Goal: Task Accomplishment & Management: Use online tool/utility

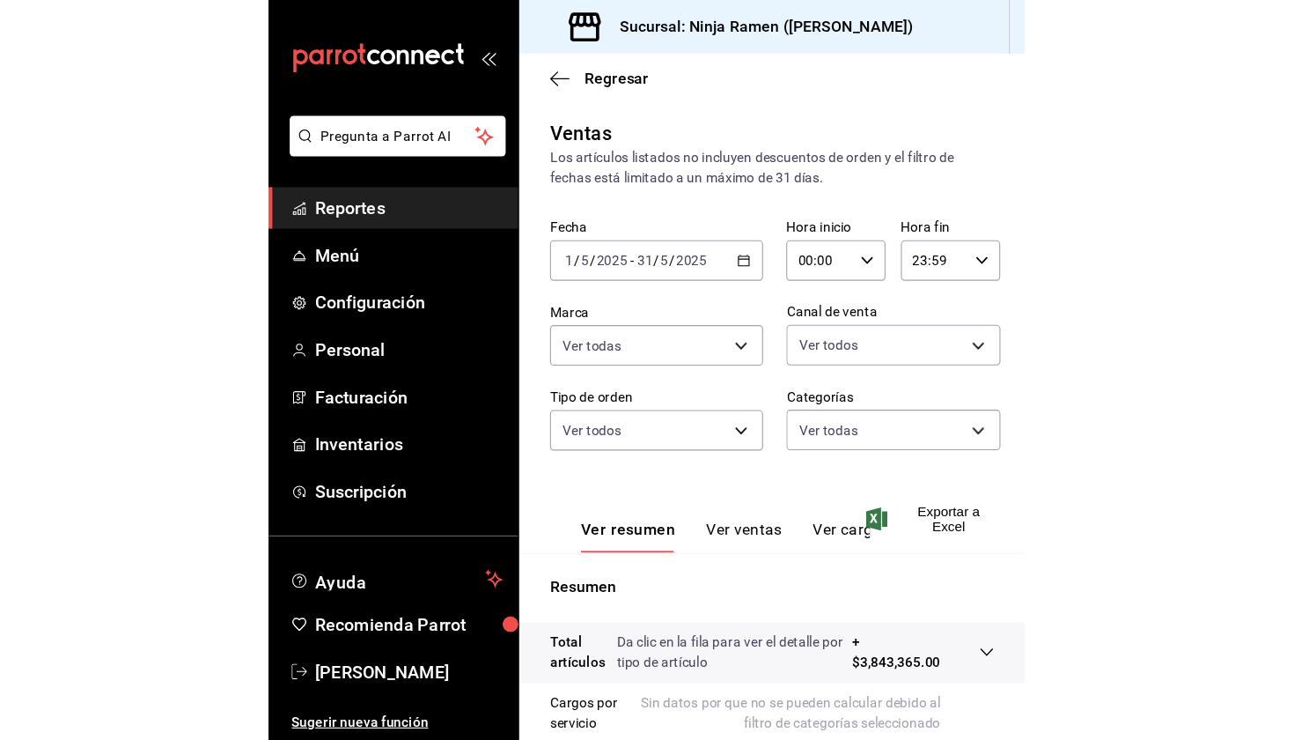
scroll to position [104, 0]
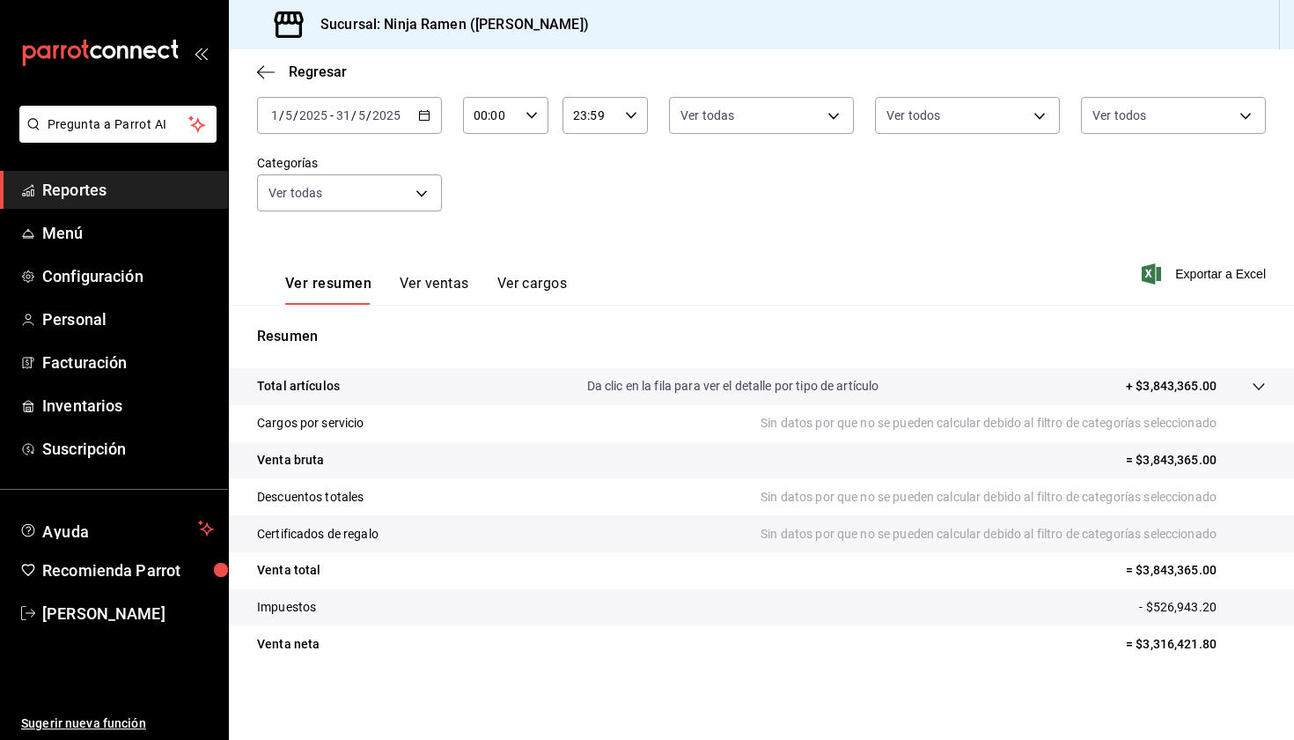
click at [359, 114] on input "5" at bounding box center [361, 115] width 9 height 14
click at [423, 113] on icon "button" at bounding box center [424, 115] width 12 height 12
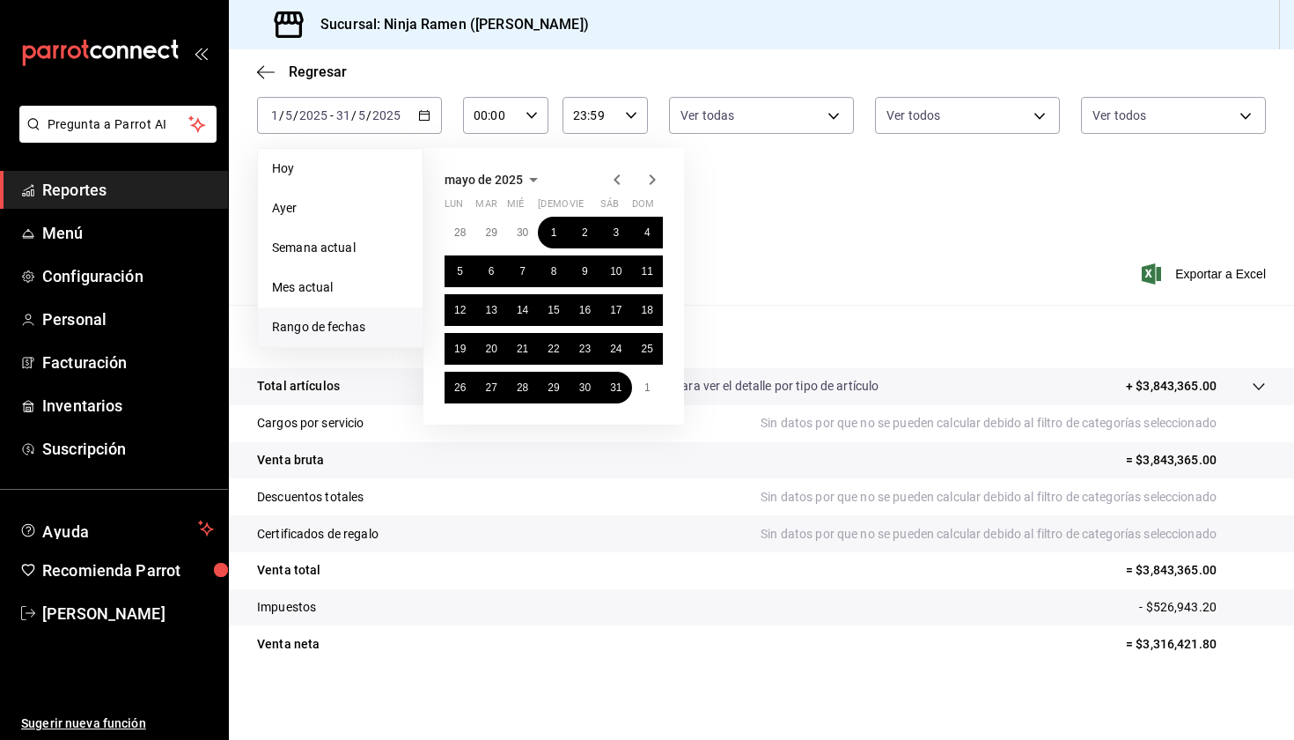
click at [644, 178] on icon "button" at bounding box center [652, 179] width 21 height 21
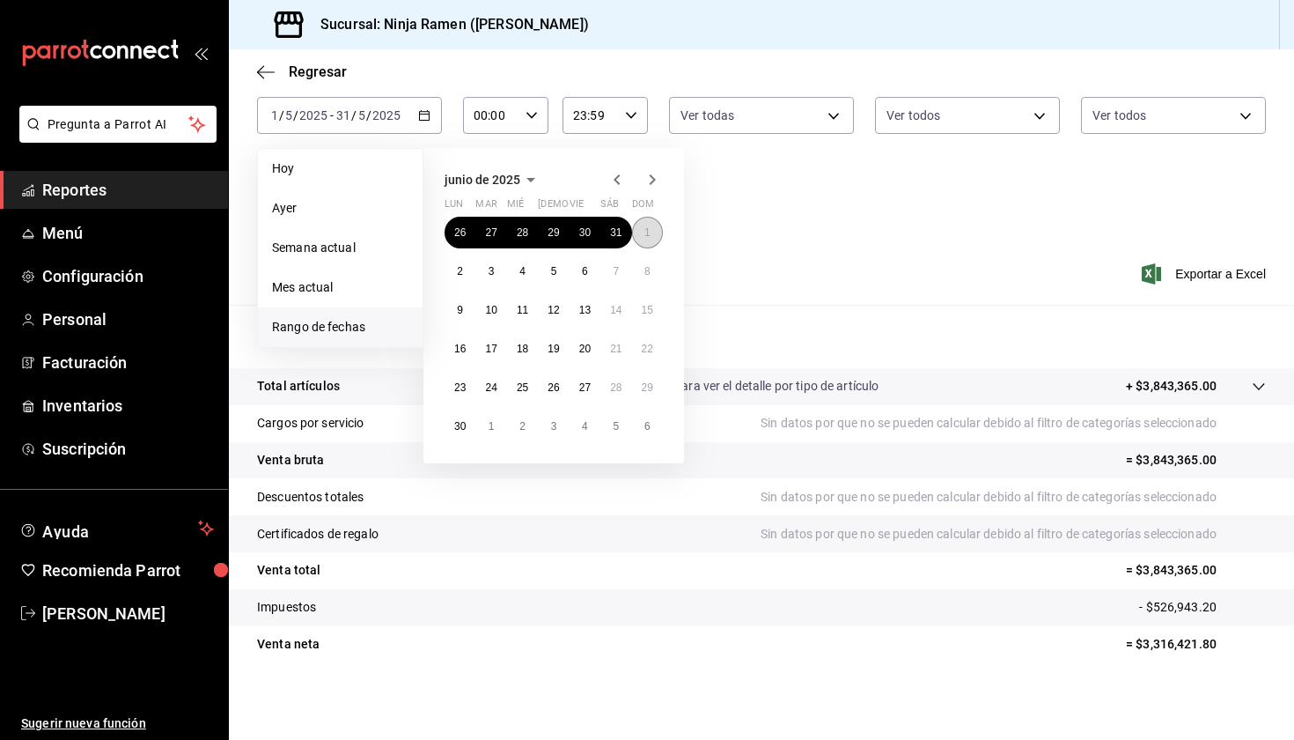
click at [651, 232] on button "1" at bounding box center [647, 233] width 31 height 32
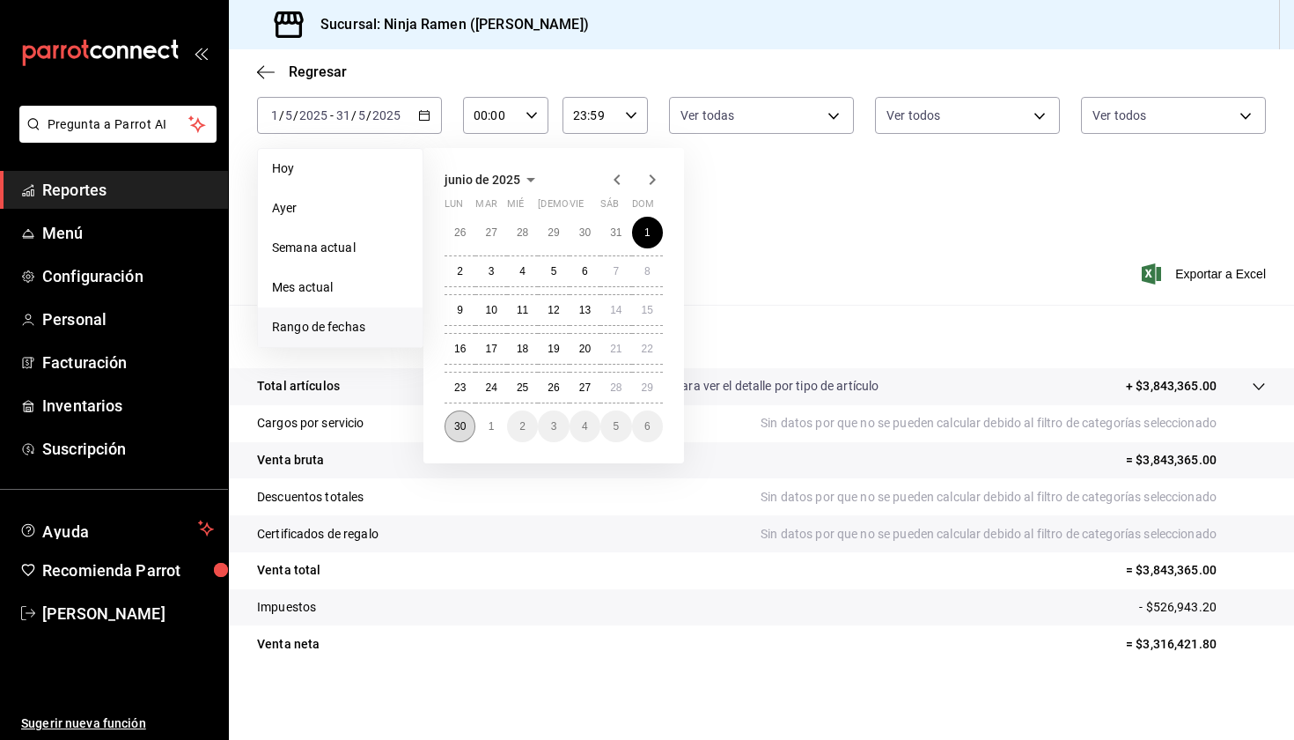
click at [456, 427] on abbr "30" at bounding box center [459, 426] width 11 height 12
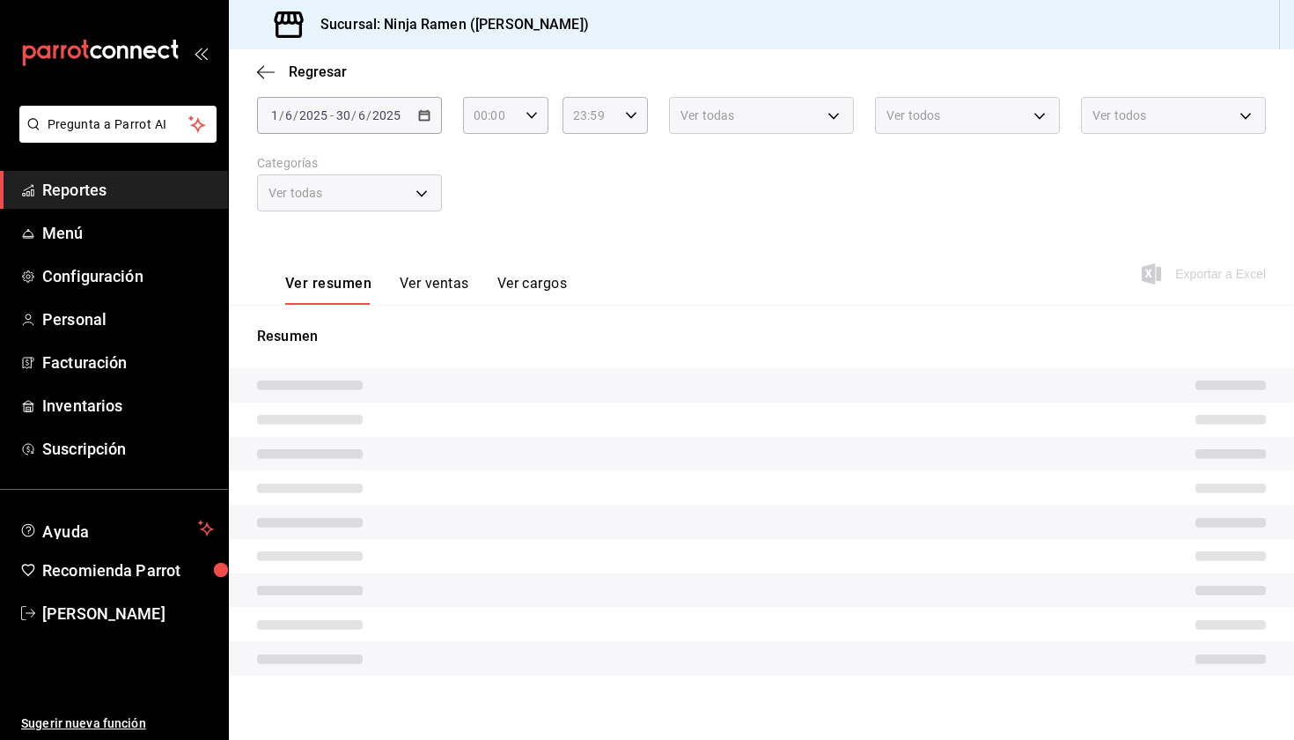
click at [690, 107] on div "Ver todas" at bounding box center [761, 115] width 185 height 37
click at [516, 116] on div "00:00 Hora inicio" at bounding box center [505, 115] width 85 height 37
click at [681, 225] on div at bounding box center [647, 370] width 1294 height 740
click at [414, 115] on div "[DATE] [DATE] - [DATE] [DATE]" at bounding box center [349, 115] width 185 height 37
click at [428, 109] on div "[DATE] [DATE] - [DATE] [DATE]" at bounding box center [349, 115] width 185 height 37
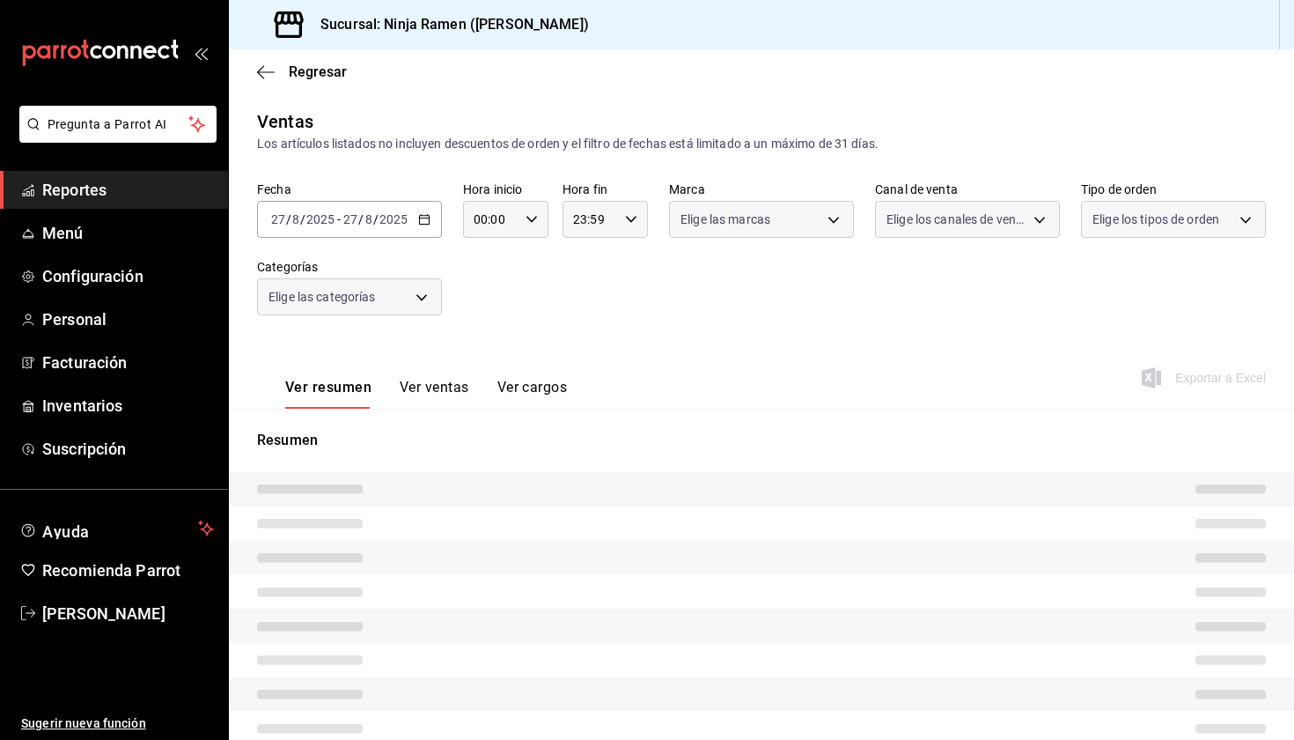
type input "f1c4bc62-ae1b-460a-8452-fb11a1227052"
type input "PARROT,UBER_EATS,RAPPI,DIDI_FOOD,ONLINE"
type input "08d727f2-252f-4c2e-8340-c4ecdcd0c5f8,ac757447-2e02-471b-9597-13441518e5c5,2e2be…"
type input "7cc8eb8b-6253-4619-bf5d-7890dd3620f5,fe1fa83c-50ef-4120-a932-c96281191b99,dab5d…"
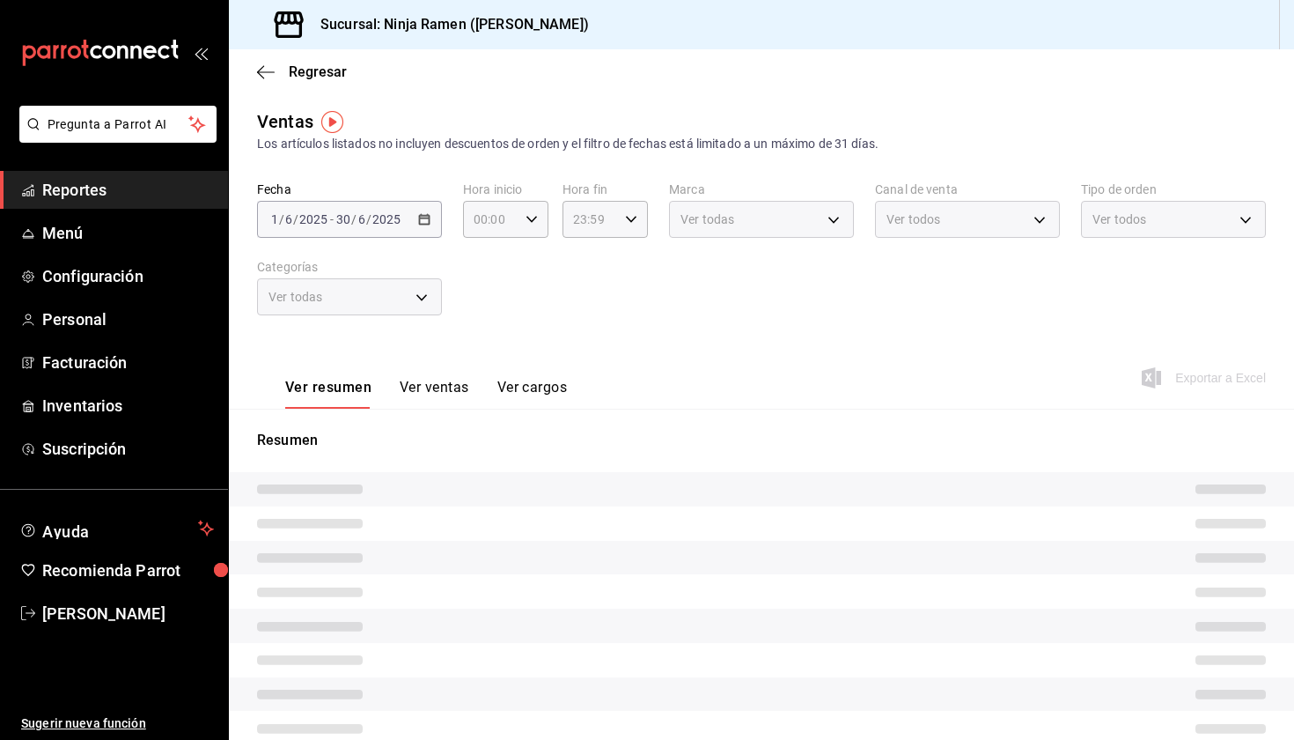
click at [413, 226] on div "[DATE] [DATE] - [DATE] [DATE]" at bounding box center [349, 219] width 185 height 37
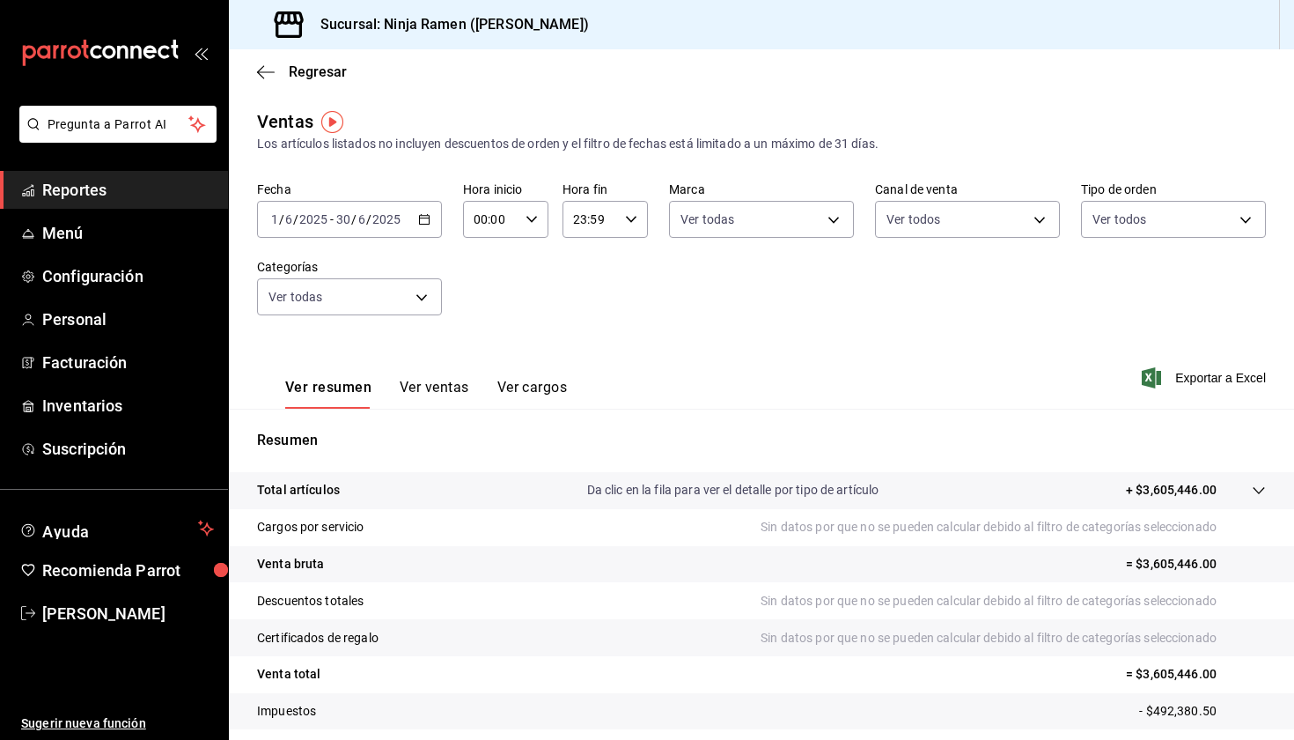
click at [360, 215] on input "6" at bounding box center [361, 219] width 9 height 14
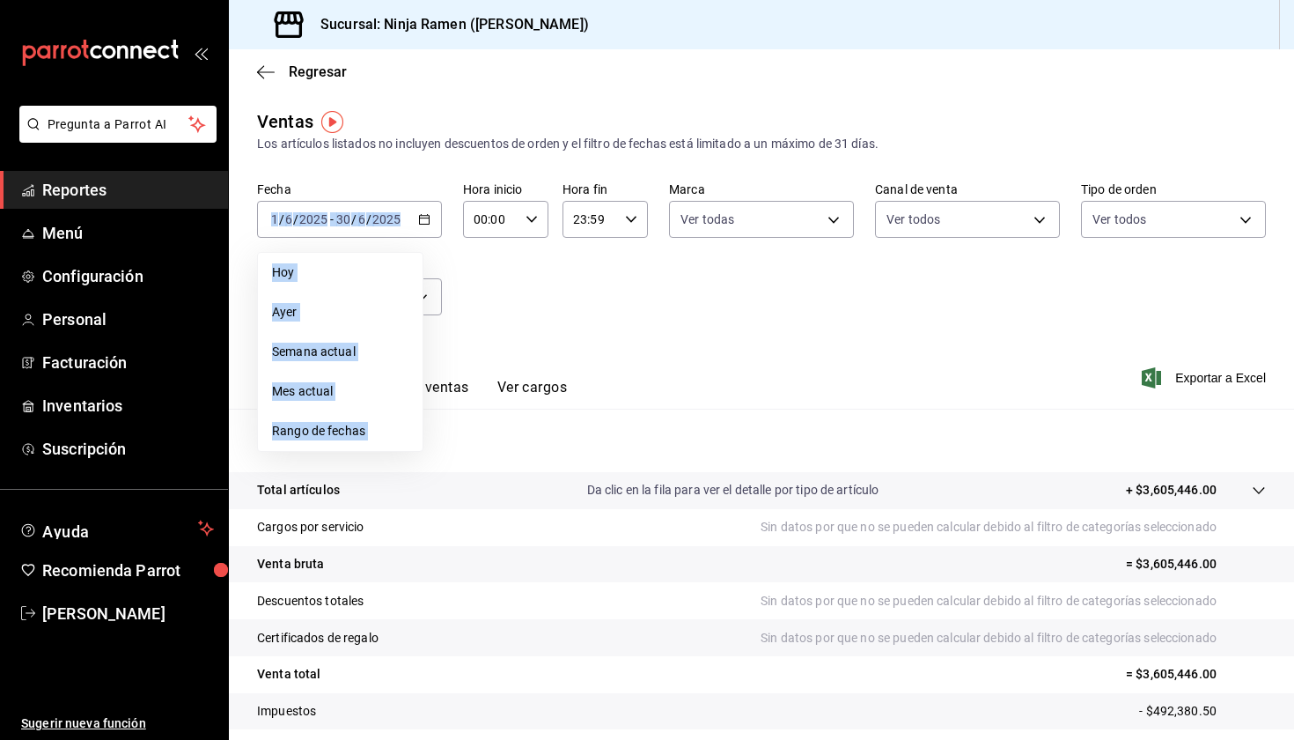
click at [450, 186] on div "Fecha [DATE] [DATE] - [DATE] [DATE] [DATE] [DATE] Semana actual Mes actual [GEO…" at bounding box center [761, 258] width 1009 height 155
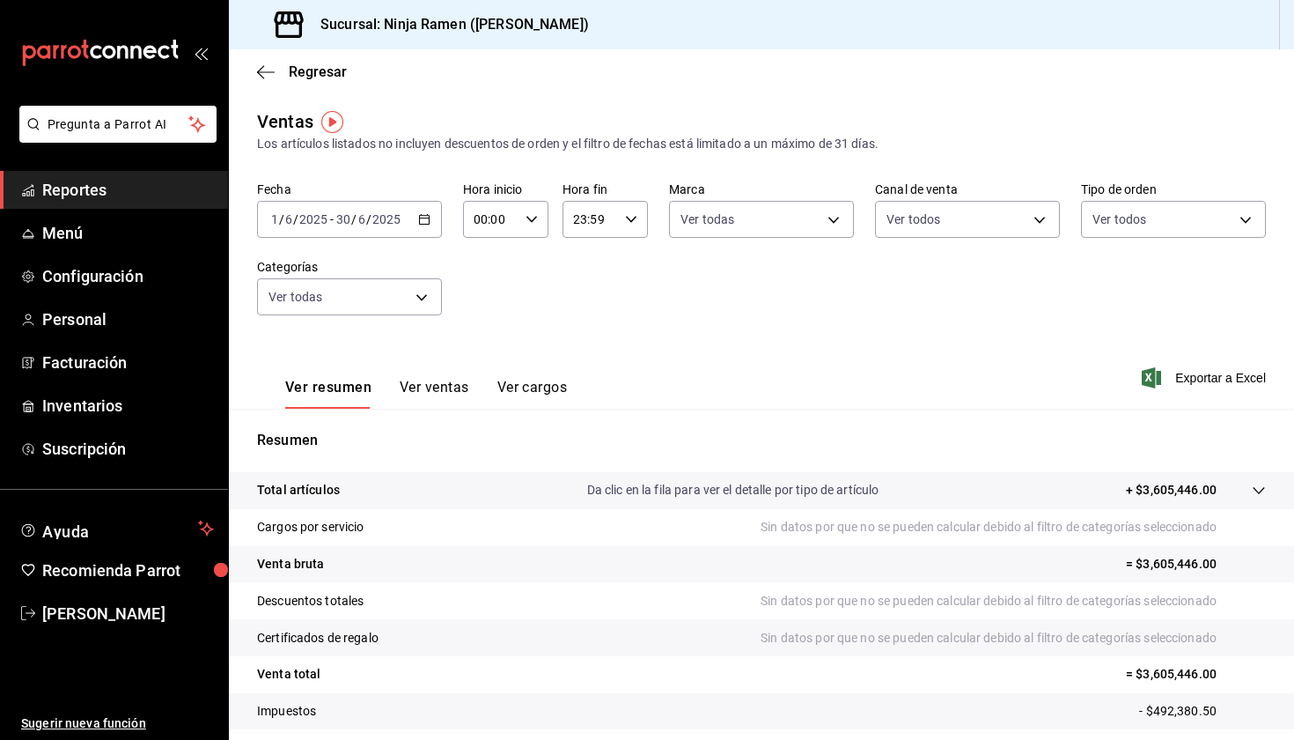
click at [430, 223] on div "[DATE] [DATE] - [DATE] [DATE]" at bounding box center [349, 219] width 185 height 37
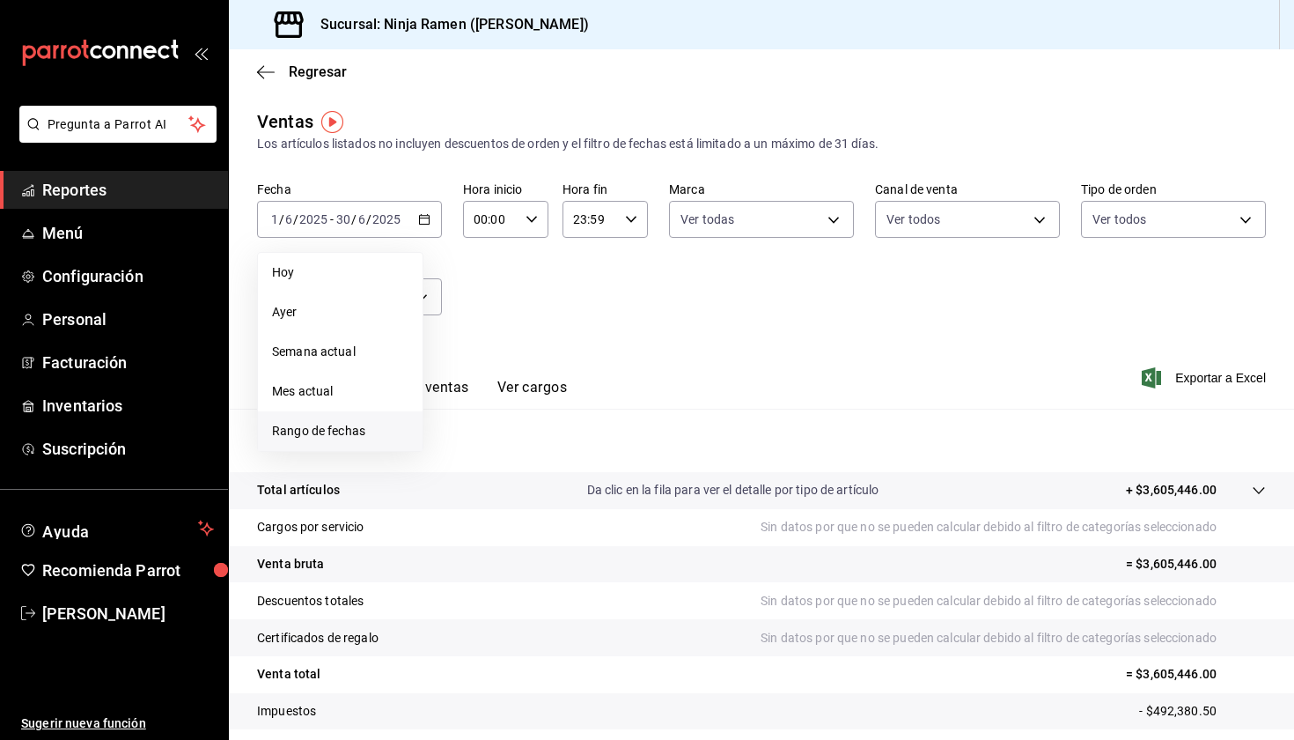
click at [335, 416] on li "Rango de fechas" at bounding box center [340, 431] width 165 height 40
click at [617, 276] on icon "button" at bounding box center [617, 283] width 21 height 21
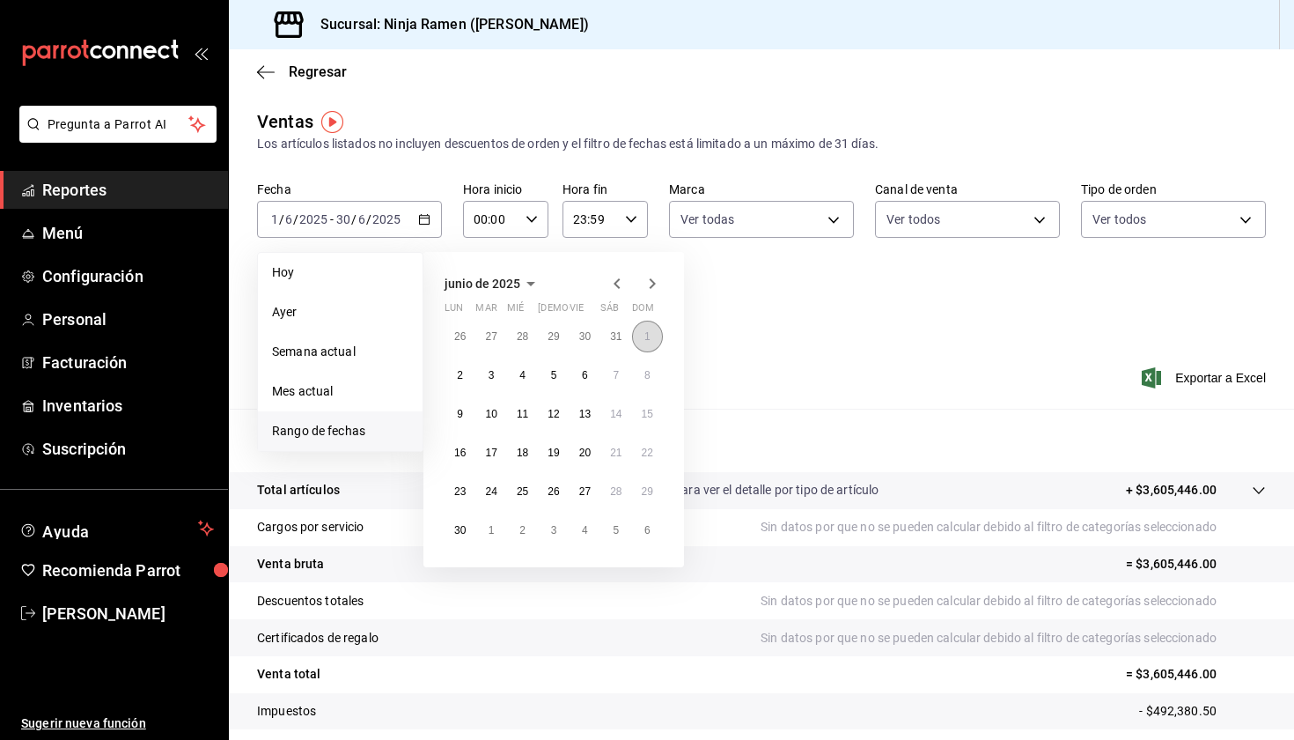
click at [641, 342] on button "1" at bounding box center [647, 336] width 31 height 32
click at [464, 533] on abbr "30" at bounding box center [459, 530] width 11 height 12
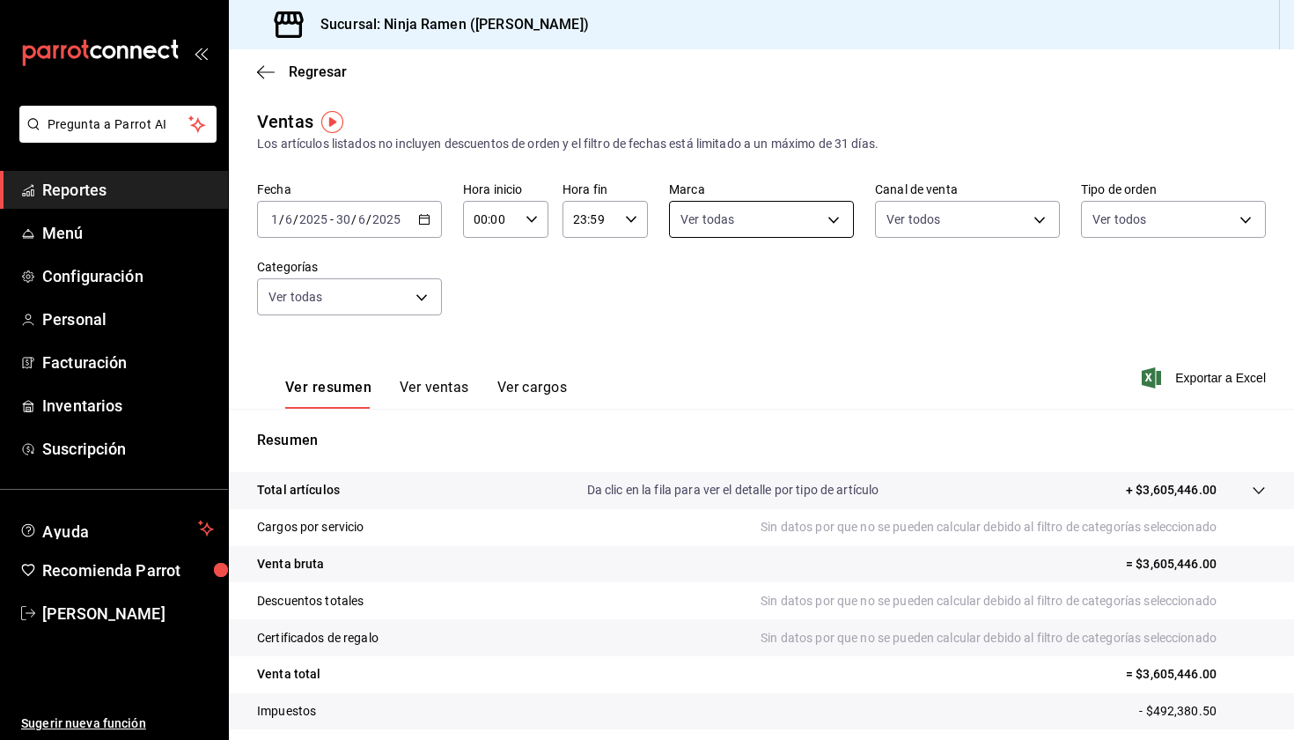
click at [707, 214] on body "Pregunta a Parrot AI Reportes Menú Configuración Personal Facturación Inventari…" at bounding box center [647, 370] width 1294 height 740
click at [961, 203] on div at bounding box center [647, 370] width 1294 height 740
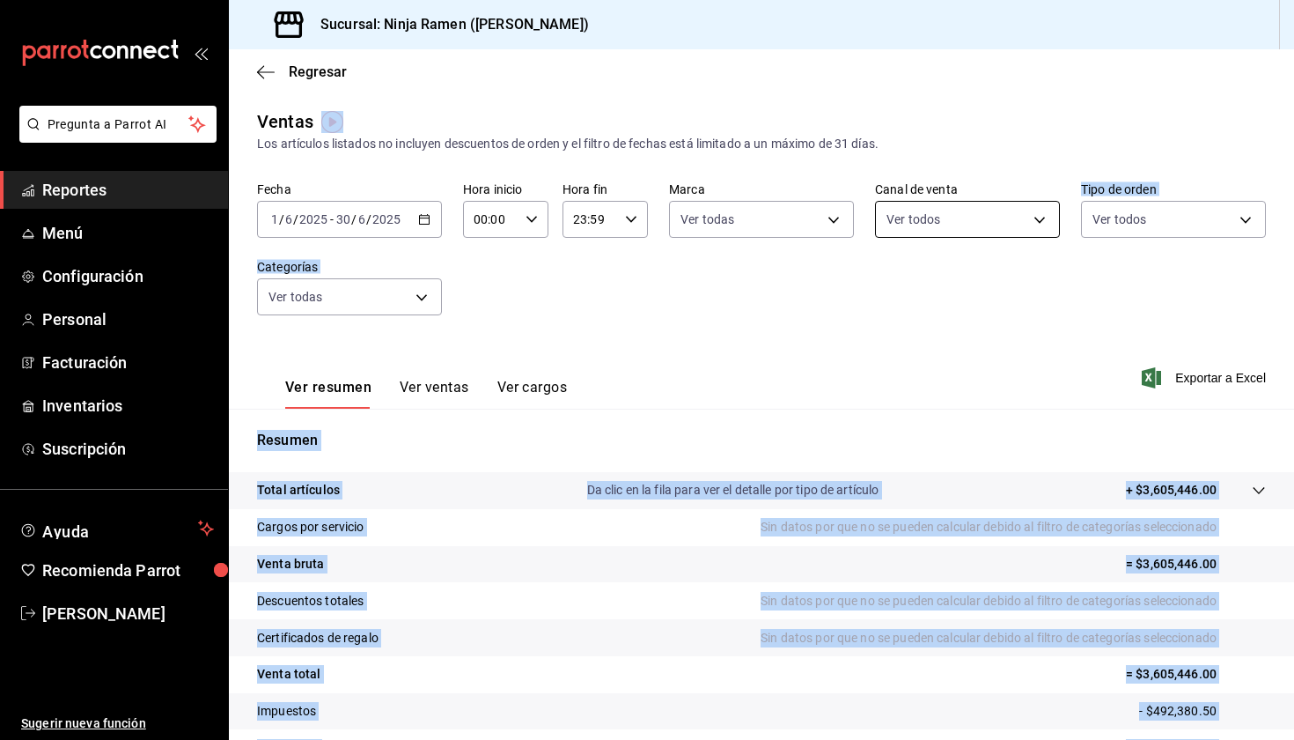
click at [940, 229] on body "Pregunta a Parrot AI Reportes Menú Configuración Personal Facturación Inventari…" at bounding box center [647, 370] width 1294 height 740
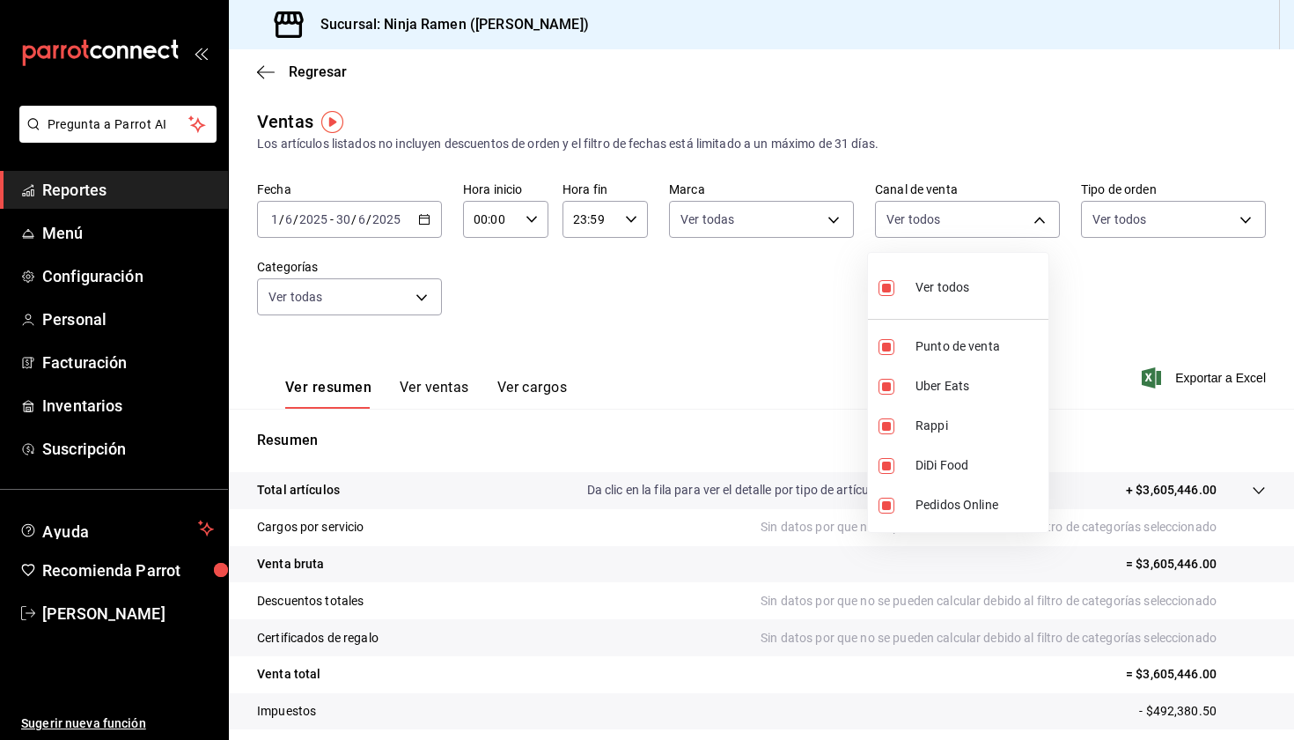
click at [1093, 232] on div at bounding box center [647, 370] width 1294 height 740
click at [1098, 225] on body "Pregunta a Parrot AI Reportes Menú Configuración Personal Facturación Inventari…" at bounding box center [647, 370] width 1294 height 740
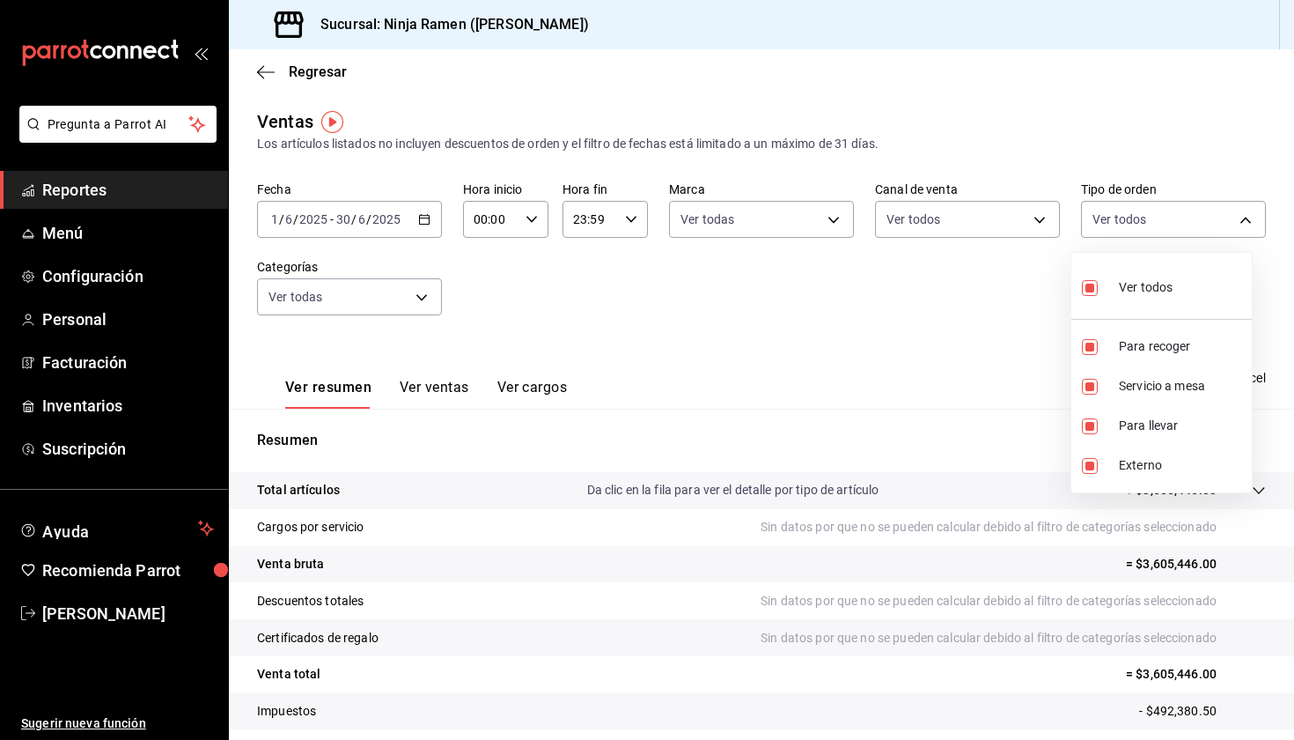
click at [377, 319] on div at bounding box center [647, 370] width 1294 height 740
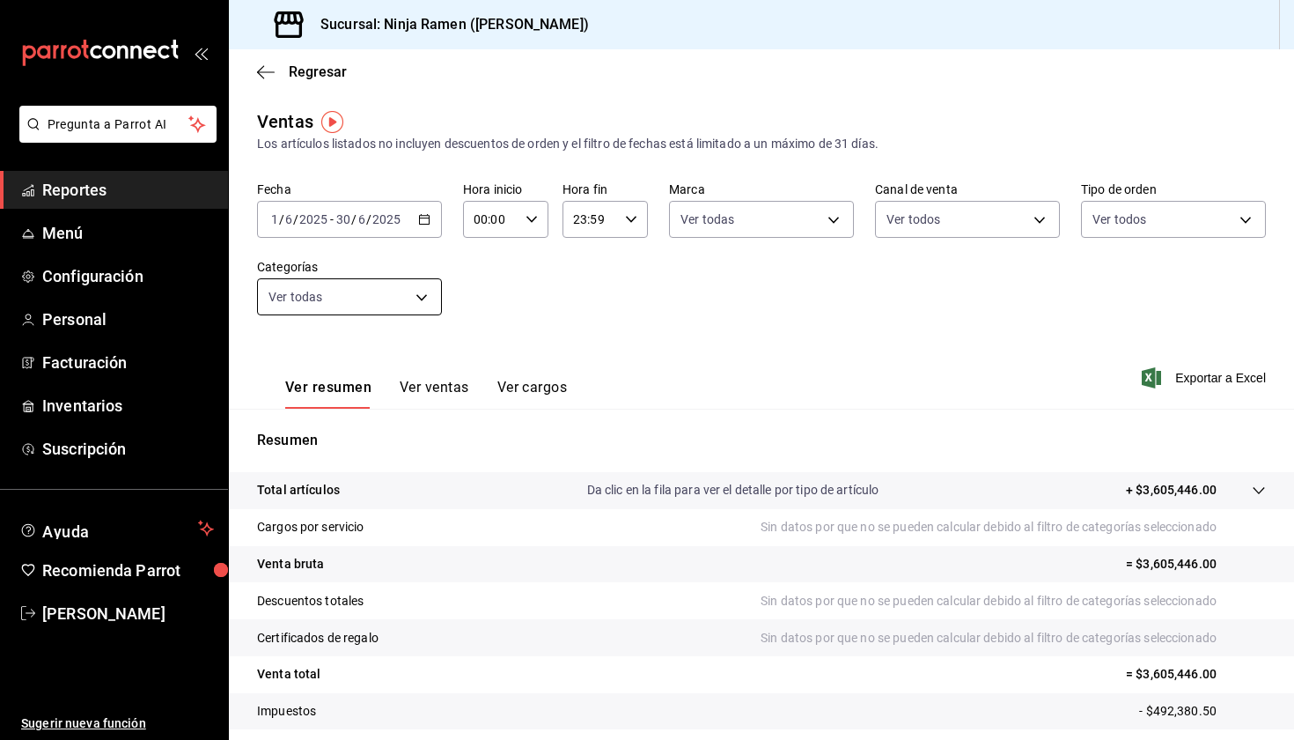
click at [386, 294] on body "Pregunta a Parrot AI Reportes Menú Configuración Personal Facturación Inventari…" at bounding box center [647, 370] width 1294 height 740
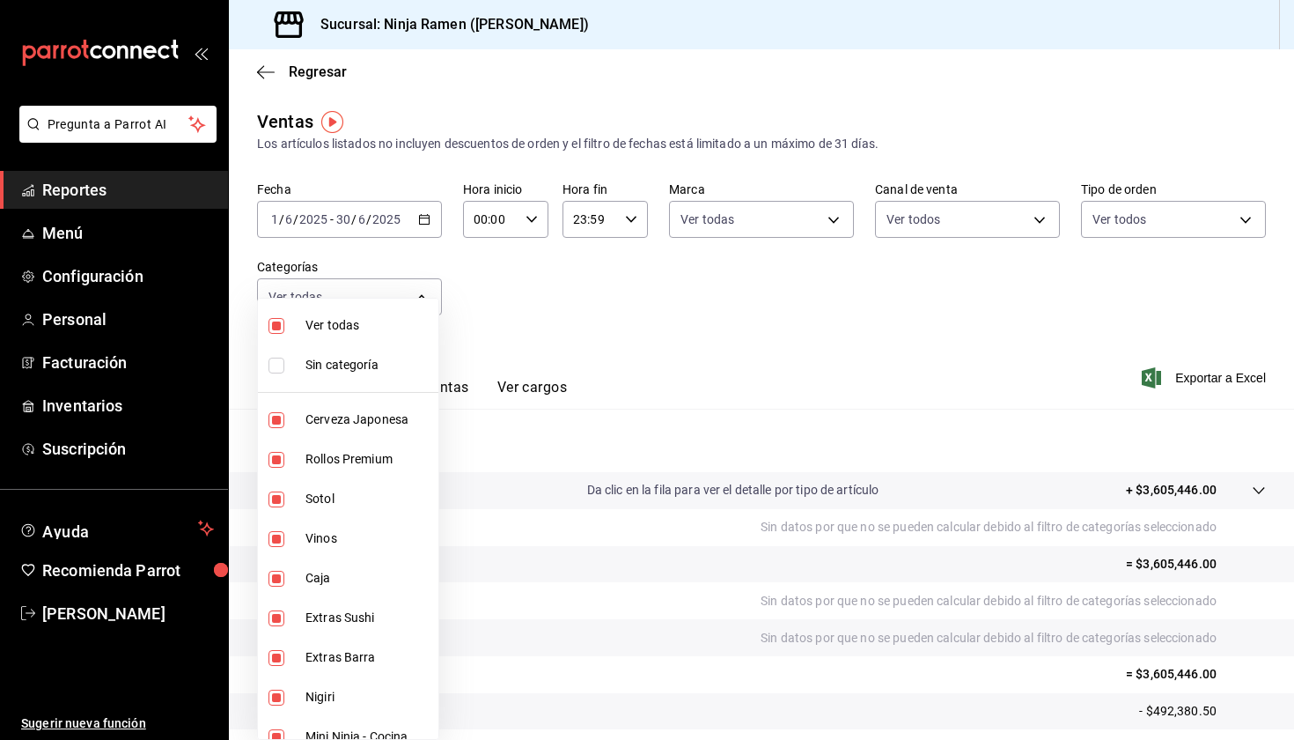
click at [497, 363] on div at bounding box center [647, 370] width 1294 height 740
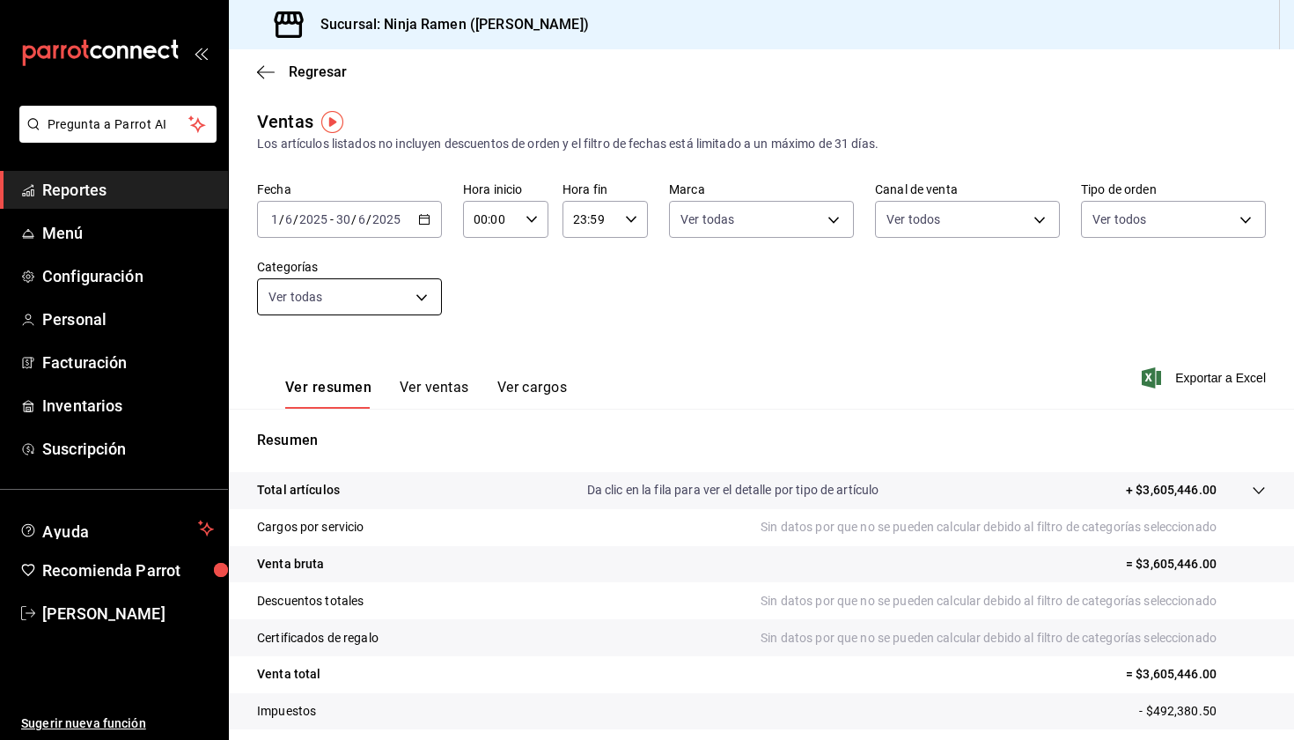
click at [361, 314] on body "Pregunta a Parrot AI Reportes Menú Configuración Personal Facturación Inventari…" at bounding box center [647, 370] width 1294 height 740
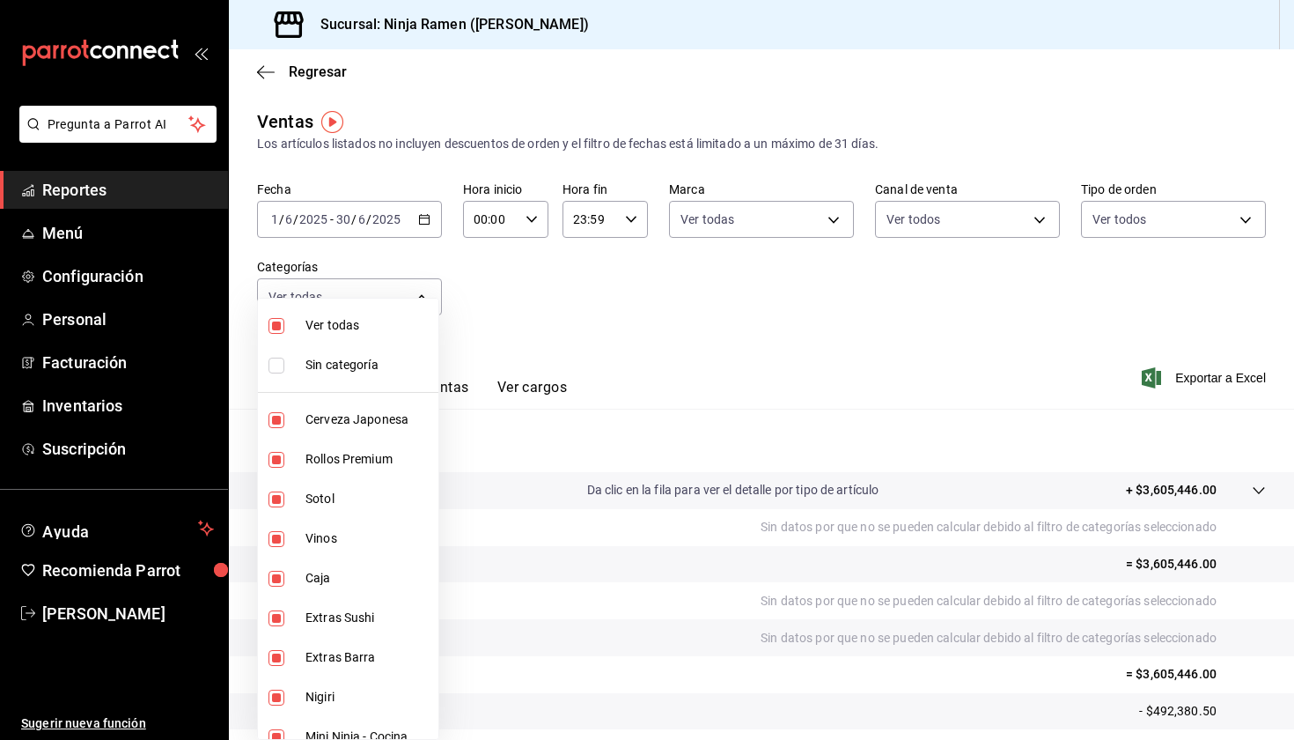
click at [363, 335] on li "Ver todas" at bounding box center [348, 326] width 180 height 40
checkbox input "false"
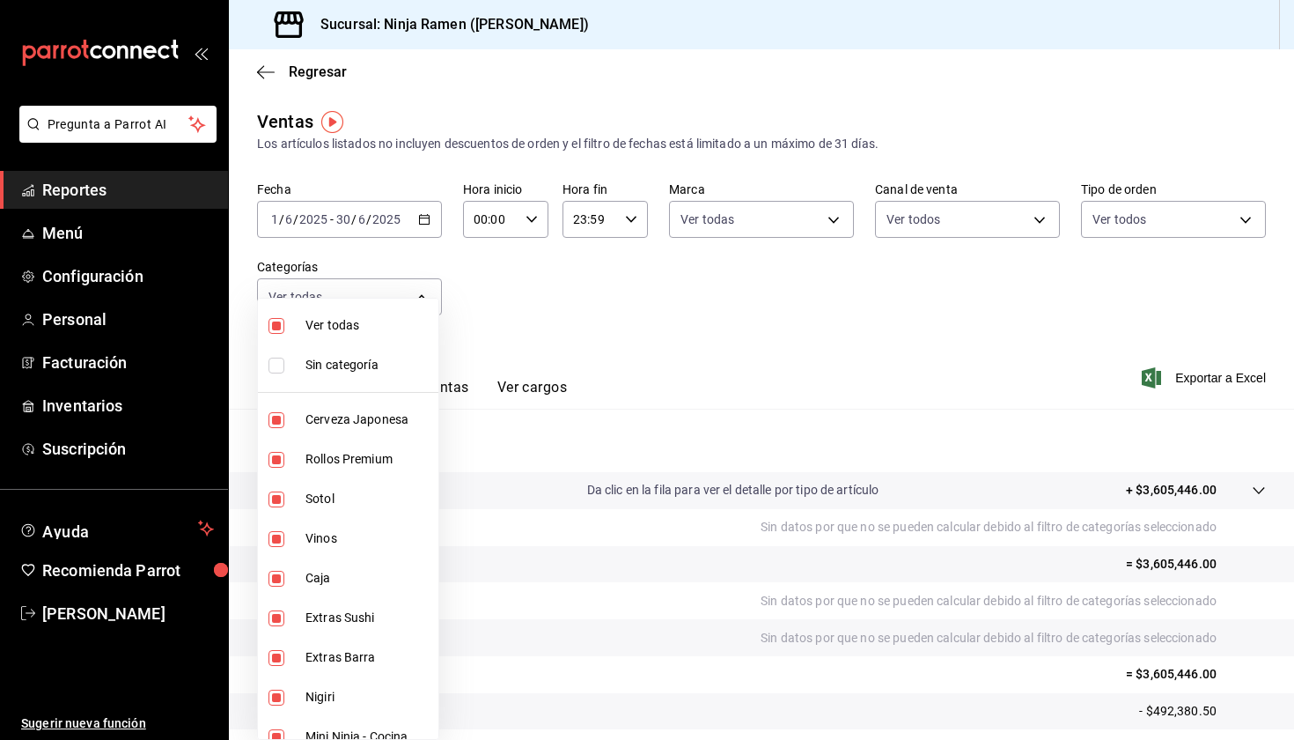
checkbox input "false"
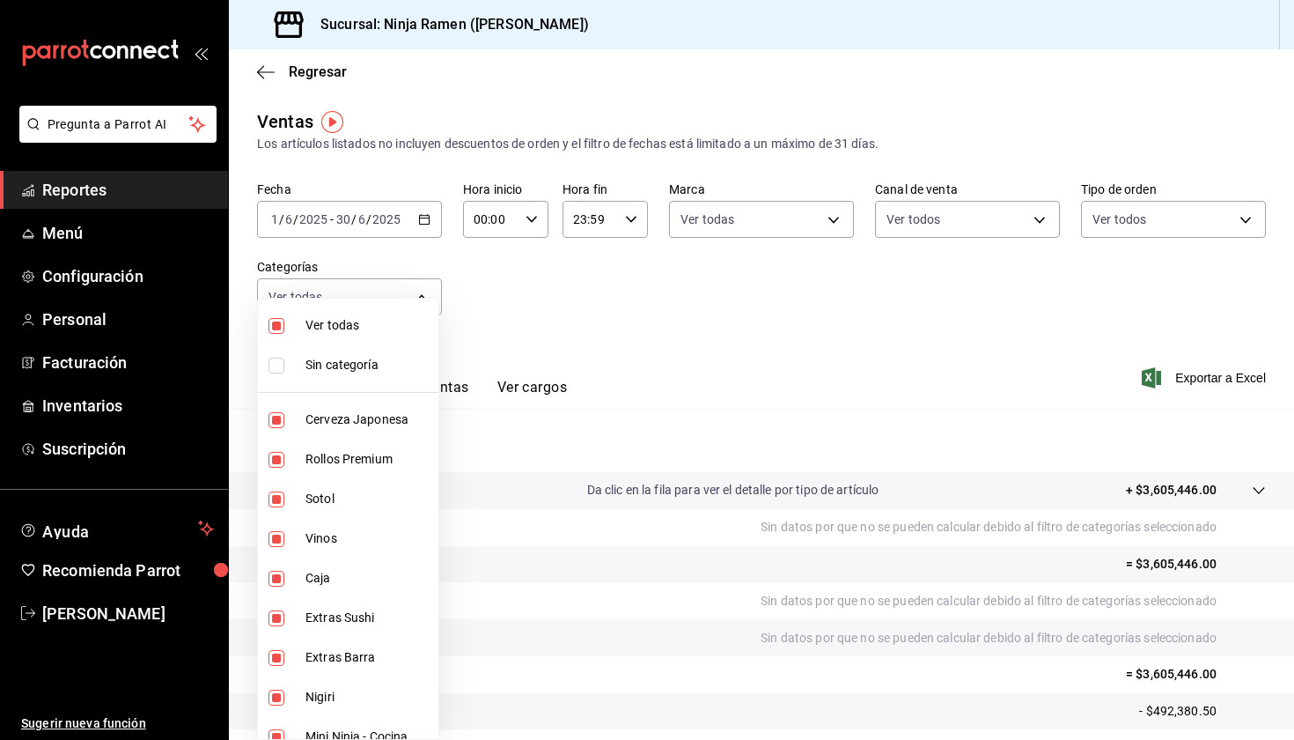
checkbox input "false"
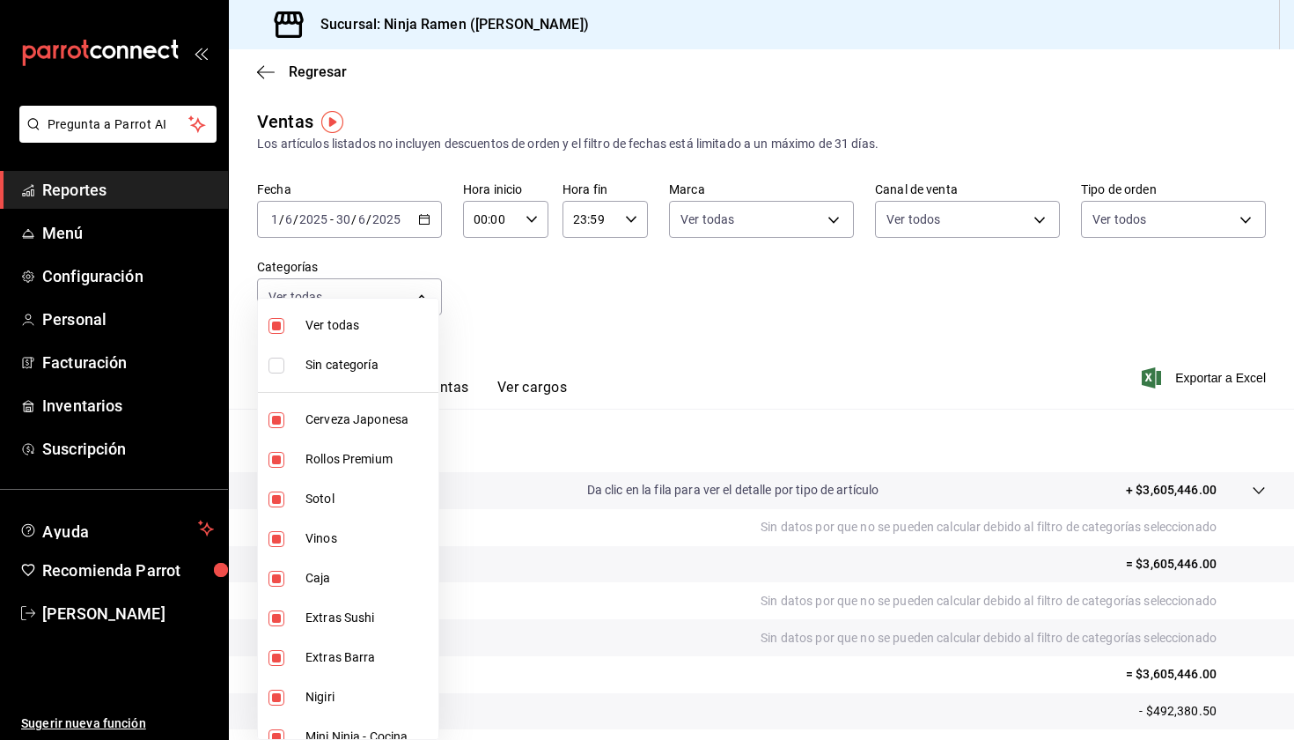
checkbox input "false"
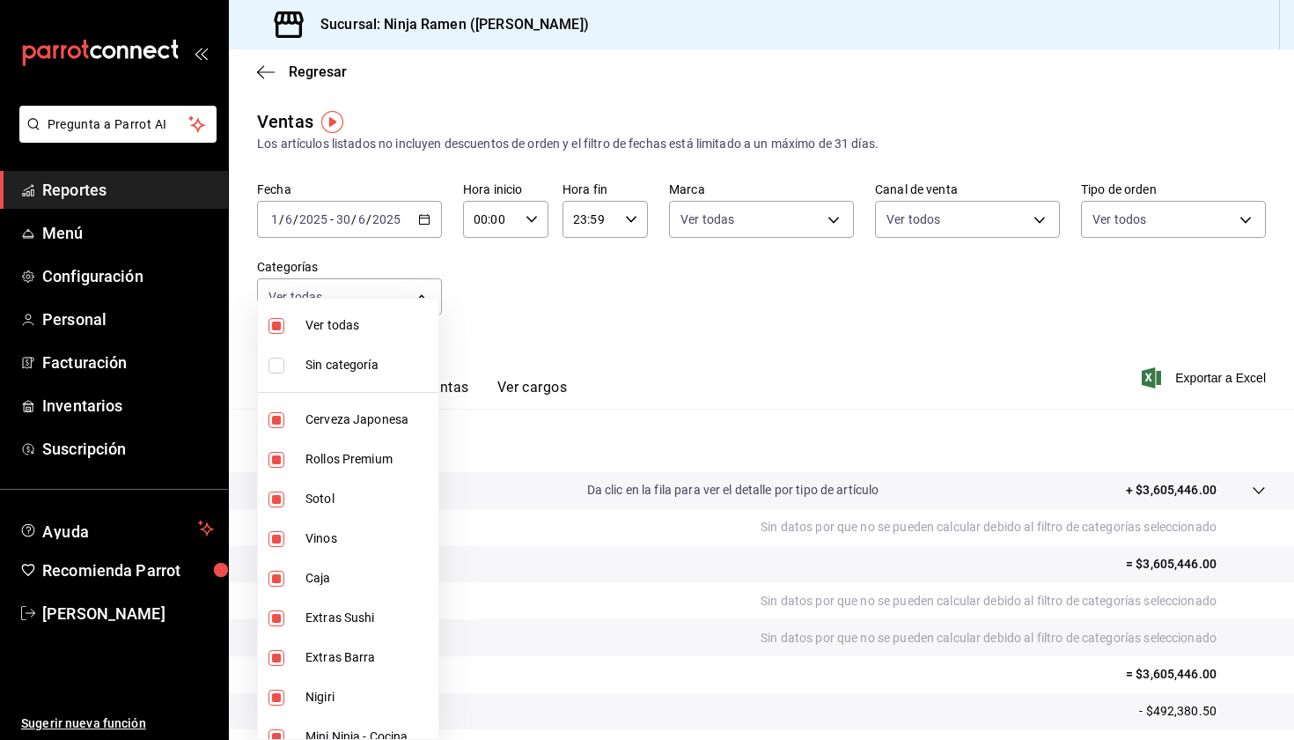
checkbox input "false"
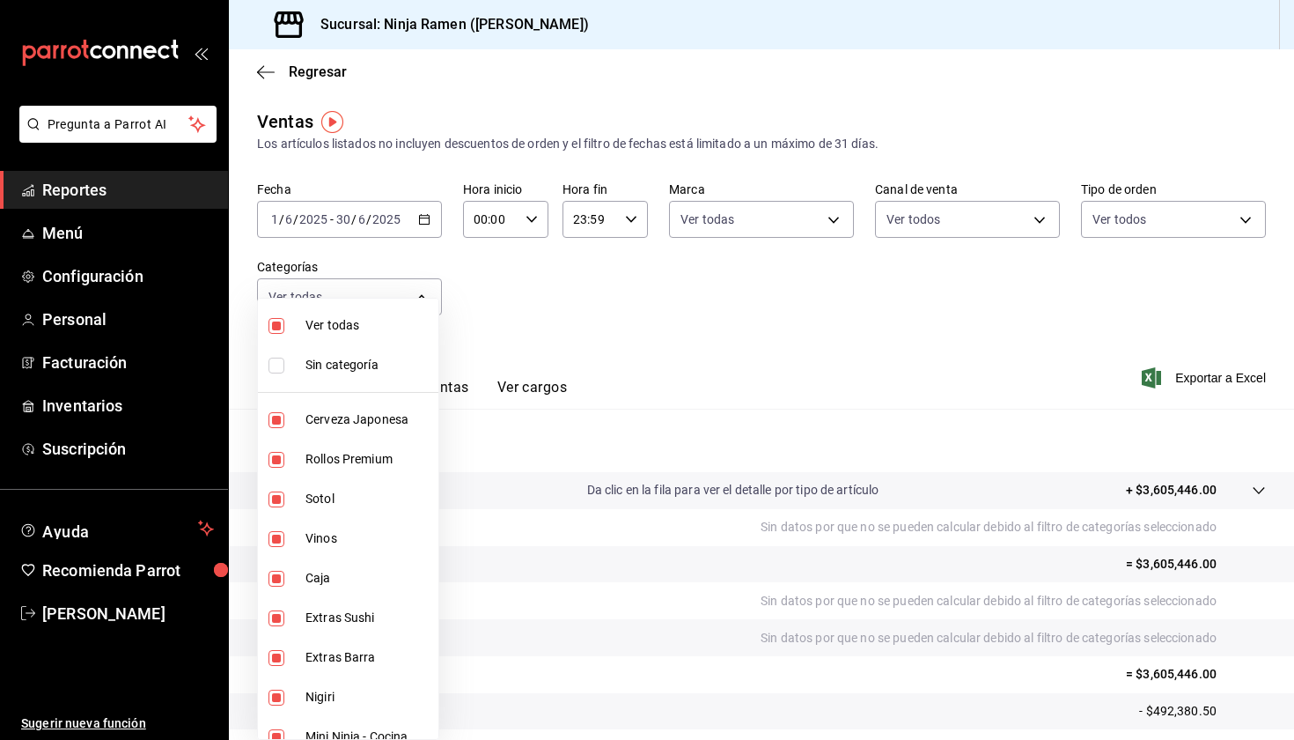
checkbox input "false"
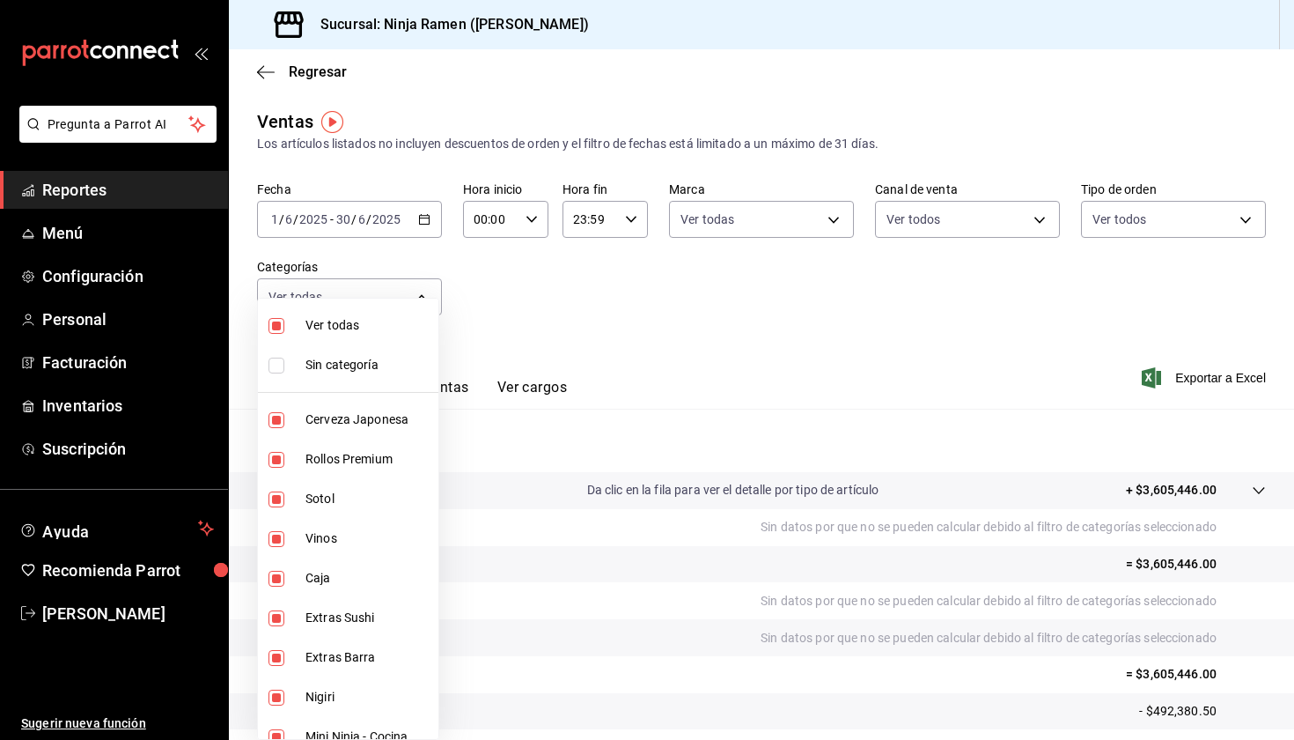
checkbox input "false"
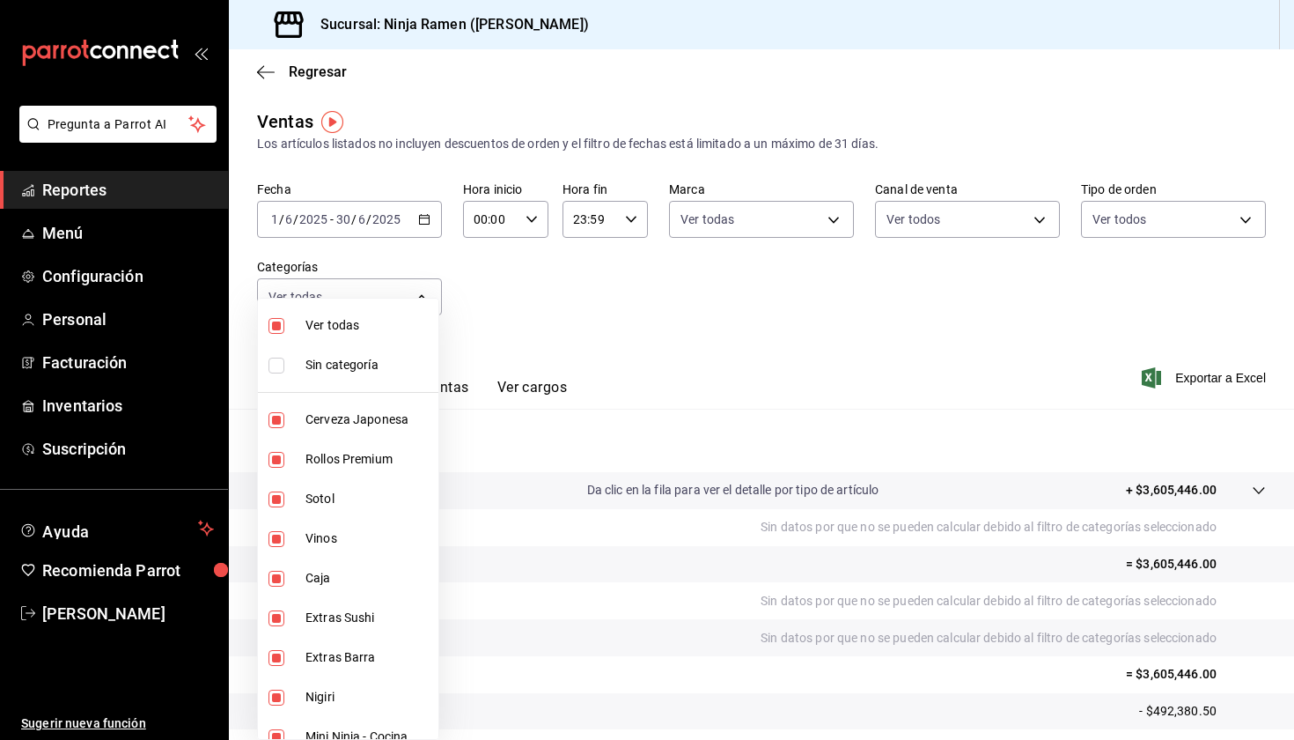
checkbox input "false"
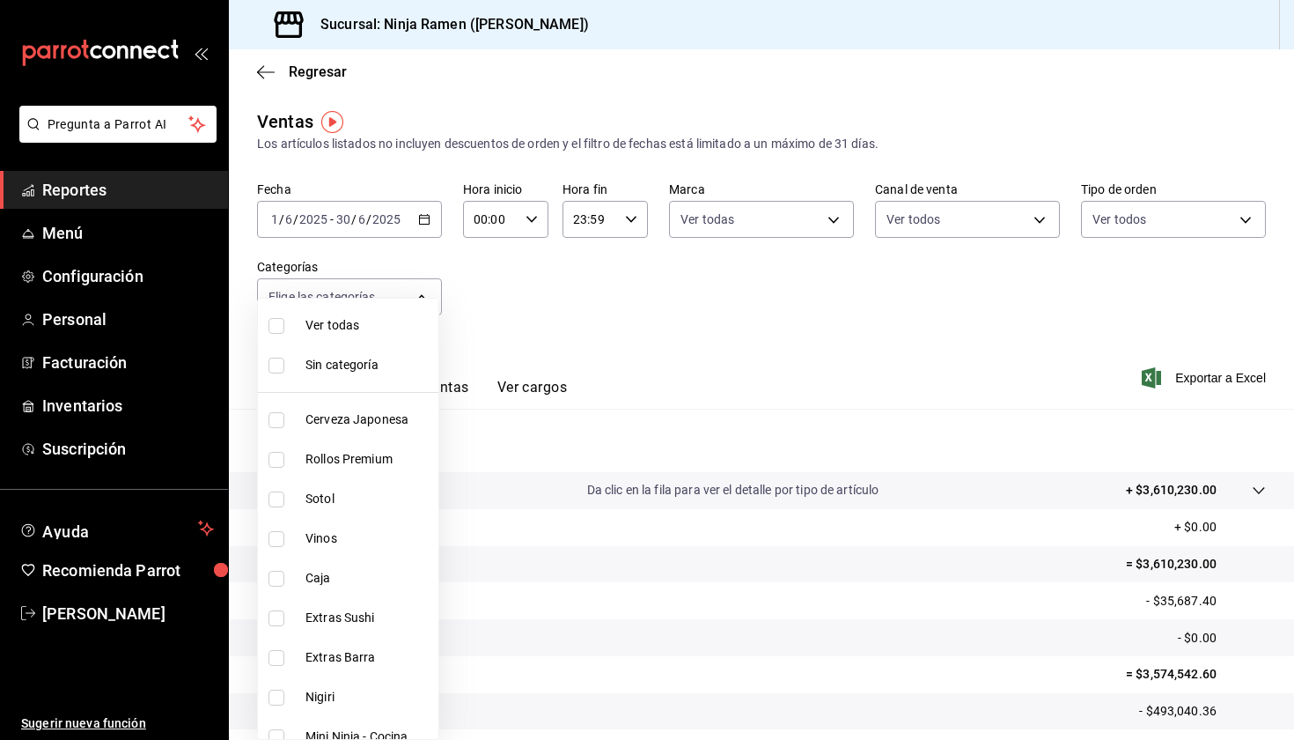
click at [368, 422] on span "Cerveza Japonesa" at bounding box center [369, 419] width 126 height 18
type input "7cc8eb8b-6253-4619-bf5d-7890dd3620f5"
checkbox input "true"
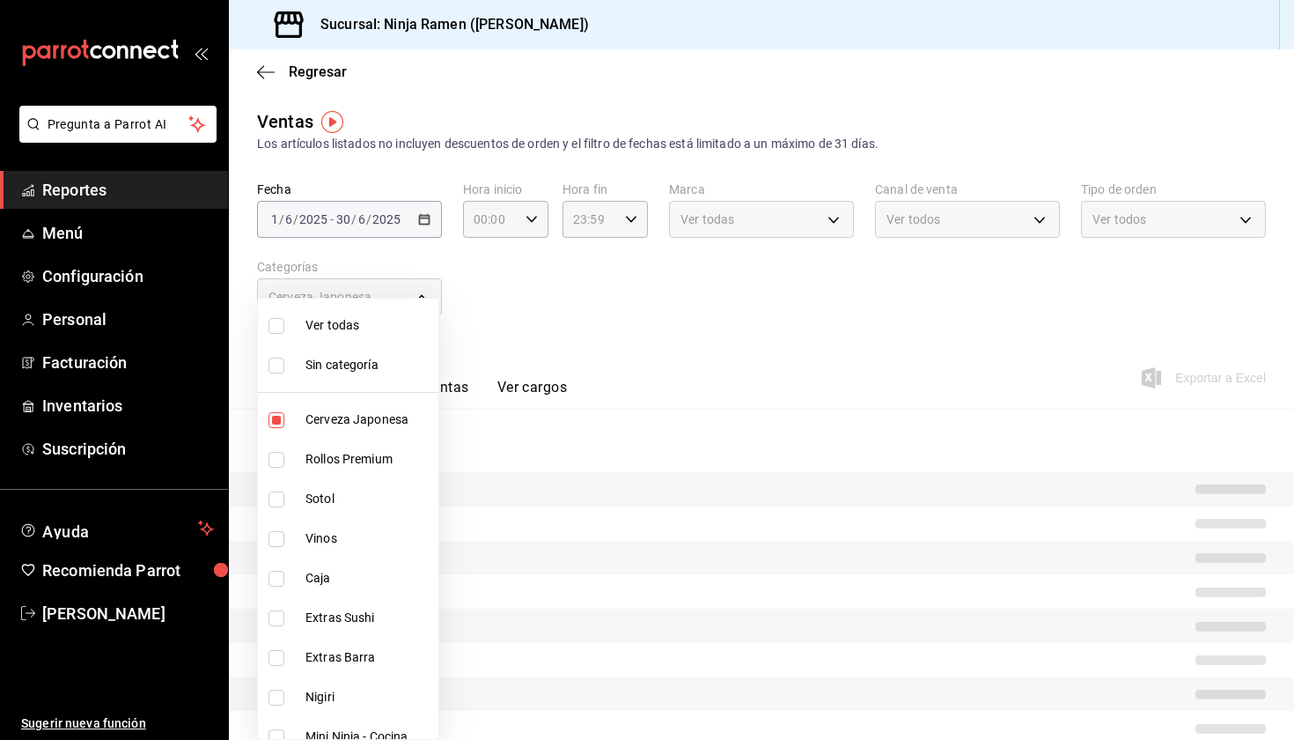
click at [375, 450] on li "Rollos Premium" at bounding box center [348, 459] width 180 height 40
type input "7cc8eb8b-6253-4619-bf5d-7890dd3620f5,fe1fa83c-50ef-4120-a932-c96281191b99"
checkbox input "true"
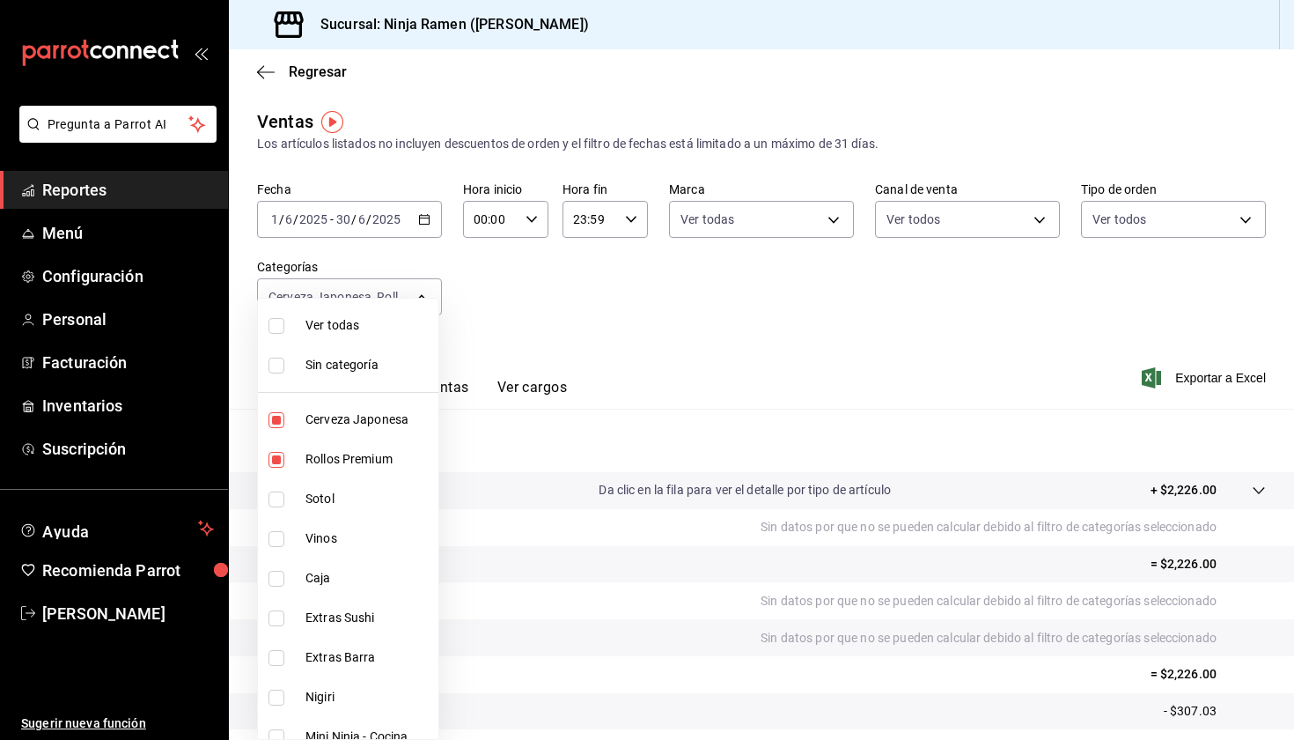
click at [380, 452] on span "Rollos Premium" at bounding box center [369, 459] width 126 height 18
type input "7cc8eb8b-6253-4619-bf5d-7890dd3620f5"
checkbox input "false"
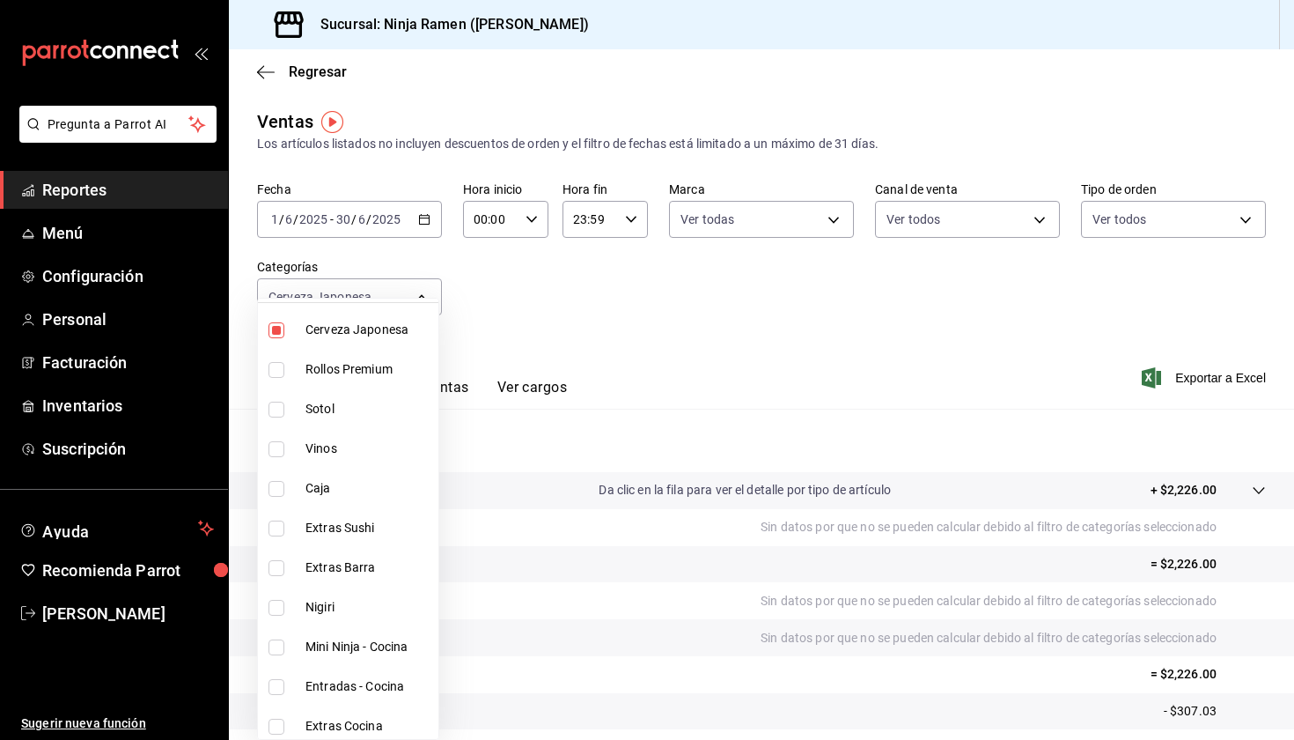
scroll to position [90, 0]
drag, startPoint x: 372, startPoint y: 395, endPoint x: 374, endPoint y: 409, distance: 13.5
click at [372, 396] on li "Sotol" at bounding box center [348, 409] width 180 height 40
type input "7cc8eb8b-6253-4619-bf5d-7890dd3620f5,dab5d3bb-769f-4ec7-af91-3c1ad7d0cbee"
checkbox input "true"
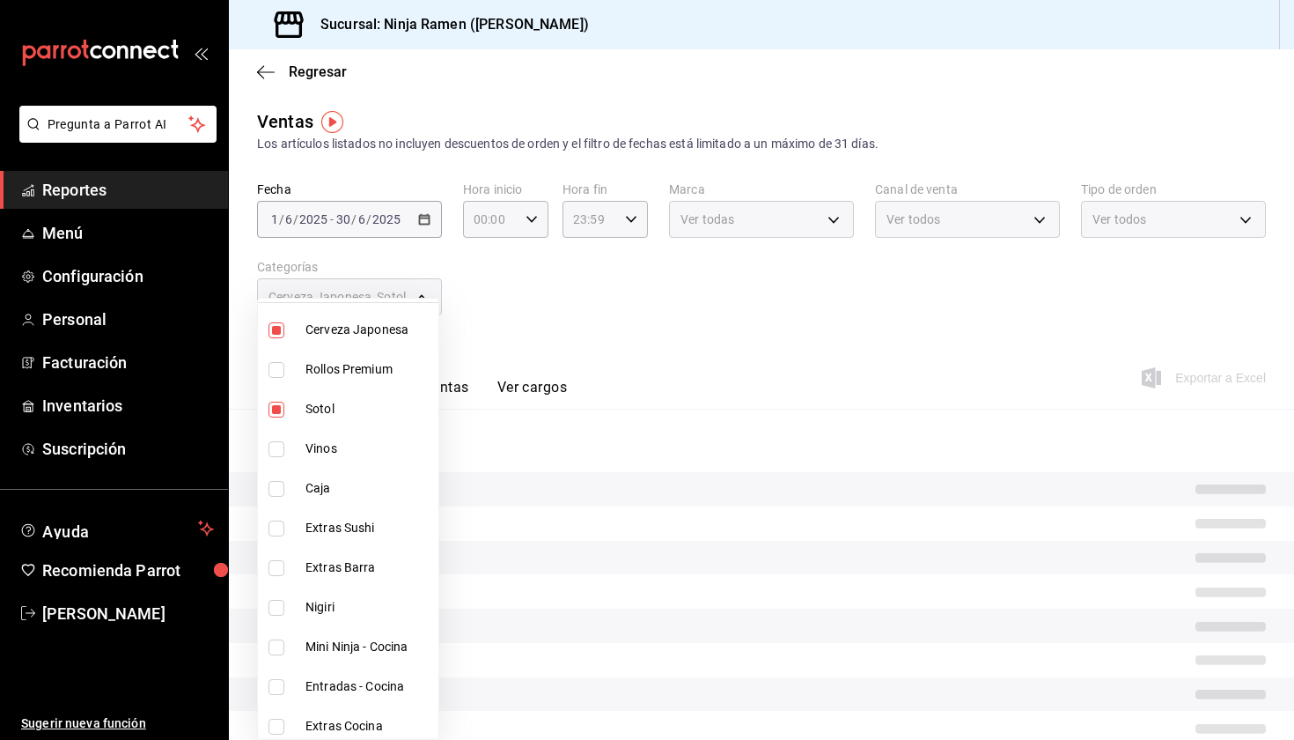
click at [379, 450] on span "Vinos" at bounding box center [369, 448] width 126 height 18
type input "7cc8eb8b-6253-4619-bf5d-7890dd3620f5,dab5d3bb-769f-4ec7-af91-3c1ad7d0cbee,92d2d…"
checkbox input "true"
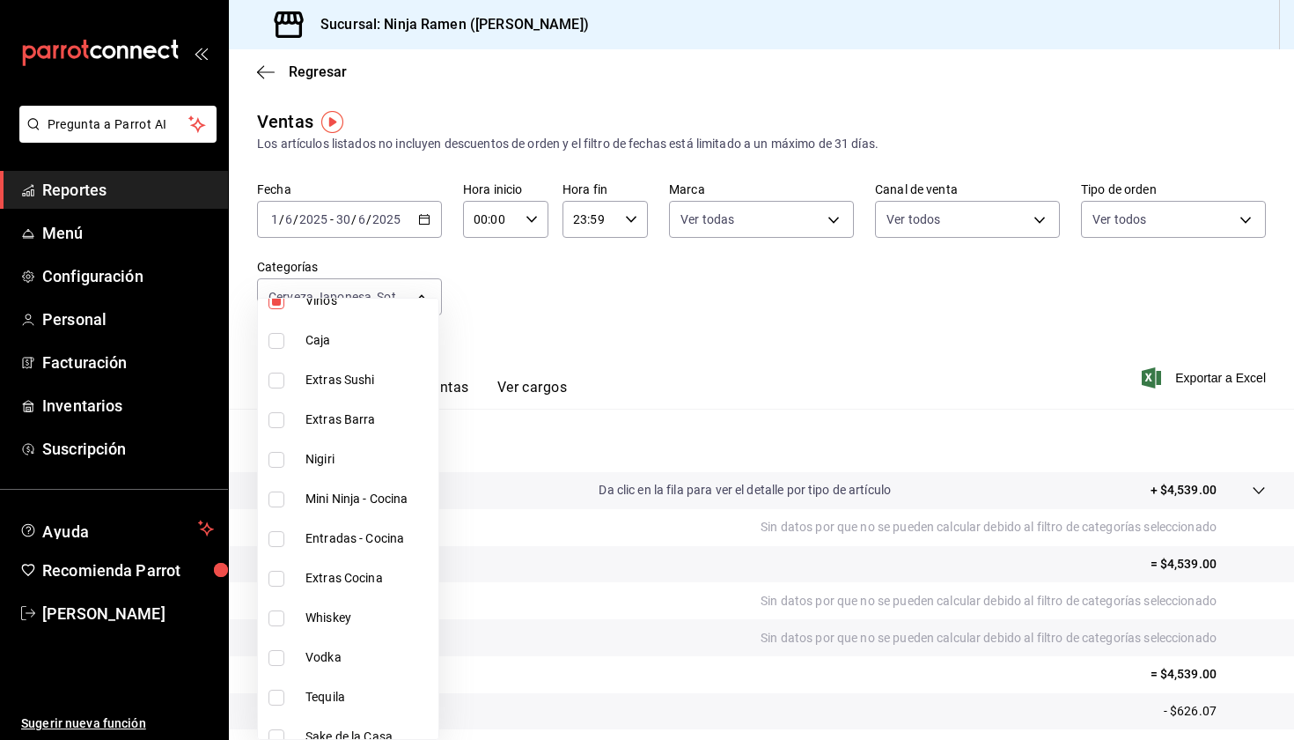
scroll to position [241, 0]
drag, startPoint x: 364, startPoint y: 634, endPoint x: 366, endPoint y: 618, distance: 15.9
click at [364, 634] on li "Vodka" at bounding box center [348, 654] width 180 height 40
type input "7cc8eb8b-6253-4619-bf5d-7890dd3620f5,dab5d3bb-769f-4ec7-af91-3c1ad7d0cbee,92d2d…"
checkbox input "true"
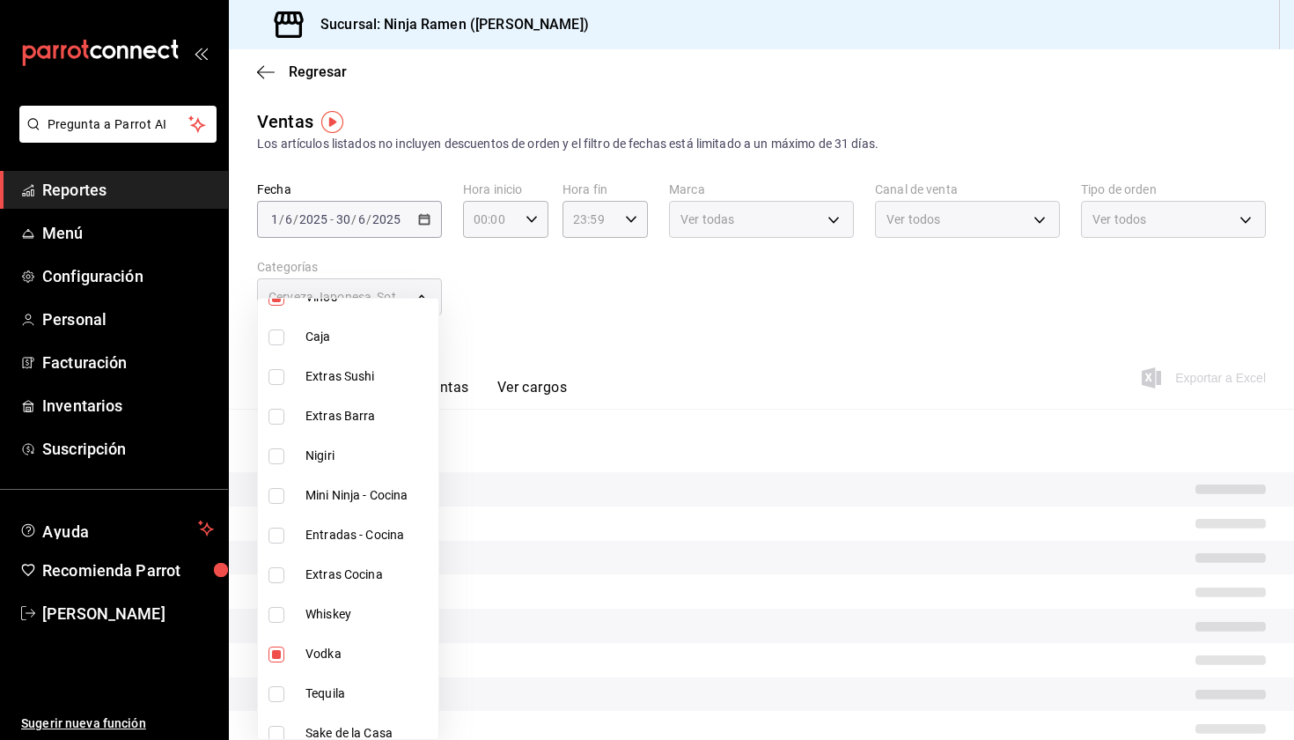
click at [366, 609] on span "Whiskey" at bounding box center [369, 614] width 126 height 18
type input "7cc8eb8b-6253-4619-bf5d-7890dd3620f5,dab5d3bb-769f-4ec7-af91-3c1ad7d0cbee,92d2d…"
checkbox input "true"
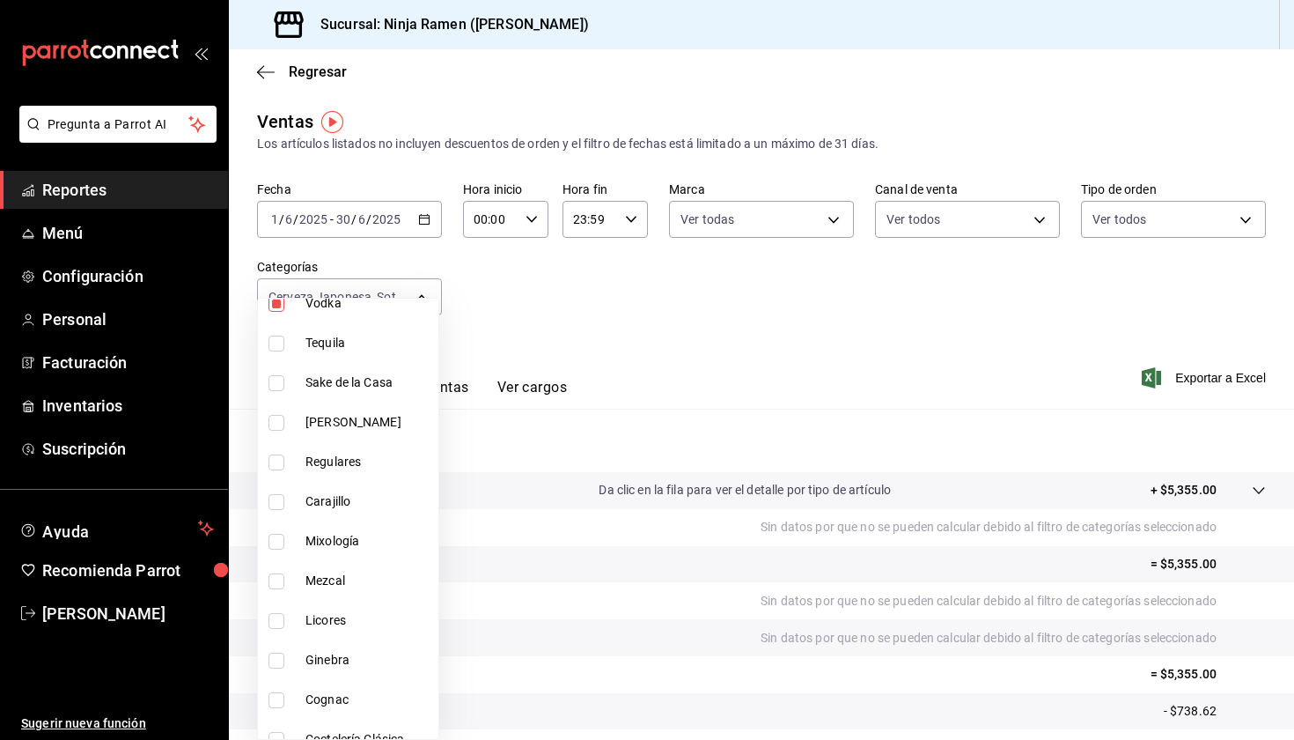
scroll to position [592, 0]
click at [320, 341] on span "Tequila" at bounding box center [369, 343] width 126 height 18
type input "7cc8eb8b-6253-4619-bf5d-7890dd3620f5,dab5d3bb-769f-4ec7-af91-3c1ad7d0cbee,92d2d…"
checkbox input "true"
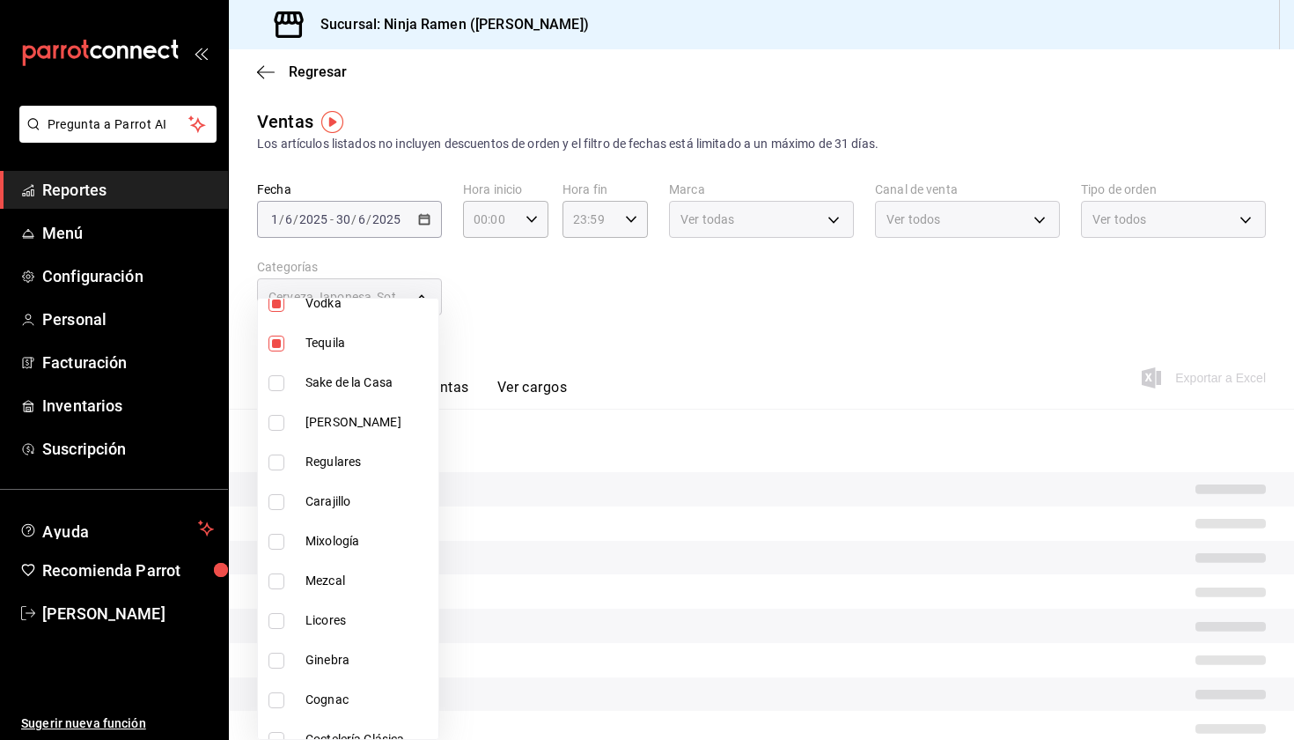
click at [330, 376] on span "Sake de la Casa" at bounding box center [369, 382] width 126 height 18
type input "7cc8eb8b-6253-4619-bf5d-7890dd3620f5,dab5d3bb-769f-4ec7-af91-3c1ad7d0cbee,92d2d…"
checkbox input "true"
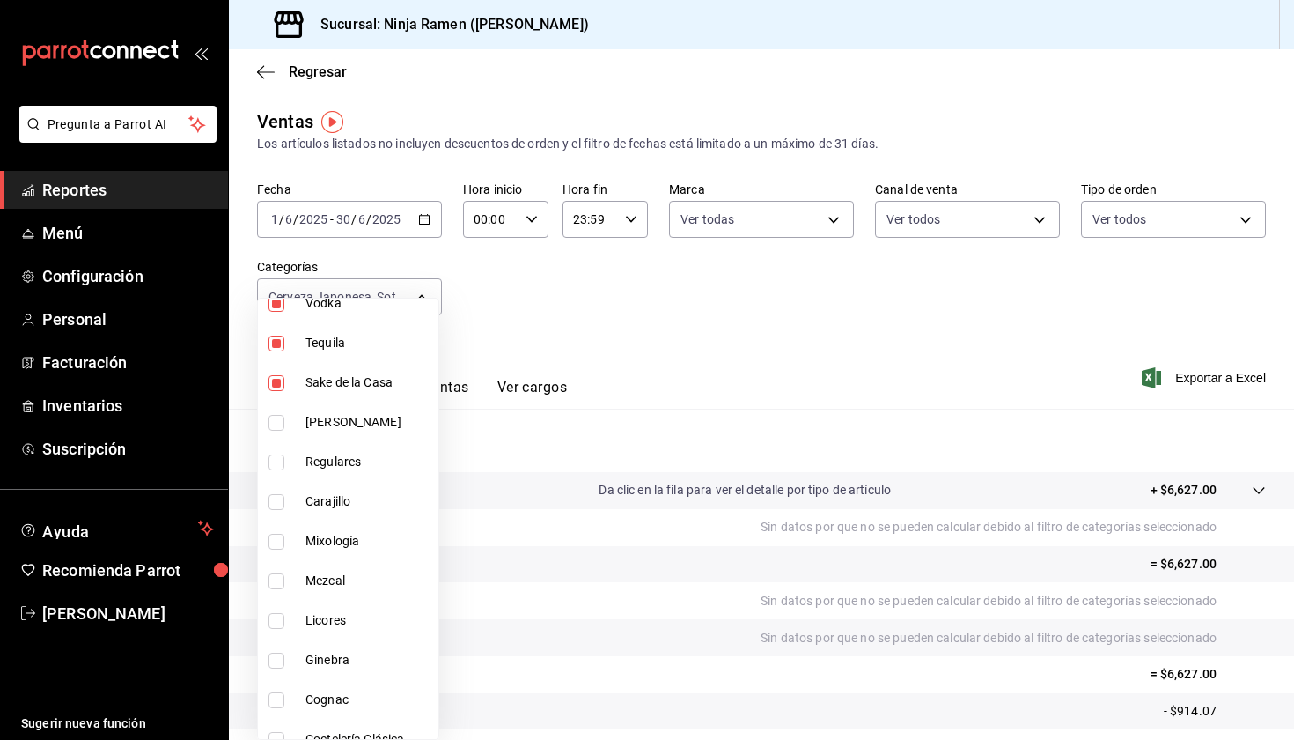
click at [335, 425] on span "[PERSON_NAME]" at bounding box center [369, 422] width 126 height 18
type input "7cc8eb8b-6253-4619-bf5d-7890dd3620f5,dab5d3bb-769f-4ec7-af91-3c1ad7d0cbee,92d2d…"
checkbox input "true"
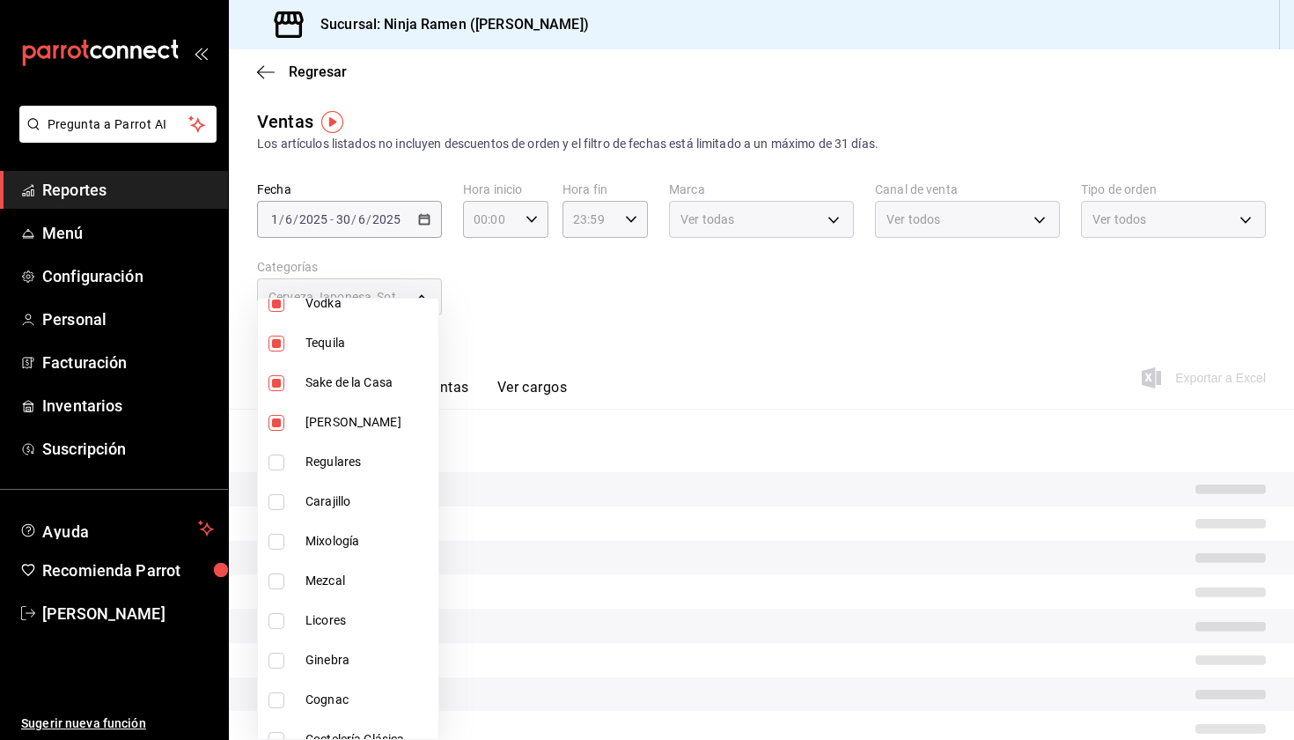
click at [350, 468] on span "Regulares" at bounding box center [369, 462] width 126 height 18
type input "7cc8eb8b-6253-4619-bf5d-7890dd3620f5,dab5d3bb-769f-4ec7-af91-3c1ad7d0cbee,92d2d…"
checkbox input "true"
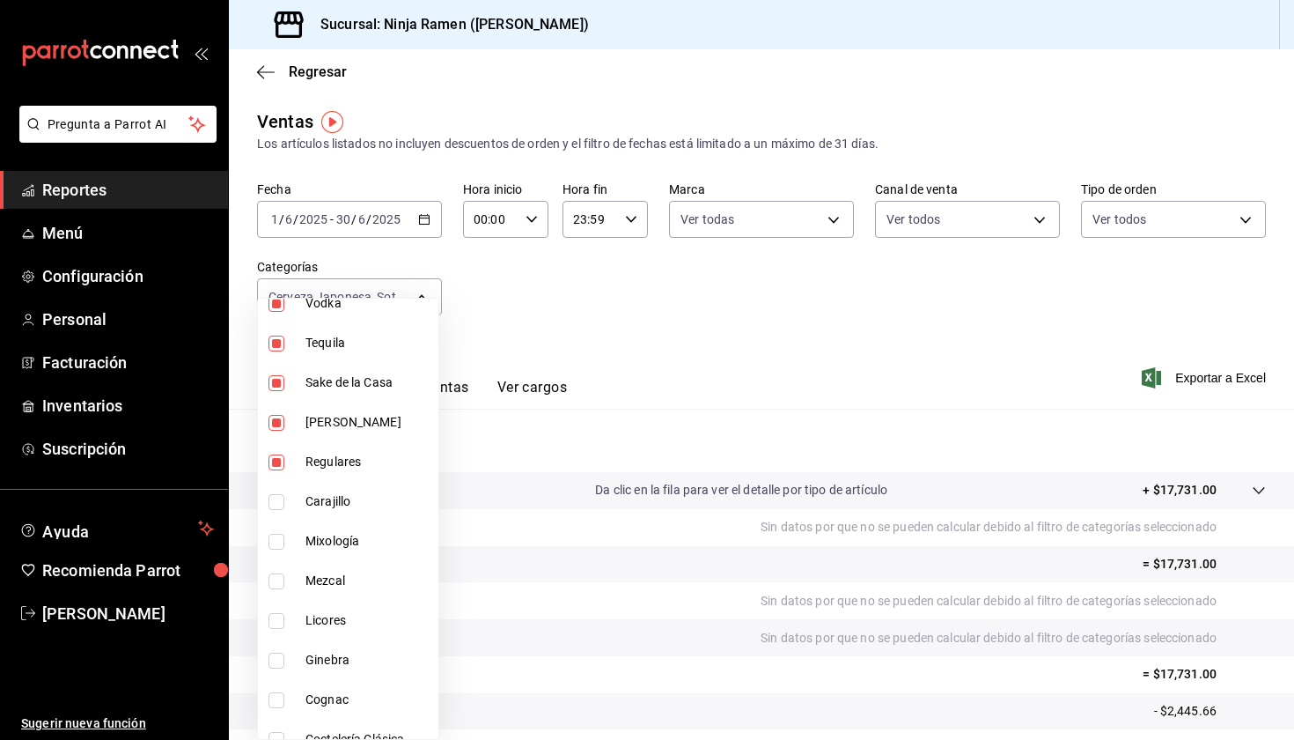
click at [349, 492] on span "Carajillo" at bounding box center [369, 501] width 126 height 18
type input "7cc8eb8b-6253-4619-bf5d-7890dd3620f5,dab5d3bb-769f-4ec7-af91-3c1ad7d0cbee,92d2d…"
checkbox input "true"
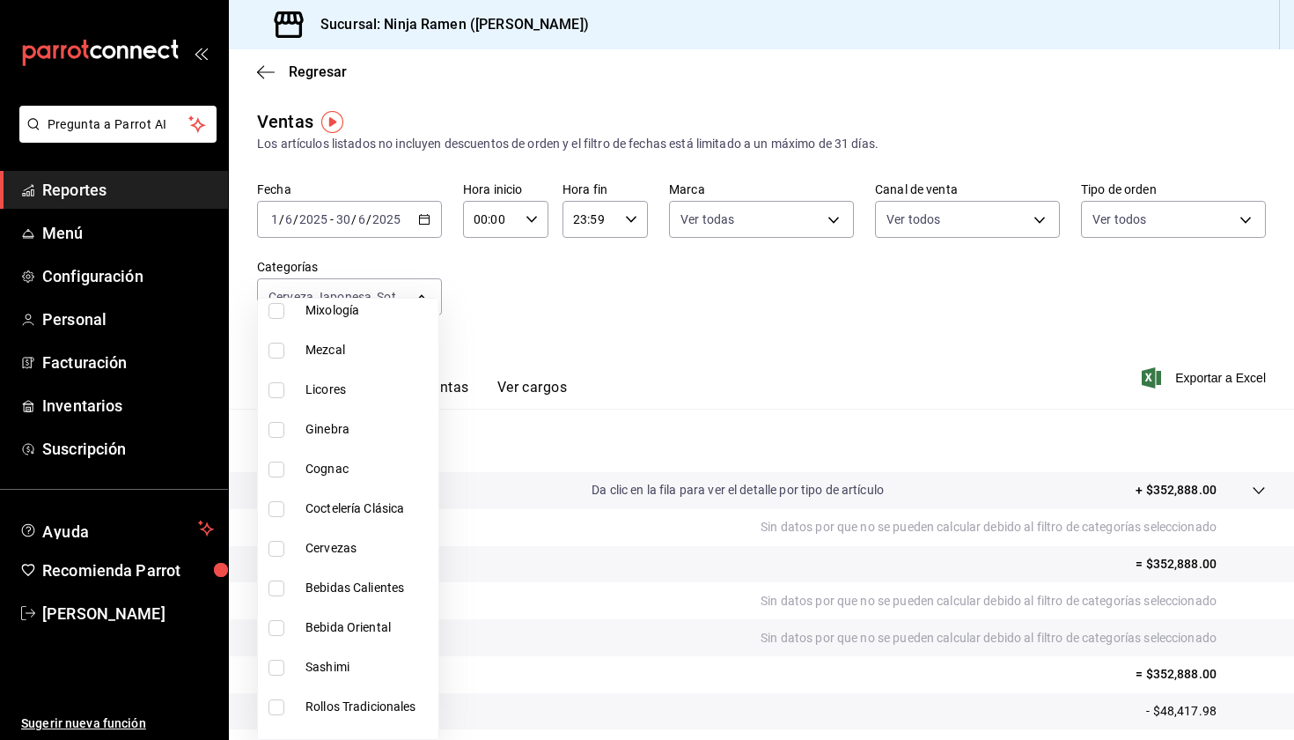
scroll to position [826, 0]
click at [364, 317] on li "Mixología" at bounding box center [348, 307] width 180 height 40
type input "7cc8eb8b-6253-4619-bf5d-7890dd3620f5,dab5d3bb-769f-4ec7-af91-3c1ad7d0cbee,92d2d…"
checkbox input "true"
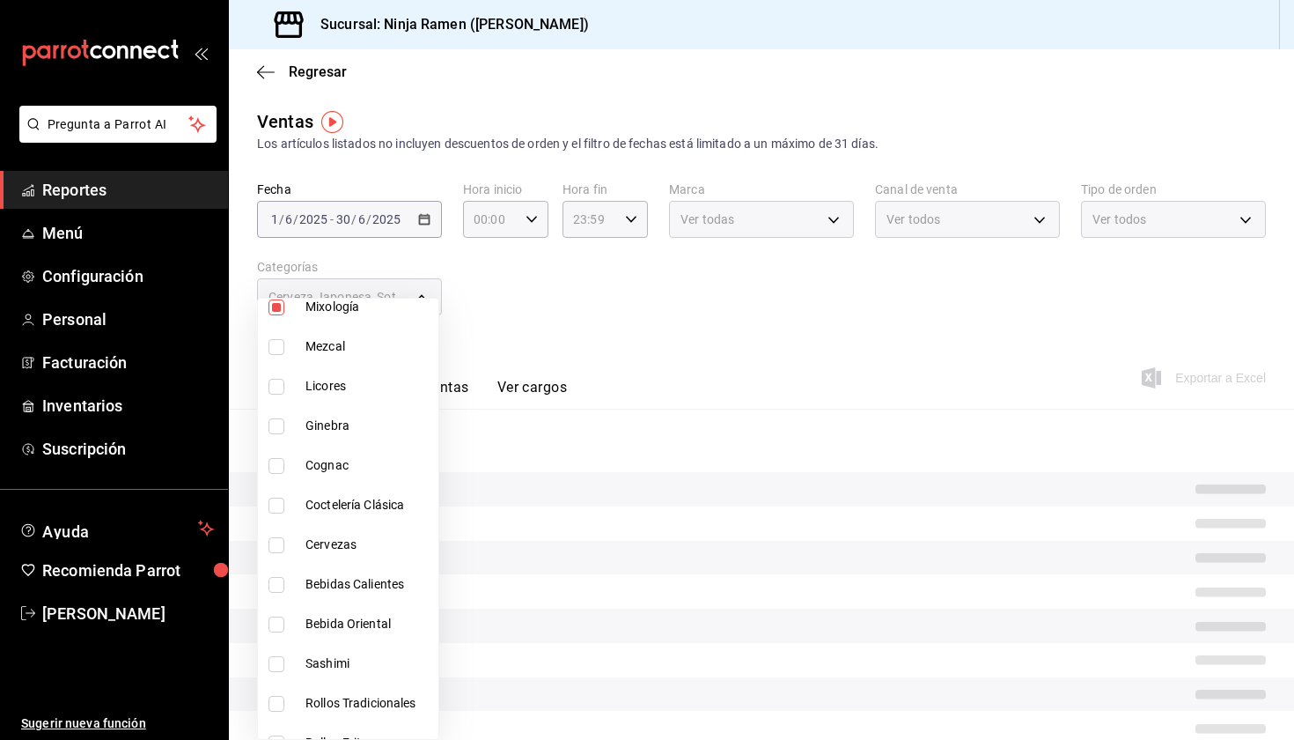
click at [364, 350] on span "Mezcal" at bounding box center [369, 346] width 126 height 18
type input "7cc8eb8b-6253-4619-bf5d-7890dd3620f5,dab5d3bb-769f-4ec7-af91-3c1ad7d0cbee,92d2d…"
checkbox input "true"
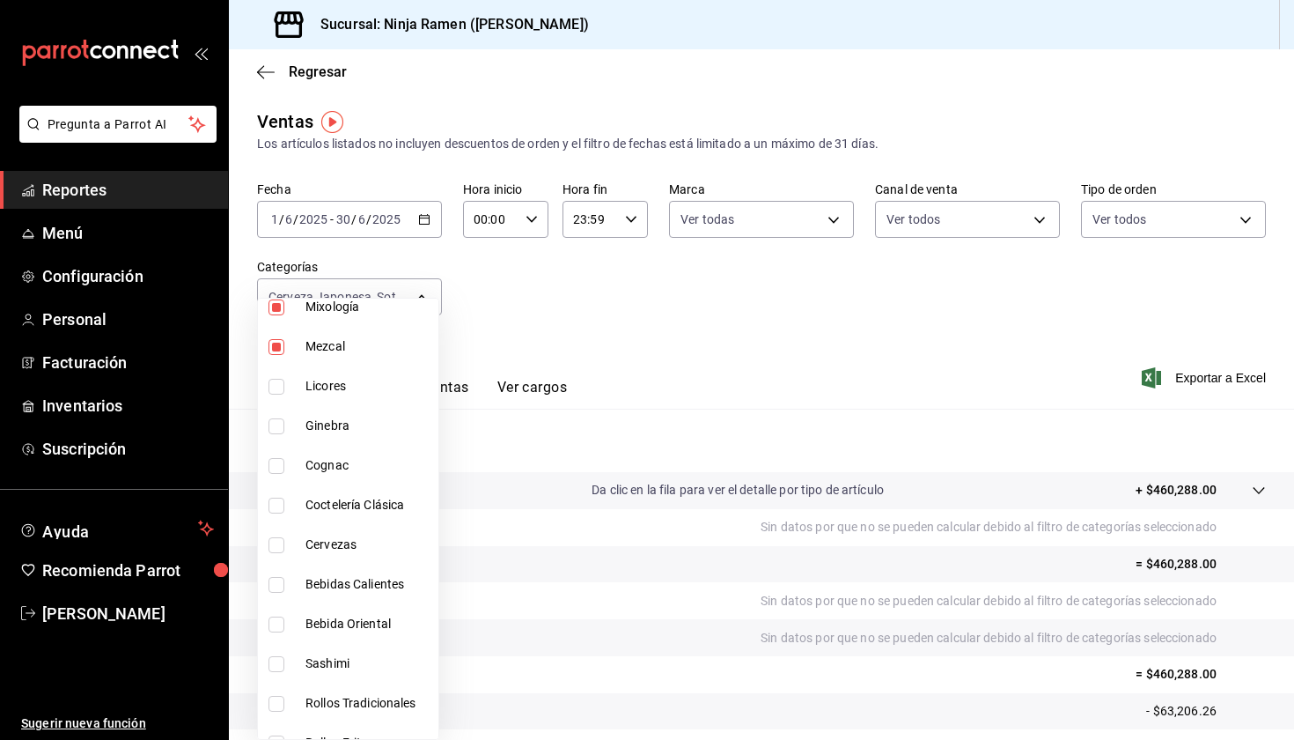
drag, startPoint x: 367, startPoint y: 379, endPoint x: 364, endPoint y: 398, distance: 18.8
click at [367, 379] on span "Licores" at bounding box center [369, 386] width 126 height 18
type input "7cc8eb8b-6253-4619-bf5d-7890dd3620f5,dab5d3bb-769f-4ec7-af91-3c1ad7d0cbee,92d2d…"
checkbox input "true"
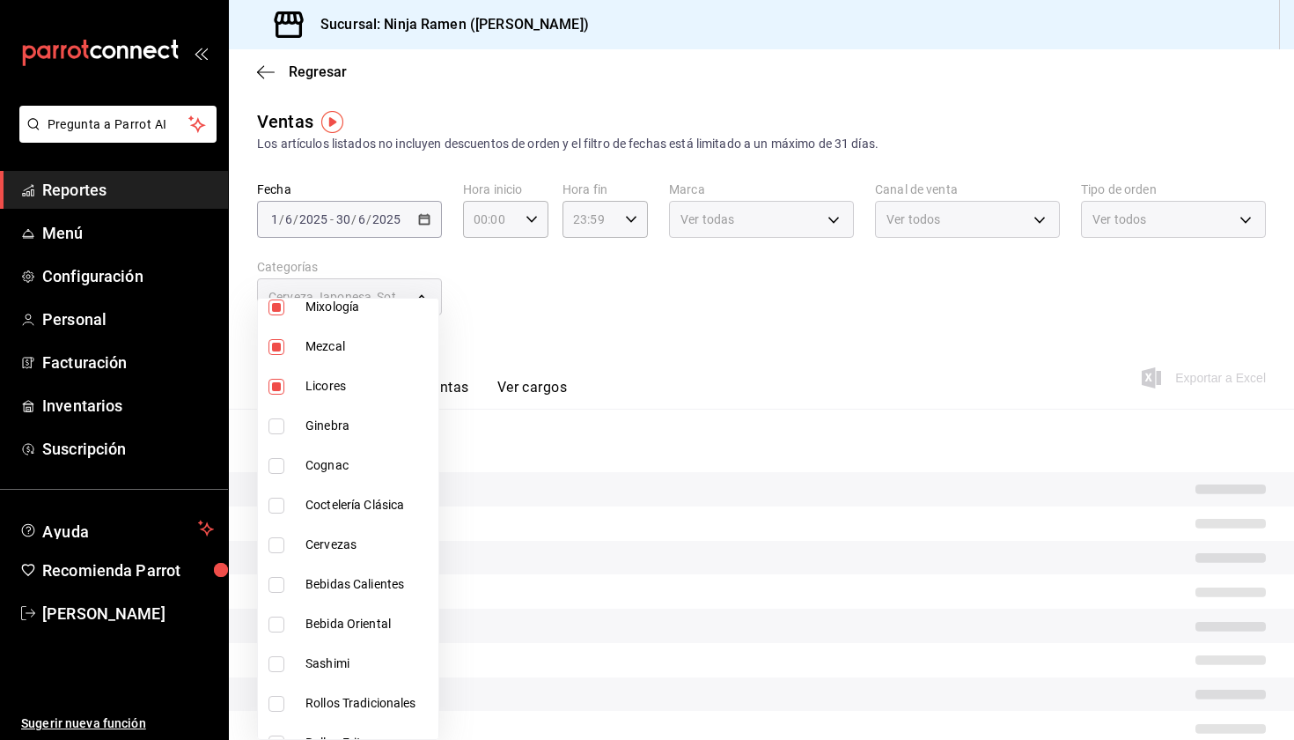
click at [364, 431] on span "Ginebra" at bounding box center [369, 425] width 126 height 18
type input "7cc8eb8b-6253-4619-bf5d-7890dd3620f5,dab5d3bb-769f-4ec7-af91-3c1ad7d0cbee,92d2d…"
checkbox input "true"
click at [370, 458] on span "Cognac" at bounding box center [369, 465] width 126 height 18
type input "7cc8eb8b-6253-4619-bf5d-7890dd3620f5,dab5d3bb-769f-4ec7-af91-3c1ad7d0cbee,92d2d…"
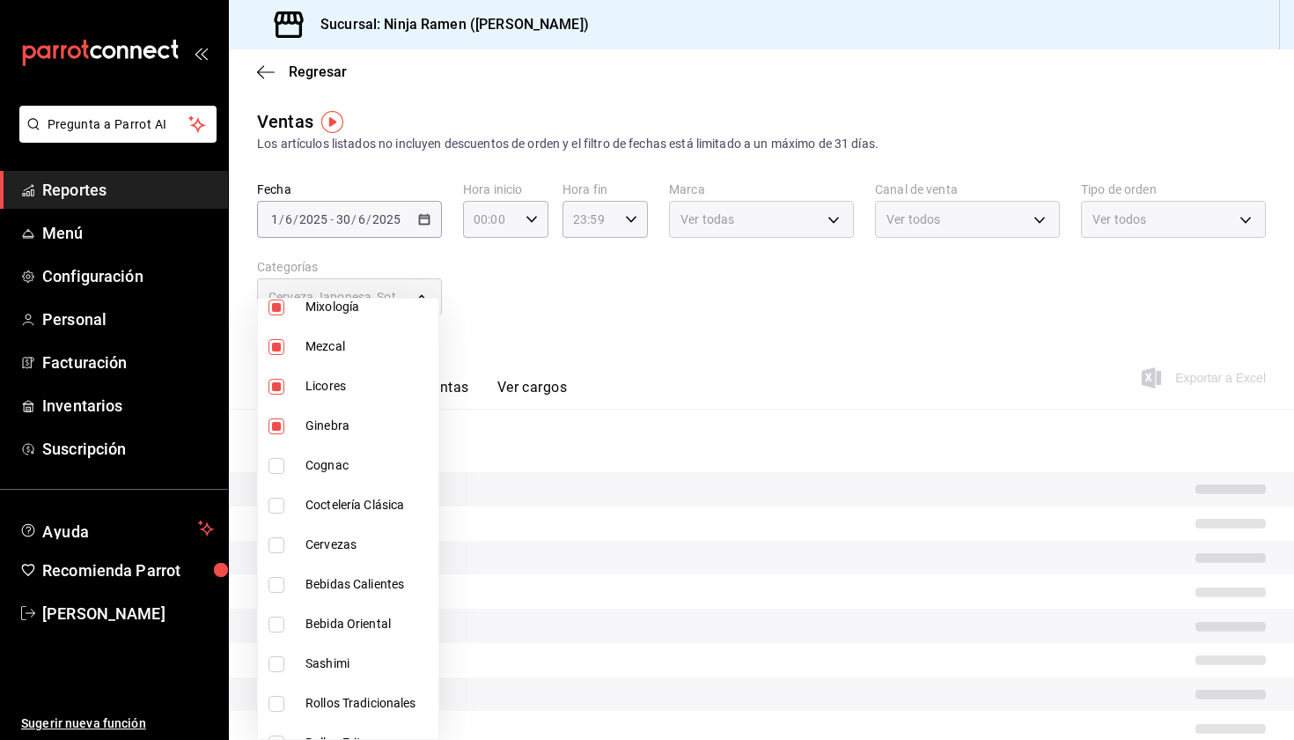
checkbox input "true"
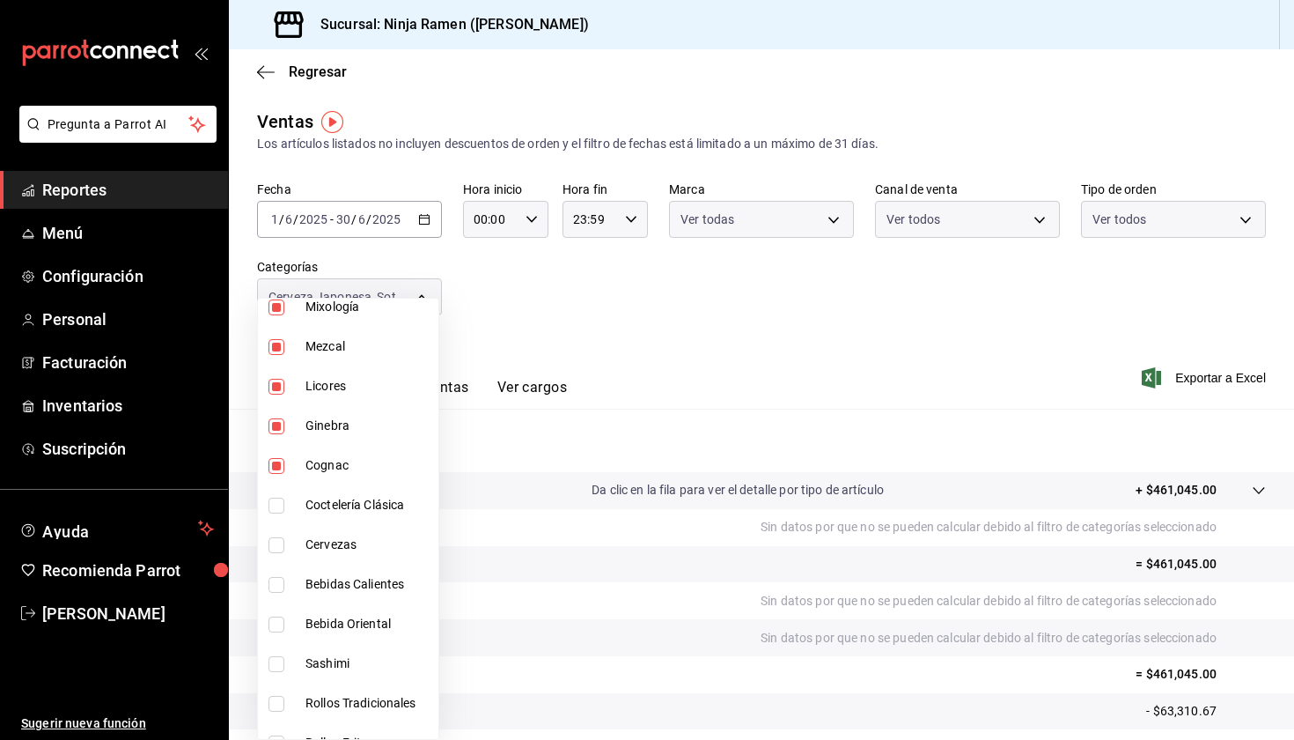
click at [387, 484] on li "Cognac" at bounding box center [348, 465] width 180 height 40
type input "7cc8eb8b-6253-4619-bf5d-7890dd3620f5,dab5d3bb-769f-4ec7-af91-3c1ad7d0cbee,92d2d…"
checkbox input "false"
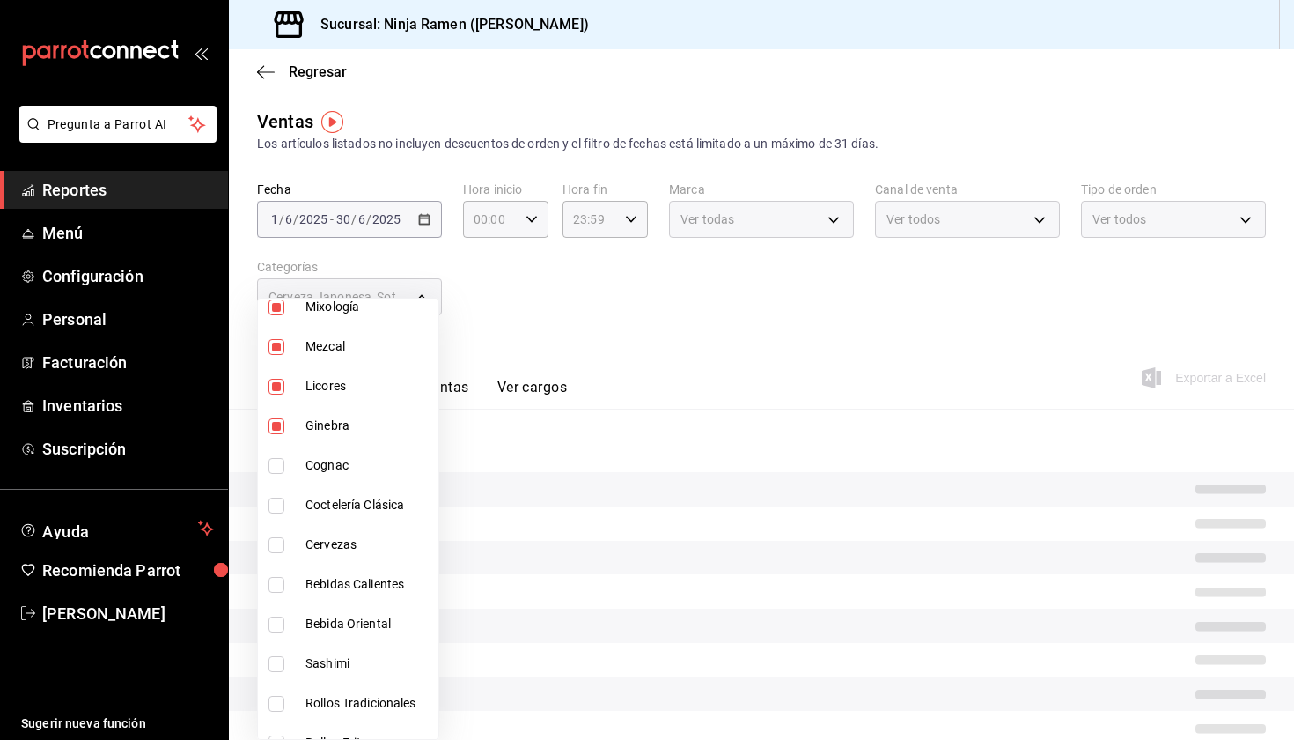
click at [387, 486] on li "Coctelería Clásica" at bounding box center [348, 505] width 180 height 40
type input "7cc8eb8b-6253-4619-bf5d-7890dd3620f5,dab5d3bb-769f-4ec7-af91-3c1ad7d0cbee,92d2d…"
checkbox input "true"
click at [385, 460] on span "Cognac" at bounding box center [369, 465] width 126 height 18
type input "7cc8eb8b-6253-4619-bf5d-7890dd3620f5,dab5d3bb-769f-4ec7-af91-3c1ad7d0cbee,92d2d…"
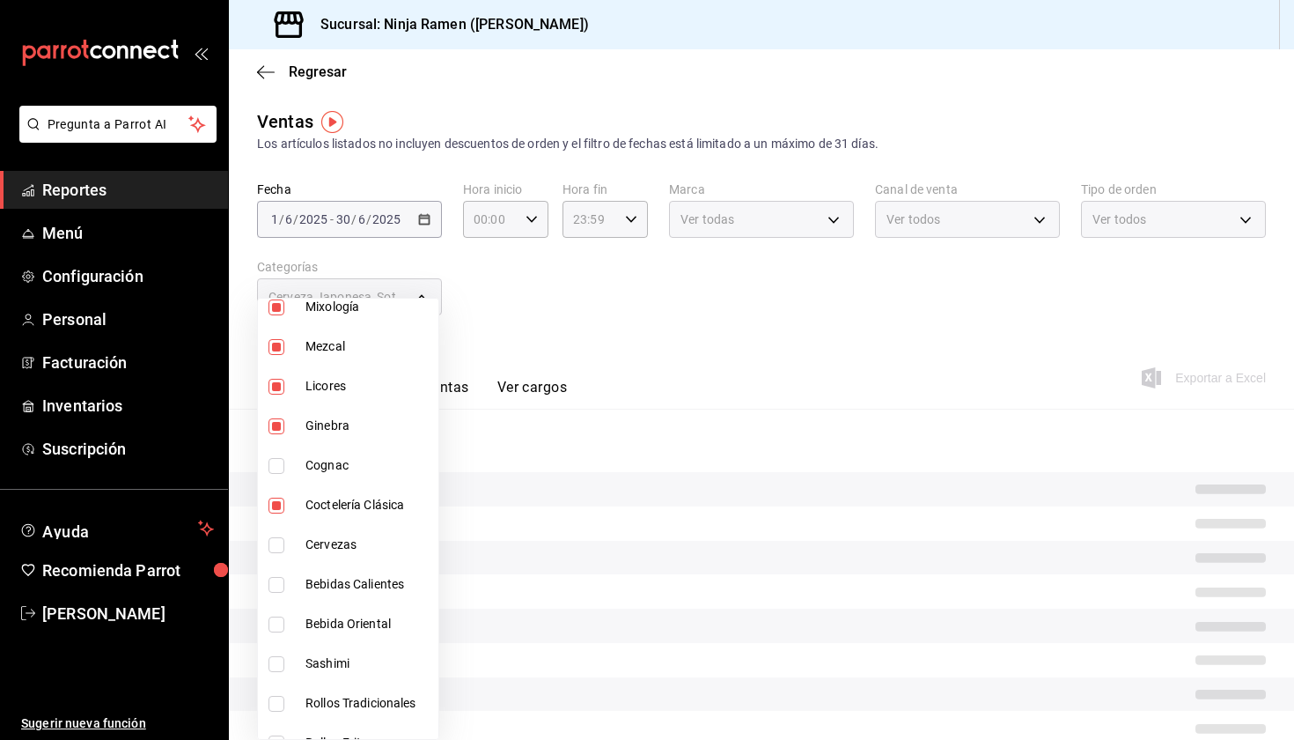
checkbox input "true"
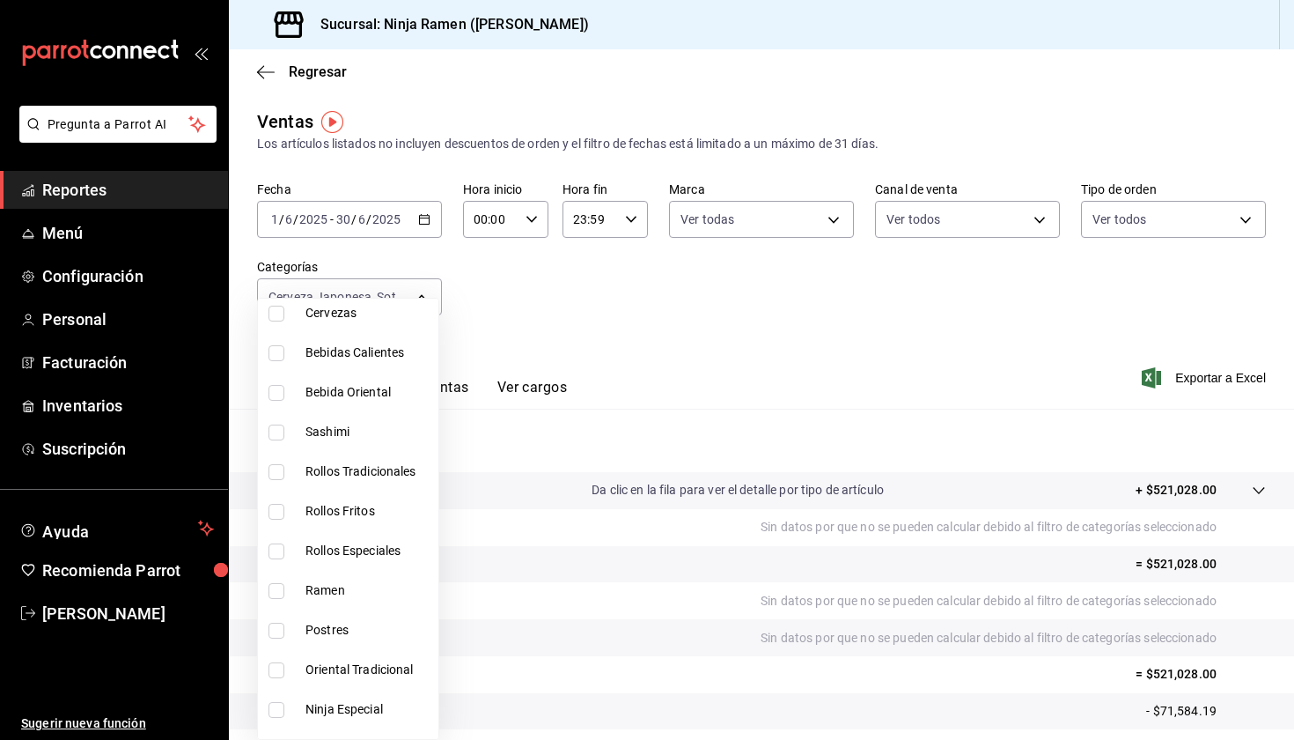
scroll to position [1057, 0]
click at [368, 309] on span "Cervezas" at bounding box center [369, 313] width 126 height 18
type input "7cc8eb8b-6253-4619-bf5d-7890dd3620f5,dab5d3bb-769f-4ec7-af91-3c1ad7d0cbee,92d2d…"
checkbox input "true"
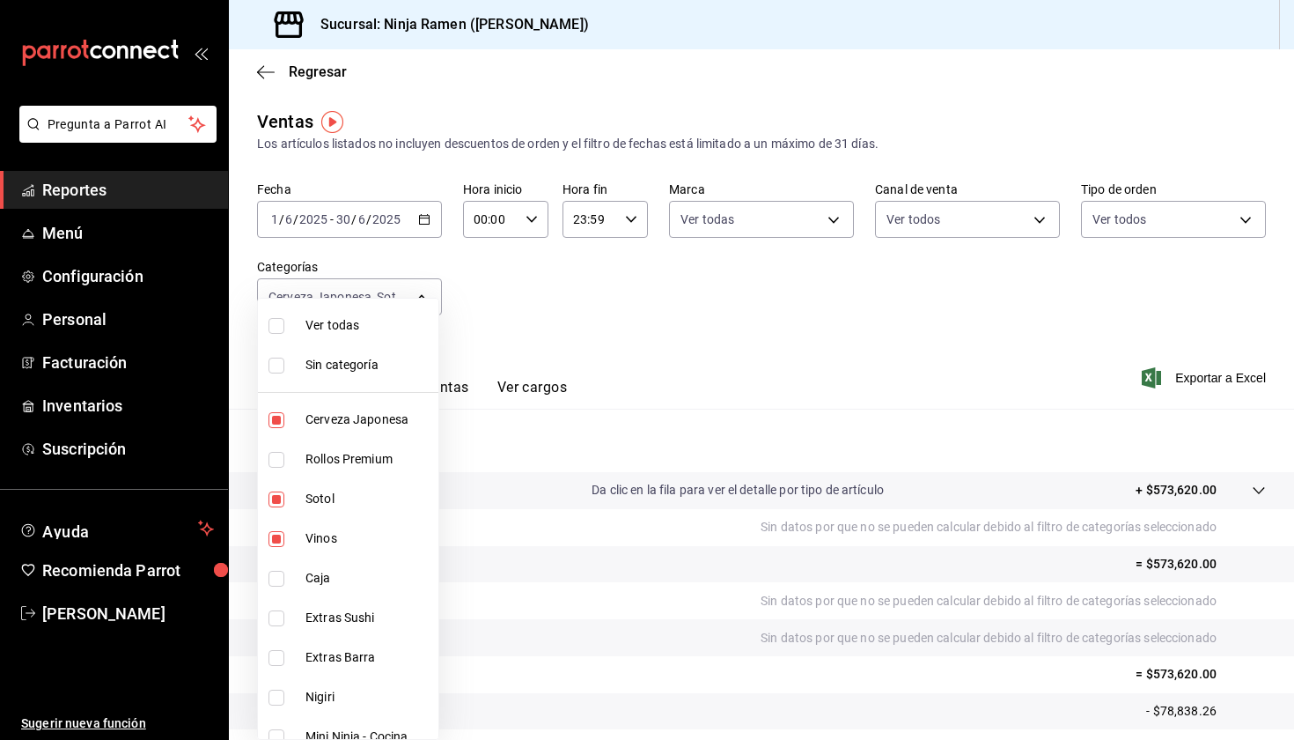
click at [546, 344] on div at bounding box center [647, 370] width 1294 height 740
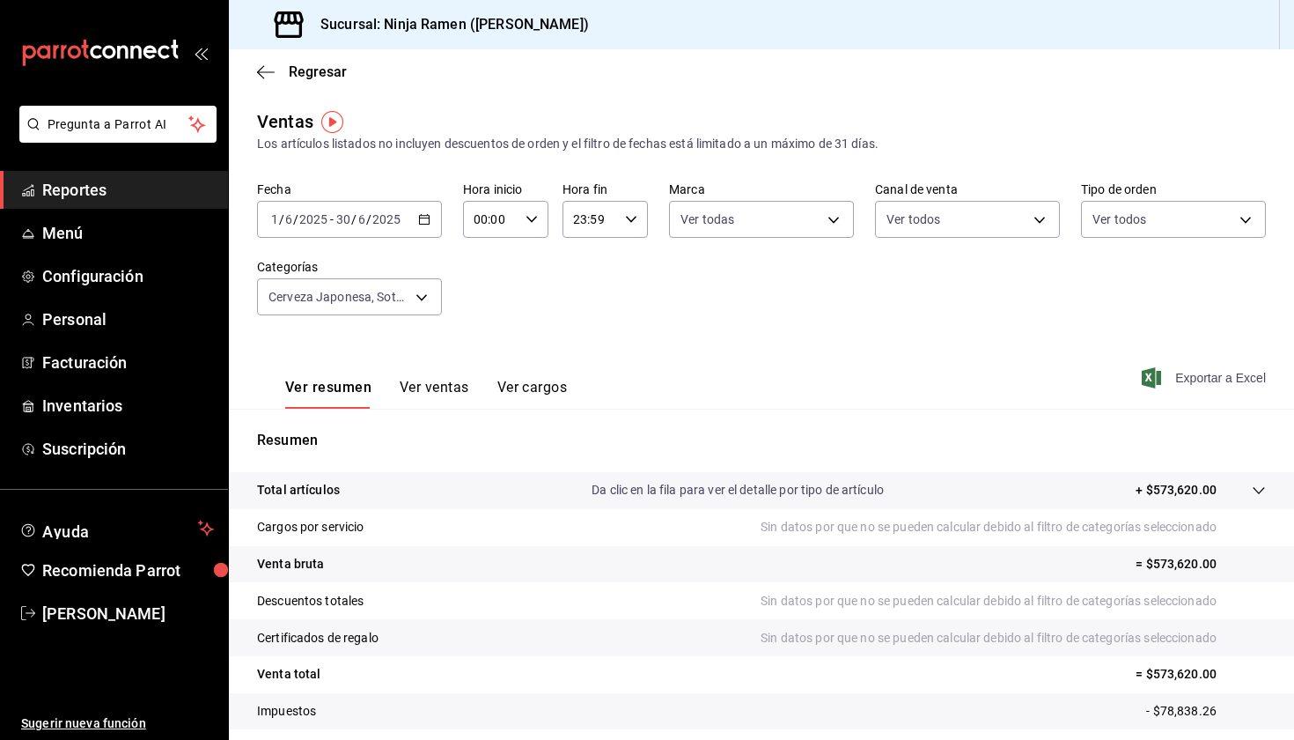
click at [1161, 380] on span "Exportar a Excel" at bounding box center [1205, 377] width 121 height 21
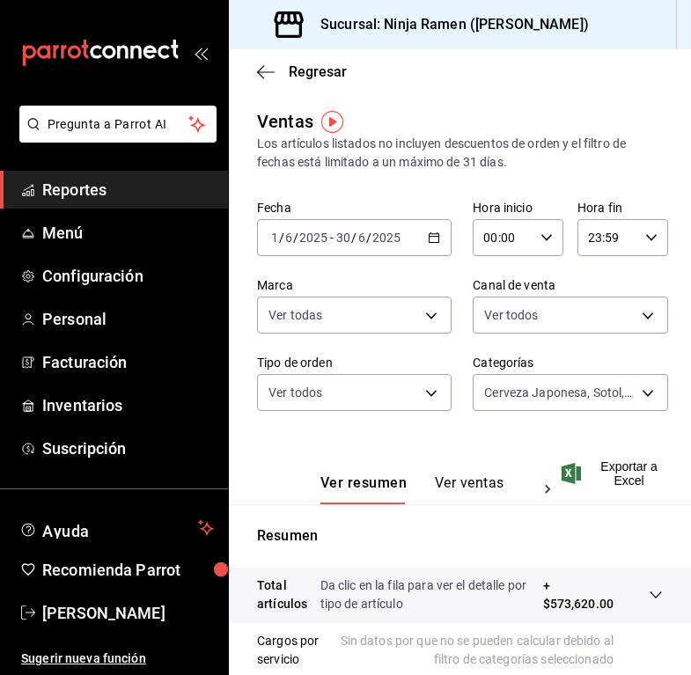
click at [431, 237] on \(Stroke\) "button" at bounding box center [435, 236] width 10 height 1
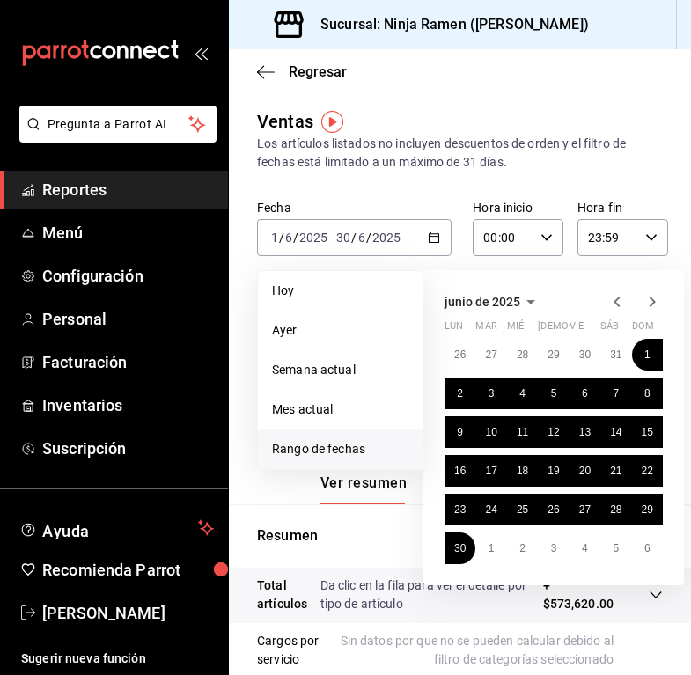
click at [651, 310] on icon "button" at bounding box center [652, 301] width 21 height 21
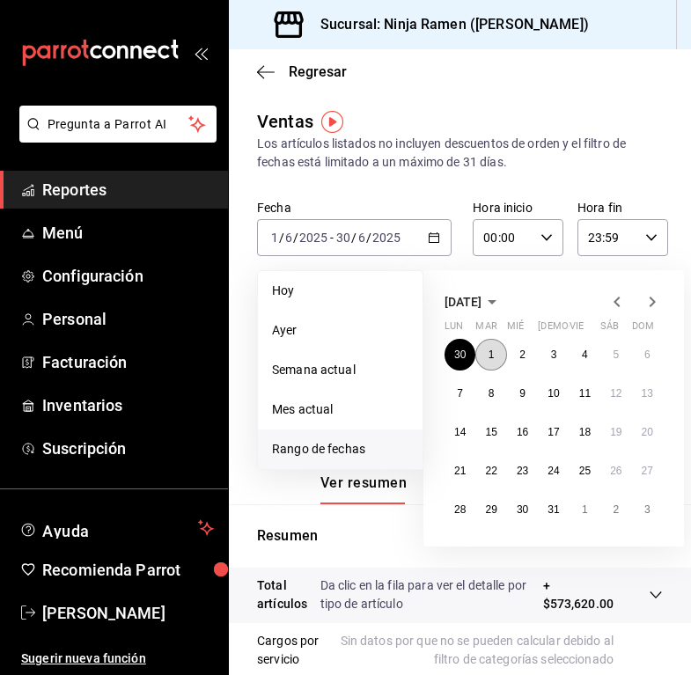
click at [492, 357] on abbr "1" at bounding box center [492, 355] width 6 height 12
click at [553, 516] on button "31" at bounding box center [553, 510] width 31 height 32
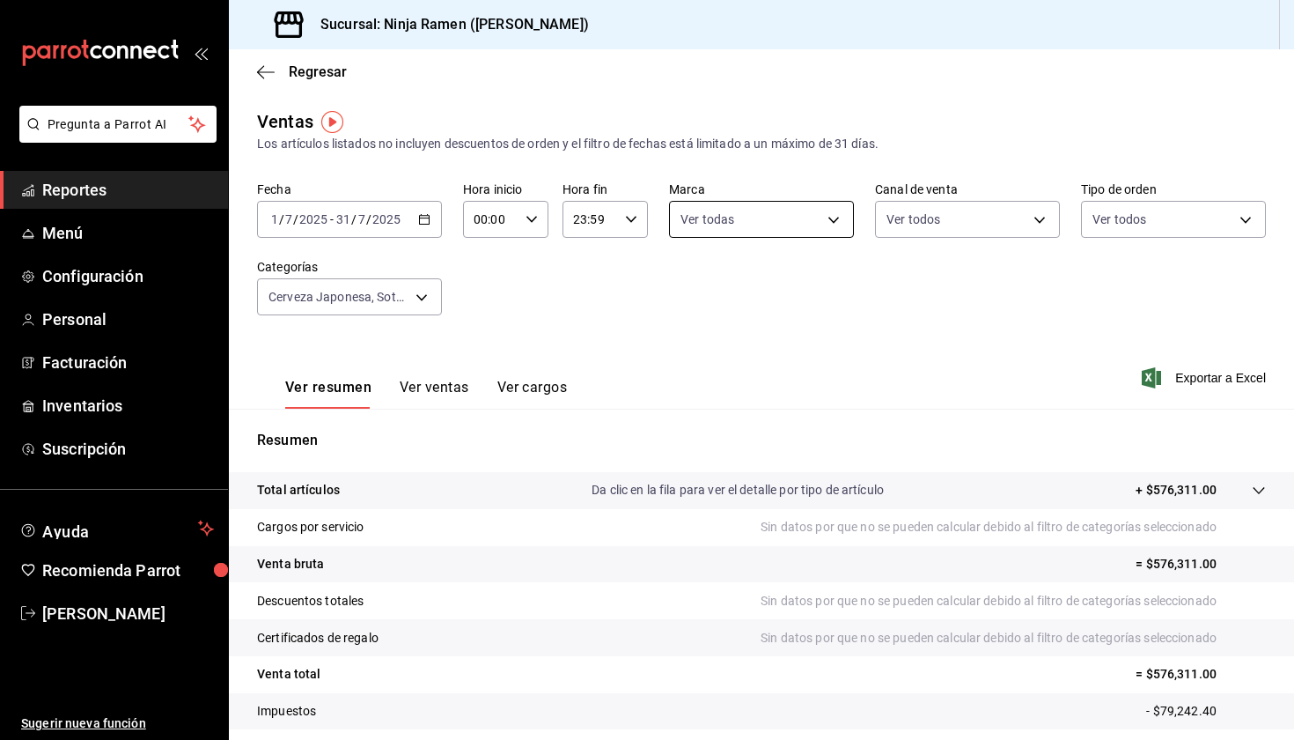
click at [769, 230] on body "Pregunta a Parrot AI Reportes Menú Configuración Personal Facturación Inventari…" at bounding box center [647, 370] width 1294 height 740
click at [983, 235] on div at bounding box center [647, 370] width 1294 height 740
click at [980, 227] on body "Pregunta a Parrot AI Reportes Menú Configuración Personal Facturación Inventari…" at bounding box center [647, 370] width 1294 height 740
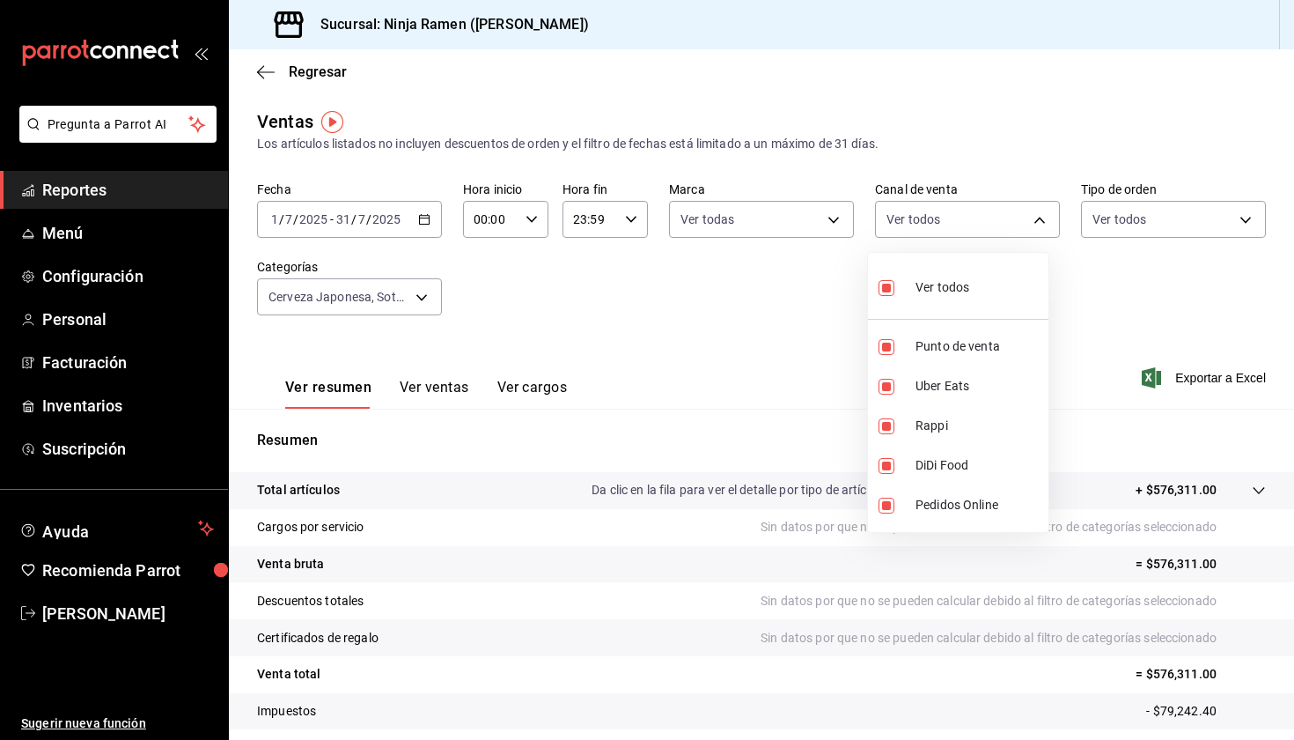
click at [1128, 214] on div at bounding box center [647, 370] width 1294 height 740
click at [1128, 214] on body "Pregunta a Parrot AI Reportes Menú Configuración Personal Facturación Inventari…" at bounding box center [647, 370] width 1294 height 740
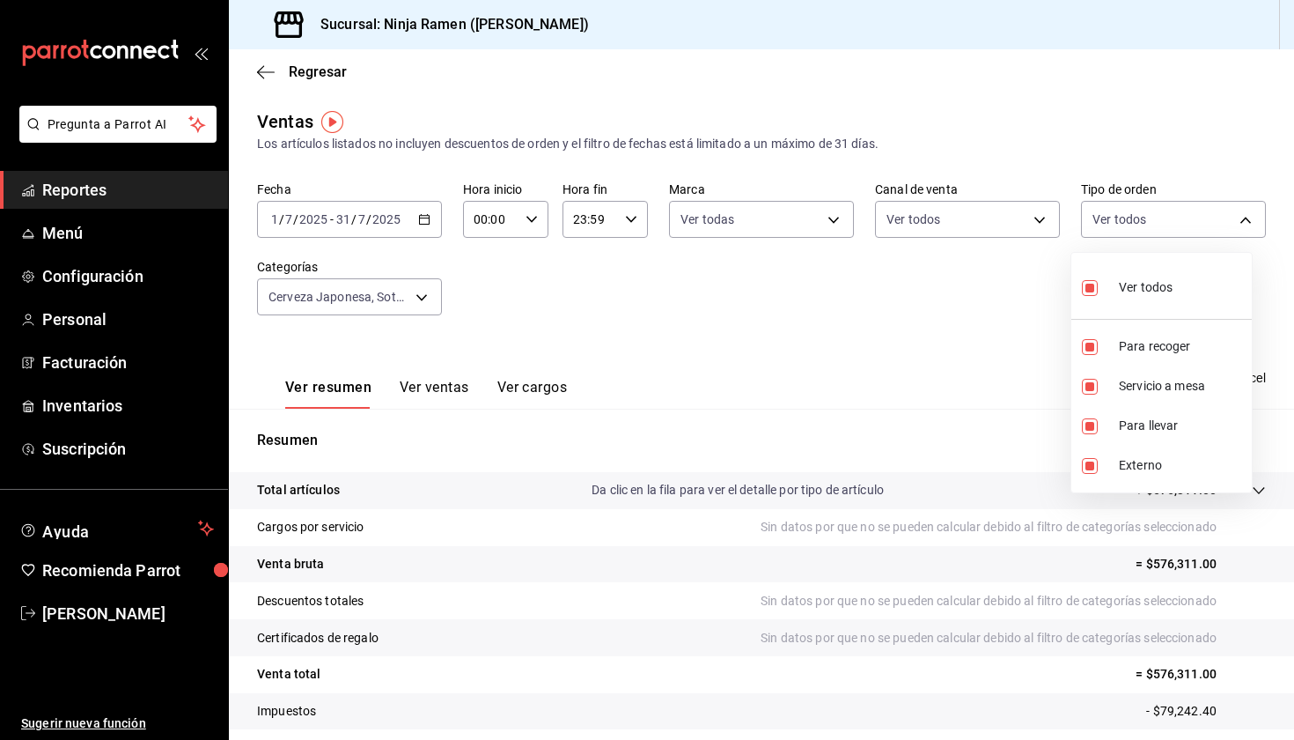
click at [320, 275] on div at bounding box center [647, 370] width 1294 height 740
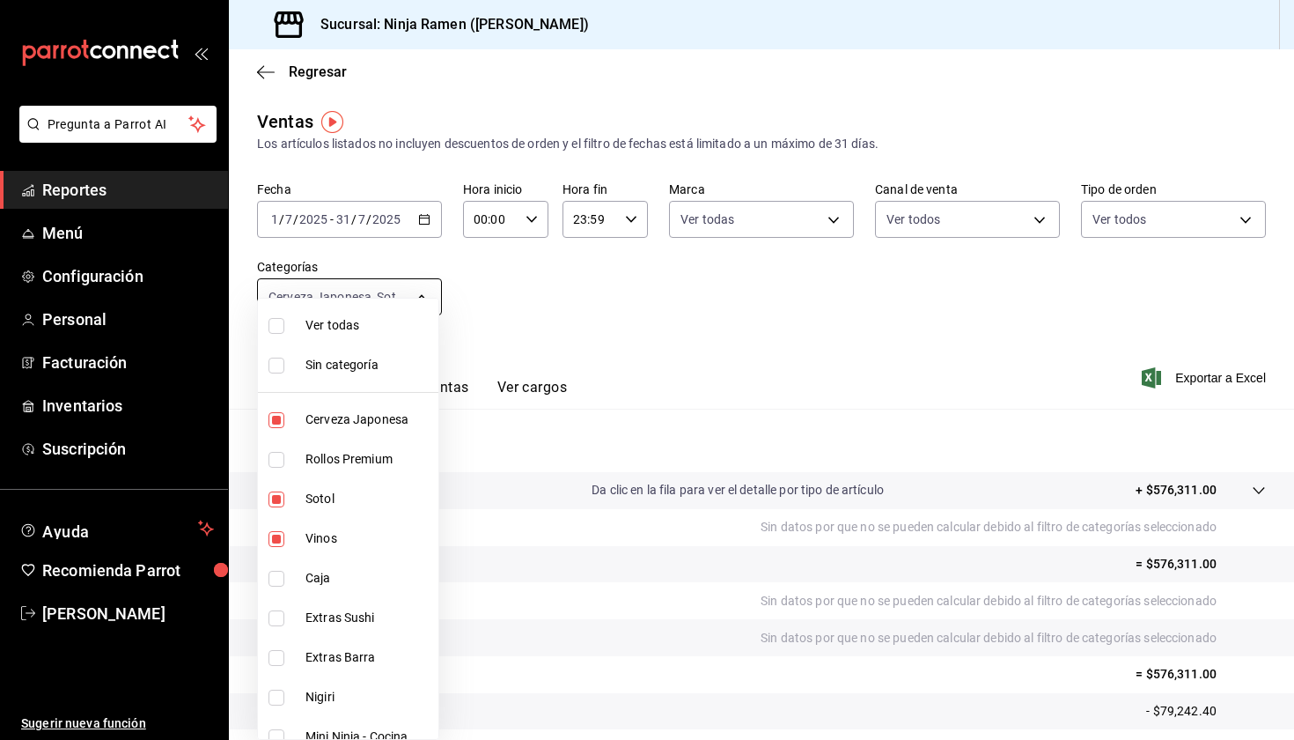
click at [335, 292] on body "Pregunta a Parrot AI Reportes Menú Configuración Personal Facturación Inventari…" at bounding box center [647, 370] width 1294 height 740
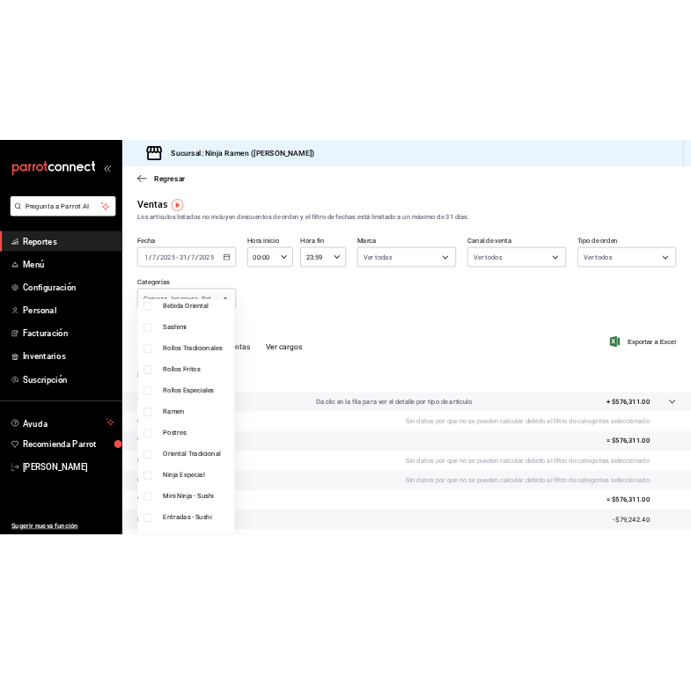
scroll to position [1167, 0]
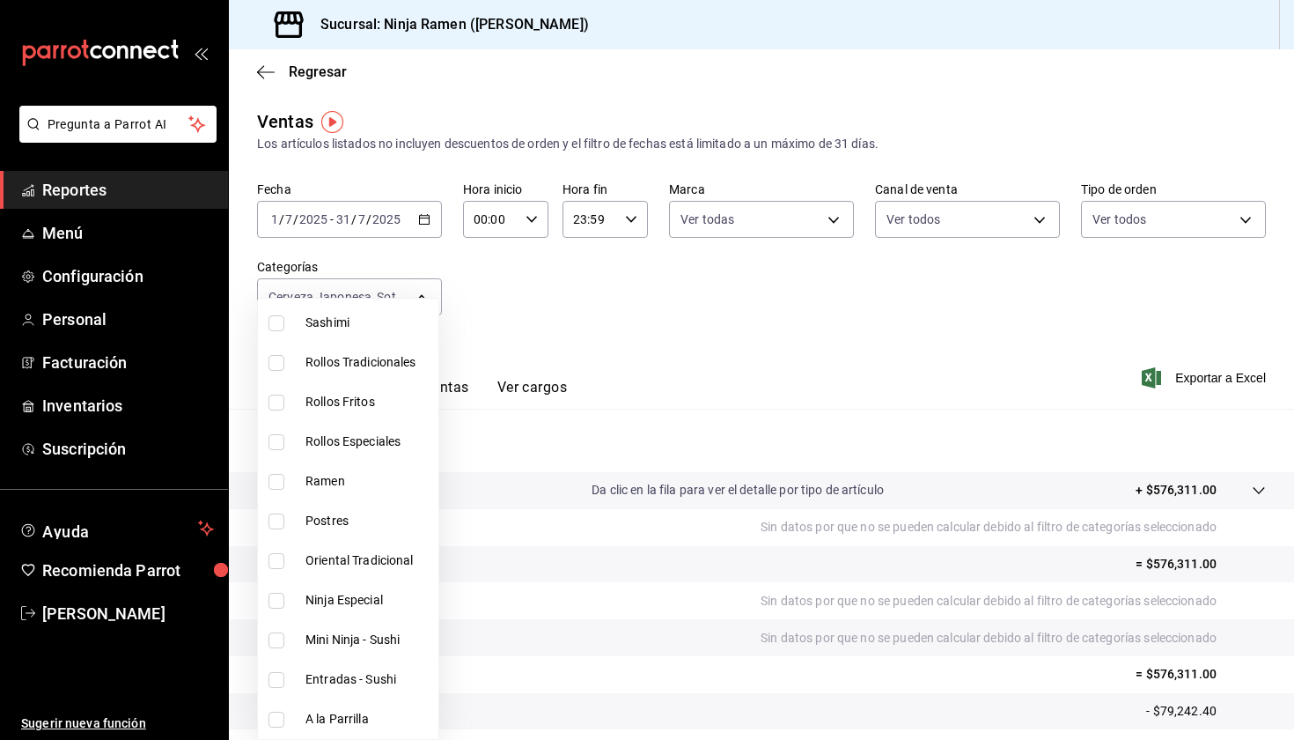
click at [1167, 376] on div at bounding box center [647, 370] width 1294 height 740
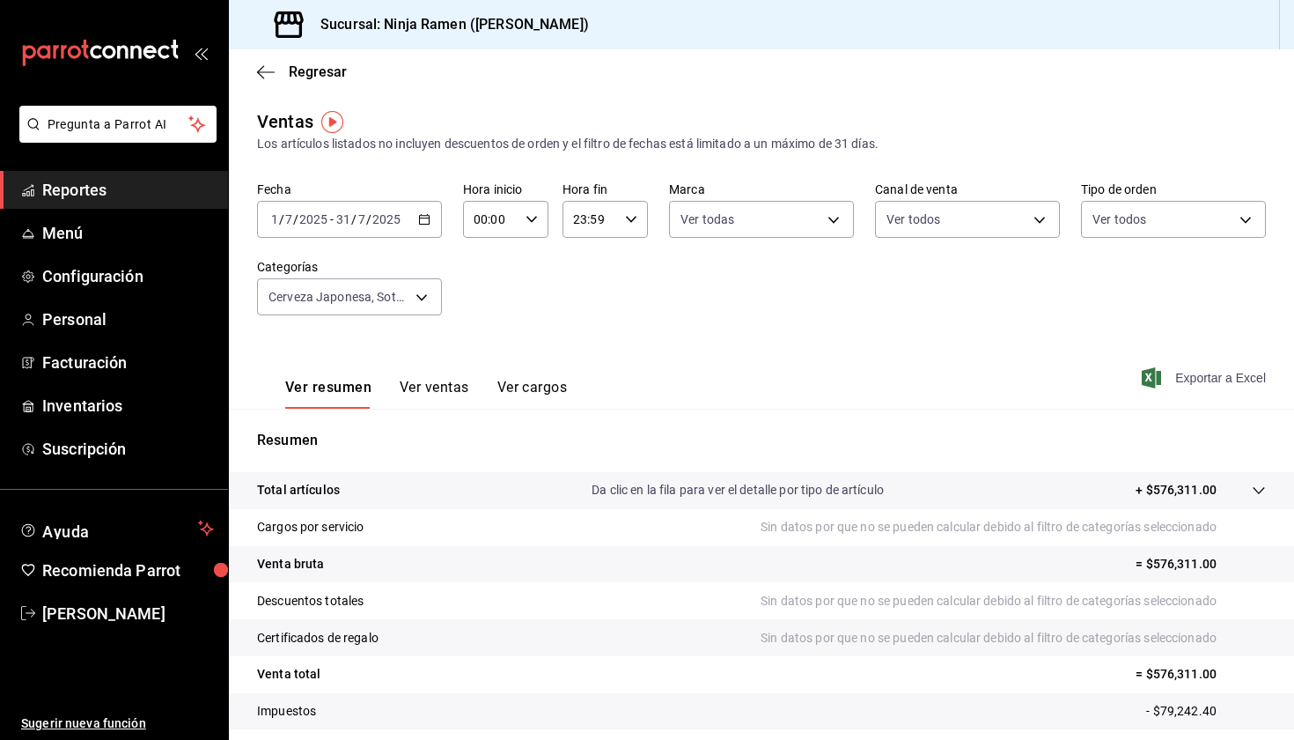
click at [1157, 376] on span "Exportar a Excel" at bounding box center [1205, 377] width 121 height 21
click at [601, 306] on div "Fecha [DATE] [DATE] - [DATE] [DATE] Hora inicio 00:00 Hora inicio Hora fin 23:5…" at bounding box center [761, 258] width 1009 height 155
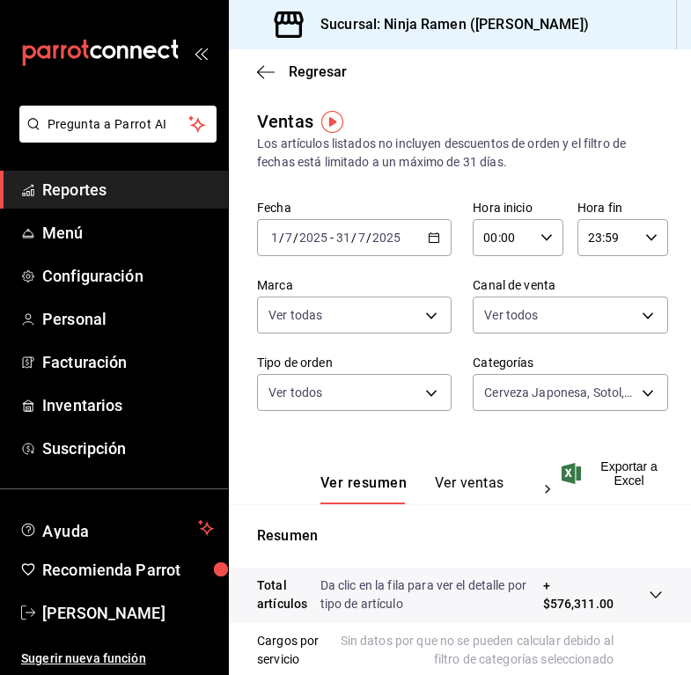
click at [325, 241] on input "2025" at bounding box center [313, 238] width 30 height 14
click at [434, 235] on icon "button" at bounding box center [434, 238] width 12 height 12
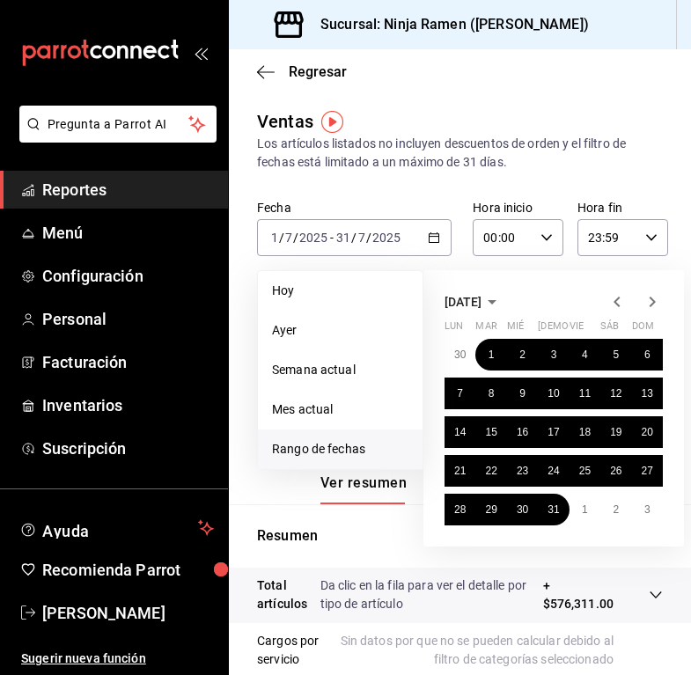
drag, startPoint x: 633, startPoint y: 306, endPoint x: 622, endPoint y: 305, distance: 11.5
click at [633, 306] on div at bounding box center [635, 301] width 56 height 21
click at [622, 305] on icon "button" at bounding box center [617, 301] width 21 height 21
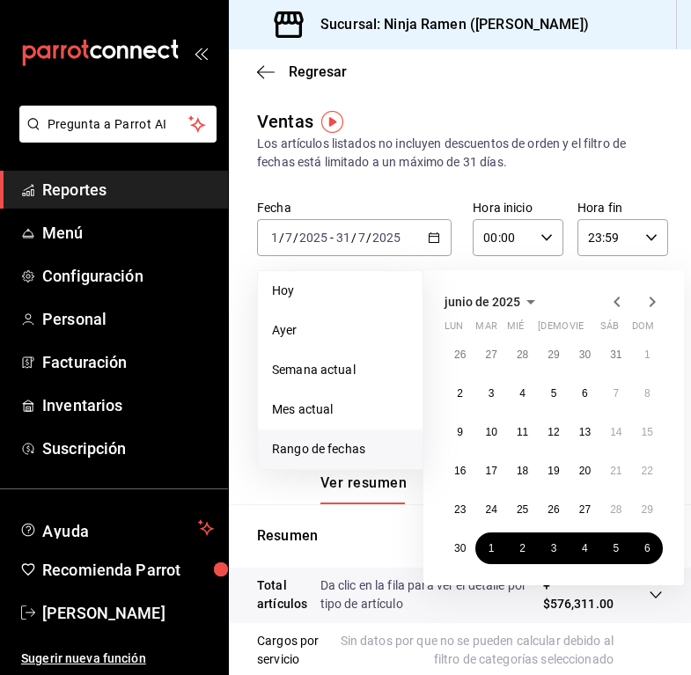
click at [618, 296] on icon "button" at bounding box center [617, 301] width 21 height 21
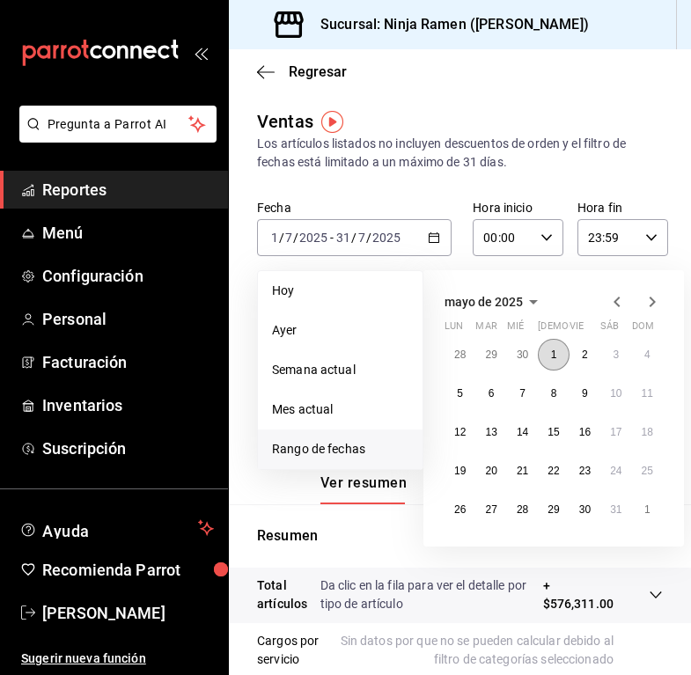
click at [556, 352] on abbr "1" at bounding box center [554, 355] width 6 height 12
click at [611, 514] on abbr "31" at bounding box center [615, 510] width 11 height 12
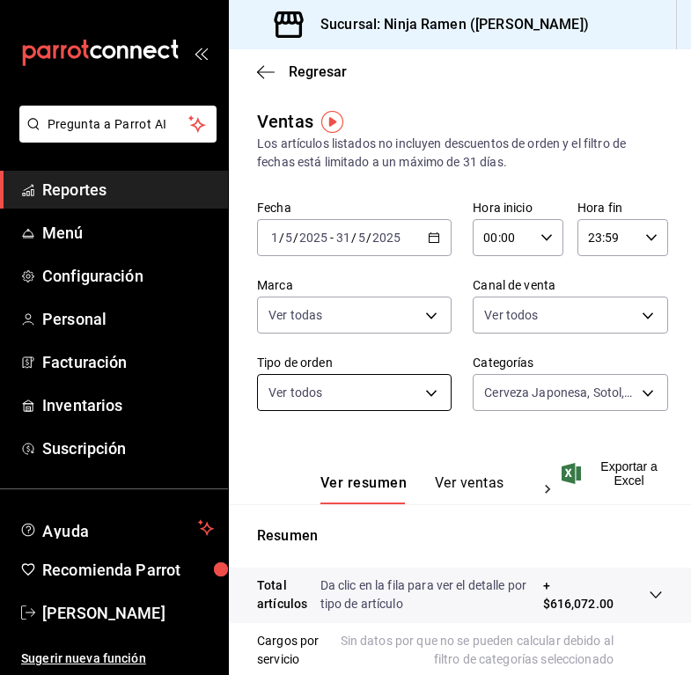
click at [384, 395] on body "Pregunta a Parrot AI Reportes Menú Configuración Personal Facturación Inventari…" at bounding box center [345, 337] width 691 height 675
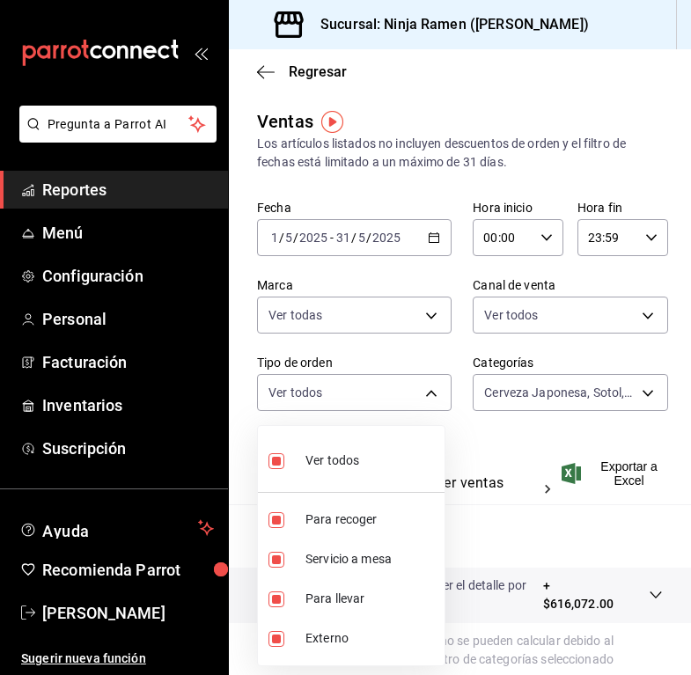
click at [398, 324] on div at bounding box center [345, 337] width 691 height 675
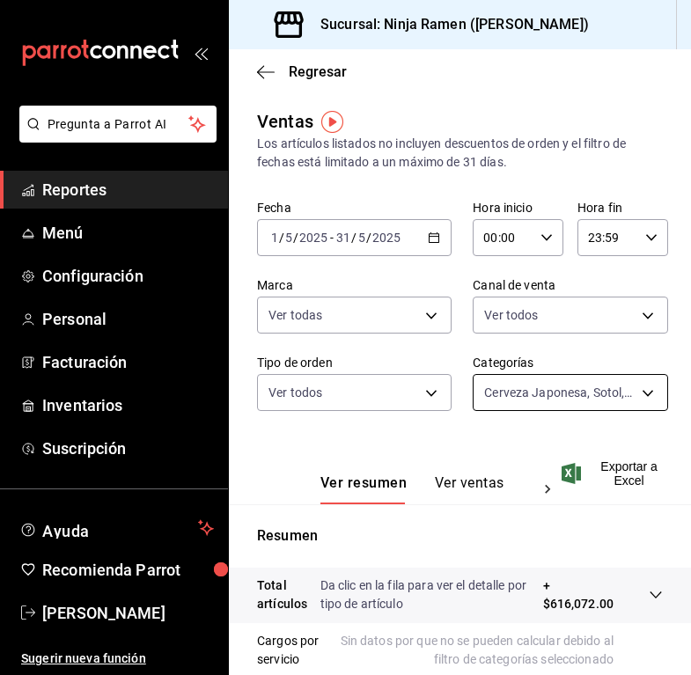
click at [571, 399] on body "Pregunta a Parrot AI Reportes Menú Configuración Personal Facturación Inventari…" at bounding box center [345, 337] width 691 height 675
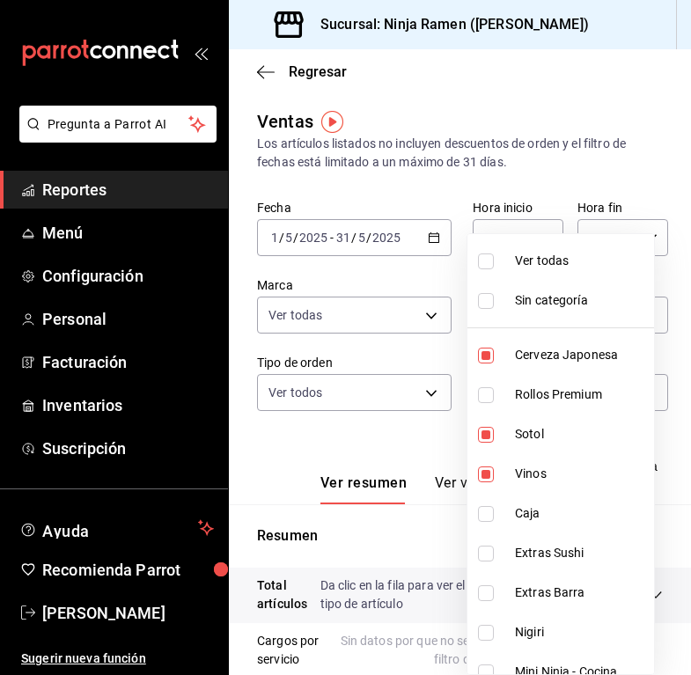
click at [441, 360] on div at bounding box center [345, 337] width 691 height 675
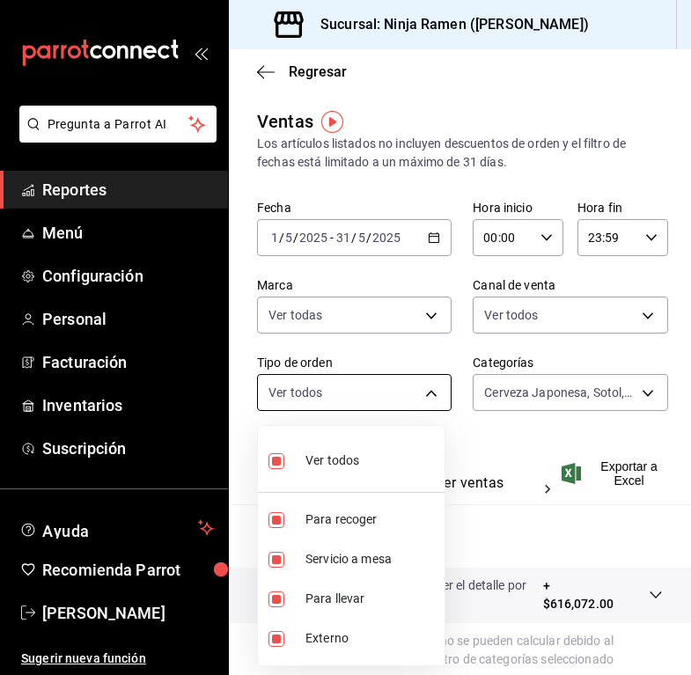
click at [395, 400] on body "Pregunta a Parrot AI Reportes Menú Configuración Personal Facturación Inventari…" at bounding box center [345, 337] width 691 height 675
click at [505, 432] on div at bounding box center [345, 337] width 691 height 675
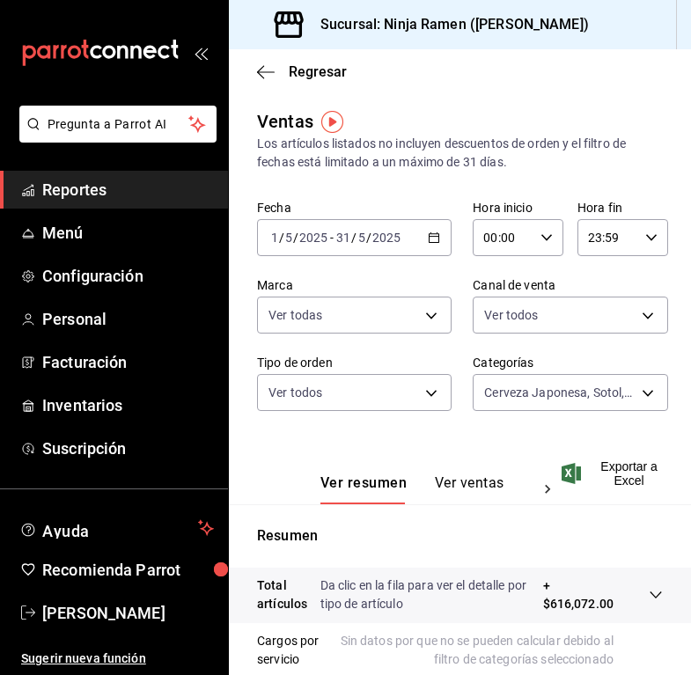
click at [428, 240] on icon "button" at bounding box center [434, 238] width 12 height 12
click at [490, 178] on div "Ventas Los artículos listados no incluyen descuentos de orden y el filtro de fe…" at bounding box center [460, 546] width 462 height 877
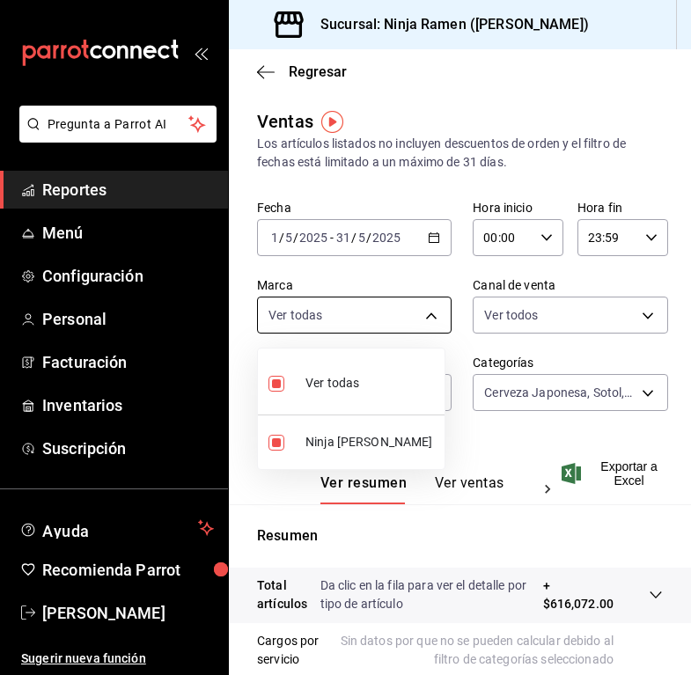
click at [407, 310] on body "Pregunta a Parrot AI Reportes Menú Configuración Personal Facturación Inventari…" at bounding box center [345, 337] width 691 height 675
click at [578, 339] on div at bounding box center [345, 337] width 691 height 675
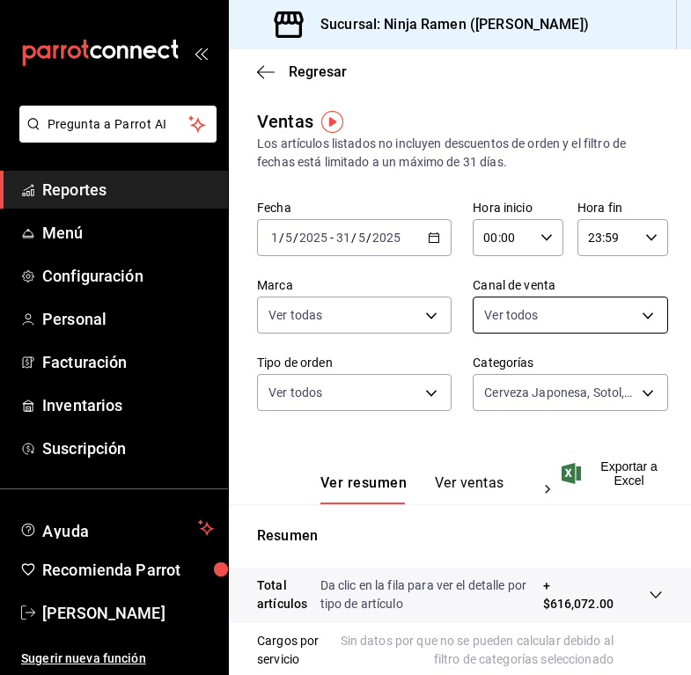
click at [571, 309] on body "Pregunta a Parrot AI Reportes Menú Configuración Personal Facturación Inventari…" at bounding box center [345, 337] width 691 height 675
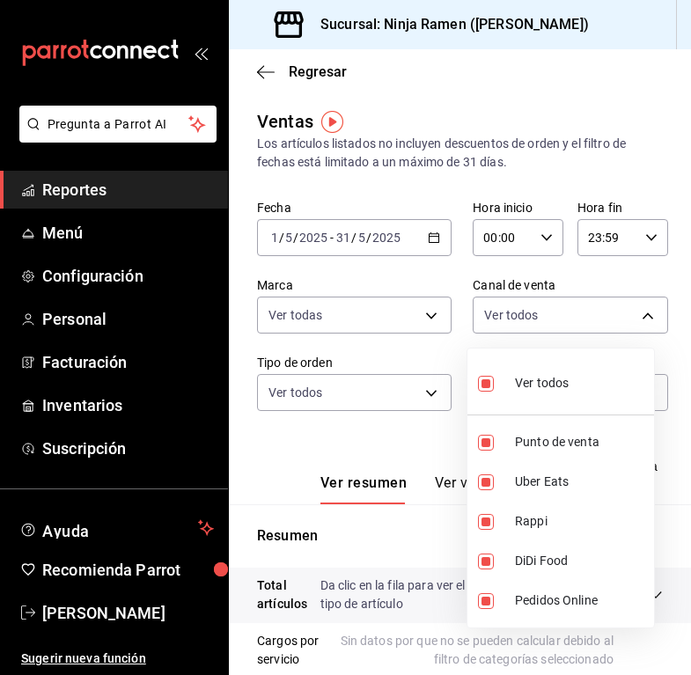
click at [433, 357] on div at bounding box center [345, 337] width 691 height 675
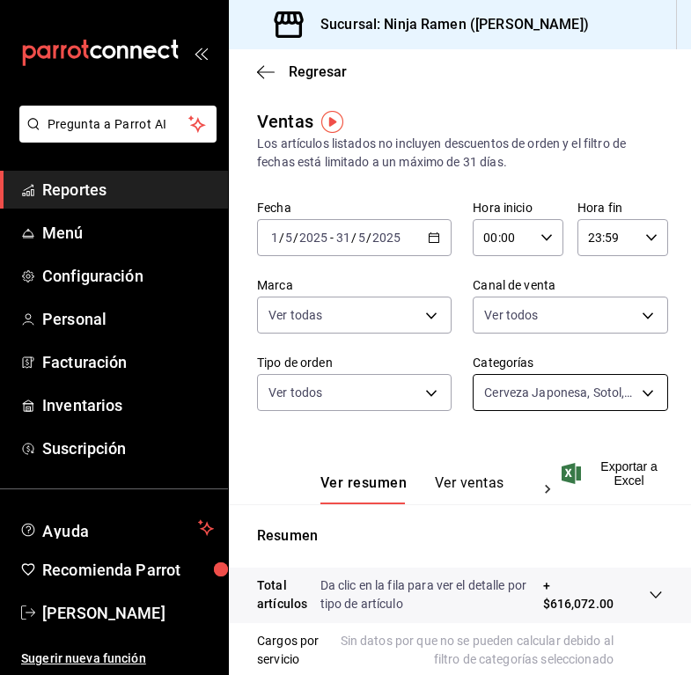
click at [516, 394] on body "Pregunta a Parrot AI Reportes Menú Configuración Personal Facturación Inventari…" at bounding box center [345, 337] width 691 height 675
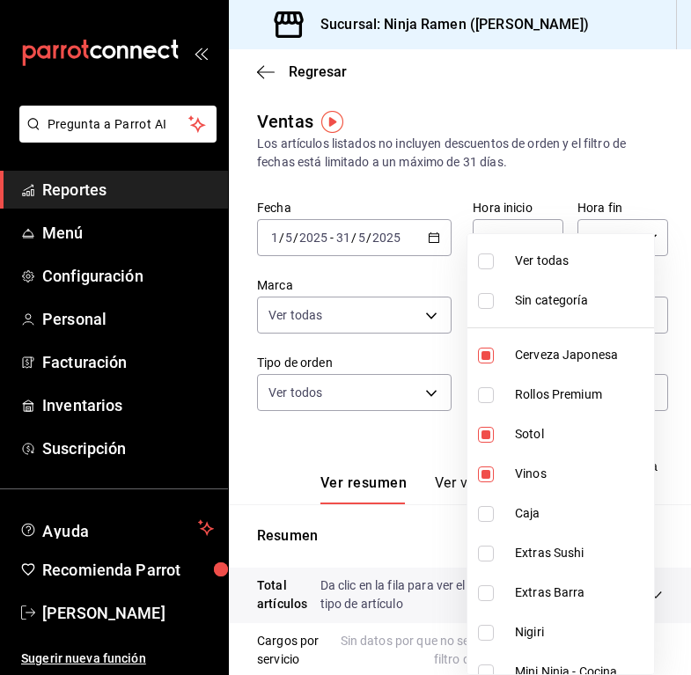
click at [547, 280] on li "Ver todas" at bounding box center [560, 261] width 187 height 40
type input "7cc8eb8b-6253-4619-bf5d-7890dd3620f5,fe1fa83c-50ef-4120-a932-c96281191b99,dab5d…"
checkbox input "true"
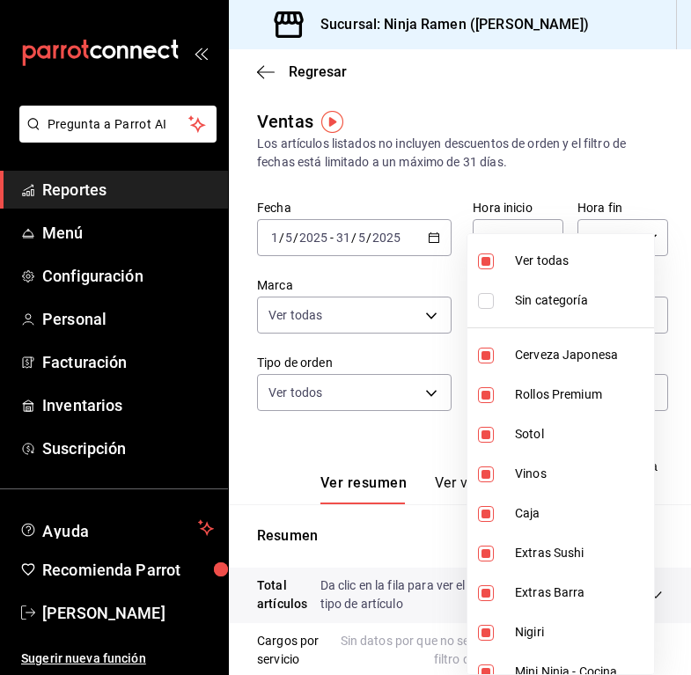
checkbox input "true"
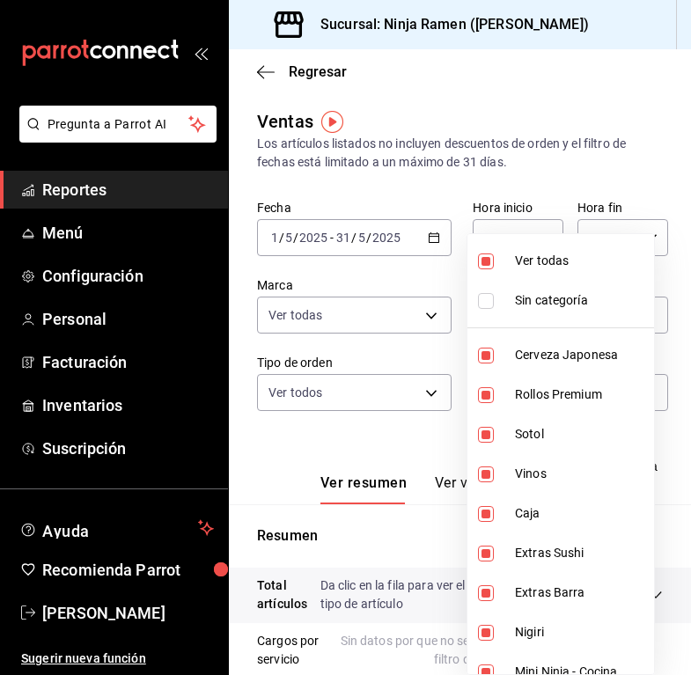
checkbox input "true"
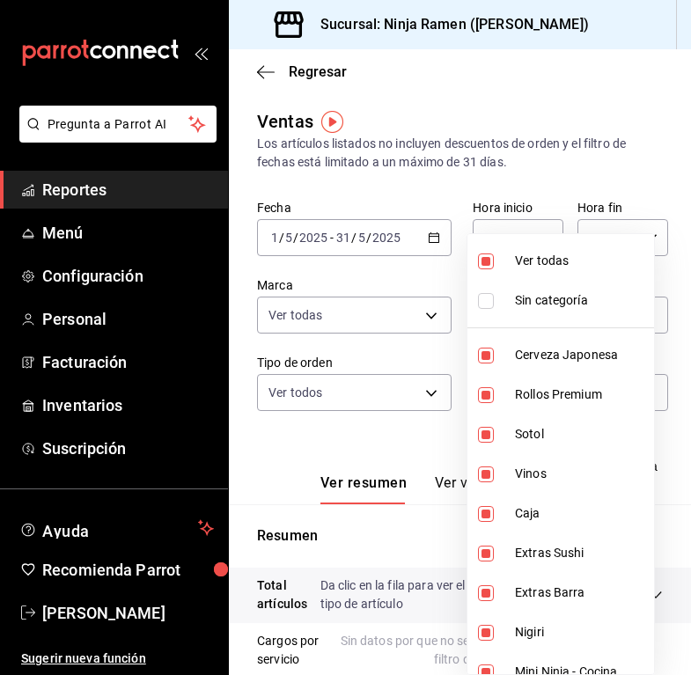
checkbox input "true"
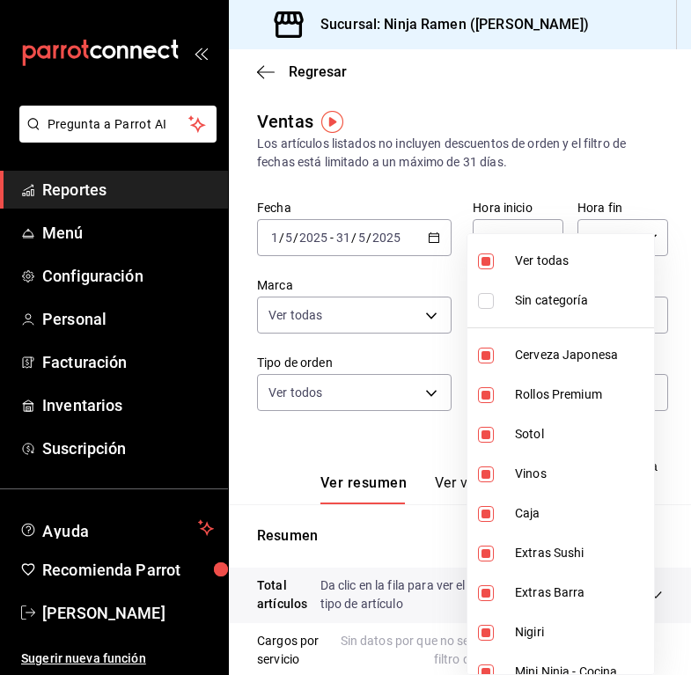
checkbox input "true"
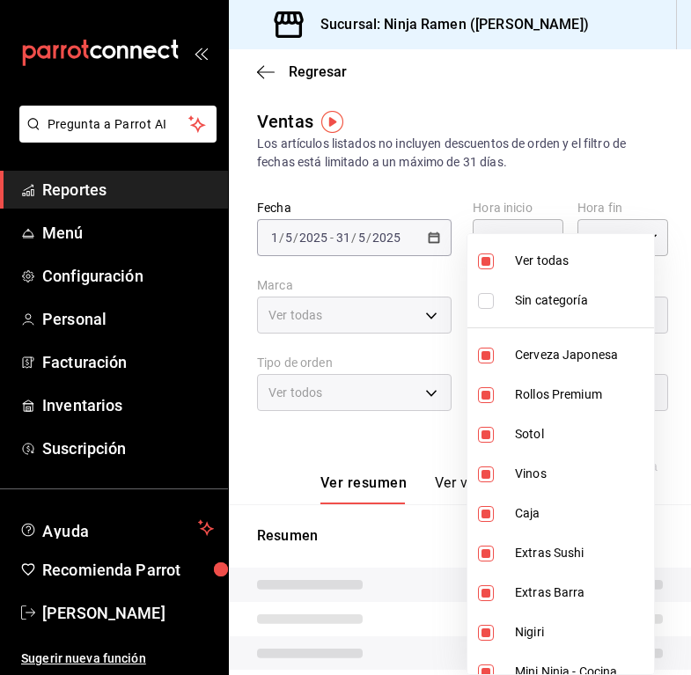
click at [562, 167] on div at bounding box center [345, 337] width 691 height 675
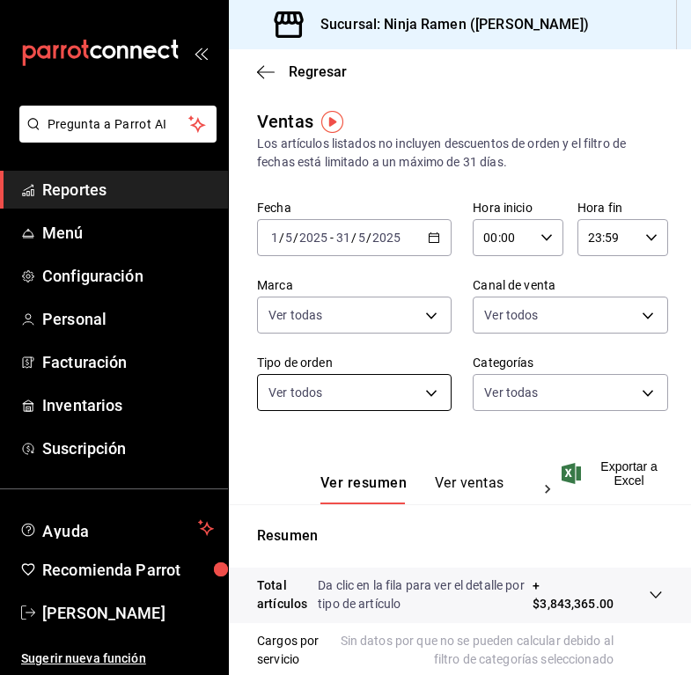
click at [413, 386] on body "Pregunta a Parrot AI Reportes Menú Configuración Personal Facturación Inventari…" at bounding box center [345, 337] width 691 height 675
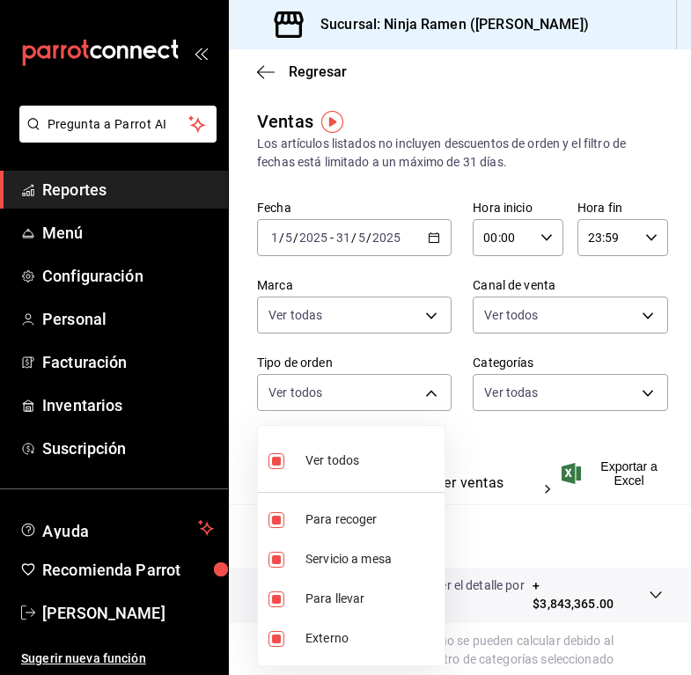
click at [526, 397] on div at bounding box center [345, 337] width 691 height 675
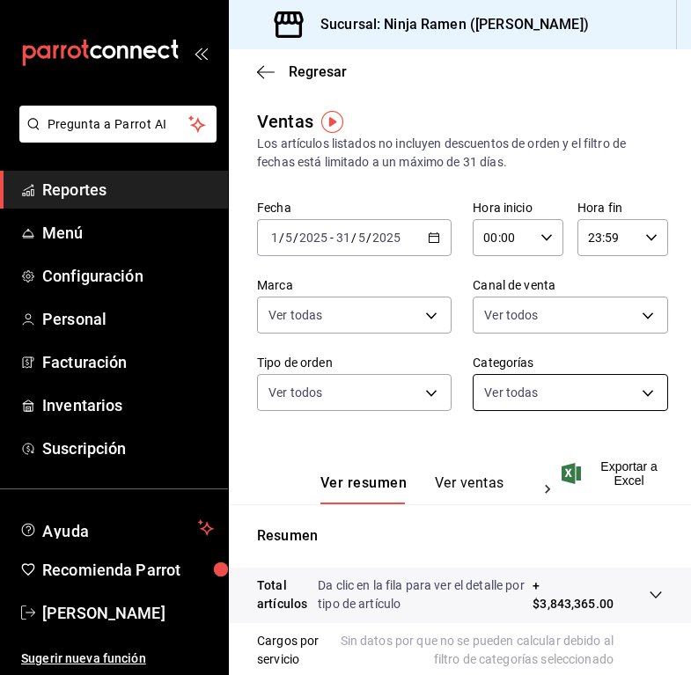
click at [528, 395] on body "Pregunta a Parrot AI Reportes Menú Configuración Personal Facturación Inventari…" at bounding box center [345, 337] width 691 height 675
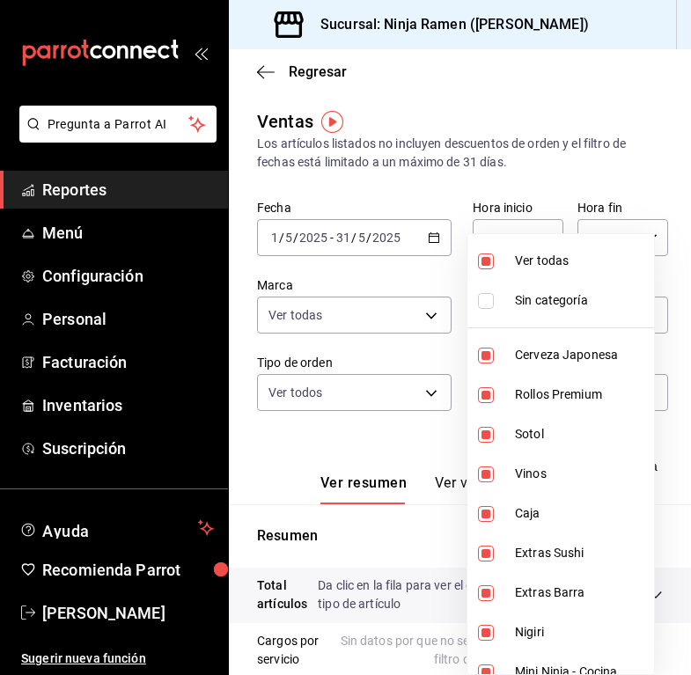
click at [531, 265] on span "Ver todas" at bounding box center [581, 261] width 132 height 18
checkbox input "false"
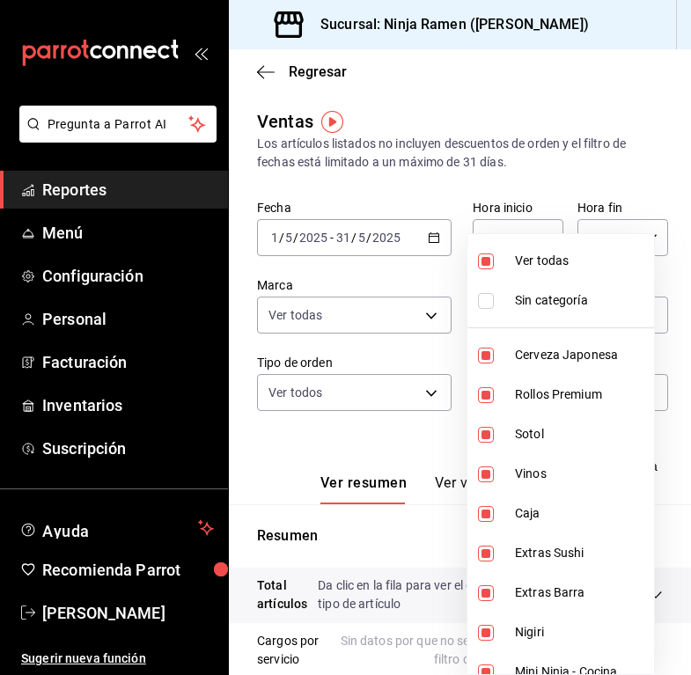
checkbox input "false"
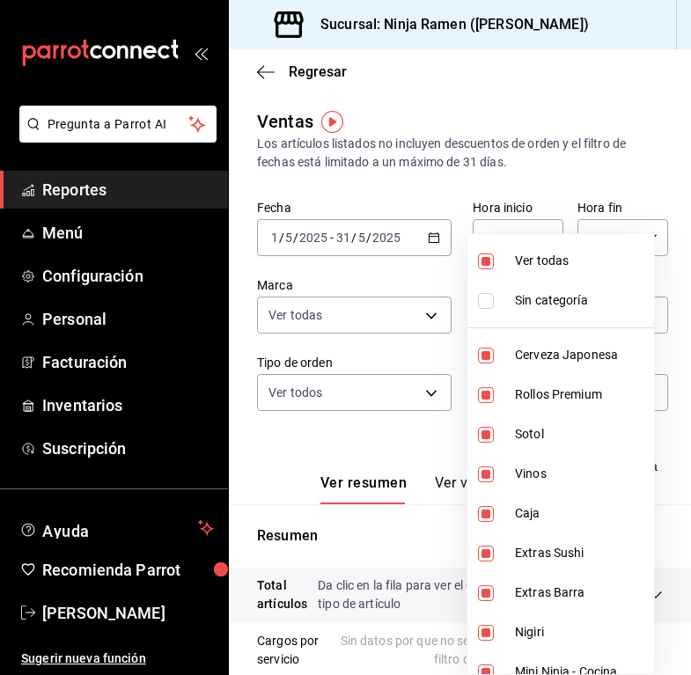
checkbox input "false"
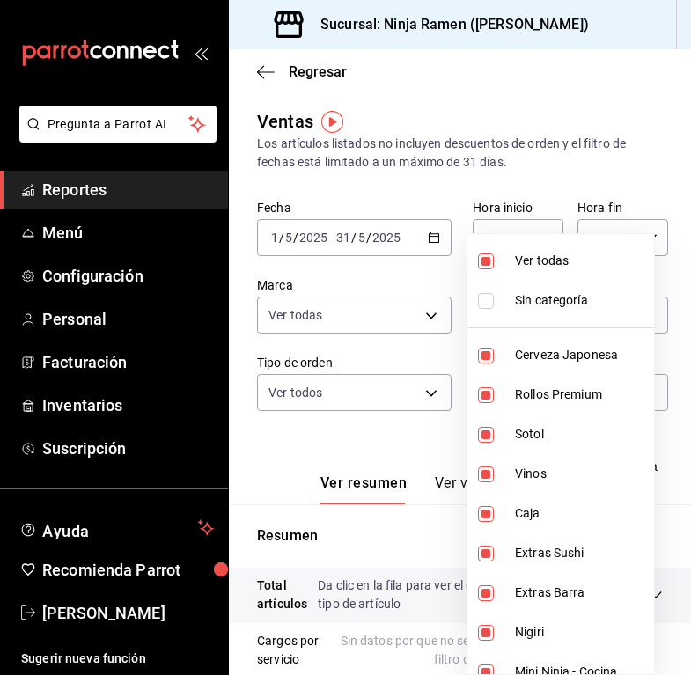
checkbox input "false"
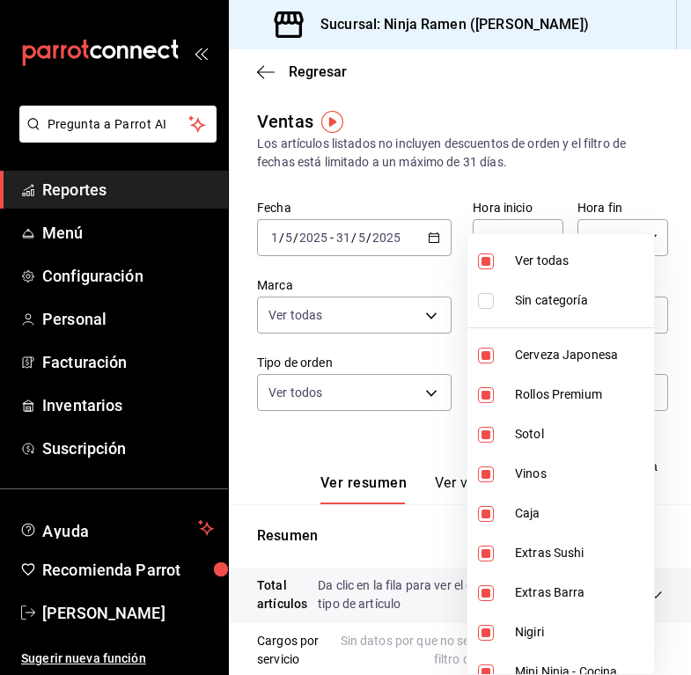
checkbox input "false"
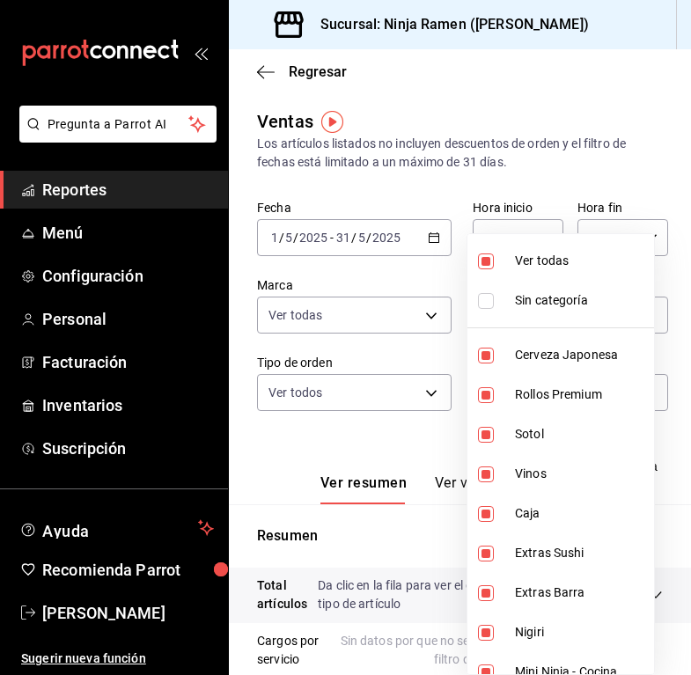
checkbox input "false"
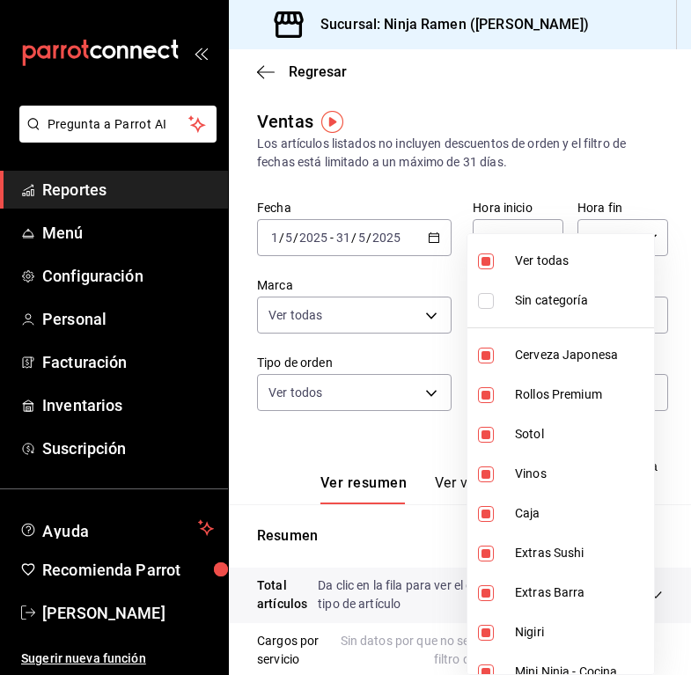
checkbox input "false"
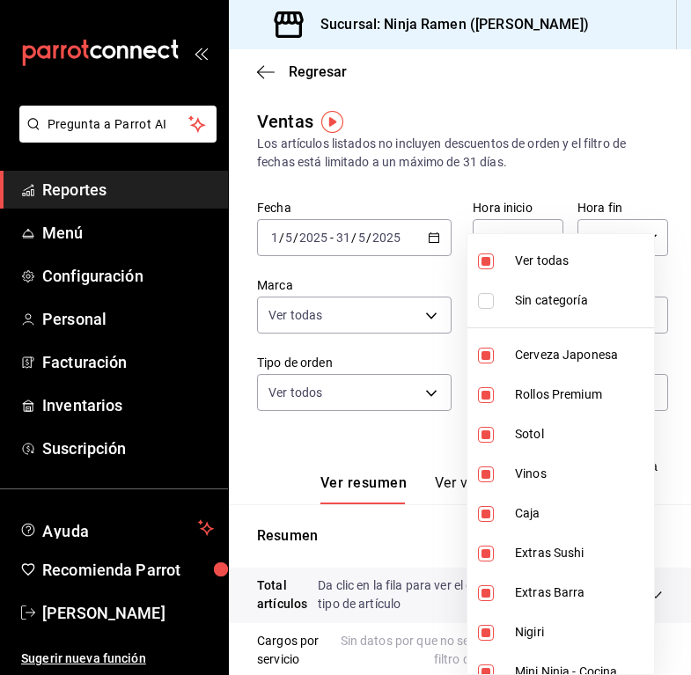
checkbox input "false"
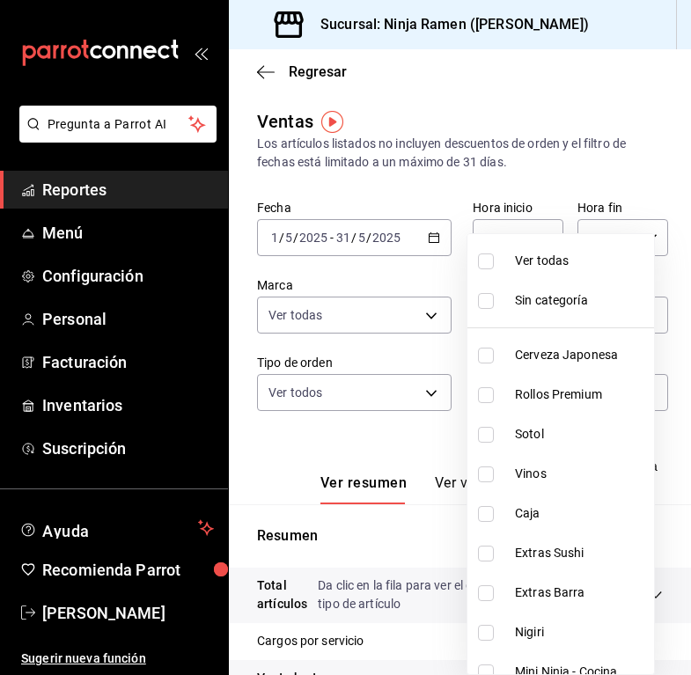
click at [533, 363] on span "Cerveza Japonesa" at bounding box center [581, 355] width 132 height 18
type input "7cc8eb8b-6253-4619-bf5d-7890dd3620f5"
checkbox input "true"
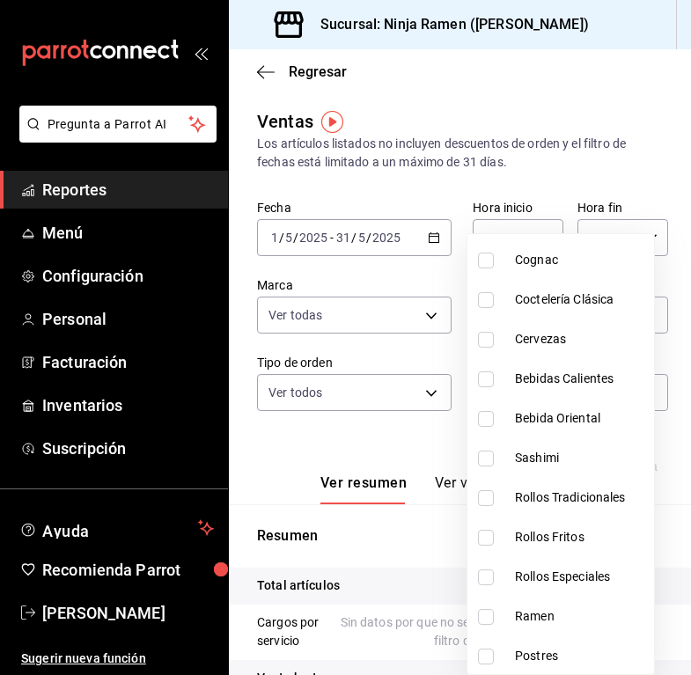
scroll to position [939, 0]
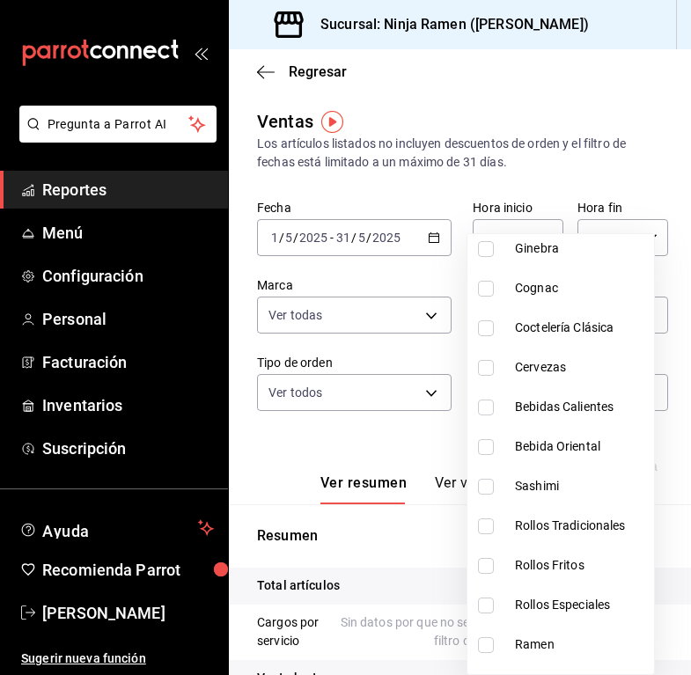
click at [534, 364] on span "Cervezas" at bounding box center [581, 367] width 132 height 18
type input "7cc8eb8b-6253-4619-bf5d-7890dd3620f5,18fa9852-6fb6-4a0a-a0b1-04cbdeffdf3f"
checkbox input "true"
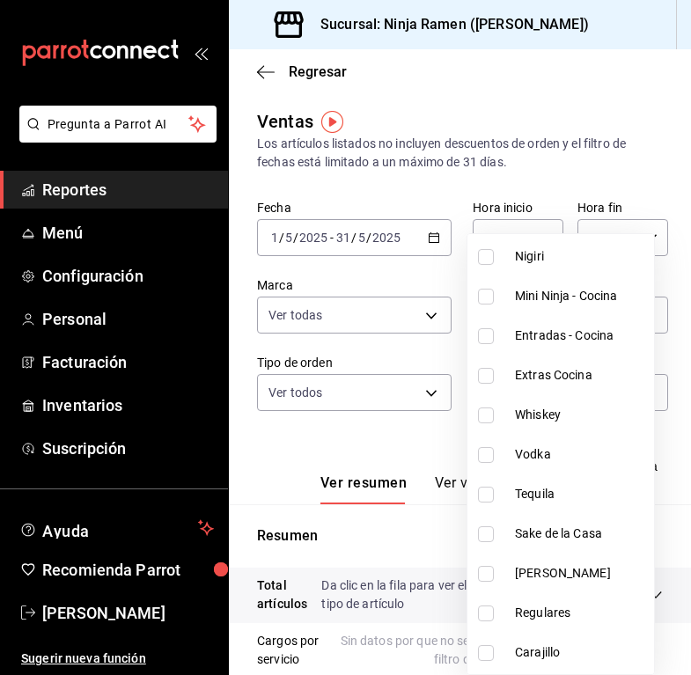
scroll to position [250, 0]
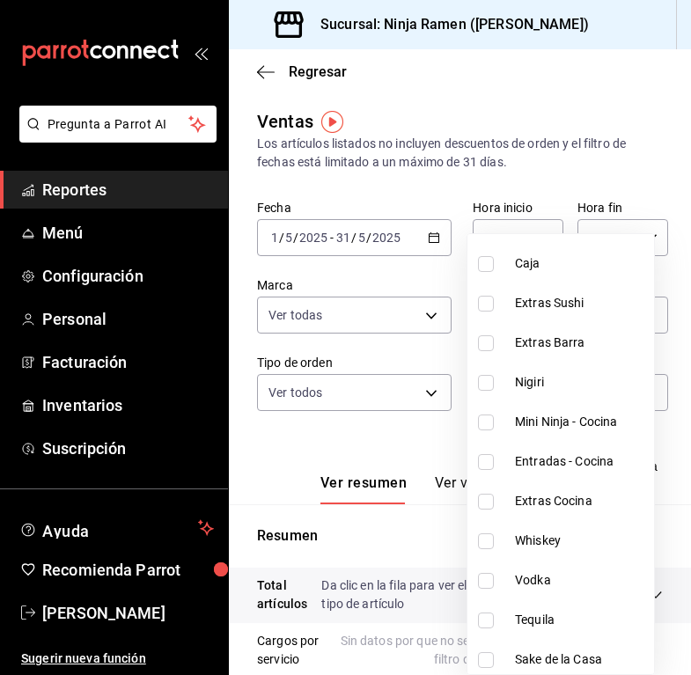
click at [428, 237] on div at bounding box center [345, 337] width 691 height 675
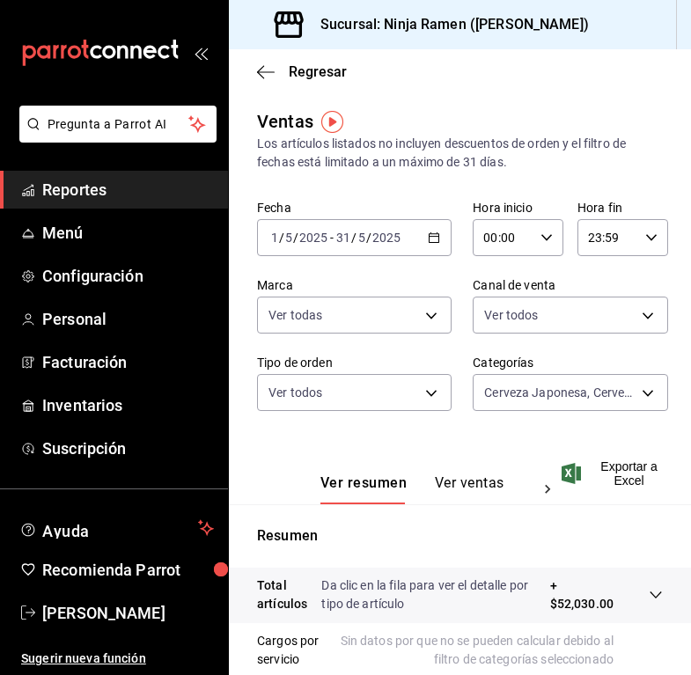
click at [428, 239] on icon "button" at bounding box center [434, 238] width 12 height 12
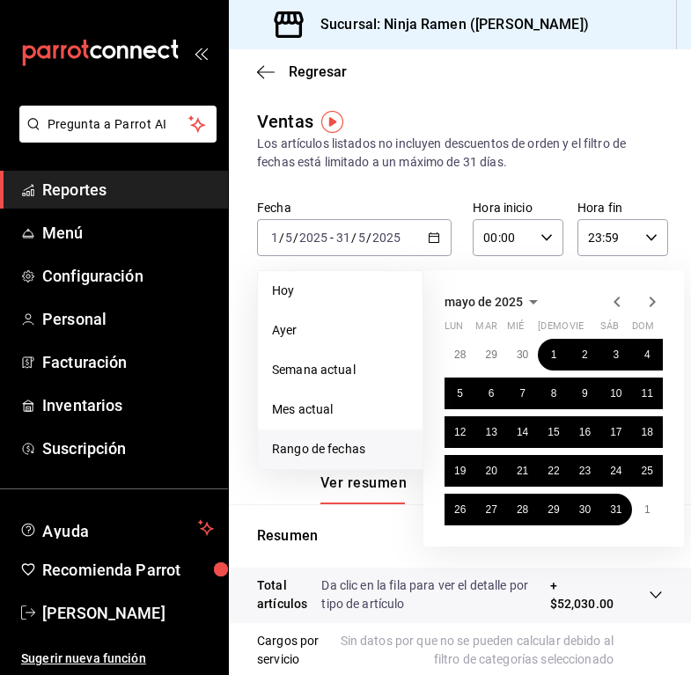
click at [600, 185] on div "Ventas Los artículos listados no incluyen descuentos de orden y el filtro de fe…" at bounding box center [460, 546] width 462 height 877
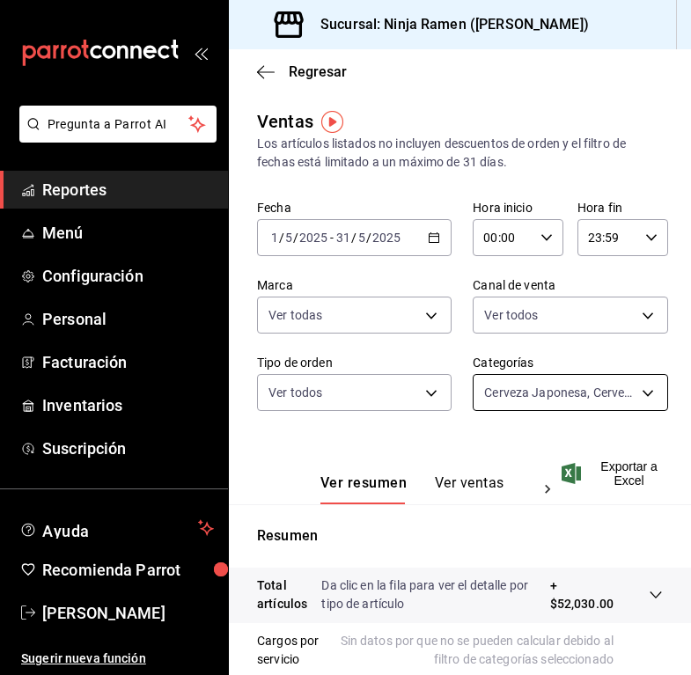
click at [600, 385] on body "Pregunta a Parrot AI Reportes Menú Configuración Personal Facturación Inventari…" at bounding box center [345, 337] width 691 height 675
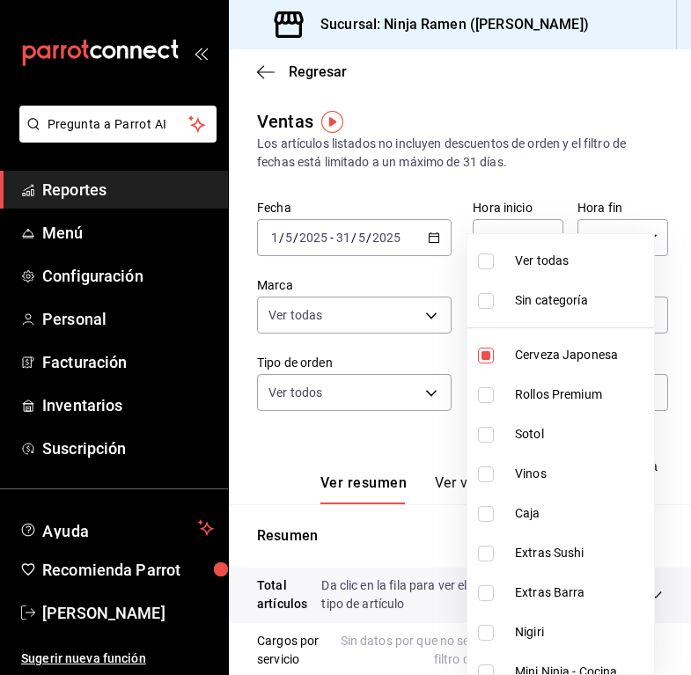
click at [559, 261] on span "Ver todas" at bounding box center [581, 261] width 132 height 18
type input "7cc8eb8b-6253-4619-bf5d-7890dd3620f5,fe1fa83c-50ef-4120-a932-c96281191b99,dab5d…"
checkbox input "true"
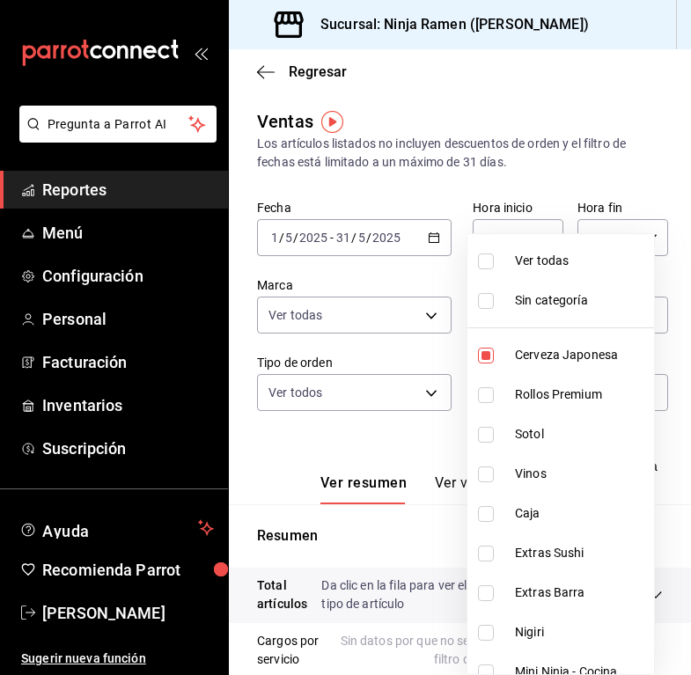
checkbox input "true"
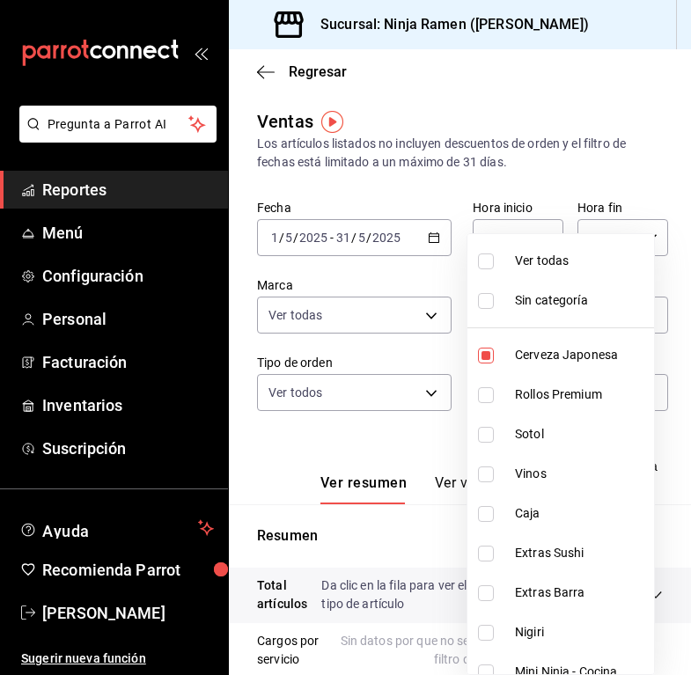
checkbox input "true"
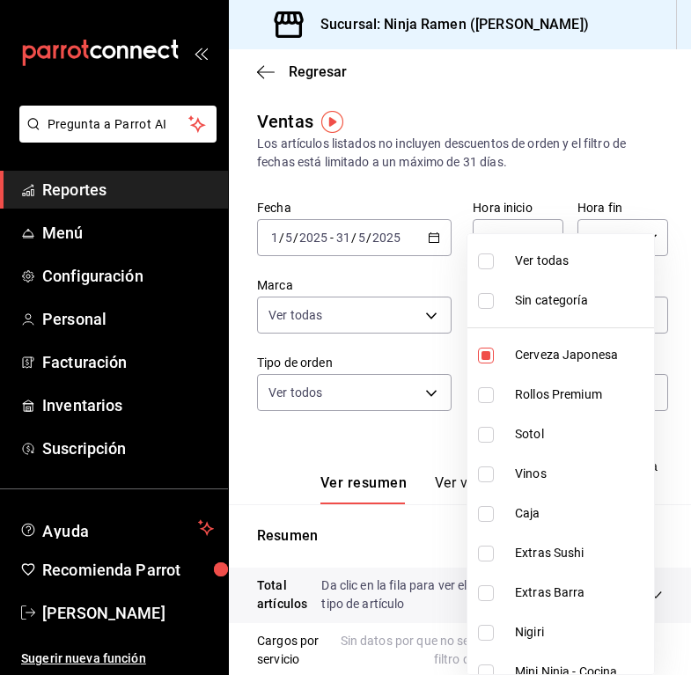
checkbox input "true"
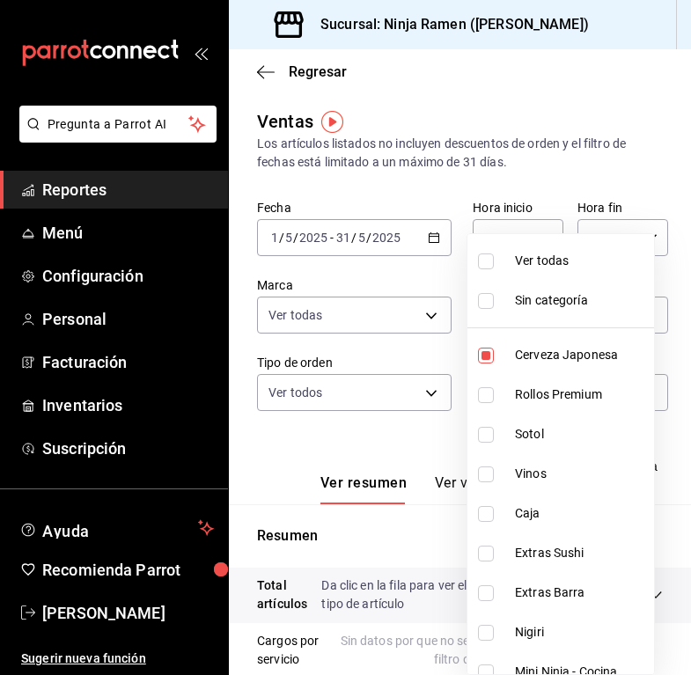
checkbox input "true"
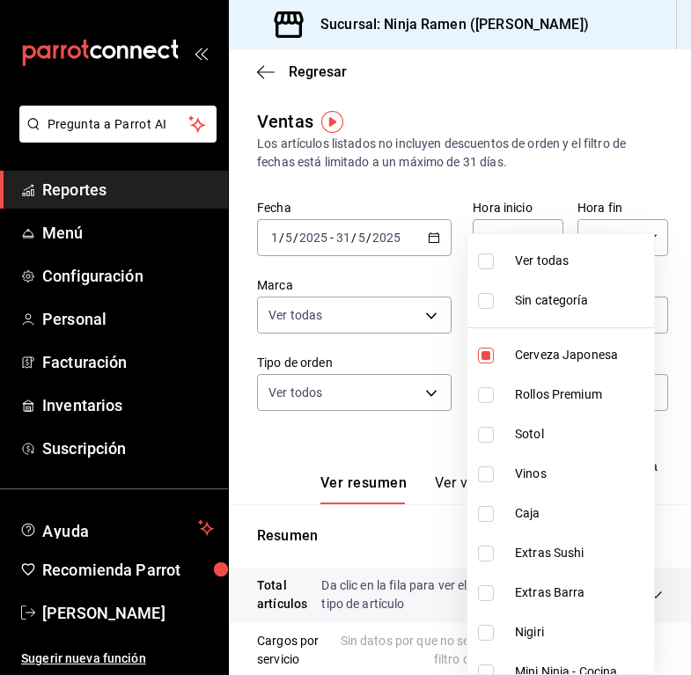
checkbox input "true"
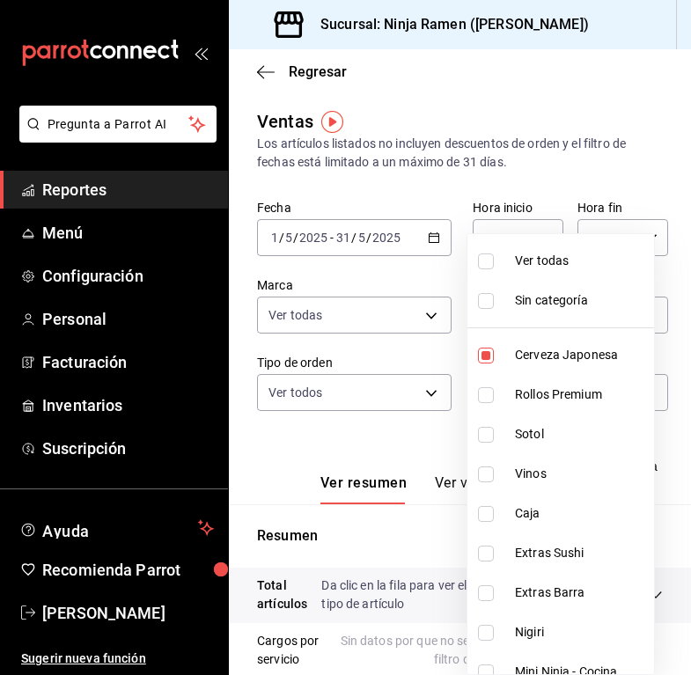
checkbox input "true"
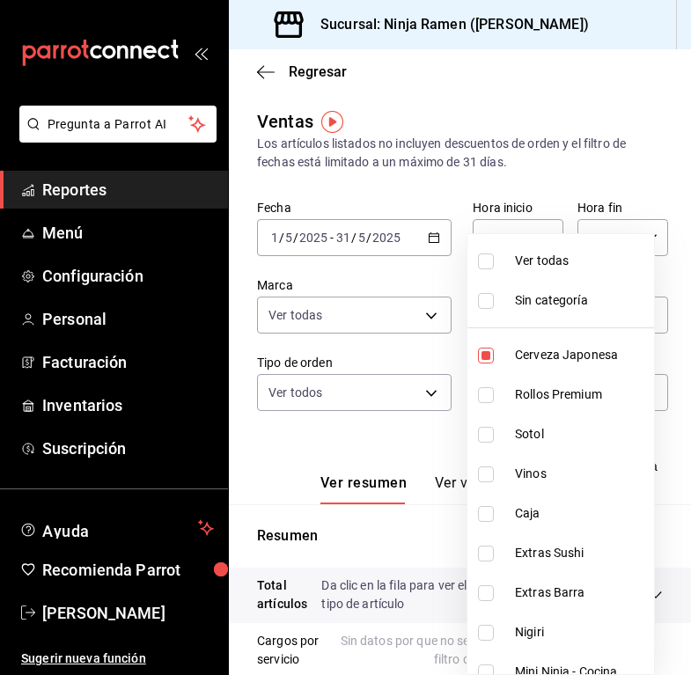
checkbox input "true"
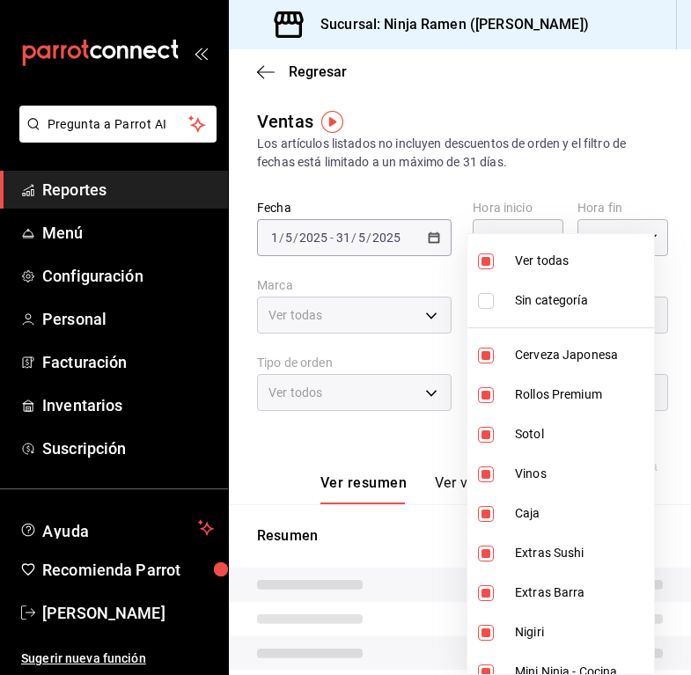
click at [559, 261] on span "Ver todas" at bounding box center [581, 261] width 132 height 18
checkbox input "false"
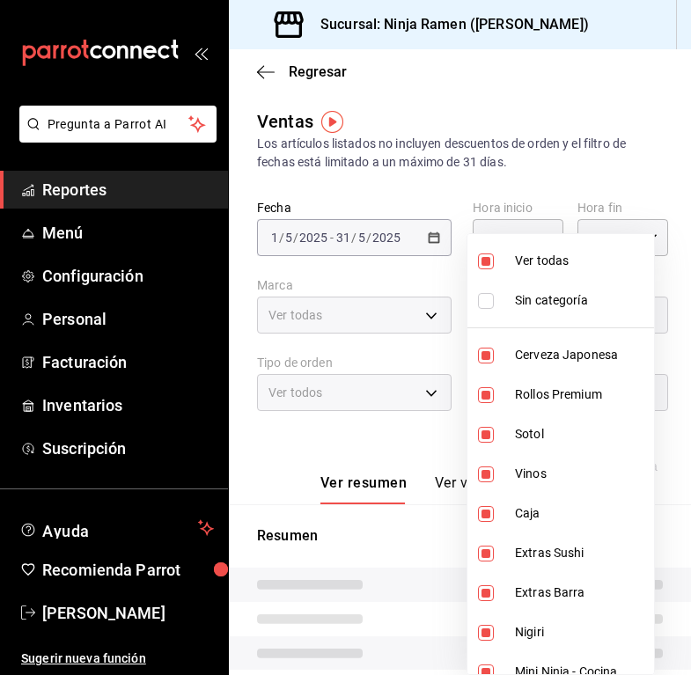
checkbox input "false"
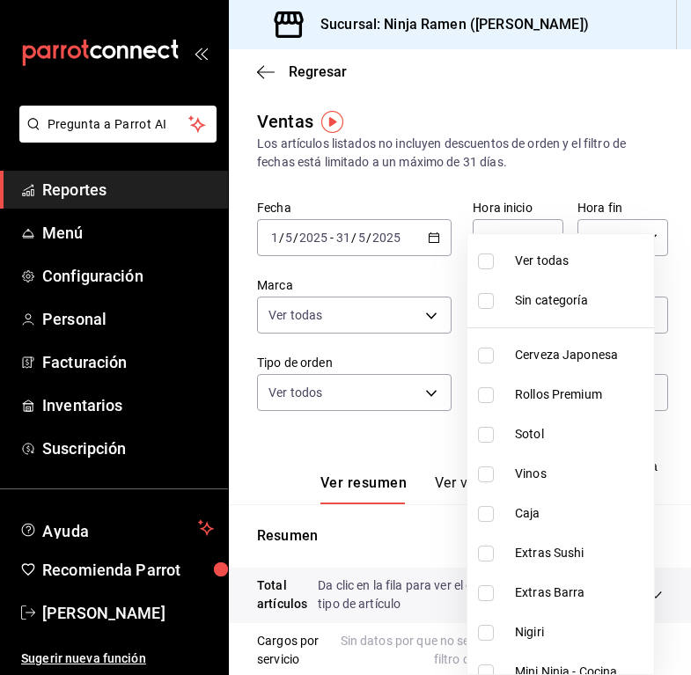
click at [578, 434] on span "Sotol" at bounding box center [581, 434] width 132 height 18
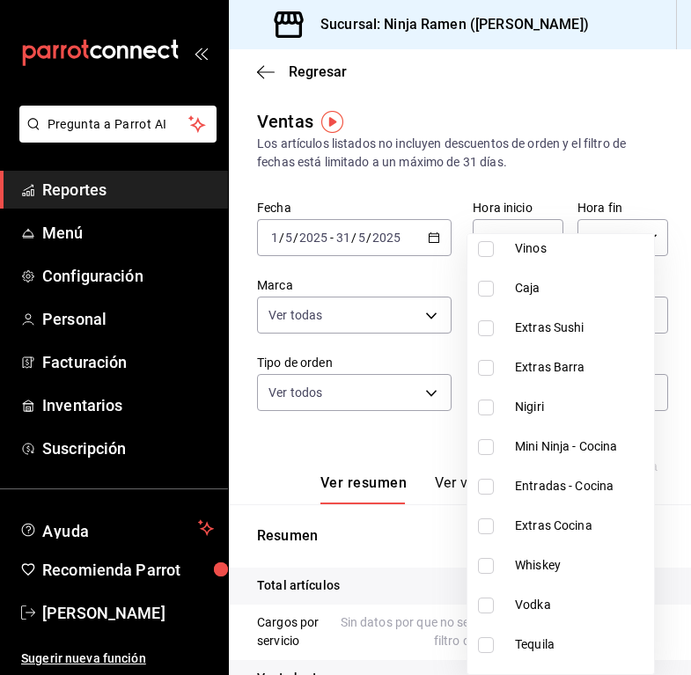
scroll to position [229, 0]
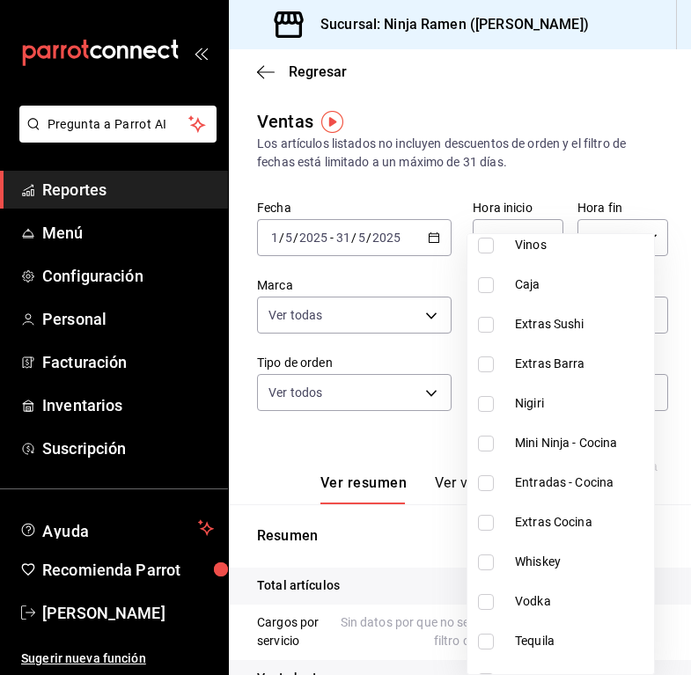
click at [553, 563] on span "Whiskey" at bounding box center [581, 562] width 132 height 18
click at [556, 600] on span "Vodka" at bounding box center [581, 602] width 132 height 18
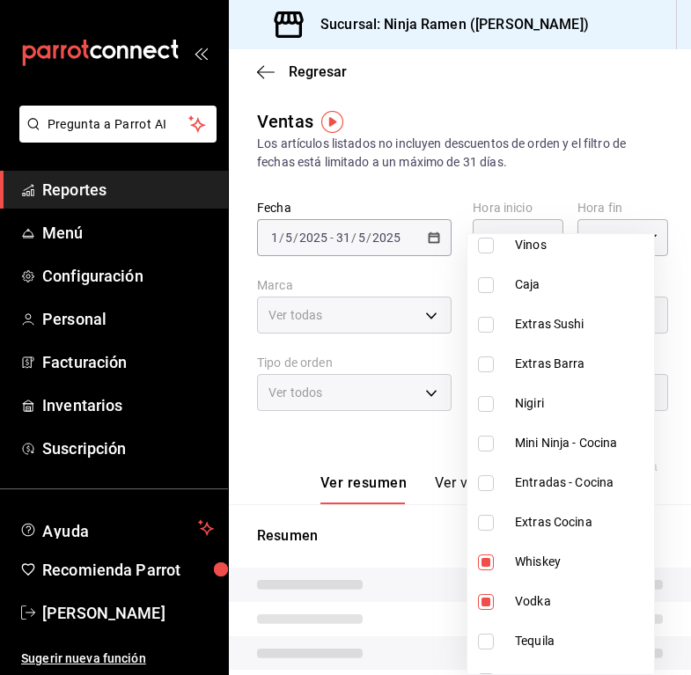
click at [571, 637] on span "Tequila" at bounding box center [581, 641] width 132 height 18
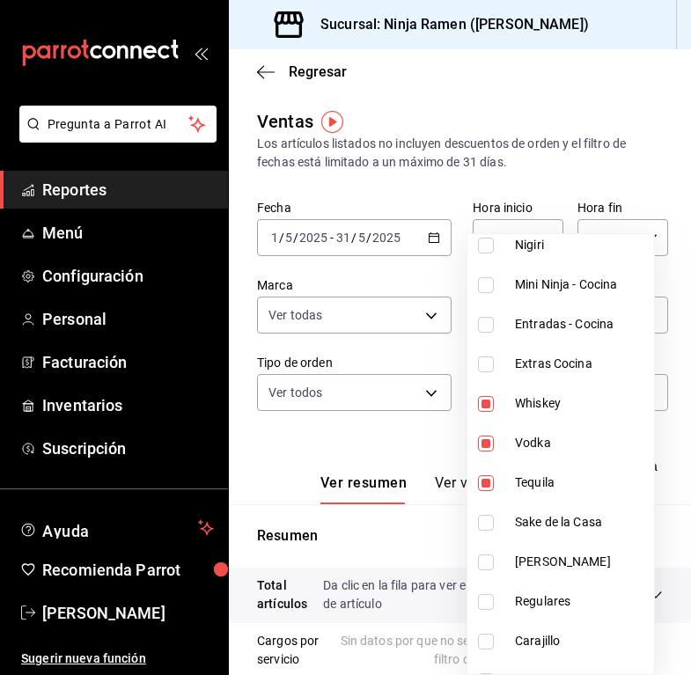
scroll to position [391, 0]
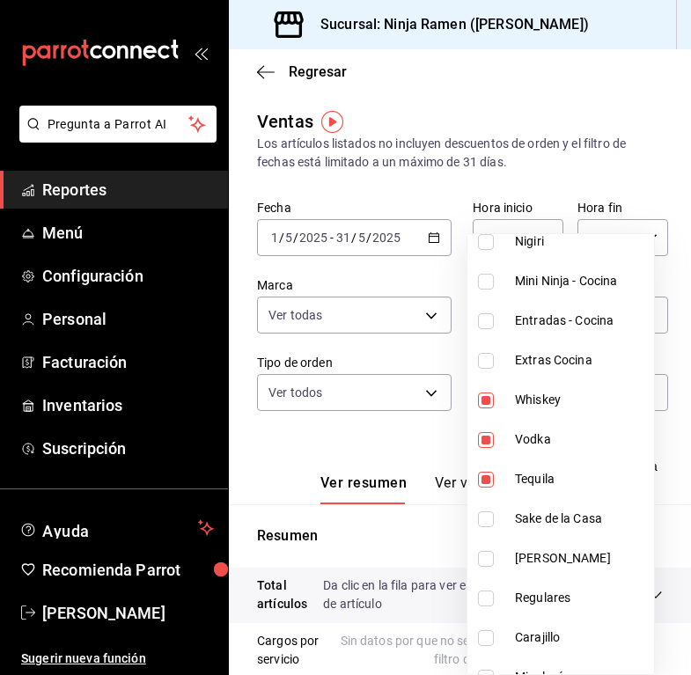
click at [566, 517] on span "Sake de la Casa" at bounding box center [581, 519] width 132 height 18
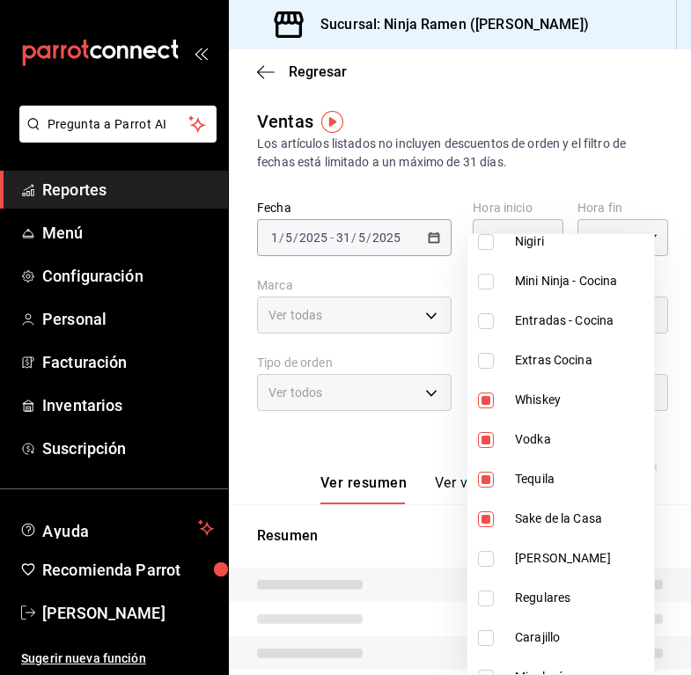
click at [577, 561] on span "[PERSON_NAME]" at bounding box center [581, 558] width 132 height 18
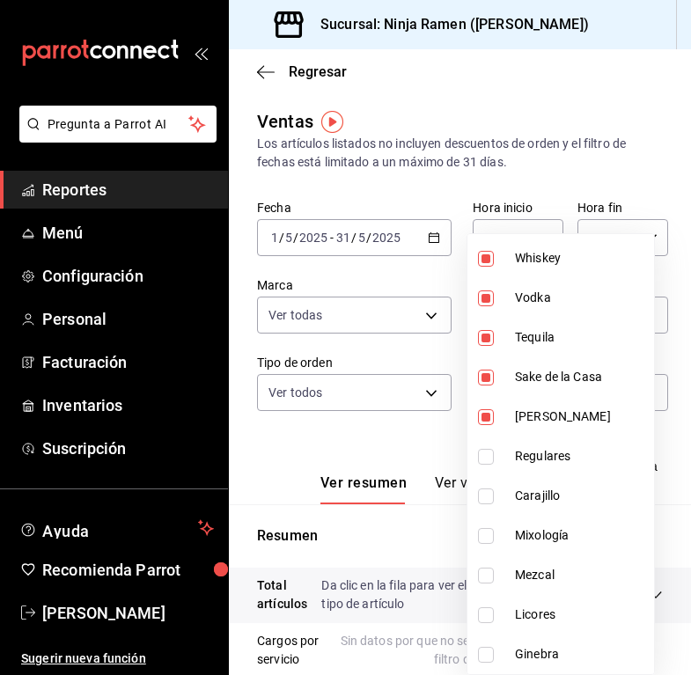
scroll to position [720, 0]
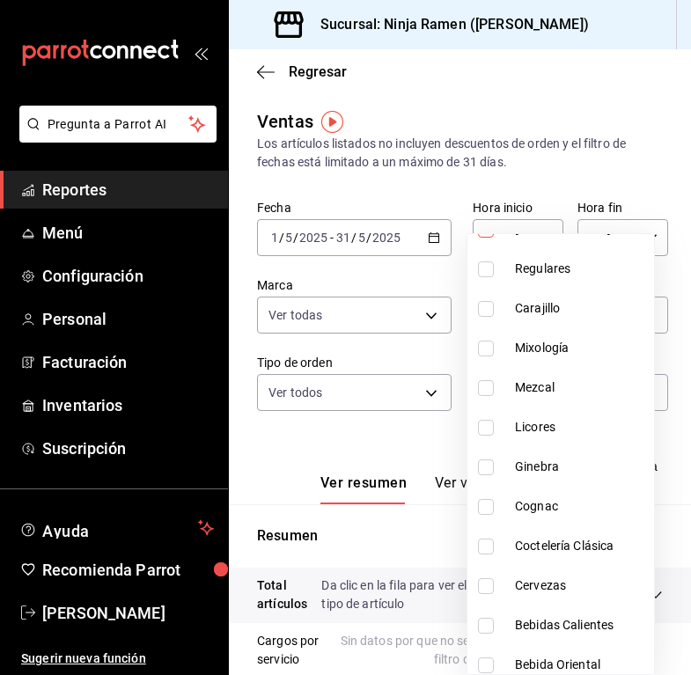
click at [548, 320] on li "Carajillo" at bounding box center [560, 309] width 187 height 40
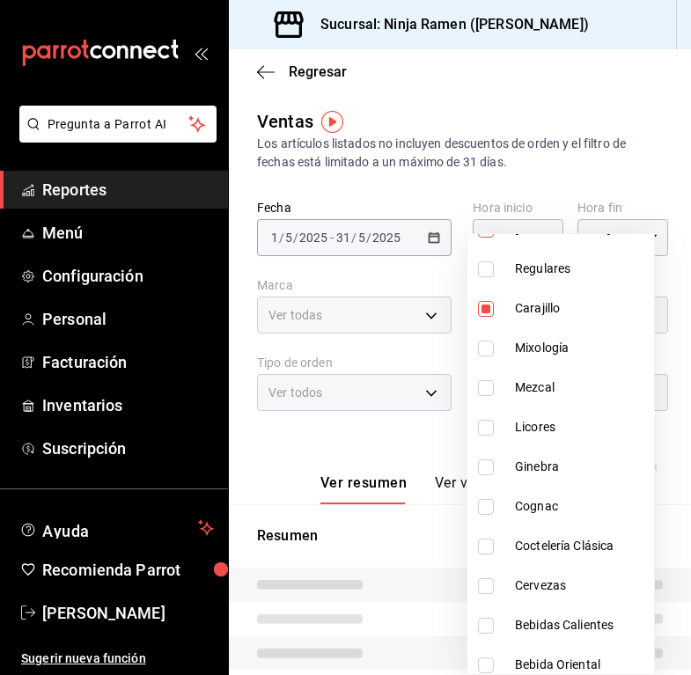
click at [556, 349] on span "Mixología" at bounding box center [581, 348] width 132 height 18
click at [558, 389] on span "Mezcal" at bounding box center [581, 388] width 132 height 18
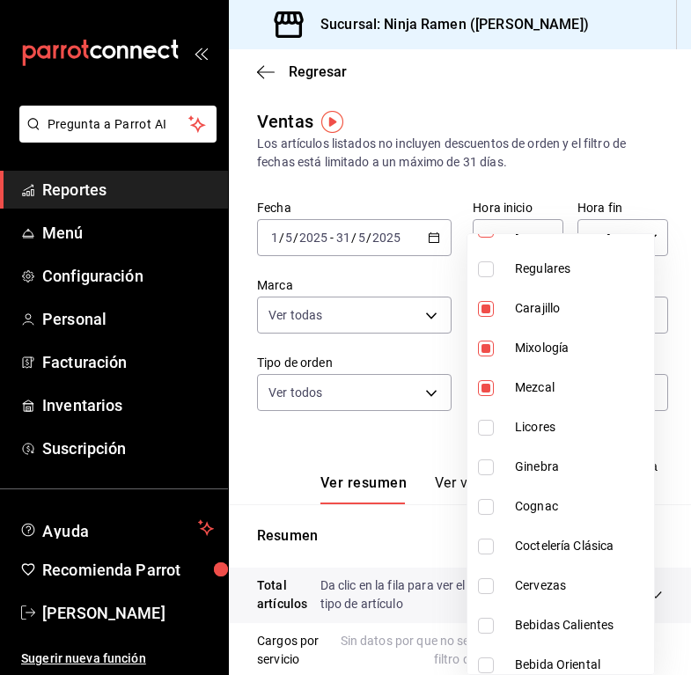
click at [562, 439] on li "Licores" at bounding box center [560, 428] width 187 height 40
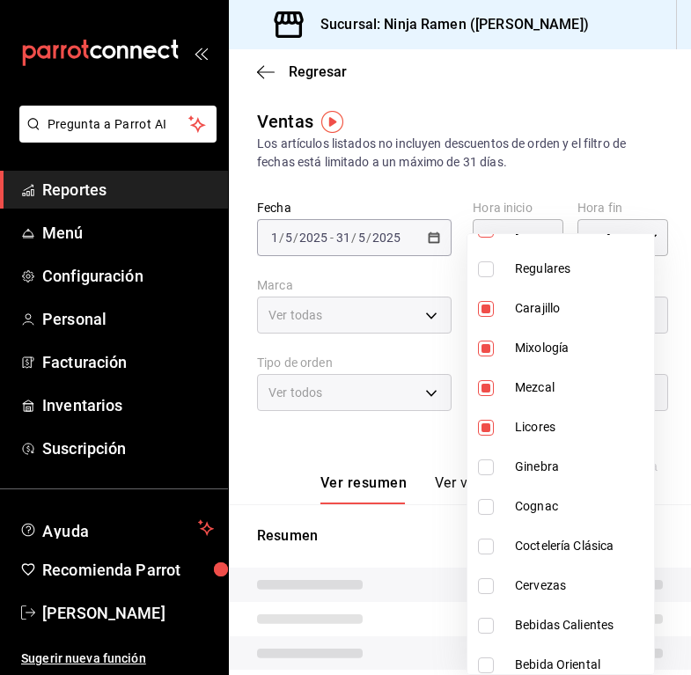
click at [568, 462] on span "Ginebra" at bounding box center [581, 467] width 132 height 18
click at [569, 512] on span "Cognac" at bounding box center [581, 506] width 132 height 18
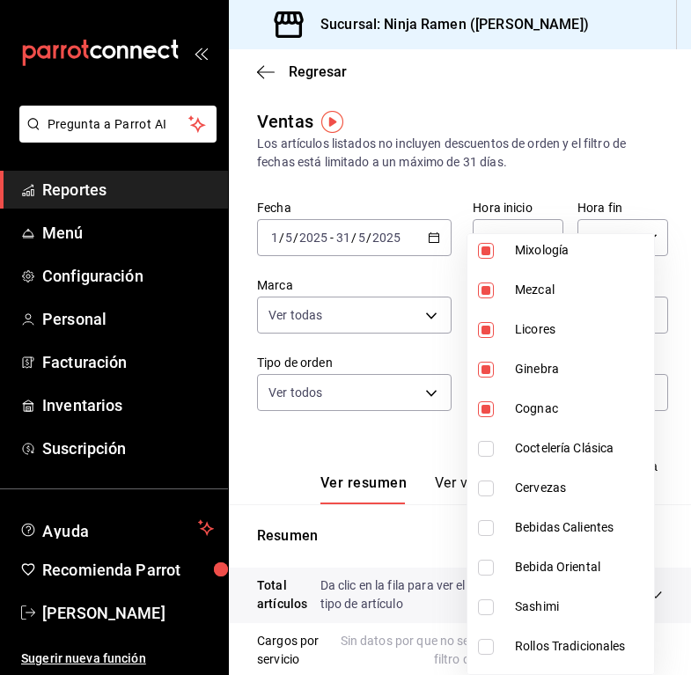
scroll to position [874, 0]
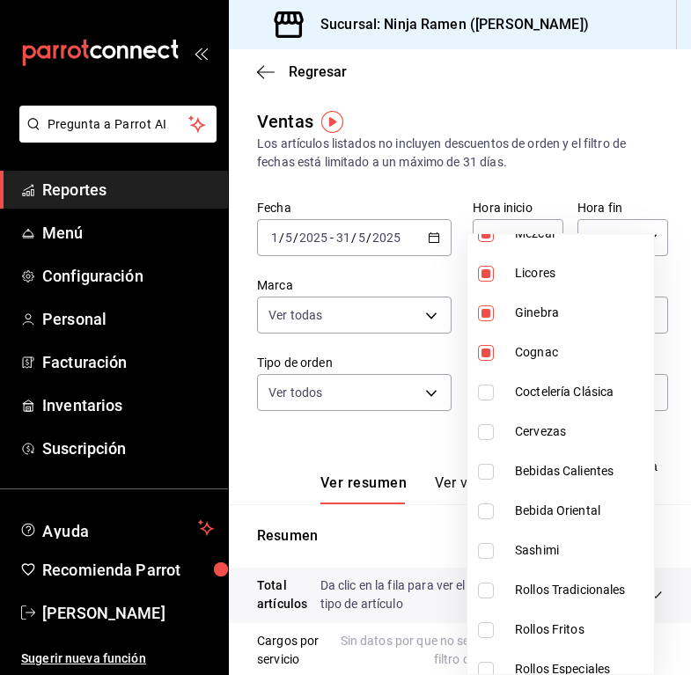
click at [568, 381] on li "Coctelería Clásica" at bounding box center [560, 392] width 187 height 40
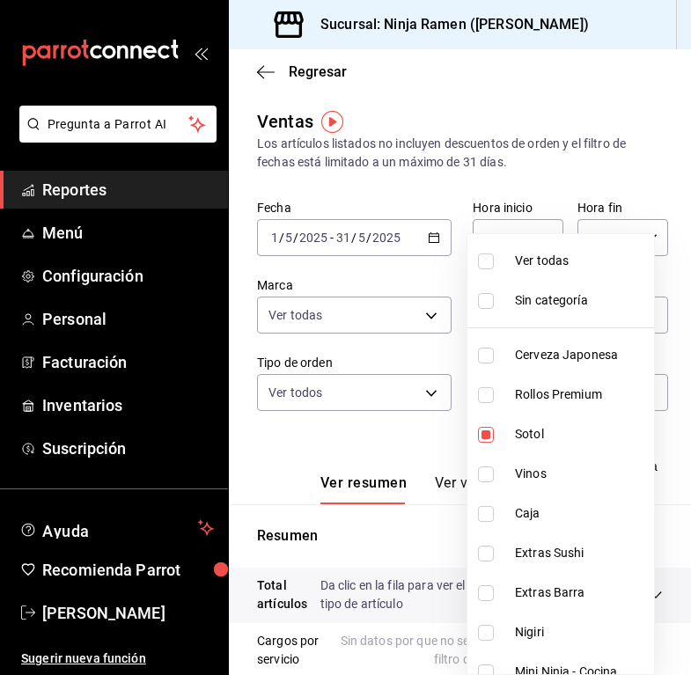
click at [633, 131] on div at bounding box center [345, 337] width 691 height 675
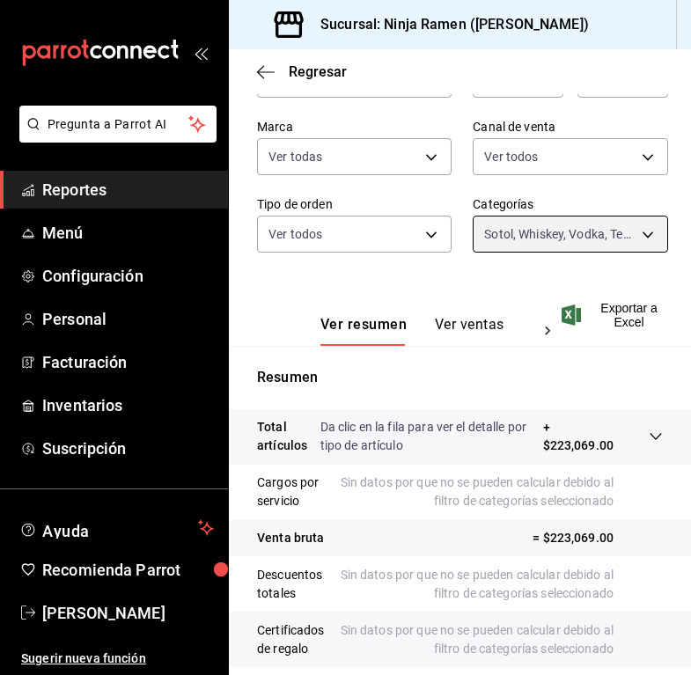
scroll to position [129, 0]
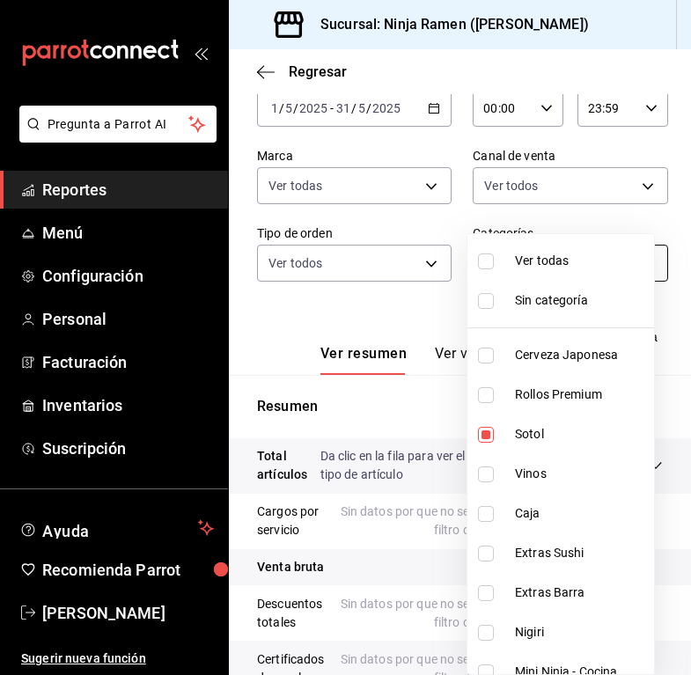
click at [552, 254] on body "Pregunta a Parrot AI Reportes Menú Configuración Personal Facturación Inventari…" at bounding box center [345, 337] width 691 height 675
click at [558, 262] on span "Ver todas" at bounding box center [581, 261] width 132 height 18
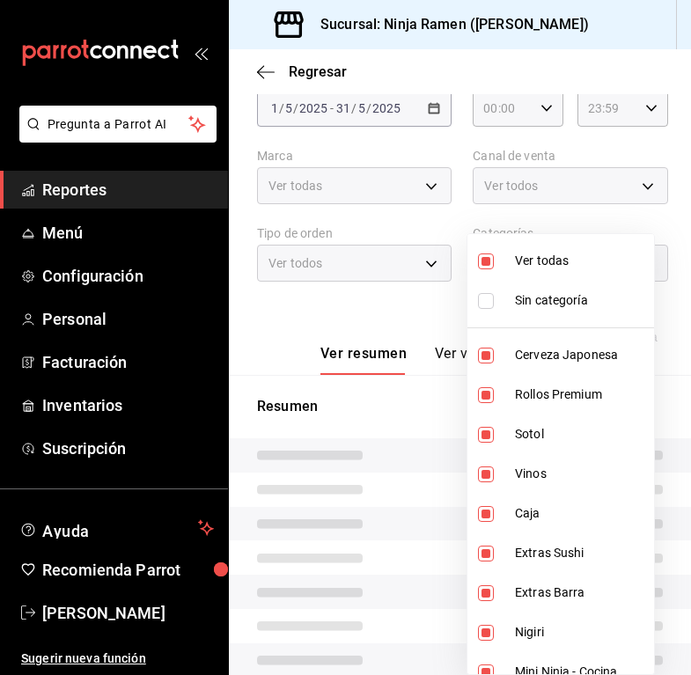
click at [558, 262] on span "Ver todas" at bounding box center [581, 261] width 132 height 18
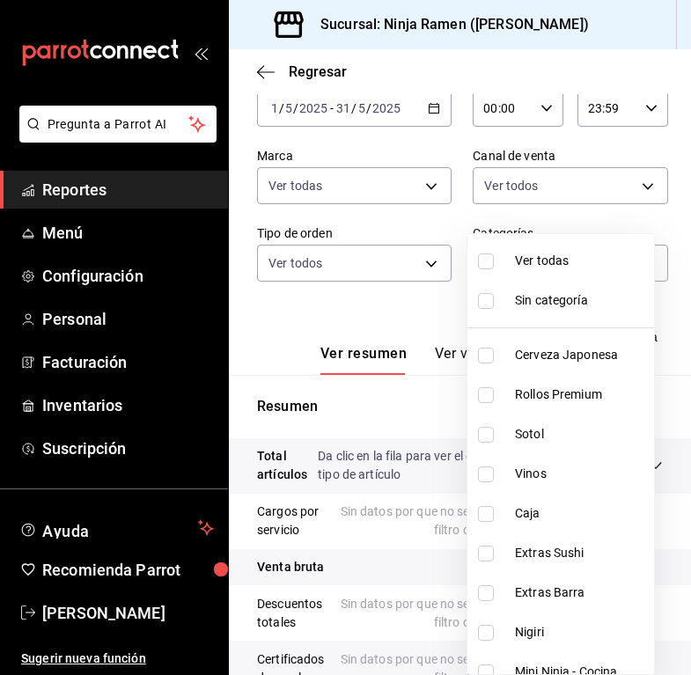
click at [552, 342] on li "Cerveza Japonesa" at bounding box center [560, 355] width 187 height 40
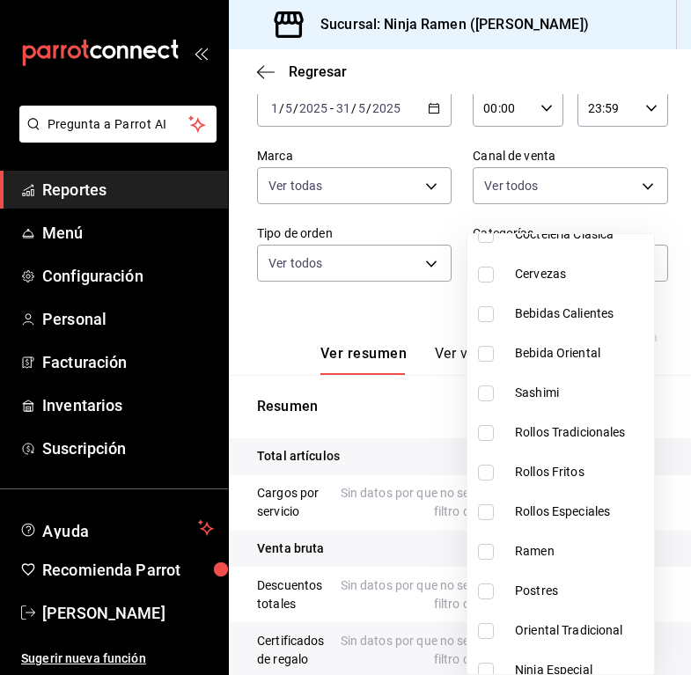
scroll to position [943, 0]
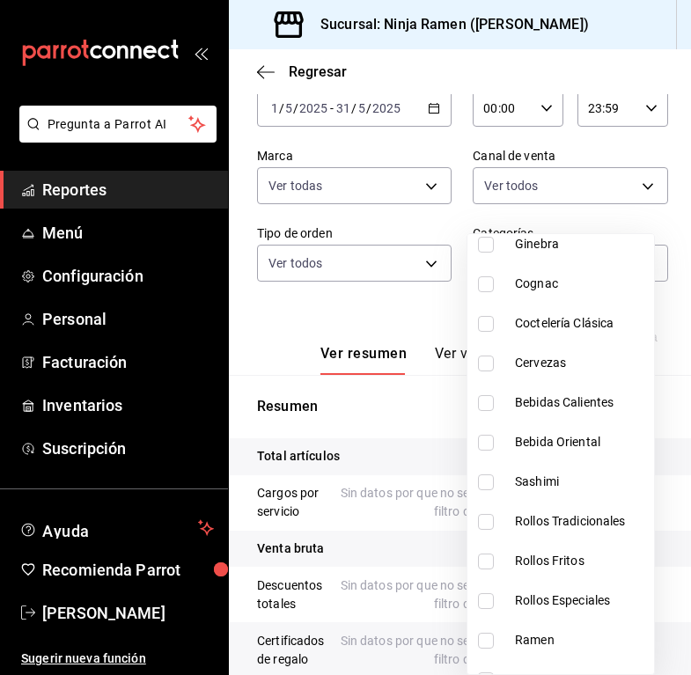
click at [556, 358] on span "Cervezas" at bounding box center [581, 363] width 132 height 18
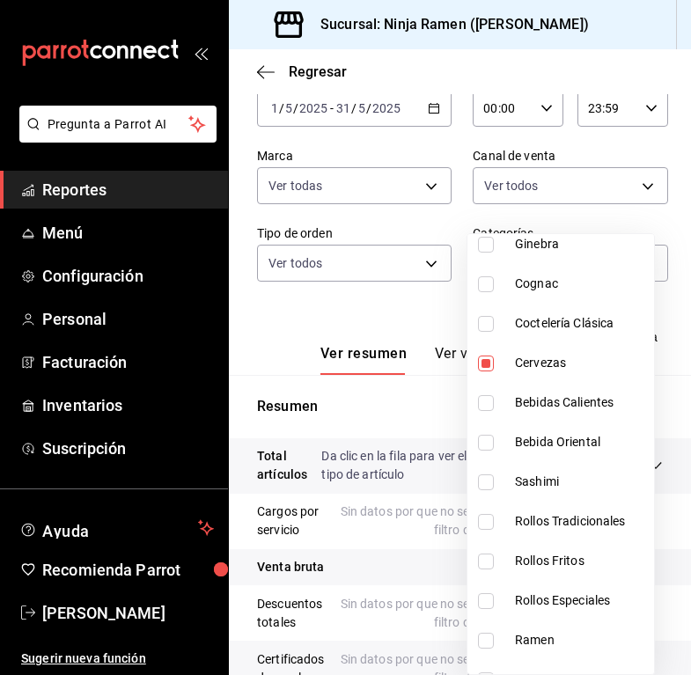
click at [655, 217] on div at bounding box center [345, 337] width 691 height 675
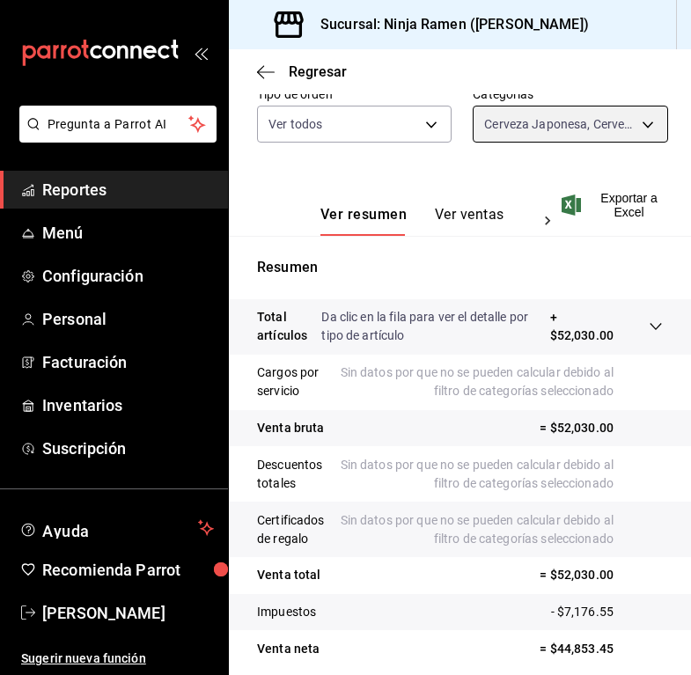
scroll to position [190, 0]
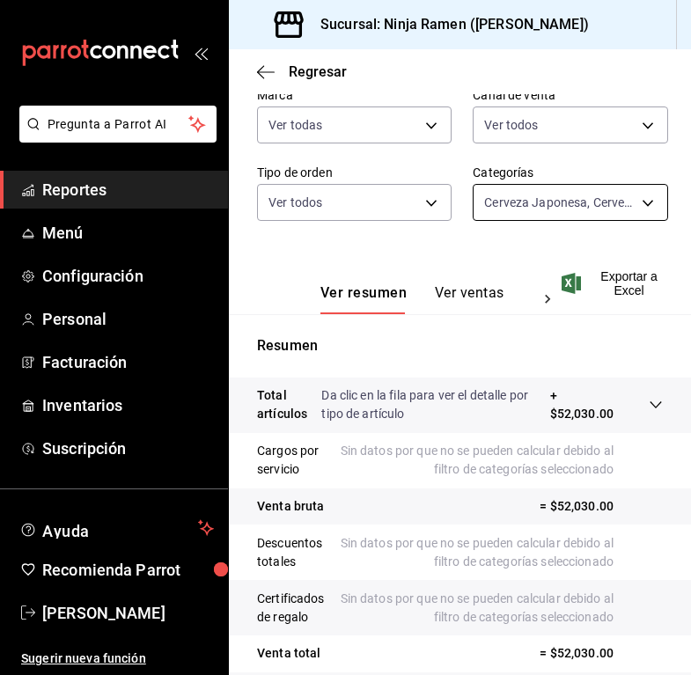
click at [583, 205] on body "Pregunta a Parrot AI Reportes Menú Configuración Personal Facturación Inventari…" at bounding box center [345, 337] width 691 height 675
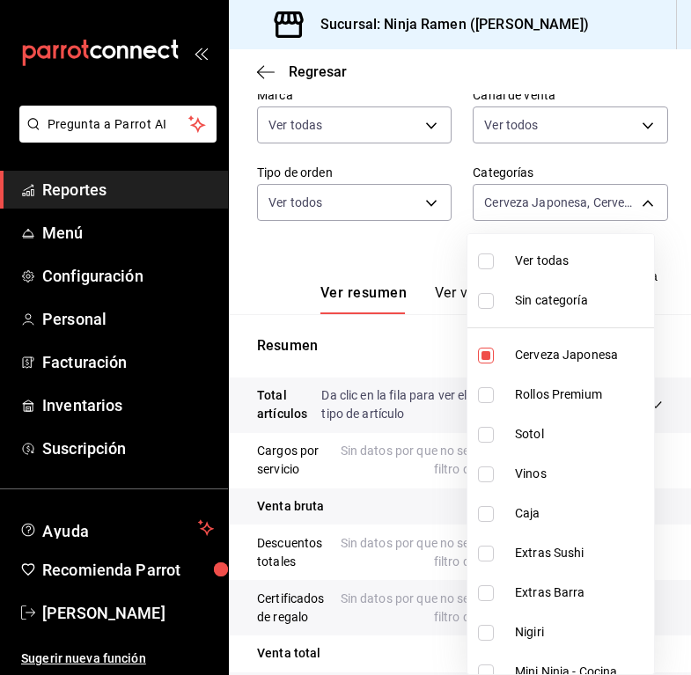
click at [569, 249] on li "Ver todas" at bounding box center [560, 261] width 187 height 40
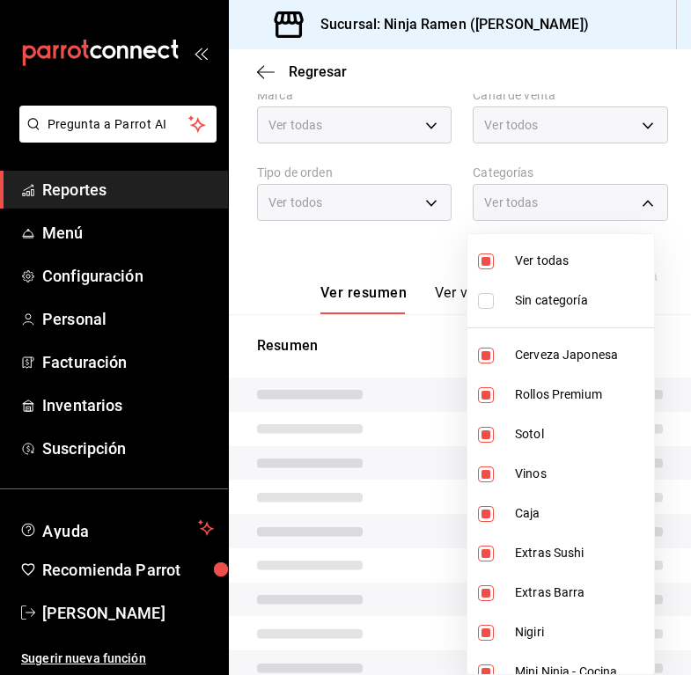
click at [568, 258] on span "Ver todas" at bounding box center [581, 261] width 132 height 18
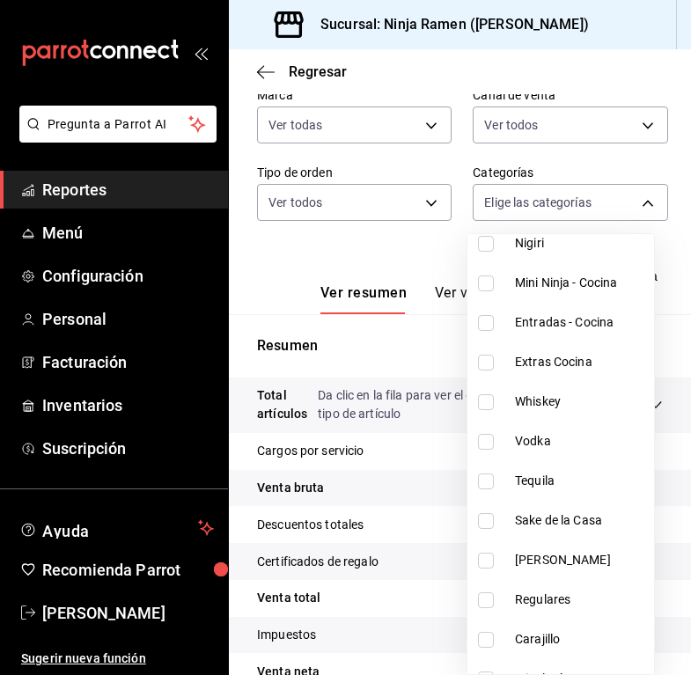
scroll to position [475, 0]
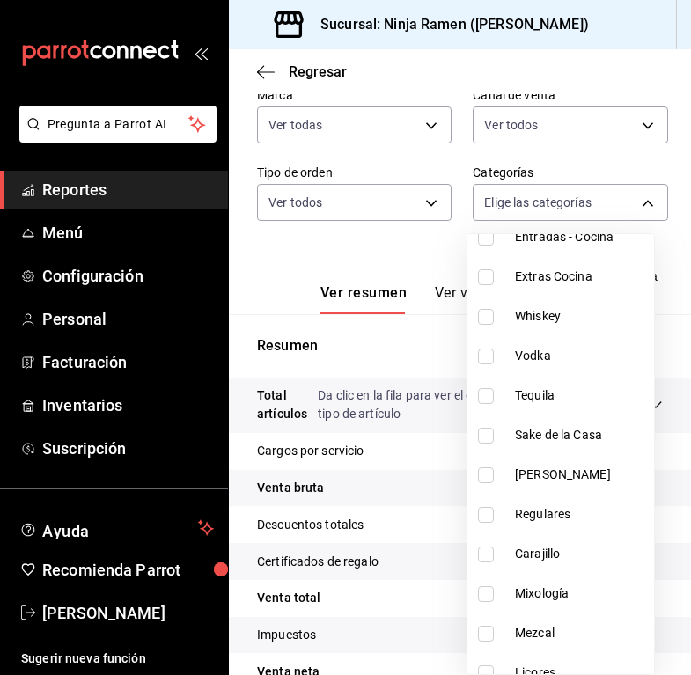
click at [553, 517] on span "Regulares" at bounding box center [581, 514] width 132 height 18
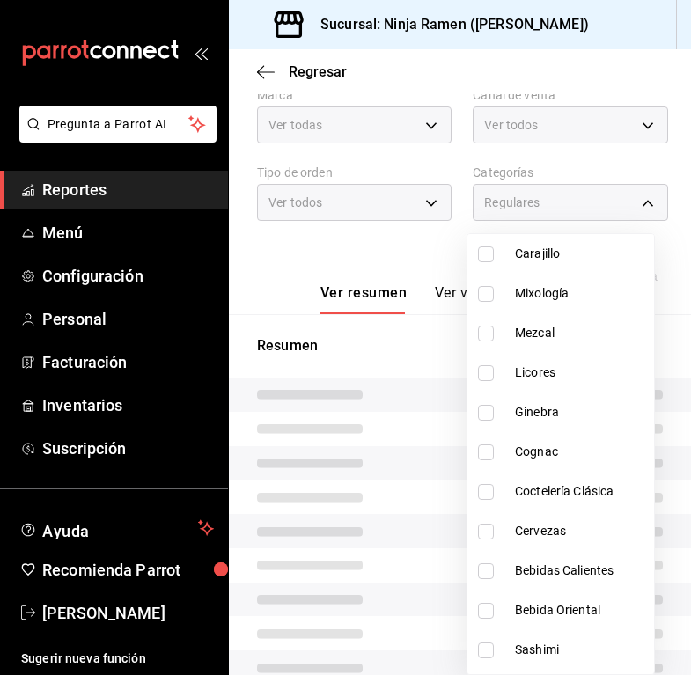
scroll to position [797, 0]
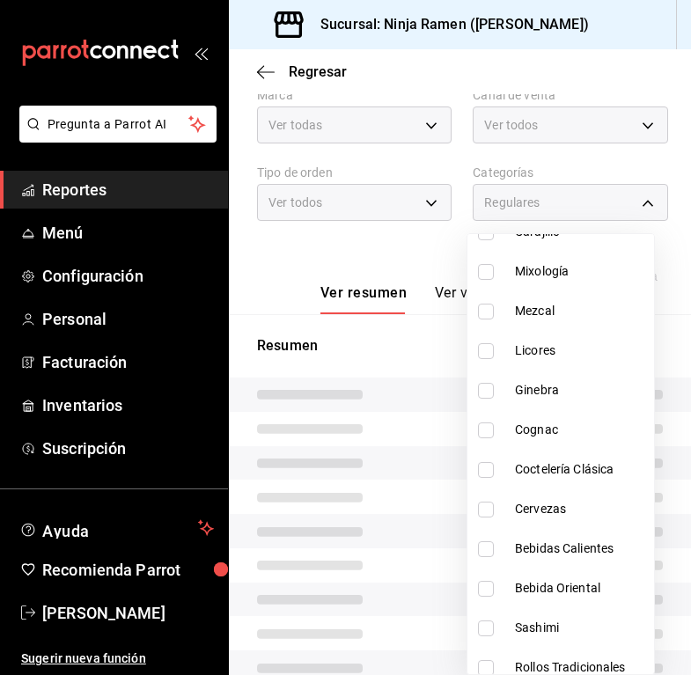
click at [569, 558] on li "Bebidas Calientes" at bounding box center [560, 549] width 187 height 40
click at [572, 579] on span "Bebida Oriental" at bounding box center [581, 588] width 132 height 18
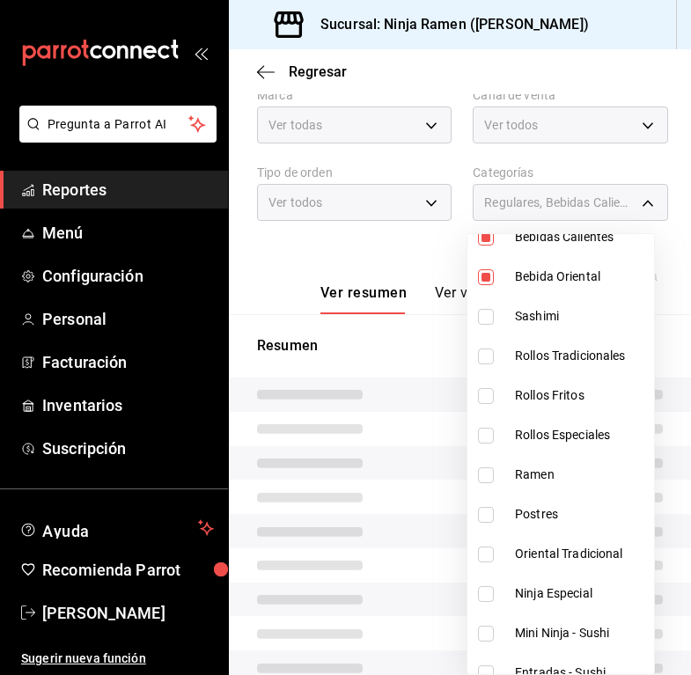
scroll to position [1167, 0]
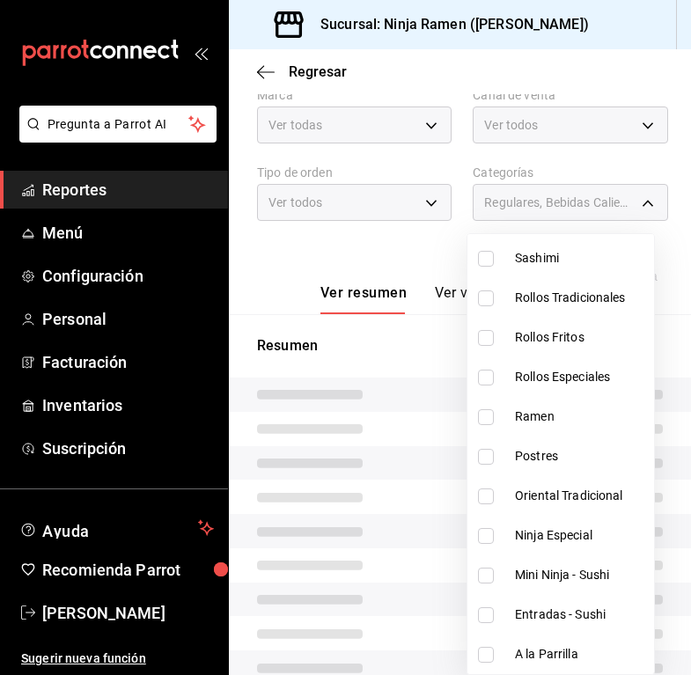
click at [412, 238] on div at bounding box center [345, 337] width 691 height 675
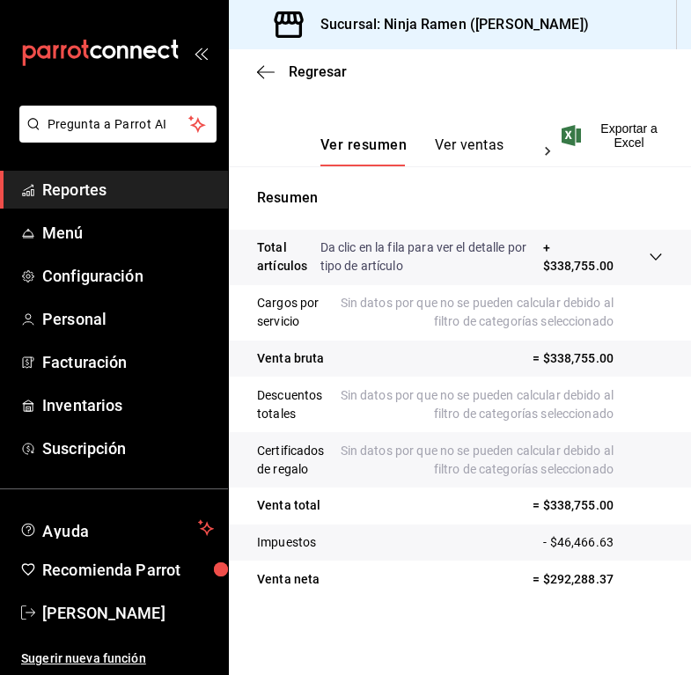
scroll to position [3, 0]
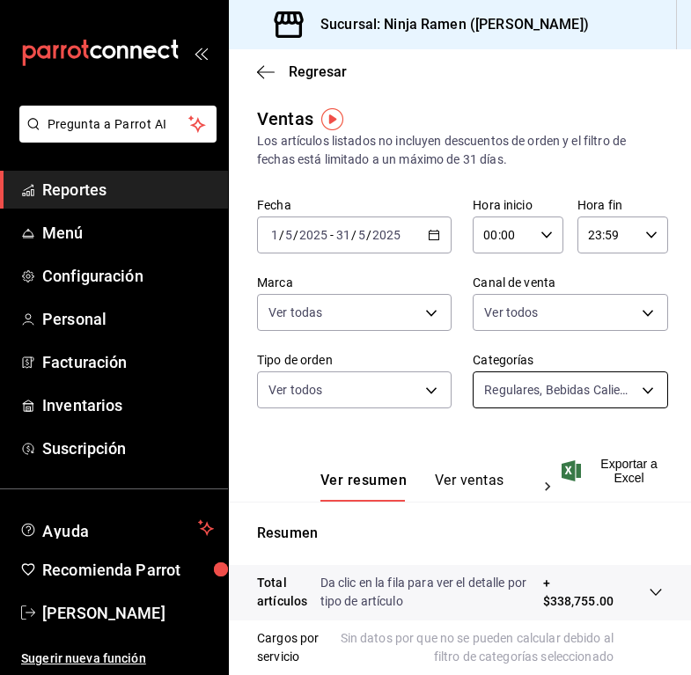
click at [590, 388] on body "Pregunta a Parrot AI Reportes Menú Configuración Personal Facturación Inventari…" at bounding box center [345, 337] width 691 height 675
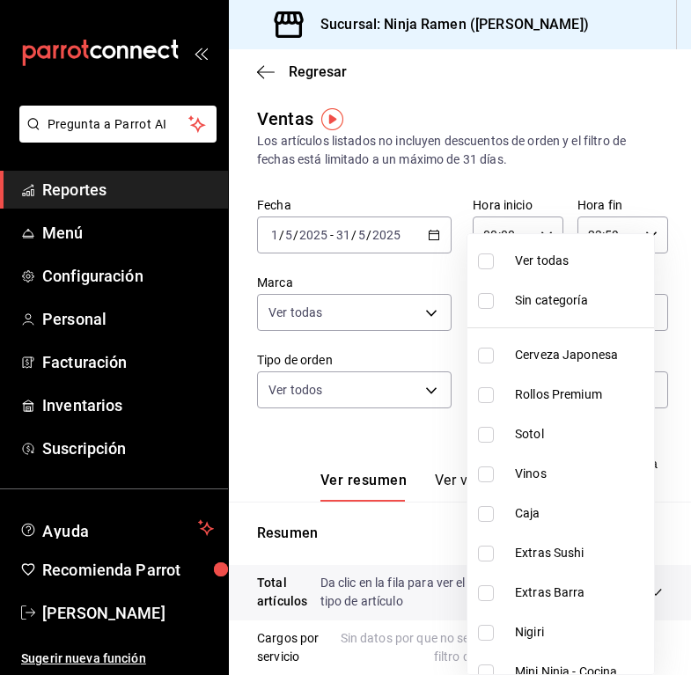
click at [559, 243] on li "Ver todas" at bounding box center [560, 261] width 187 height 40
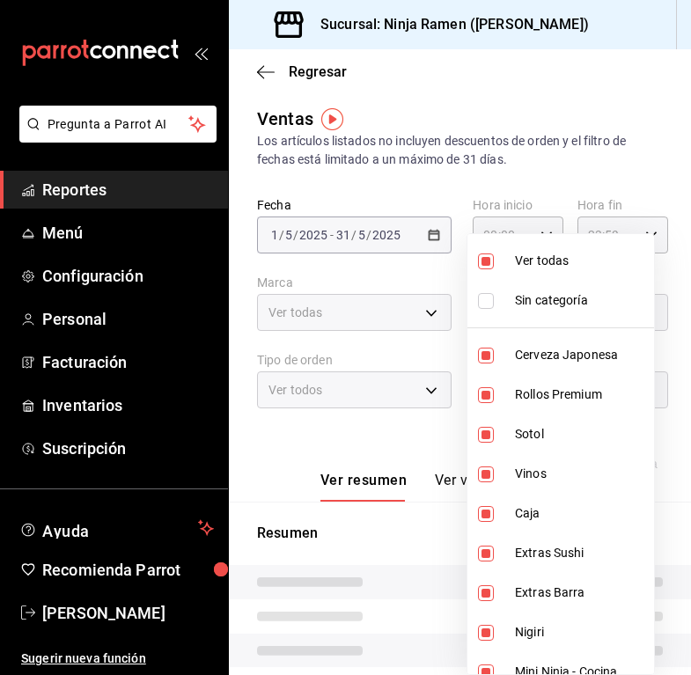
click at [557, 253] on span "Ver todas" at bounding box center [581, 261] width 132 height 18
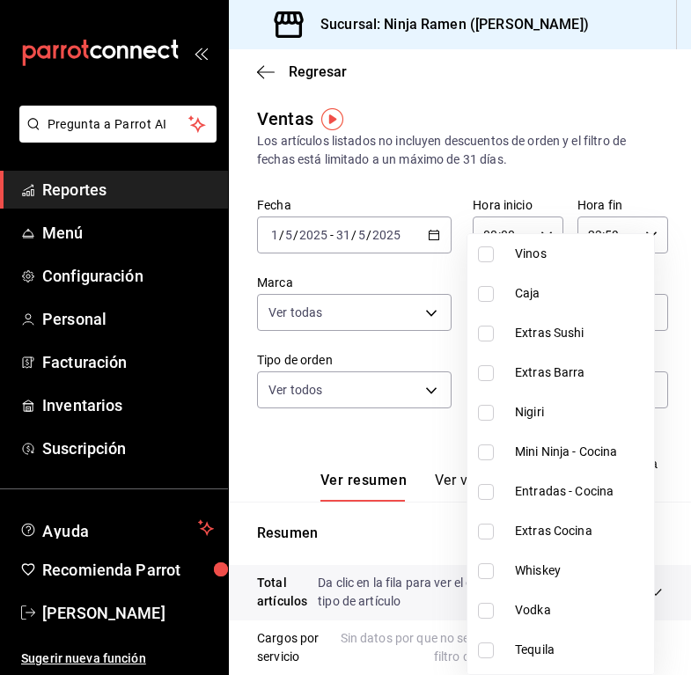
scroll to position [290, 0]
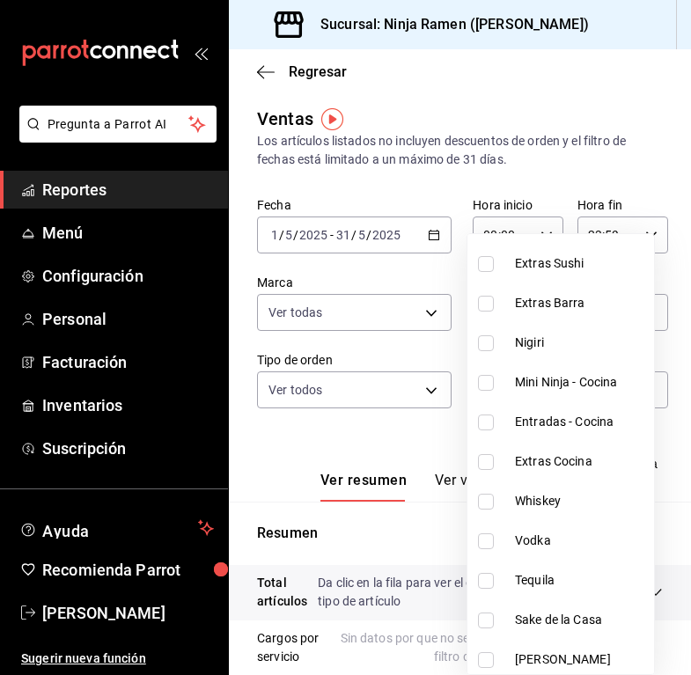
click at [519, 382] on span "Mini Ninja - Cocina" at bounding box center [581, 382] width 132 height 18
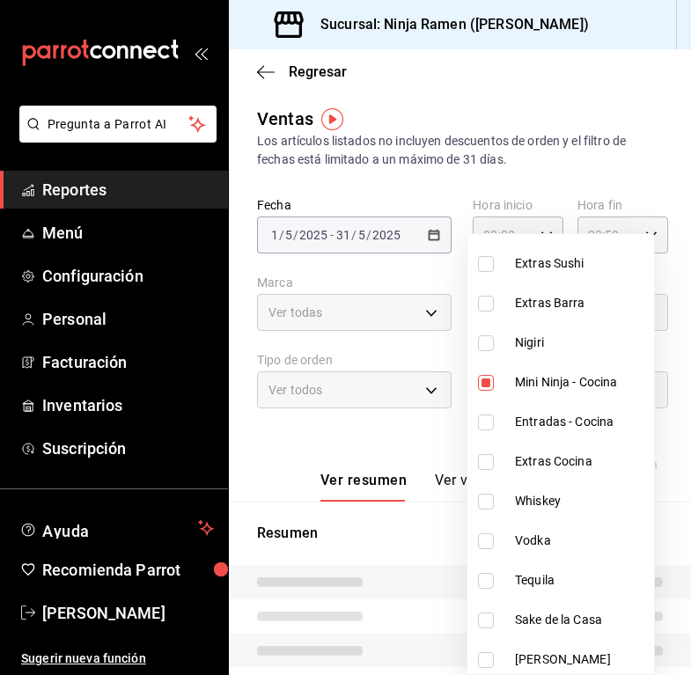
click at [541, 432] on li "Entradas - Cocina" at bounding box center [560, 422] width 187 height 40
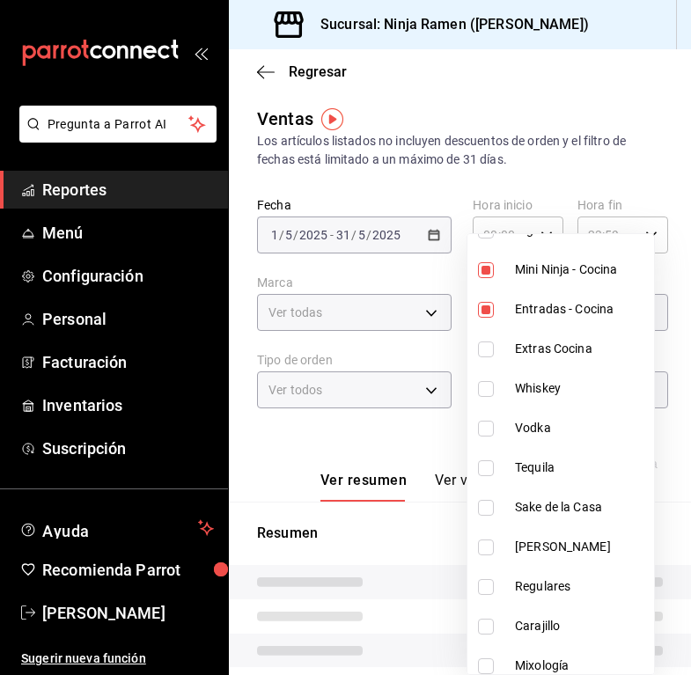
click at [542, 354] on span "Extras Cocina" at bounding box center [581, 349] width 132 height 18
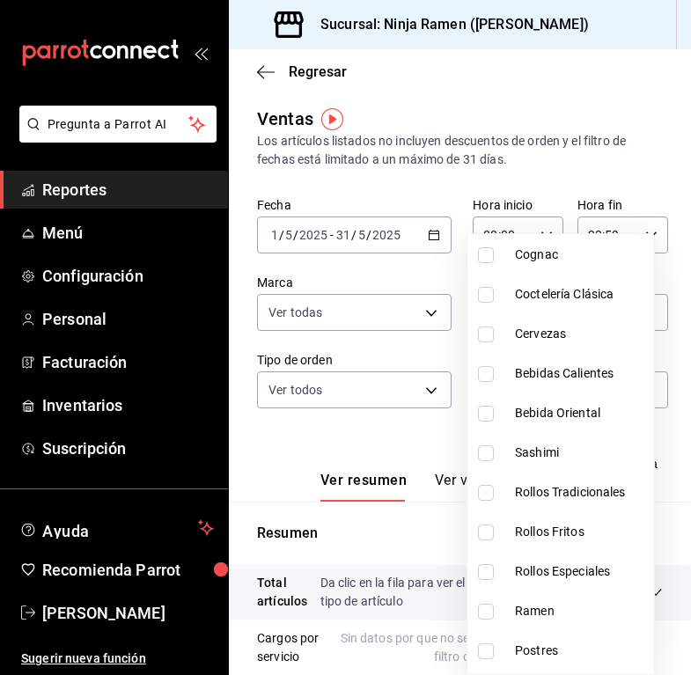
scroll to position [1007, 0]
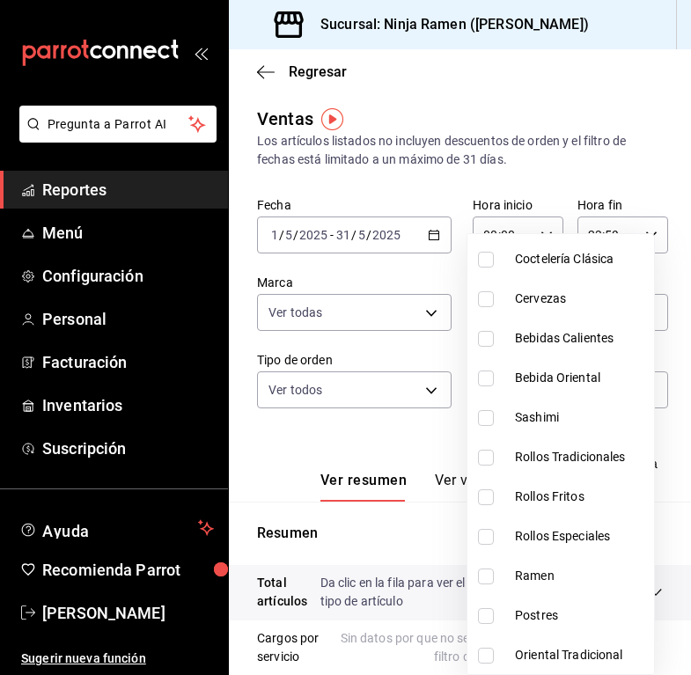
click at [547, 572] on span "Ramen" at bounding box center [581, 576] width 132 height 18
click at [570, 618] on span "Postres" at bounding box center [581, 616] width 132 height 18
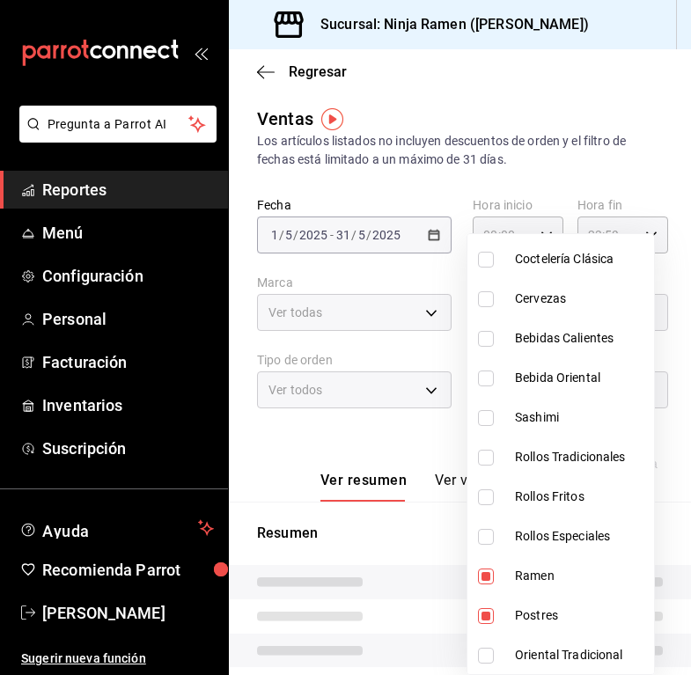
scroll to position [1167, 0]
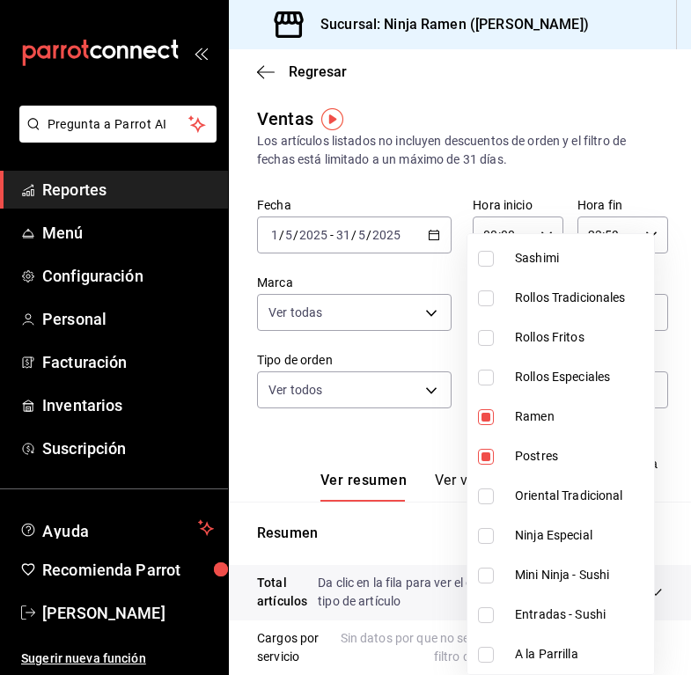
click at [607, 501] on span "Oriental Tradicional" at bounding box center [581, 496] width 132 height 18
click at [605, 548] on li "Ninja Especial" at bounding box center [560, 536] width 187 height 40
click at [608, 585] on li "Mini Ninja - Sushi" at bounding box center [560, 576] width 187 height 40
click at [593, 627] on li "Entradas - Sushi" at bounding box center [560, 615] width 187 height 40
click at [598, 573] on span "Mini Ninja - Sushi" at bounding box center [581, 575] width 132 height 18
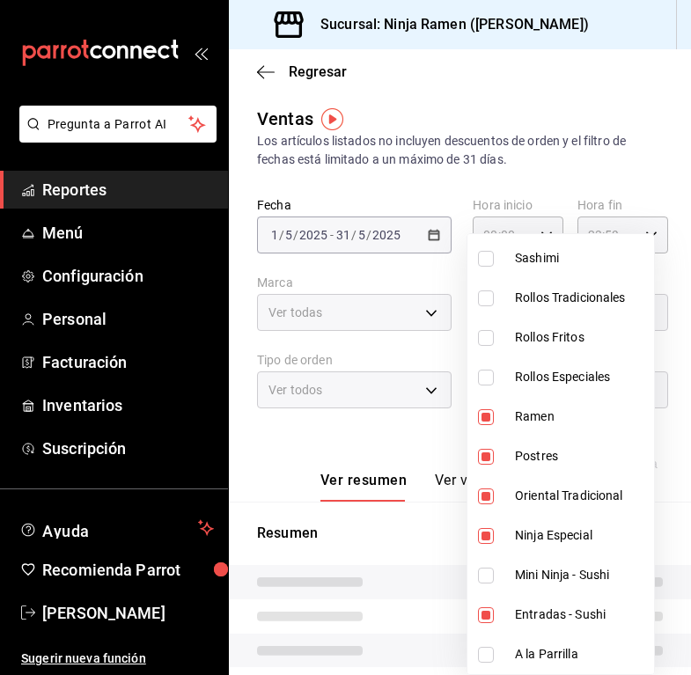
click at [598, 605] on li "Entradas - Sushi" at bounding box center [560, 615] width 187 height 40
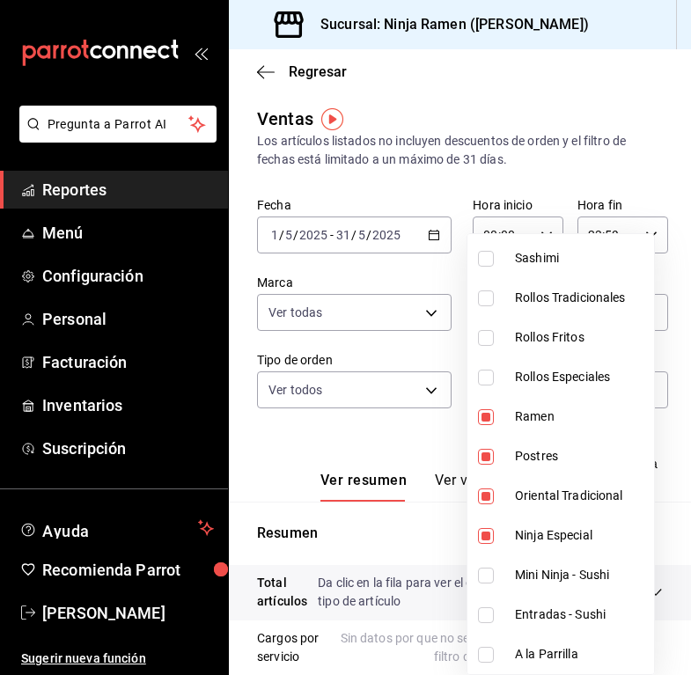
click at [577, 657] on span "A la Parrilla" at bounding box center [581, 654] width 132 height 18
click at [425, 430] on div at bounding box center [345, 337] width 691 height 675
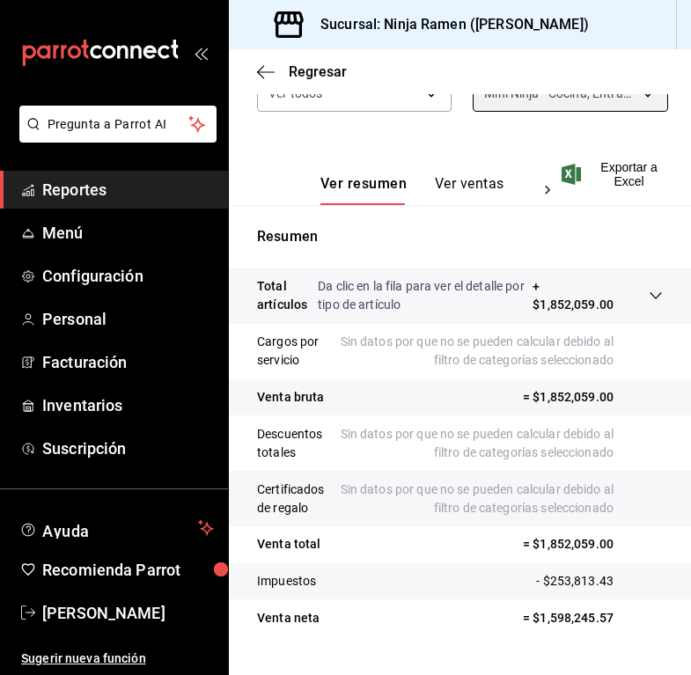
scroll to position [149, 0]
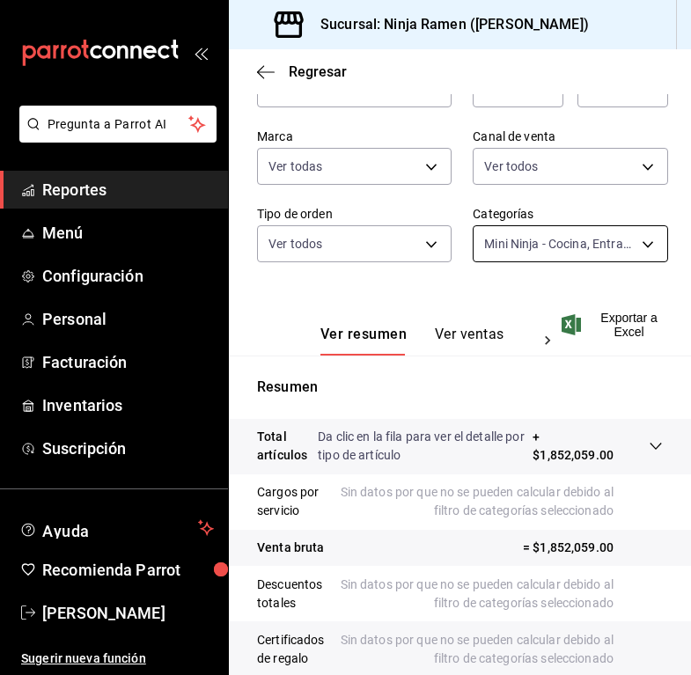
click at [580, 259] on body "Pregunta a Parrot AI Reportes Menú Configuración Personal Facturación Inventari…" at bounding box center [345, 337] width 691 height 675
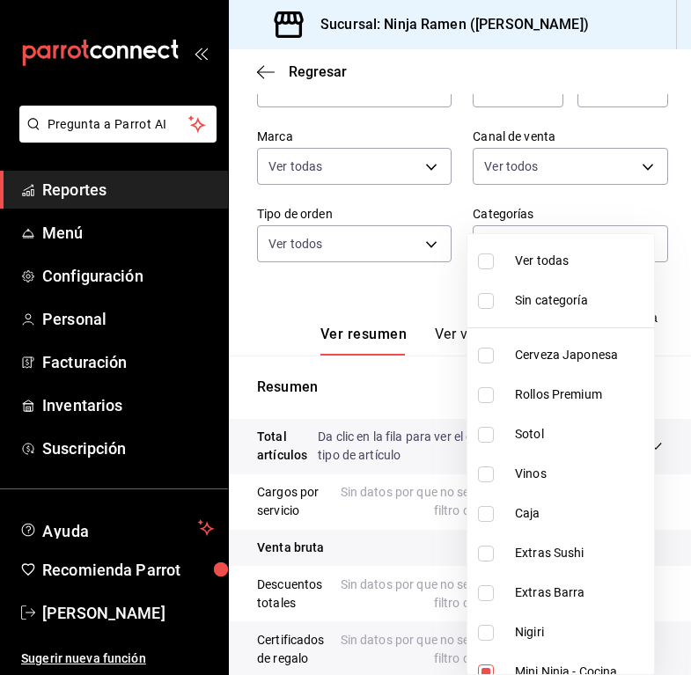
click at [534, 270] on li "Ver todas" at bounding box center [560, 261] width 187 height 40
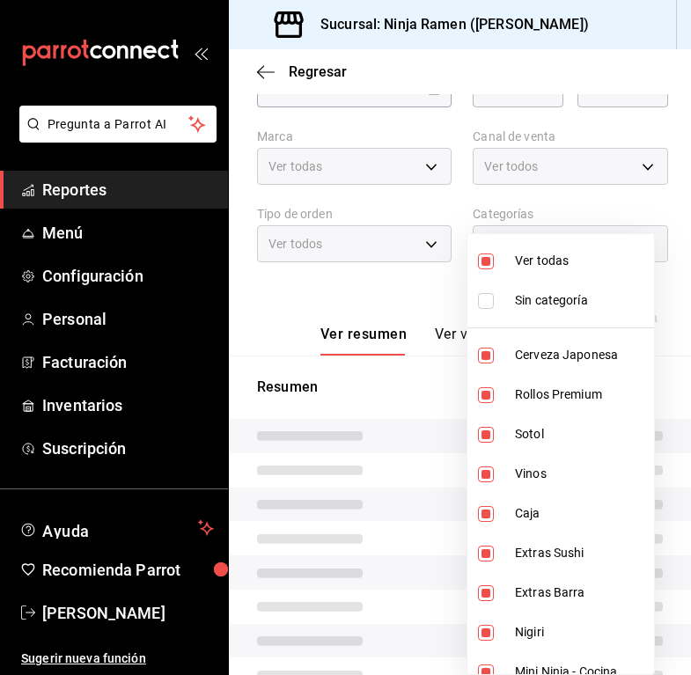
click at [534, 270] on li "Ver todas" at bounding box center [560, 261] width 187 height 40
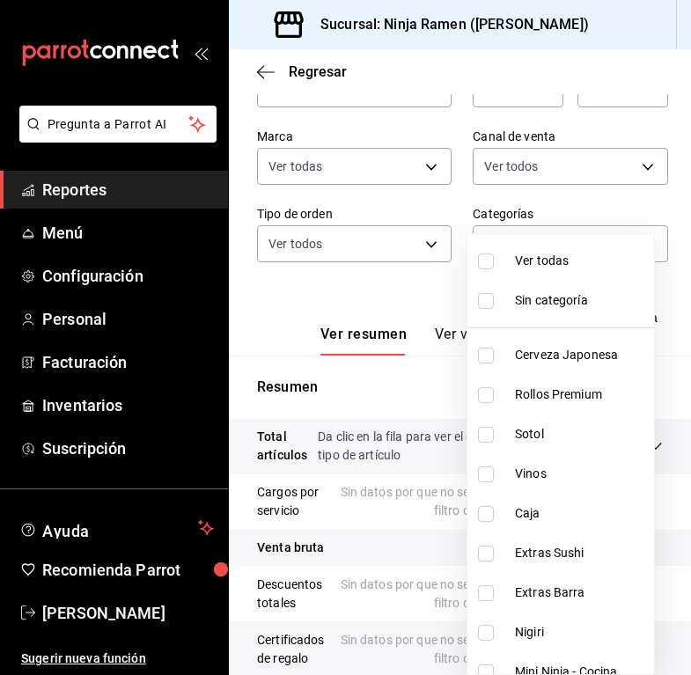
click at [569, 397] on span "Rollos Premium" at bounding box center [581, 395] width 132 height 18
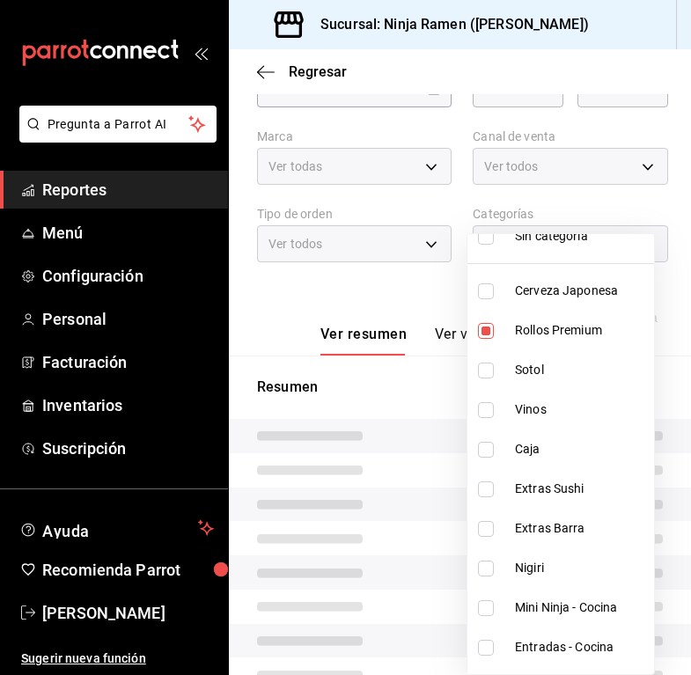
scroll to position [114, 0]
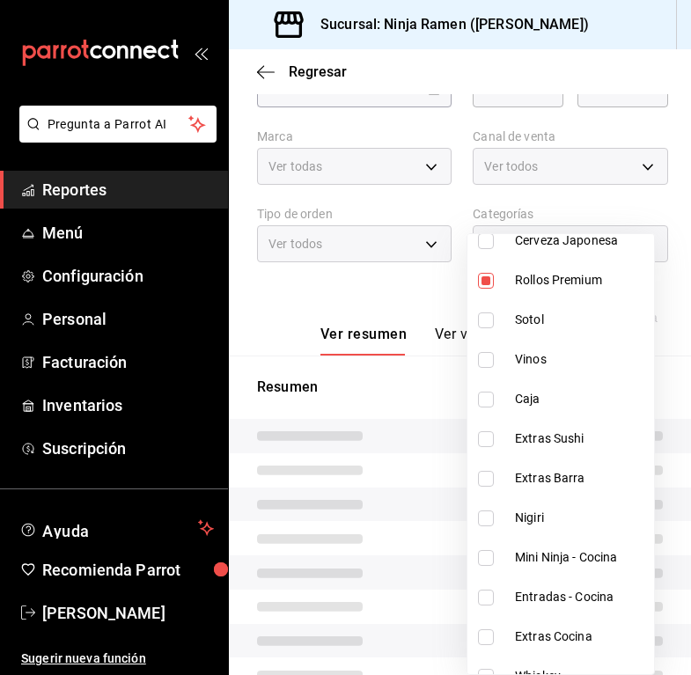
click at [571, 443] on span "Extras Sushi" at bounding box center [581, 439] width 132 height 18
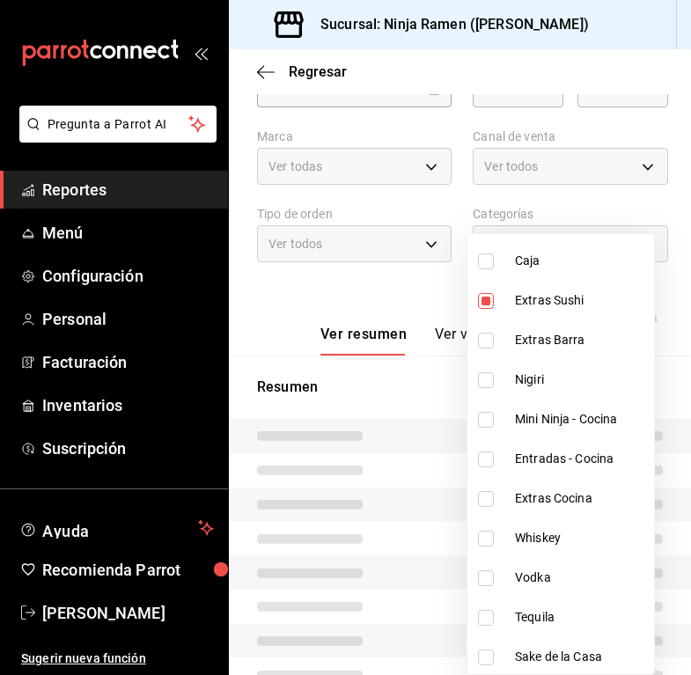
click at [565, 388] on span "Nigiri" at bounding box center [581, 380] width 132 height 18
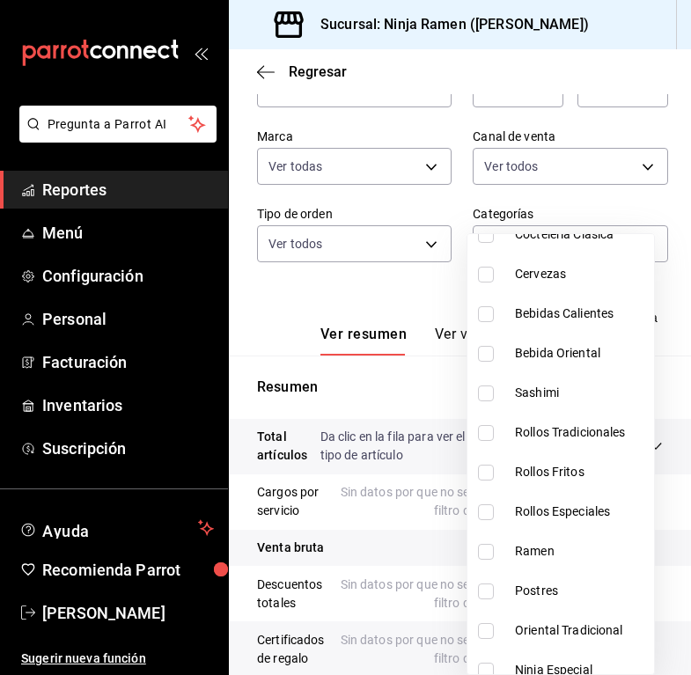
scroll to position [1113, 0]
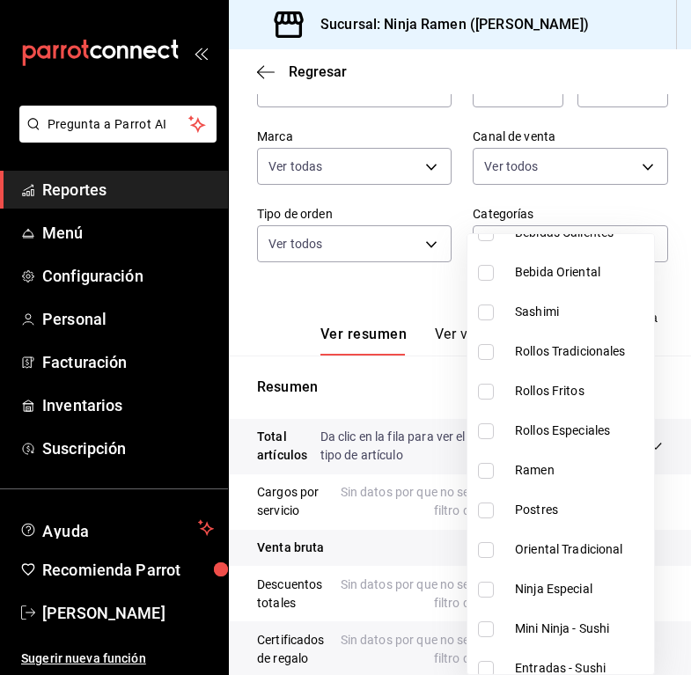
click at [577, 307] on span "Sashimi" at bounding box center [581, 312] width 132 height 18
click at [591, 357] on span "Rollos Tradicionales" at bounding box center [581, 351] width 132 height 18
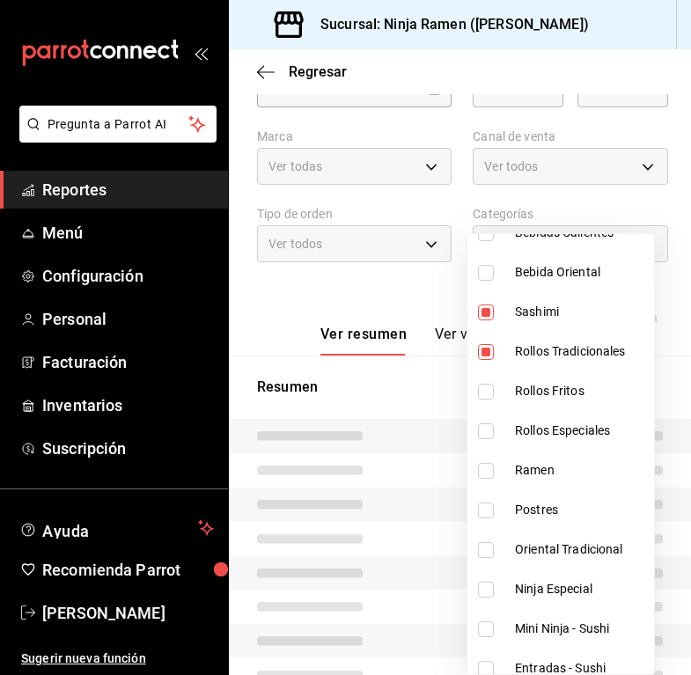
click at [587, 386] on span "Rollos Fritos" at bounding box center [581, 391] width 132 height 18
click at [590, 431] on span "Rollos Especiales" at bounding box center [581, 431] width 132 height 18
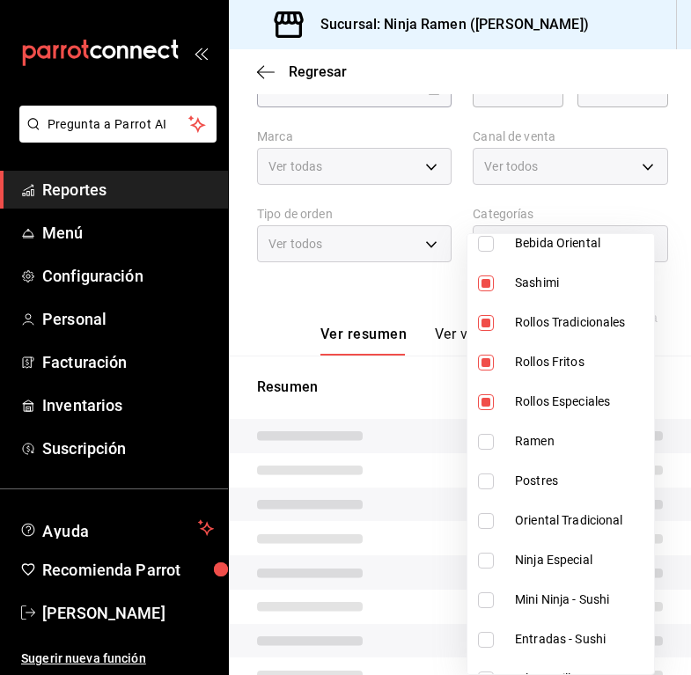
scroll to position [1167, 0]
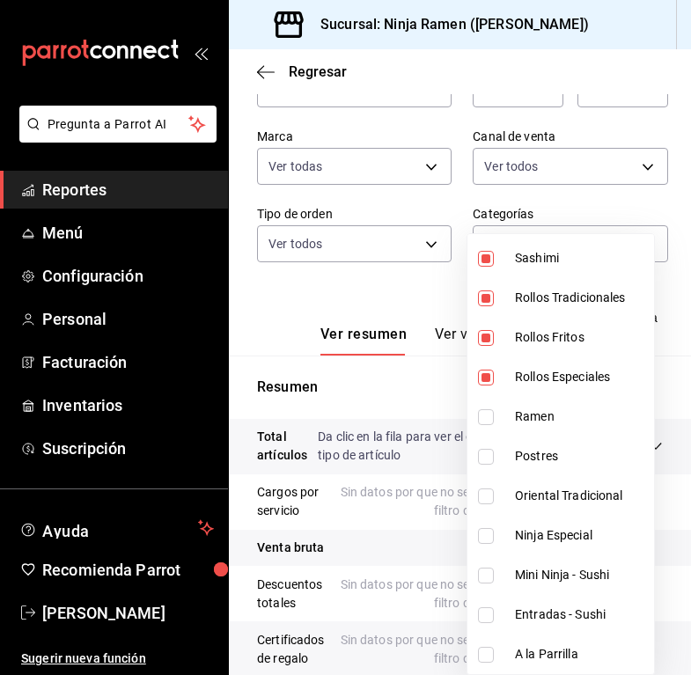
click at [607, 576] on span "Mini Ninja - Sushi" at bounding box center [581, 575] width 132 height 18
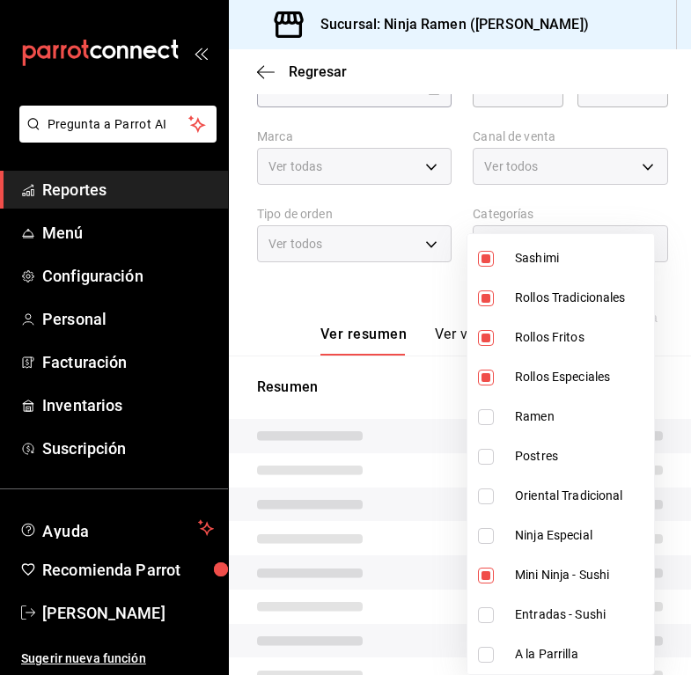
click at [607, 602] on li "Entradas - Sushi" at bounding box center [560, 615] width 187 height 40
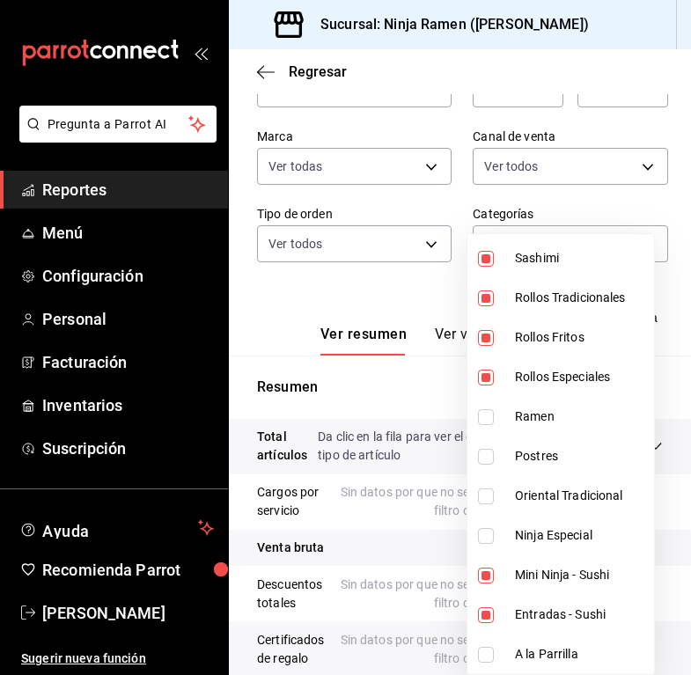
click at [373, 291] on div at bounding box center [345, 337] width 691 height 675
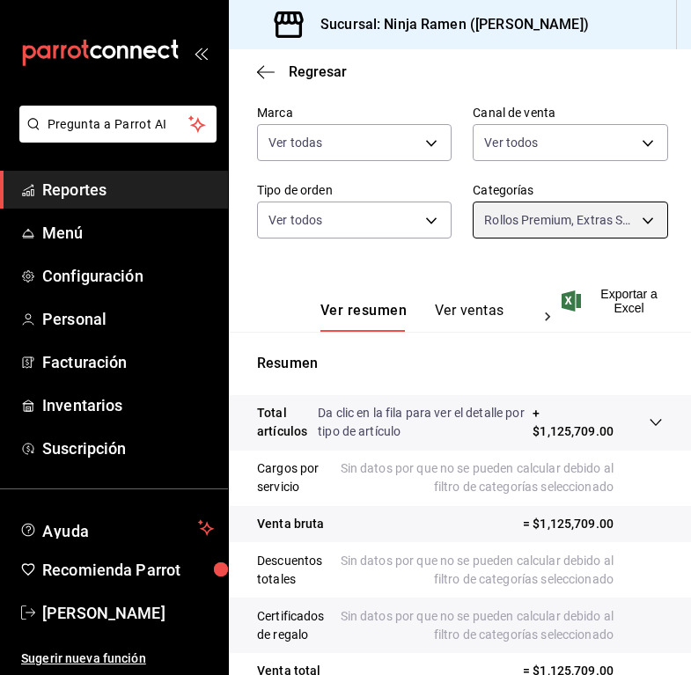
scroll to position [338, 0]
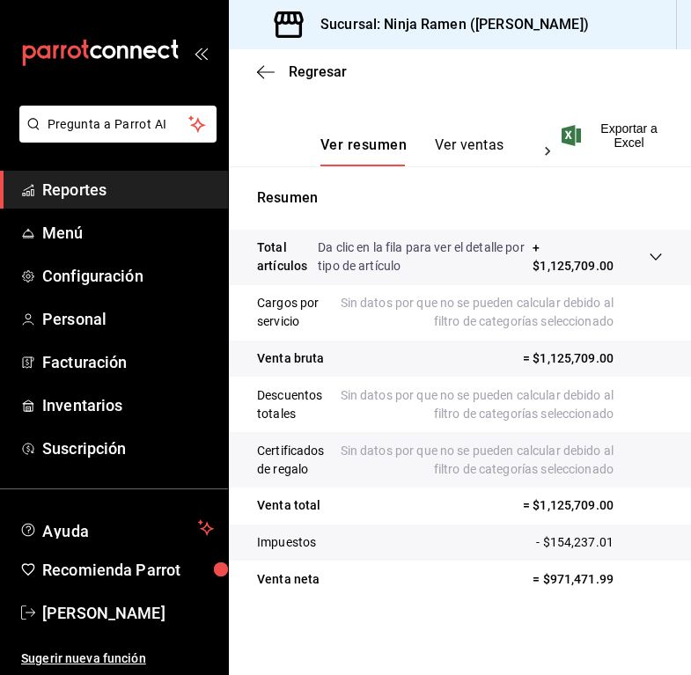
click at [604, 159] on div "Ver resumen Ver ventas Ver cargos Exportar a Excel" at bounding box center [460, 130] width 462 height 72
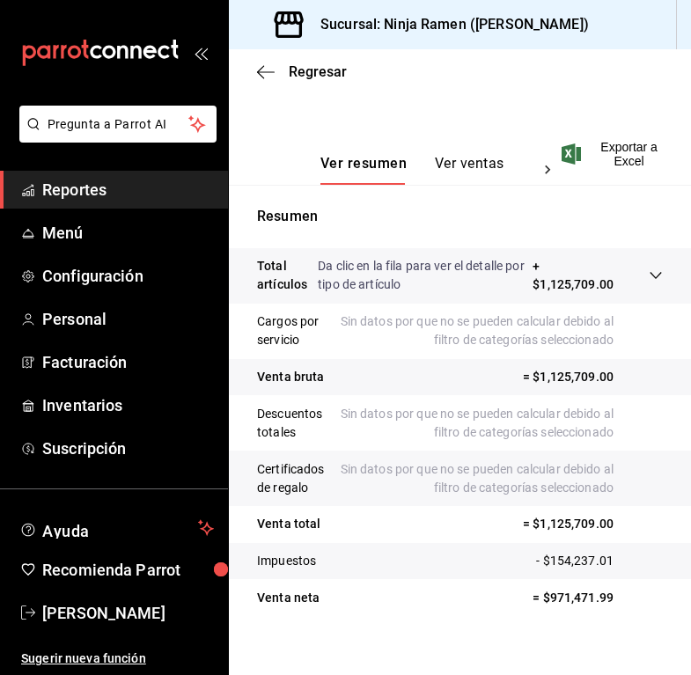
scroll to position [4, 0]
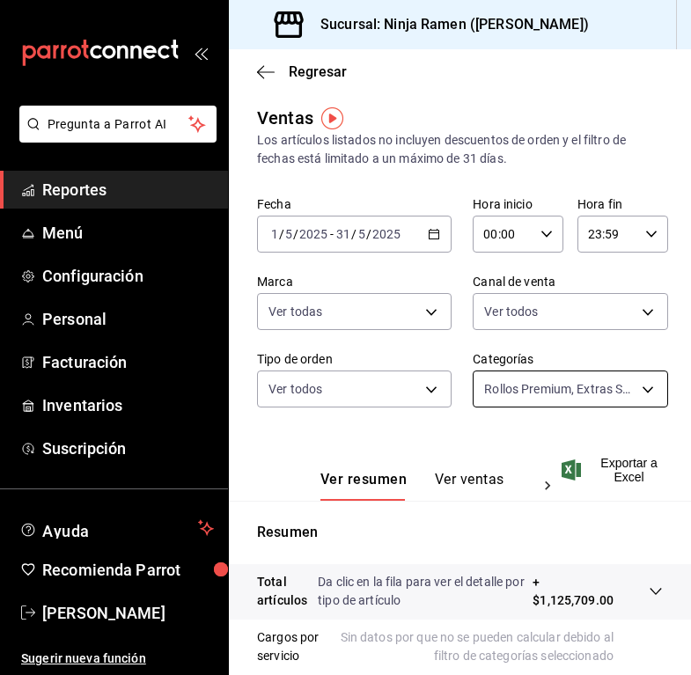
click at [566, 387] on body "Pregunta a Parrot AI Reportes Menú Configuración Personal Facturación Inventari…" at bounding box center [345, 337] width 691 height 675
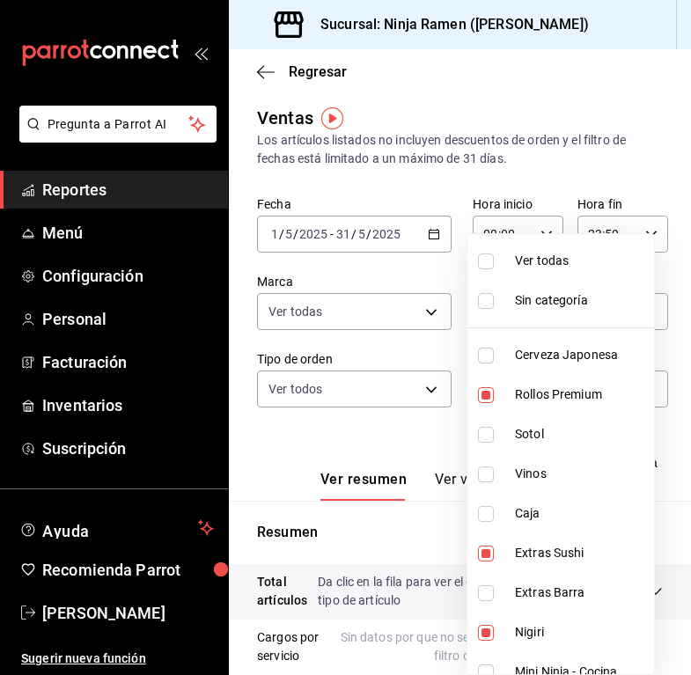
click at [557, 258] on span "Ver todas" at bounding box center [581, 261] width 132 height 18
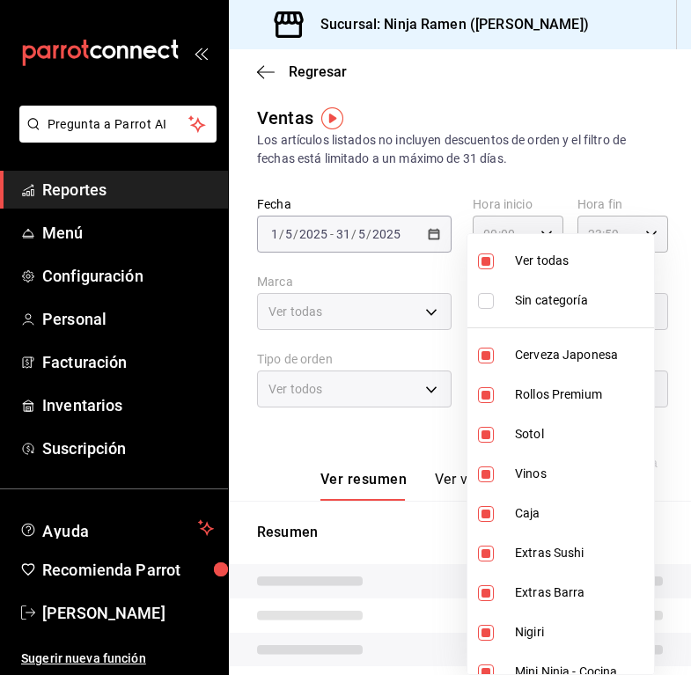
click at [555, 260] on span "Ver todas" at bounding box center [581, 261] width 132 height 18
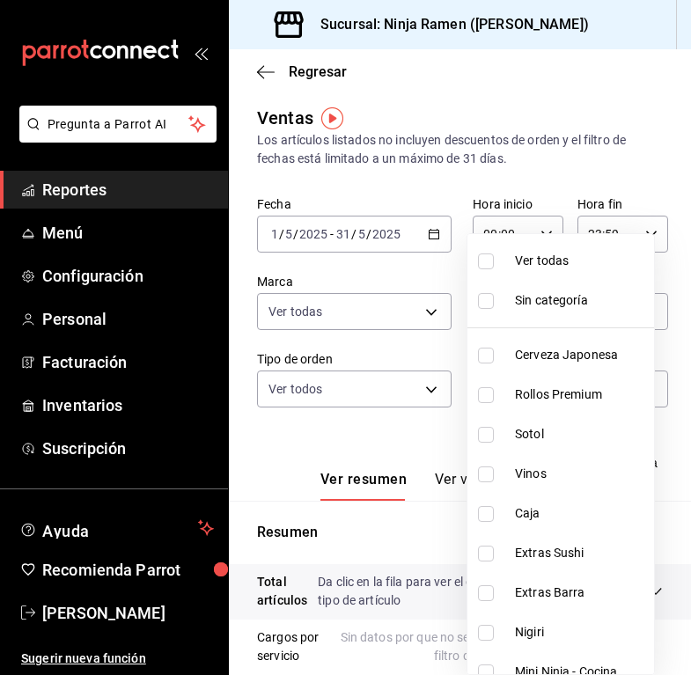
click at [562, 471] on span "Vinos" at bounding box center [581, 474] width 132 height 18
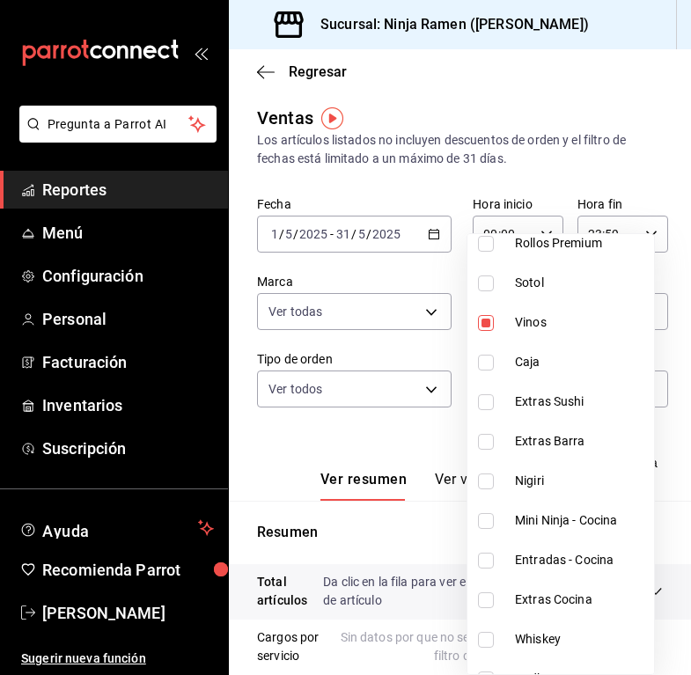
scroll to position [1011, 0]
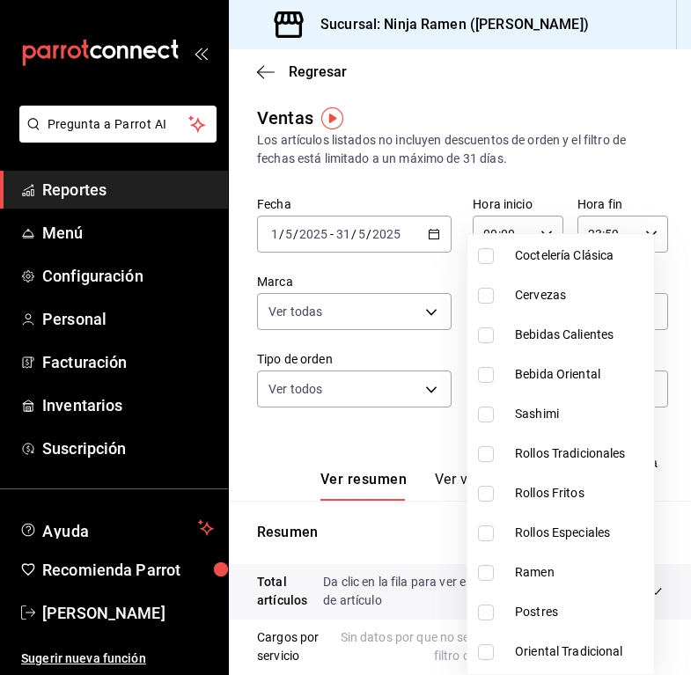
click at [373, 433] on div at bounding box center [345, 337] width 691 height 675
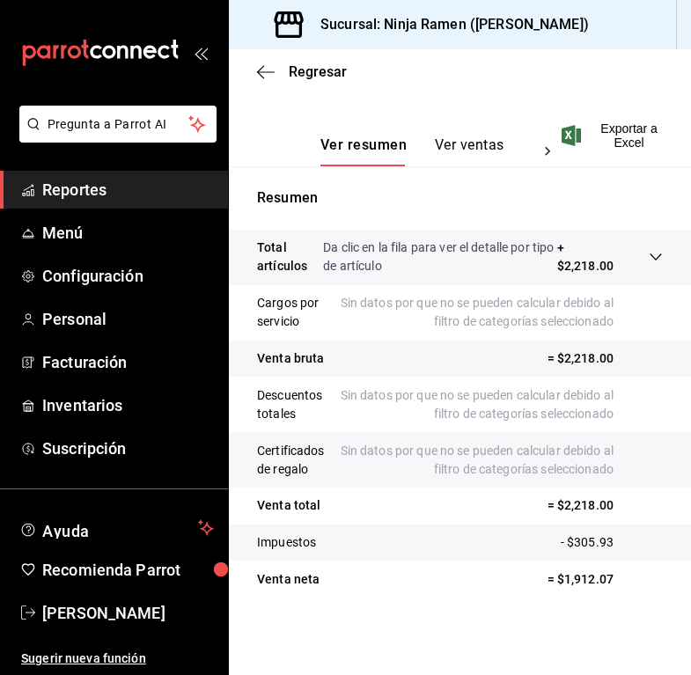
scroll to position [0, 0]
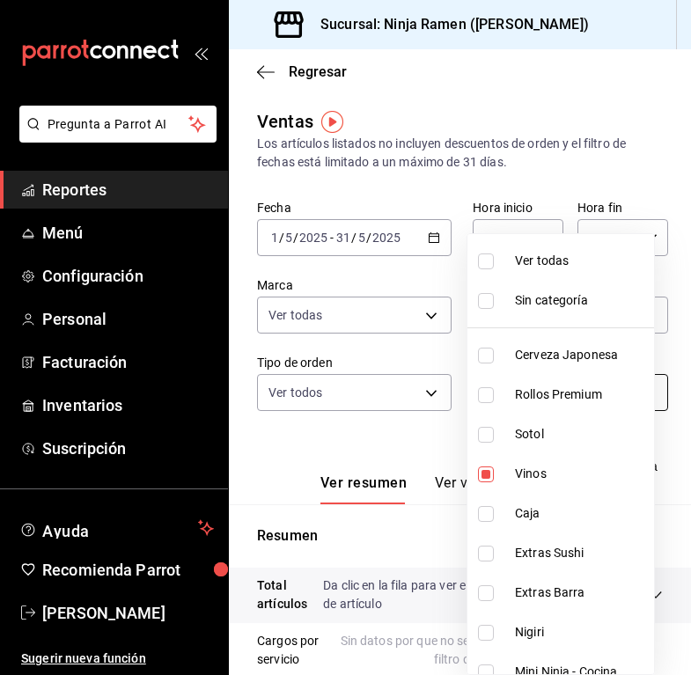
click at [530, 393] on body "Pregunta a Parrot AI Reportes Menú Configuración Personal Facturación Inventari…" at bounding box center [345, 337] width 691 height 675
click at [556, 471] on span "Vinos" at bounding box center [581, 474] width 132 height 18
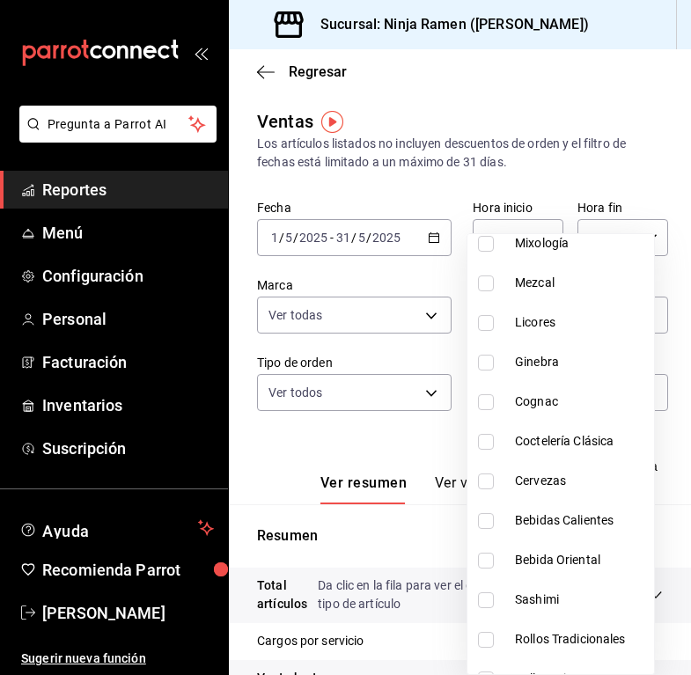
scroll to position [1167, 0]
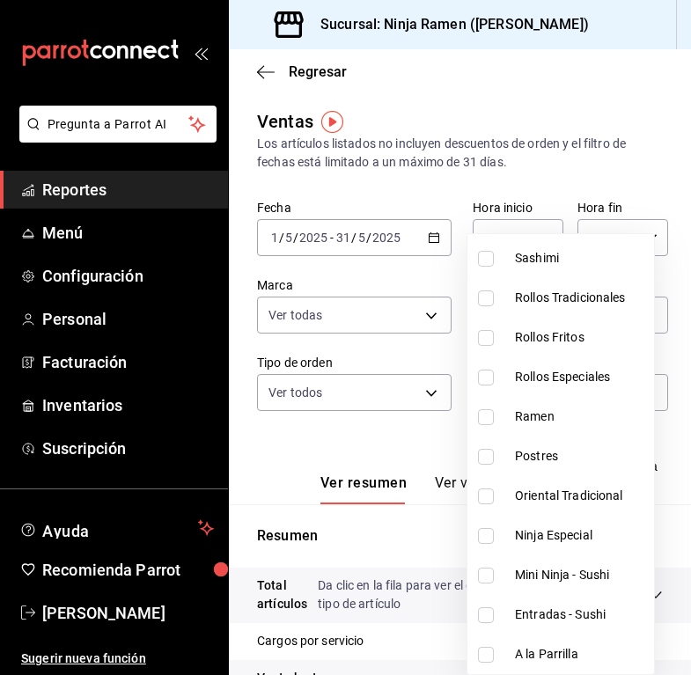
click at [409, 238] on div at bounding box center [345, 337] width 691 height 675
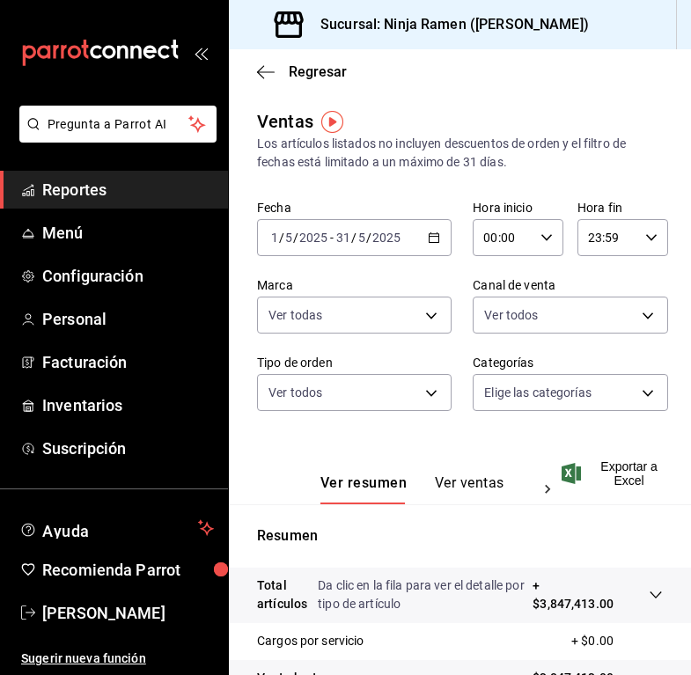
click at [420, 240] on div "[DATE] [DATE] - [DATE] [DATE]" at bounding box center [354, 237] width 195 height 37
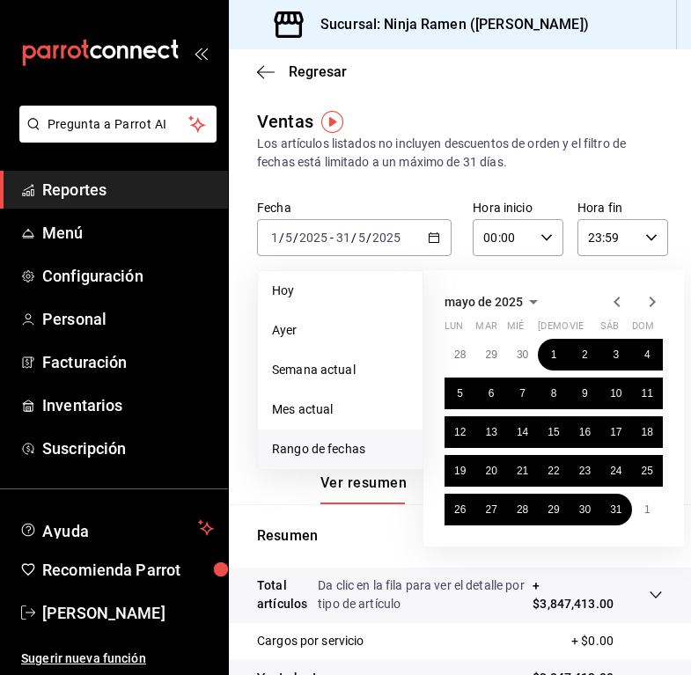
click at [655, 295] on icon "button" at bounding box center [652, 301] width 21 height 21
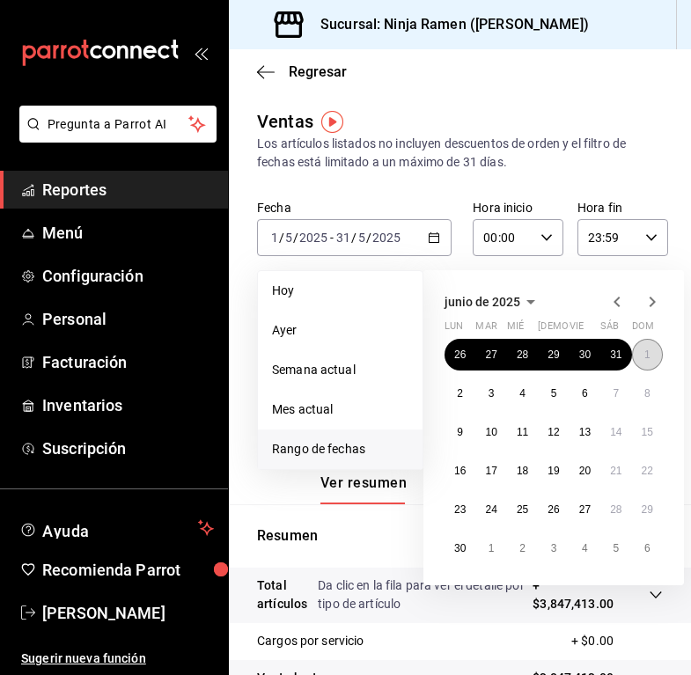
click at [641, 356] on button "1" at bounding box center [647, 355] width 31 height 32
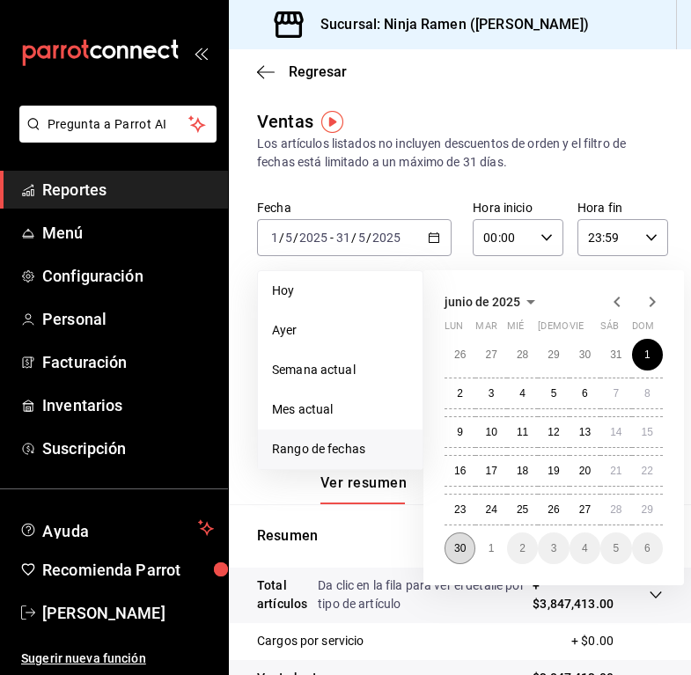
click at [455, 552] on abbr "30" at bounding box center [459, 548] width 11 height 12
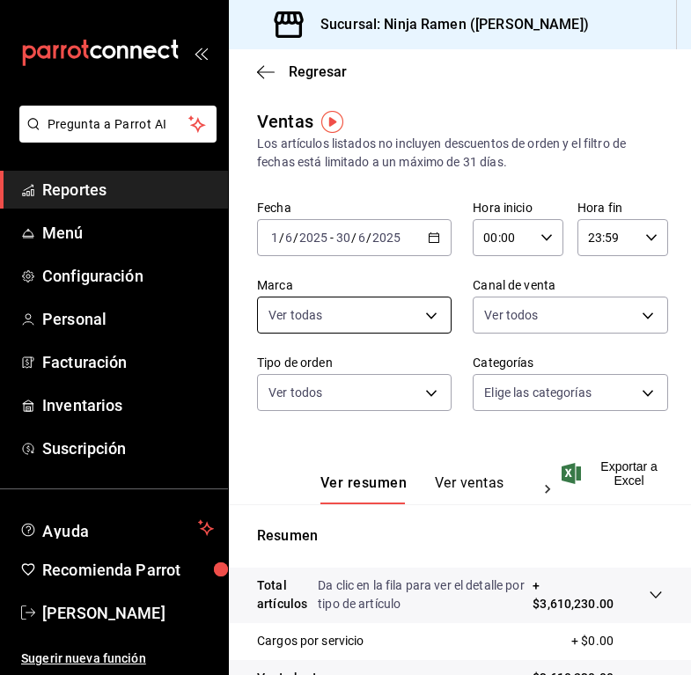
click at [374, 327] on body "Pregunta a Parrot AI Reportes Menú Configuración Personal Facturación Inventari…" at bounding box center [345, 337] width 691 height 675
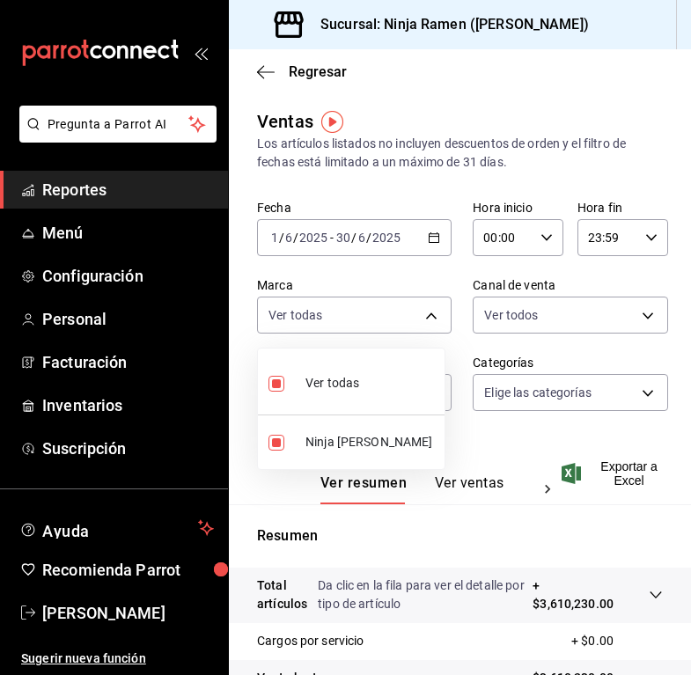
click at [569, 349] on div at bounding box center [345, 337] width 691 height 675
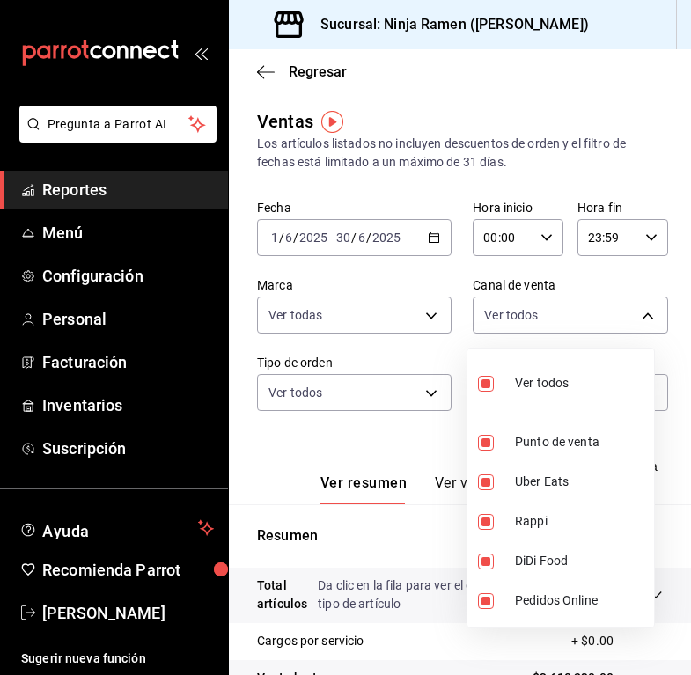
click at [558, 311] on body "Pregunta a Parrot AI Reportes Menú Configuración Personal Facturación Inventari…" at bounding box center [345, 337] width 691 height 675
click at [266, 375] on div at bounding box center [345, 337] width 691 height 675
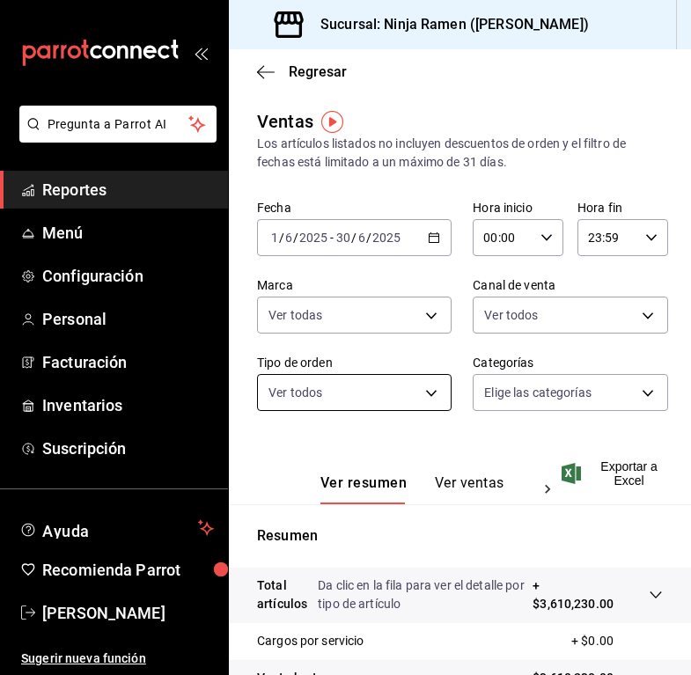
click at [306, 408] on div "Ver todos Punto de venta Uber Eats Rappi DiDi Food Pedidos Online" at bounding box center [345, 337] width 691 height 675
click at [317, 393] on body "Pregunta a Parrot AI Reportes Menú Configuración Personal Facturación Inventari…" at bounding box center [345, 337] width 691 height 675
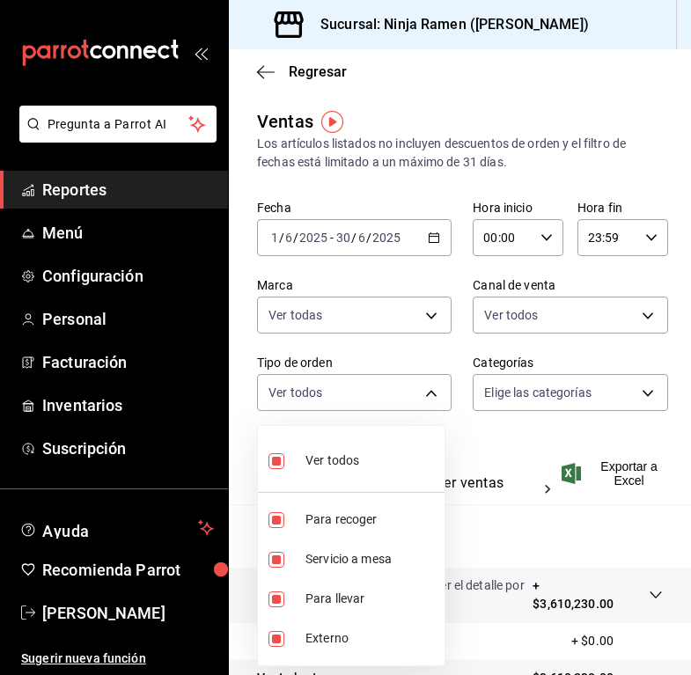
click at [519, 387] on div at bounding box center [345, 337] width 691 height 675
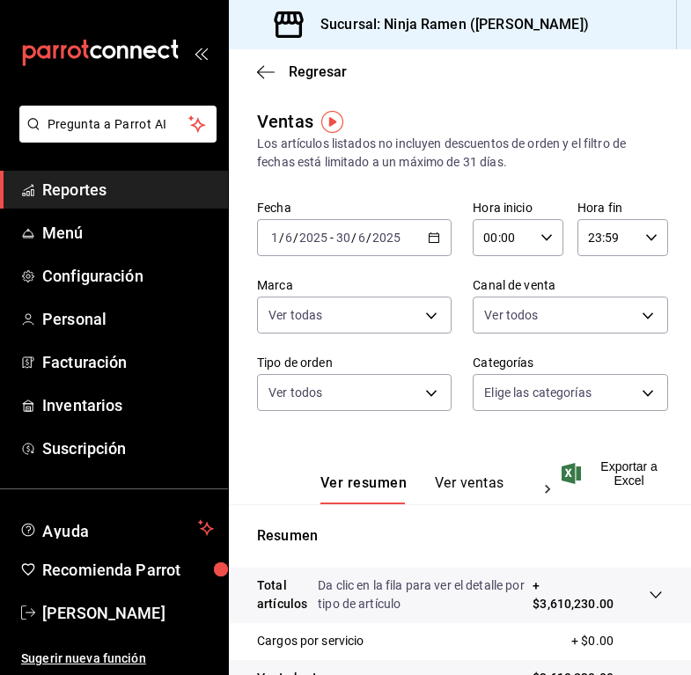
click at [519, 397] on body "Pregunta a Parrot AI Reportes Menú Configuración Personal Facturación Inventari…" at bounding box center [345, 337] width 691 height 675
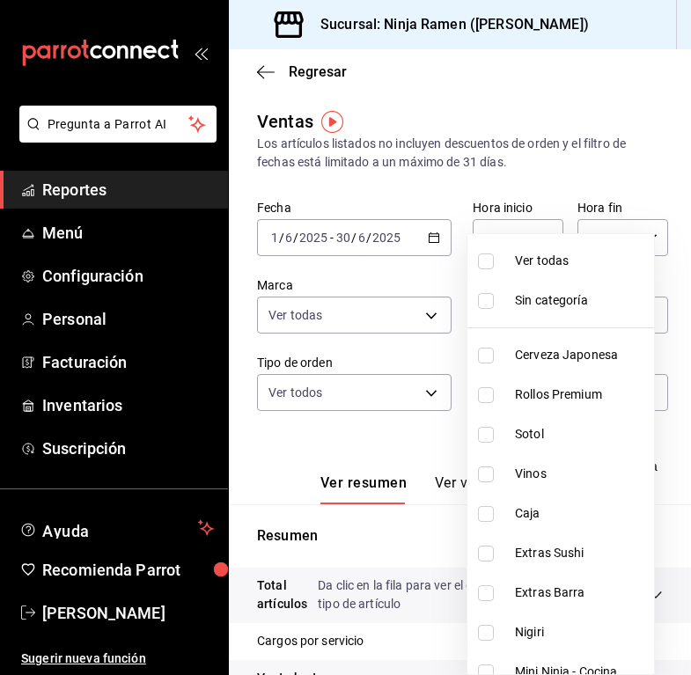
click at [559, 261] on span "Ver todas" at bounding box center [581, 261] width 132 height 18
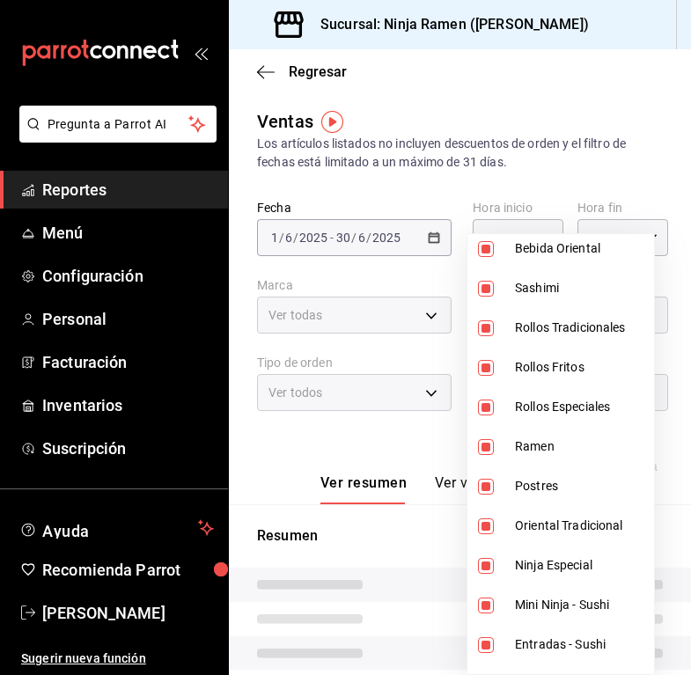
scroll to position [1167, 0]
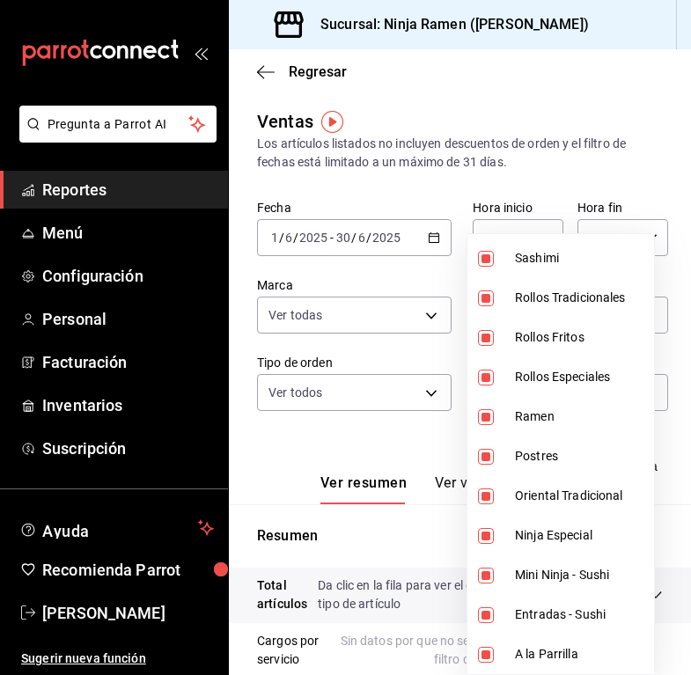
click at [350, 419] on div at bounding box center [345, 337] width 691 height 675
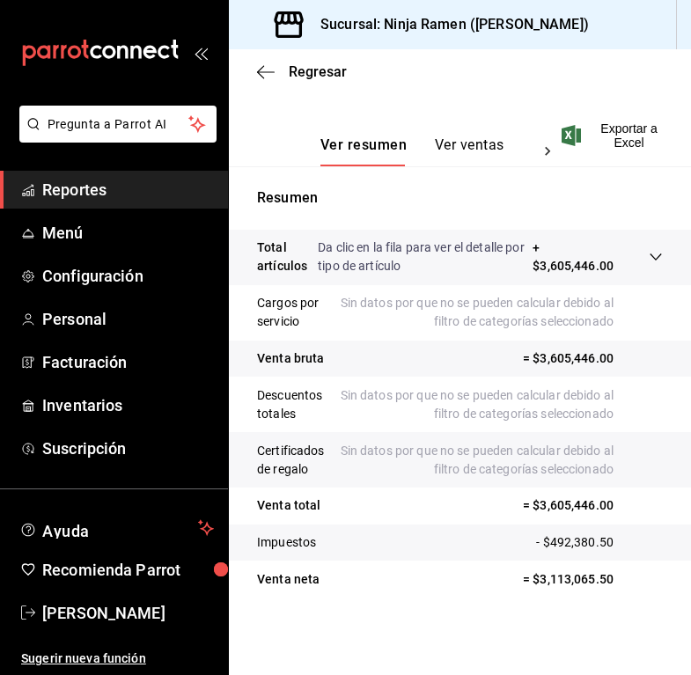
scroll to position [0, 0]
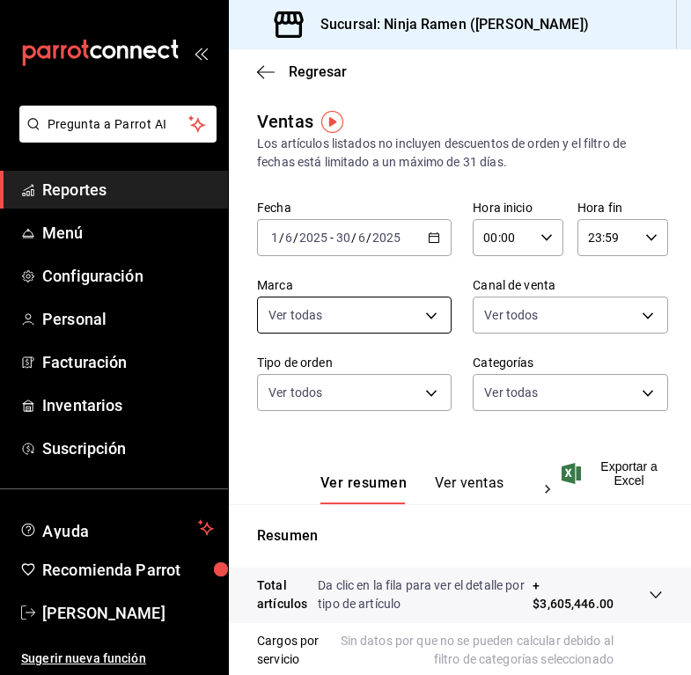
click at [393, 310] on body "Pregunta a Parrot AI Reportes Menú Configuración Personal Facturación Inventari…" at bounding box center [345, 337] width 691 height 675
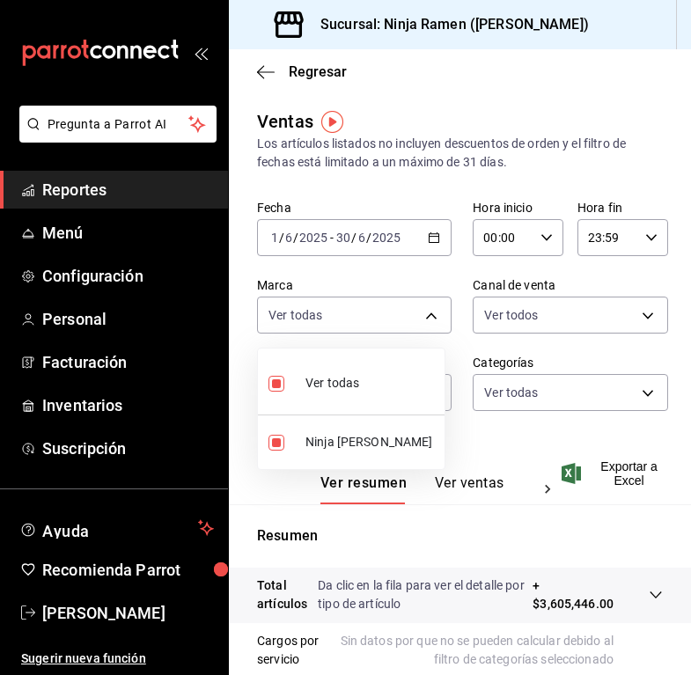
click at [563, 334] on div at bounding box center [345, 337] width 691 height 675
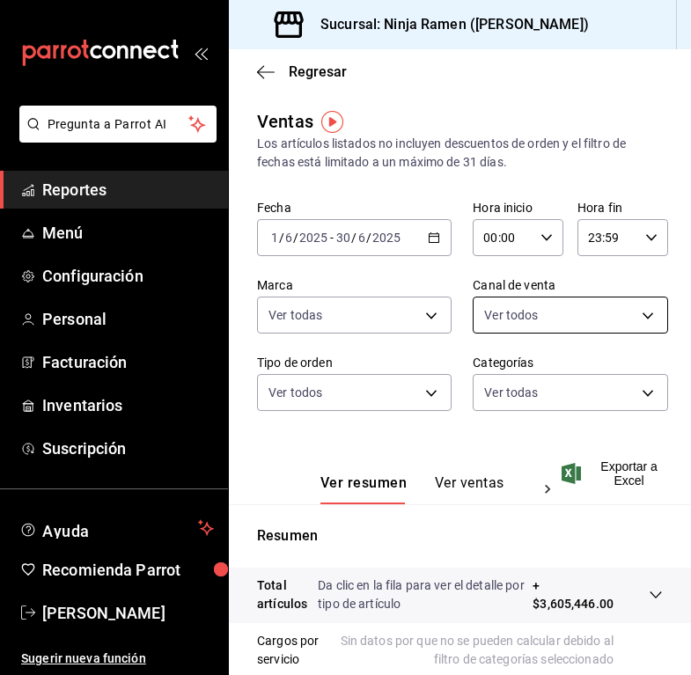
click at [557, 322] on body "Pregunta a Parrot AI Reportes Menú Configuración Personal Facturación Inventari…" at bounding box center [345, 337] width 691 height 675
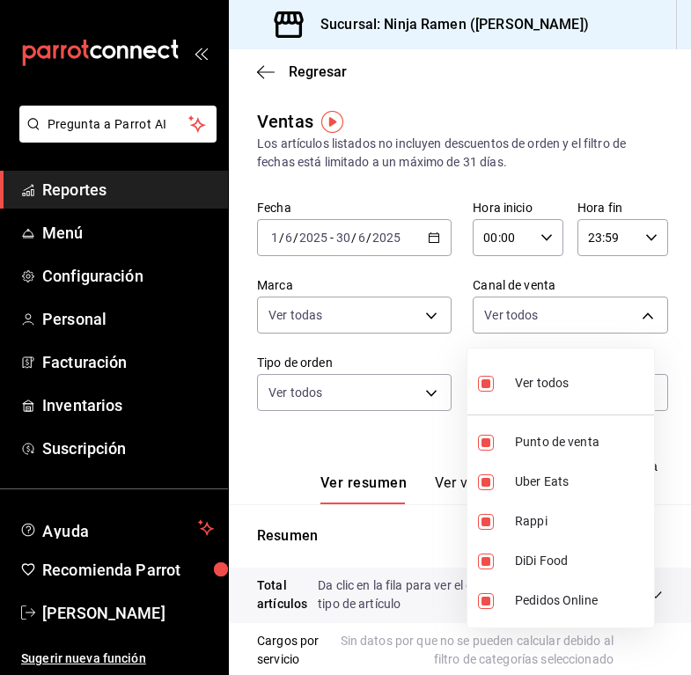
click at [351, 396] on div at bounding box center [345, 337] width 691 height 675
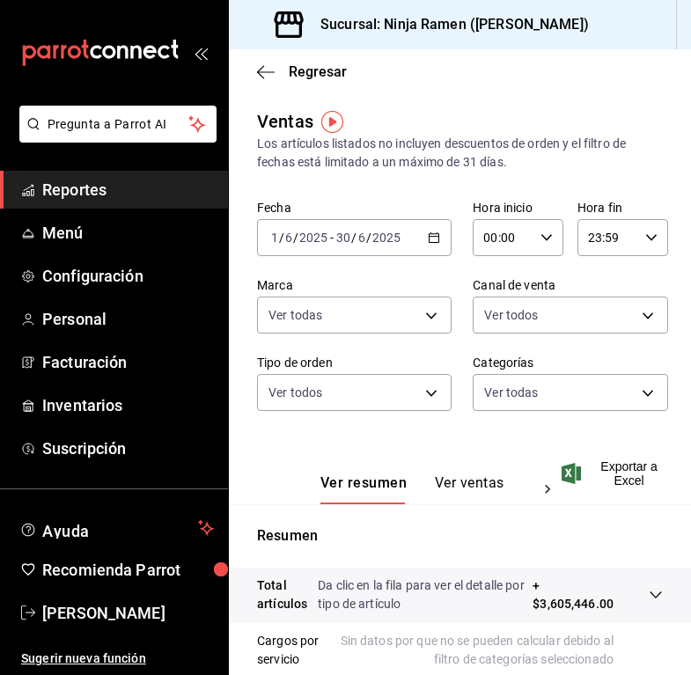
click at [357, 396] on body "Pregunta a Parrot AI Reportes Menú Configuración Personal Facturación Inventari…" at bounding box center [345, 337] width 691 height 675
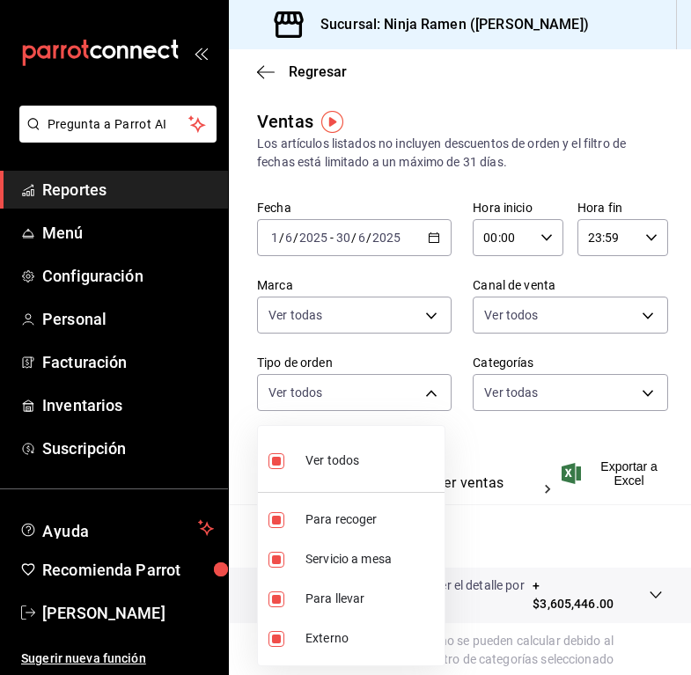
click at [520, 398] on div at bounding box center [345, 337] width 691 height 675
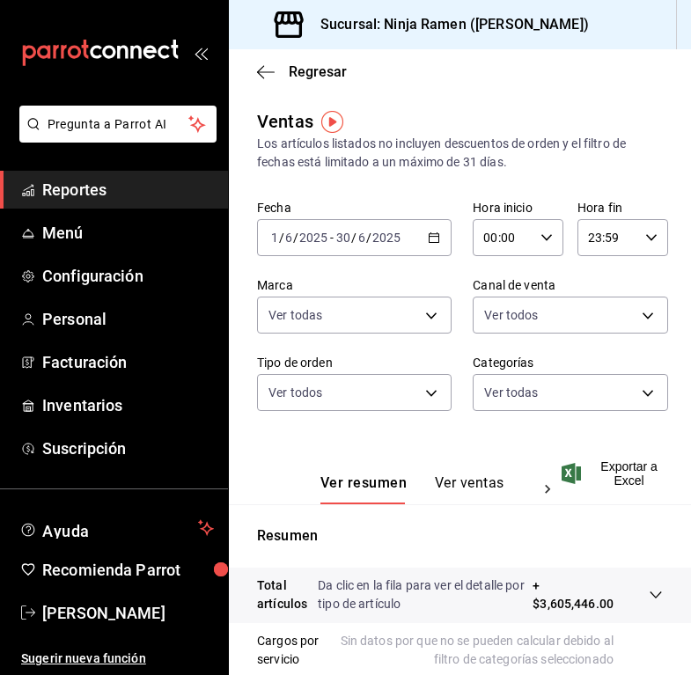
click at [517, 400] on body "Pregunta a Parrot AI Reportes Menú Configuración Personal Facturación Inventari…" at bounding box center [345, 337] width 691 height 675
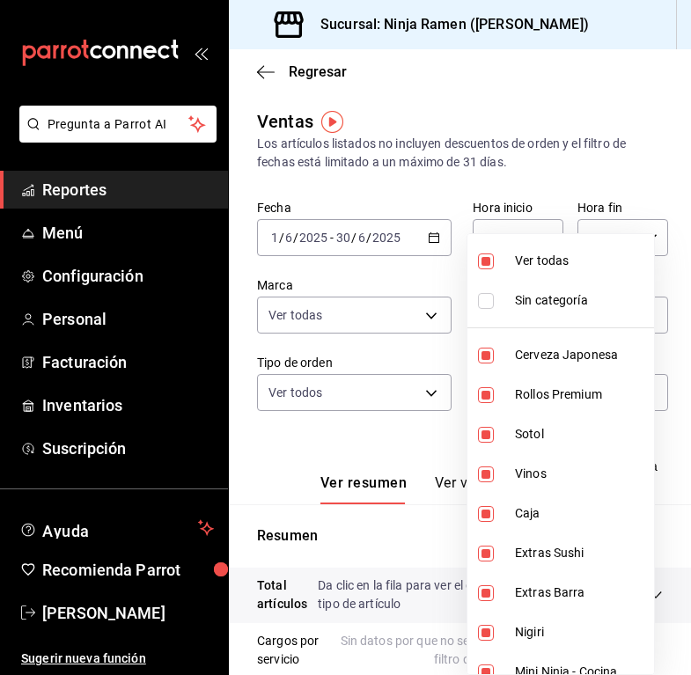
click at [510, 269] on li "Ver todas" at bounding box center [560, 261] width 187 height 40
click at [540, 441] on span "Sotol" at bounding box center [581, 434] width 132 height 18
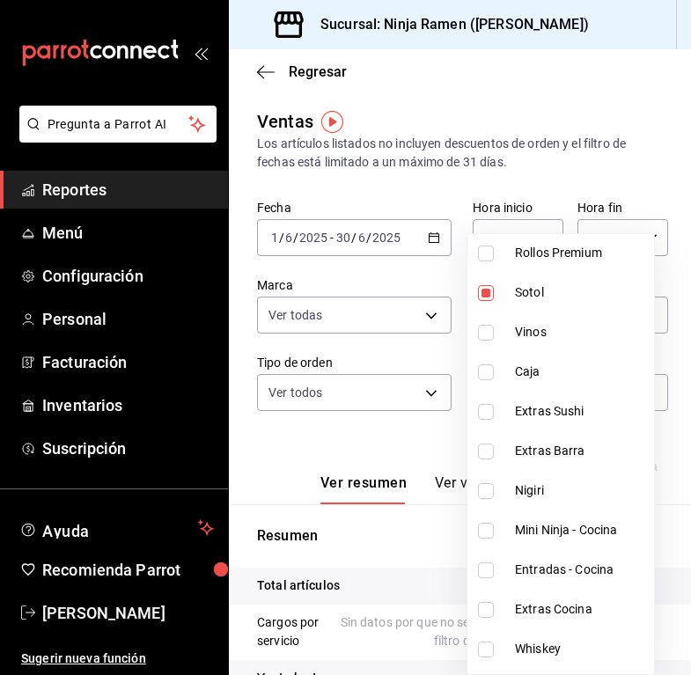
scroll to position [228, 0]
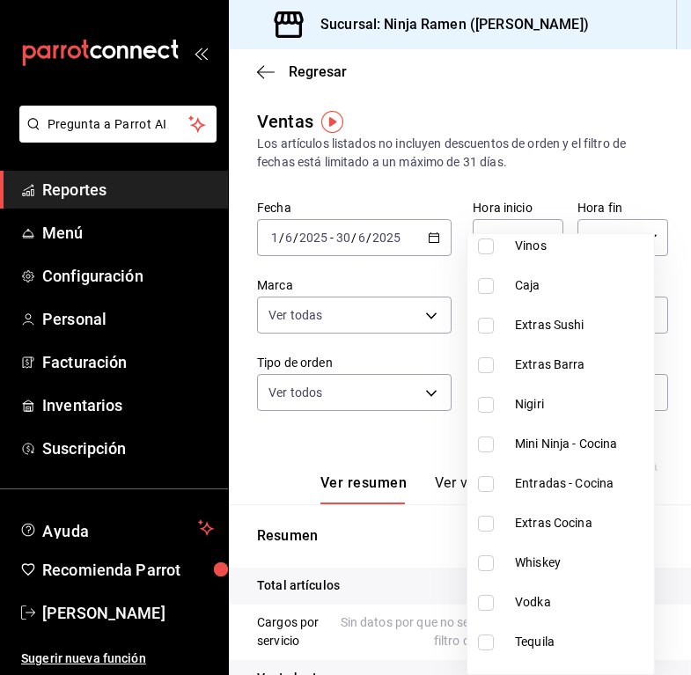
click at [587, 566] on span "Whiskey" at bounding box center [581, 563] width 132 height 18
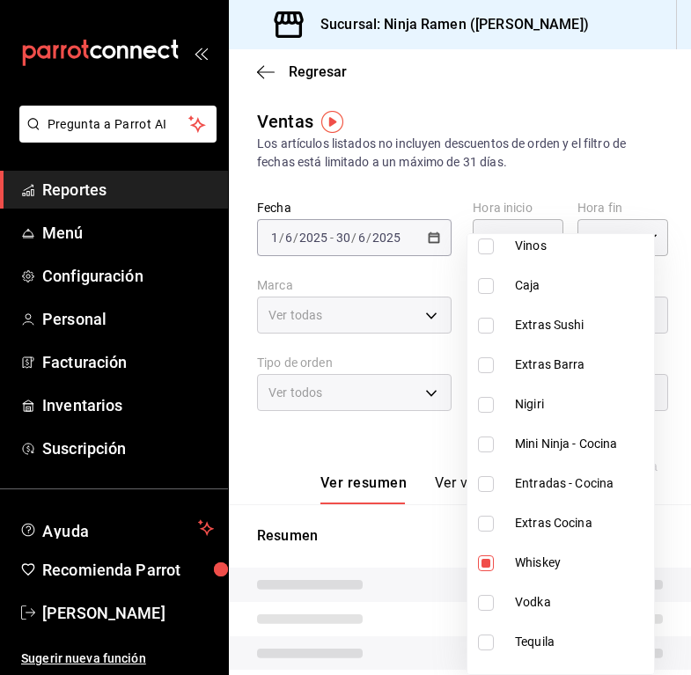
click at [562, 611] on span "Vodka" at bounding box center [581, 602] width 132 height 18
click at [563, 643] on span "Tequila" at bounding box center [581, 642] width 132 height 18
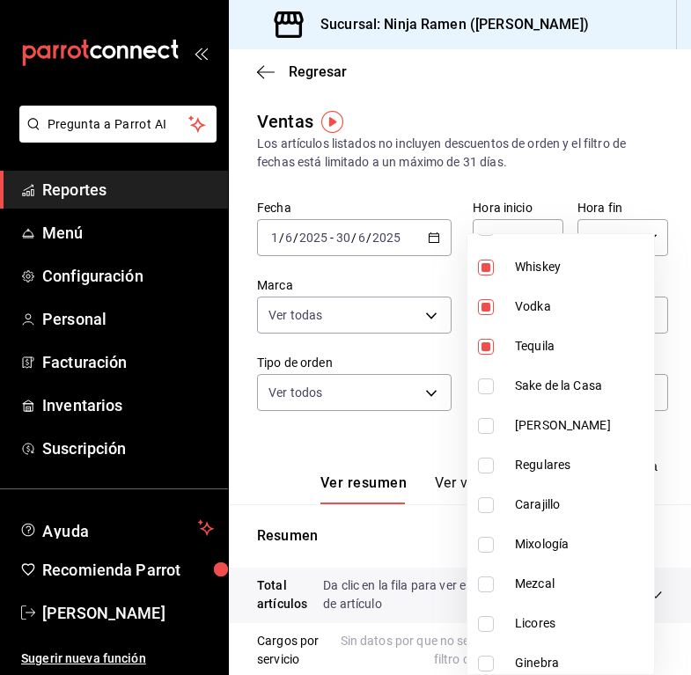
scroll to position [620, 0]
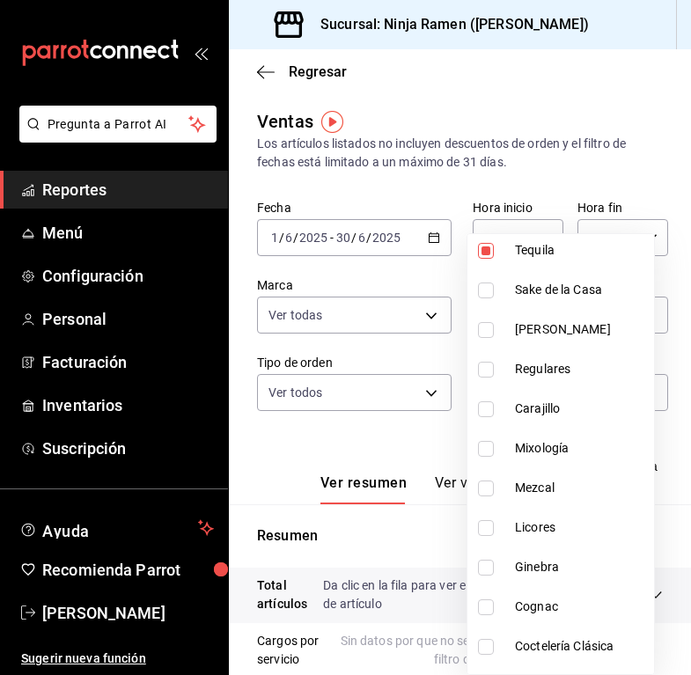
click at [550, 293] on span "Sake de la Casa" at bounding box center [581, 290] width 132 height 18
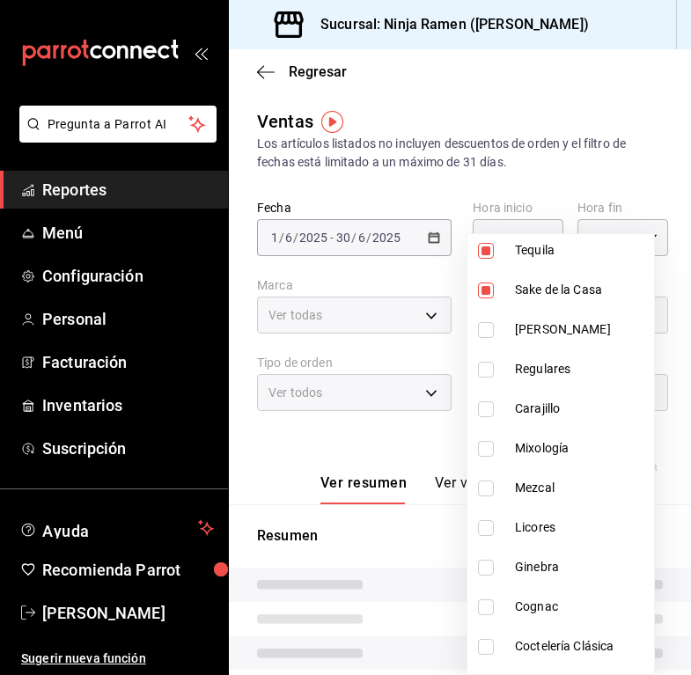
click at [549, 332] on span "[PERSON_NAME]" at bounding box center [581, 329] width 132 height 18
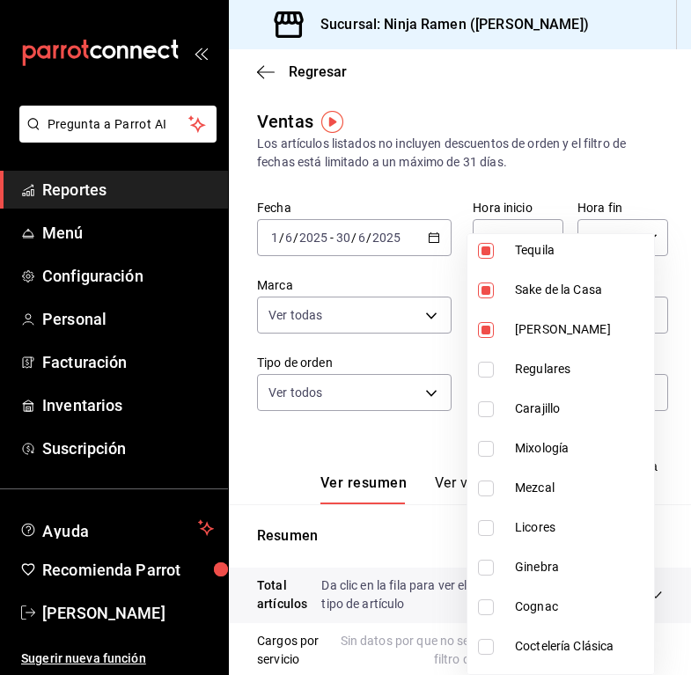
click at [558, 431] on li "Mixología" at bounding box center [560, 449] width 187 height 40
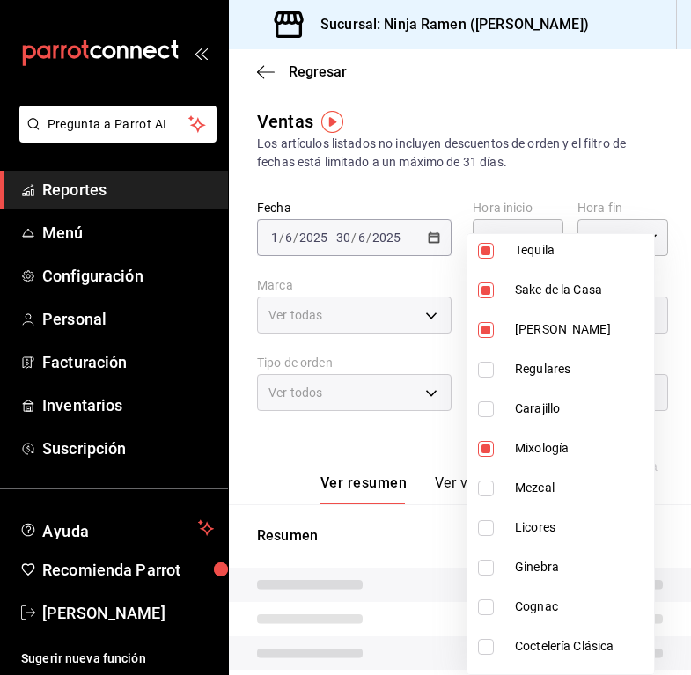
click at [556, 414] on span "Carajillo" at bounding box center [581, 409] width 132 height 18
click at [563, 489] on span "Mezcal" at bounding box center [581, 488] width 132 height 18
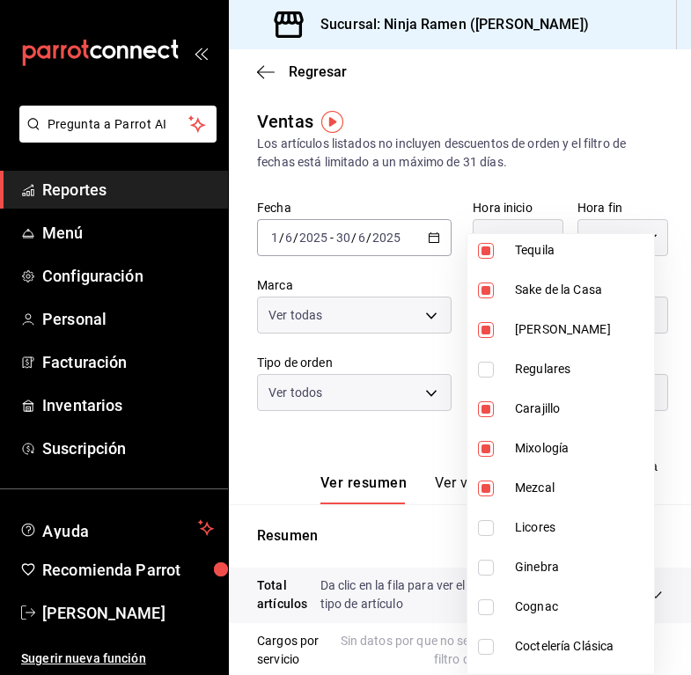
click at [568, 528] on span "Licores" at bounding box center [581, 528] width 132 height 18
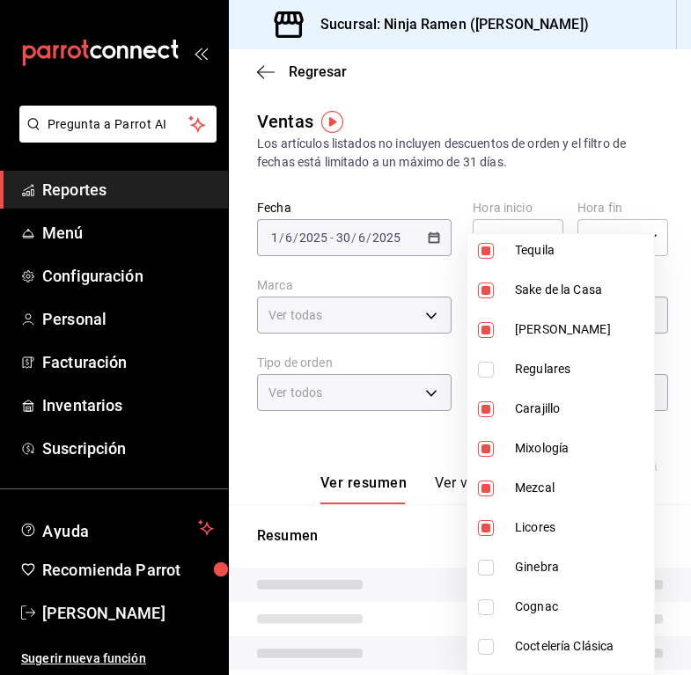
click at [571, 560] on span "Ginebra" at bounding box center [581, 567] width 132 height 18
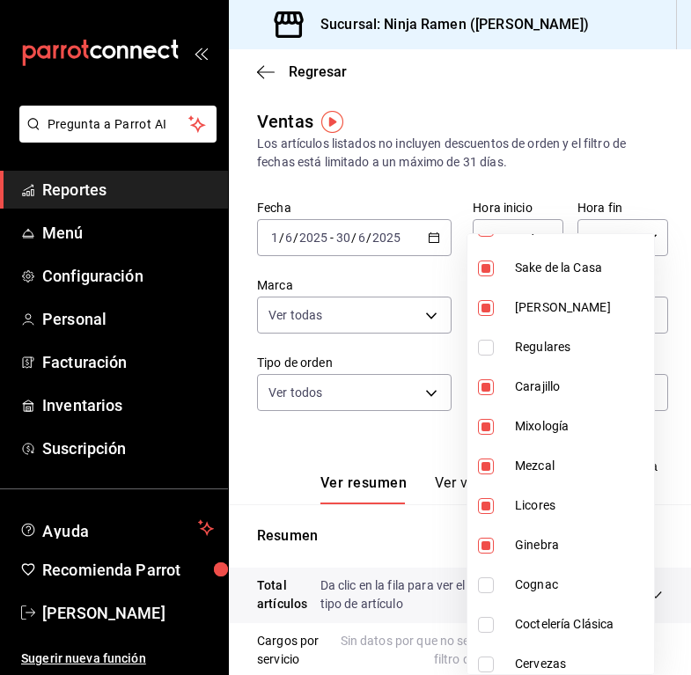
scroll to position [686, 0]
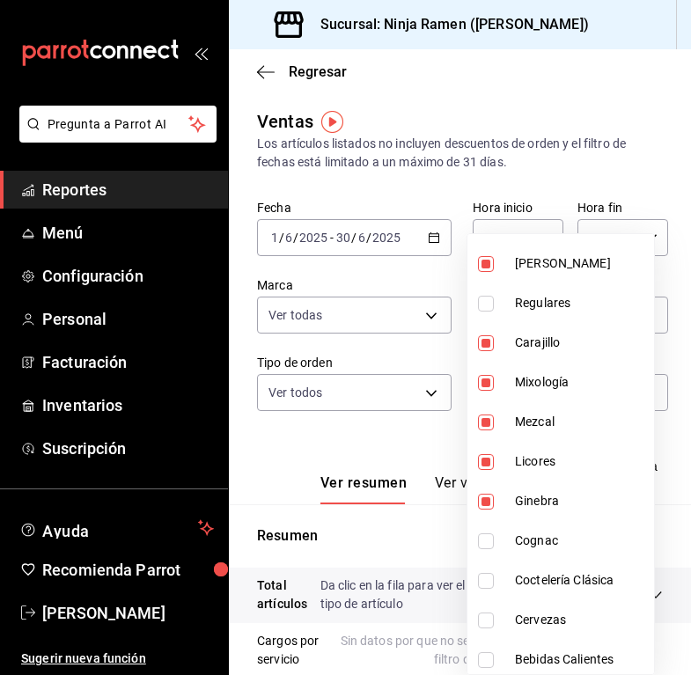
click at [558, 538] on span "Cognac" at bounding box center [581, 541] width 132 height 18
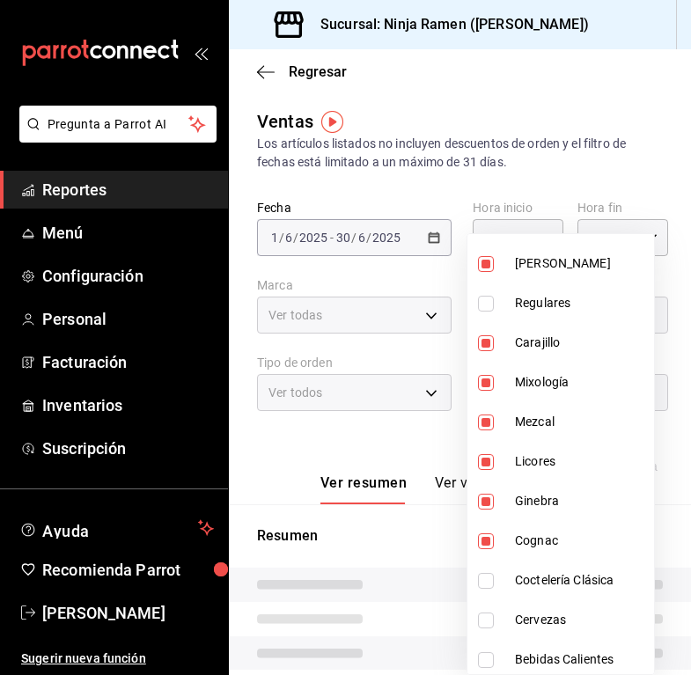
scroll to position [779, 0]
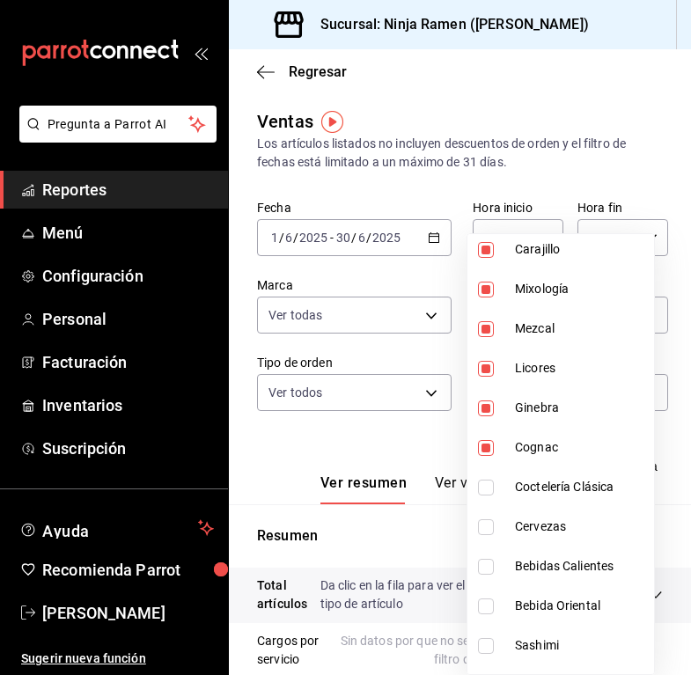
click at [555, 487] on span "Coctelería Clásica" at bounding box center [581, 487] width 132 height 18
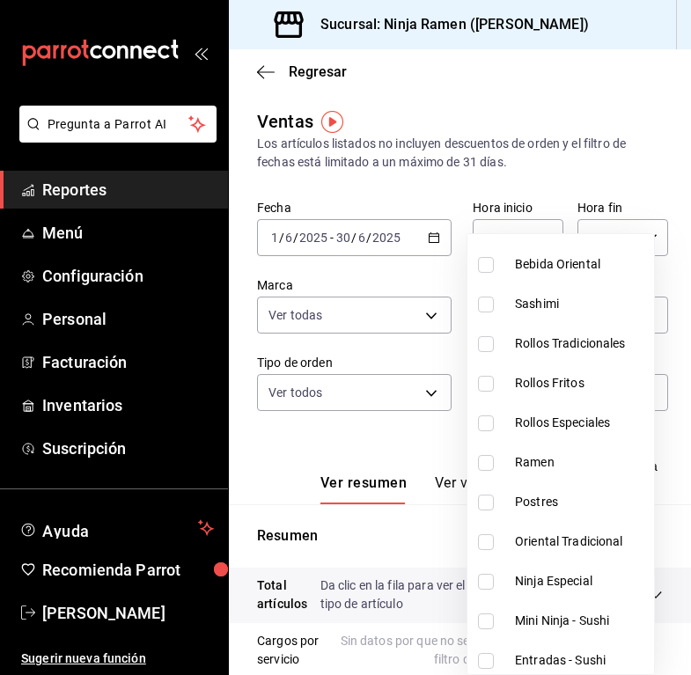
scroll to position [1167, 0]
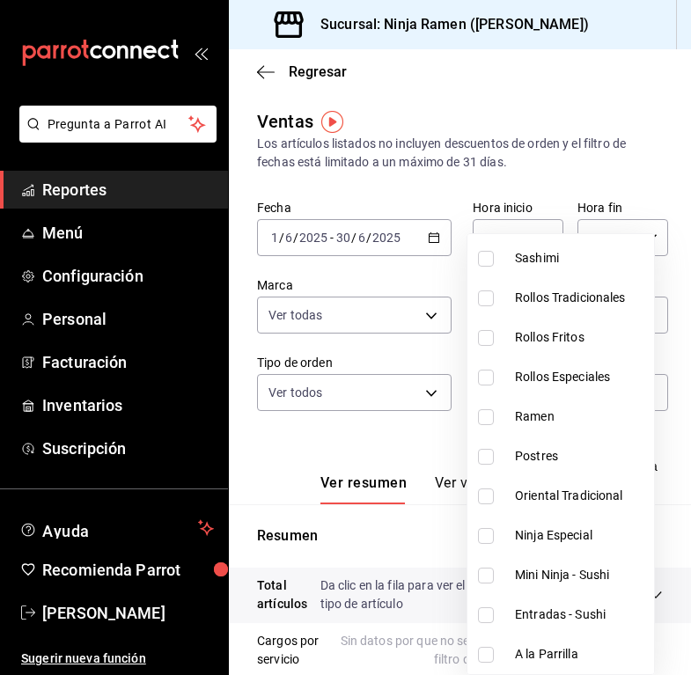
click at [407, 273] on div at bounding box center [345, 337] width 691 height 675
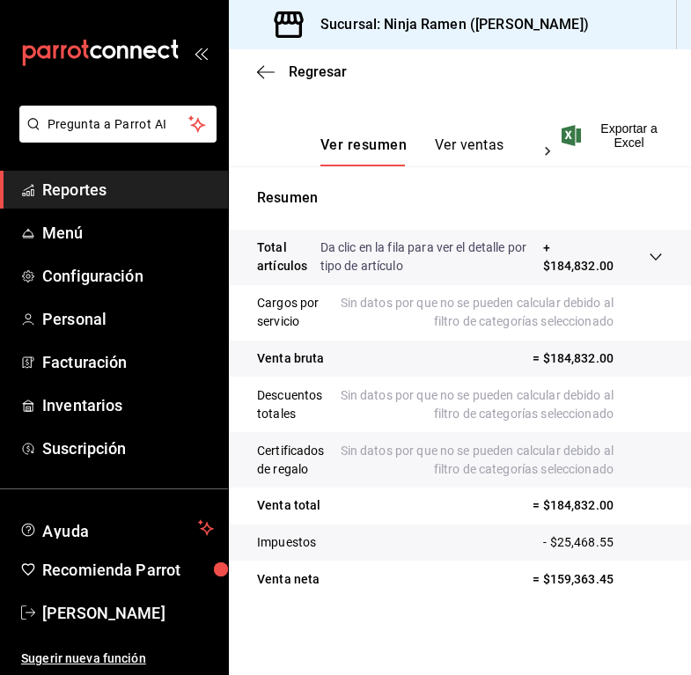
scroll to position [0, 0]
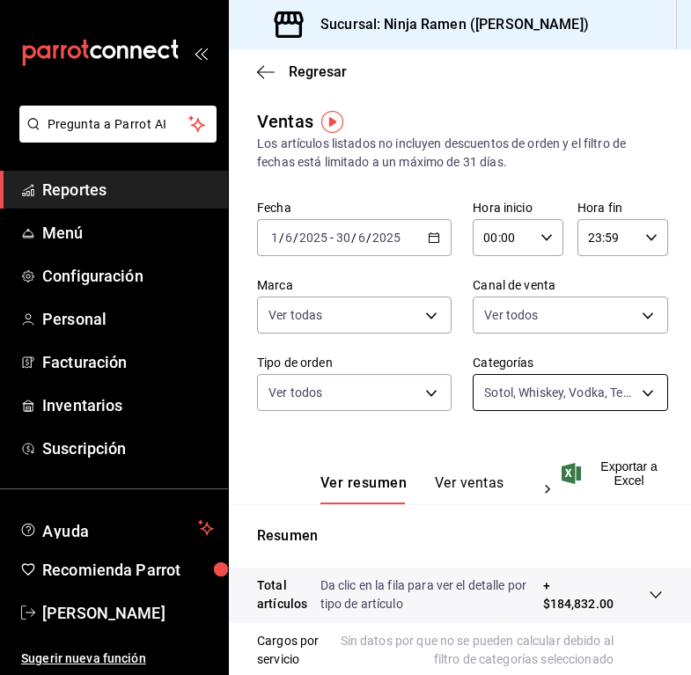
click at [620, 394] on body "Pregunta a Parrot AI Reportes Menú Configuración Personal Facturación Inventari…" at bounding box center [345, 337] width 691 height 675
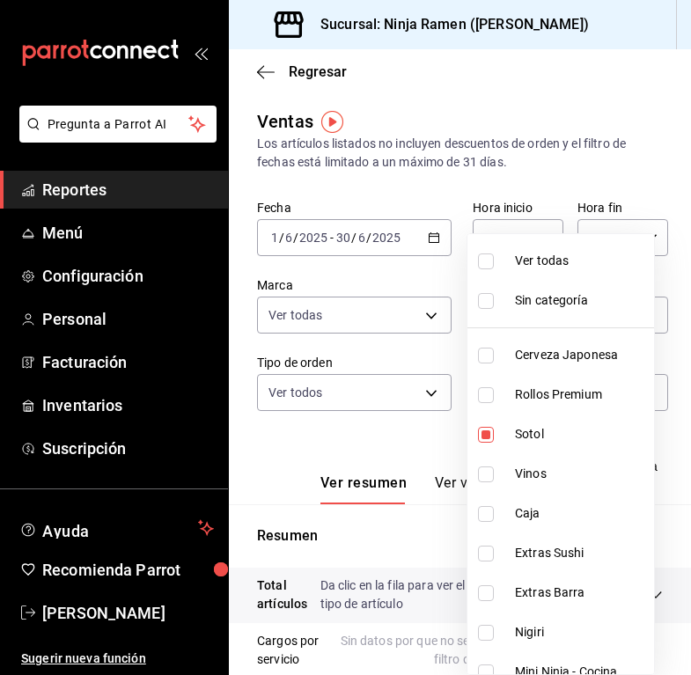
click at [566, 240] on ul "Ver todas Sin categoría Cerveza Japonesa Rollos Premium Sotol Vinos Caja Extras…" at bounding box center [560, 454] width 187 height 440
click at [567, 256] on span "Ver todas" at bounding box center [581, 261] width 132 height 18
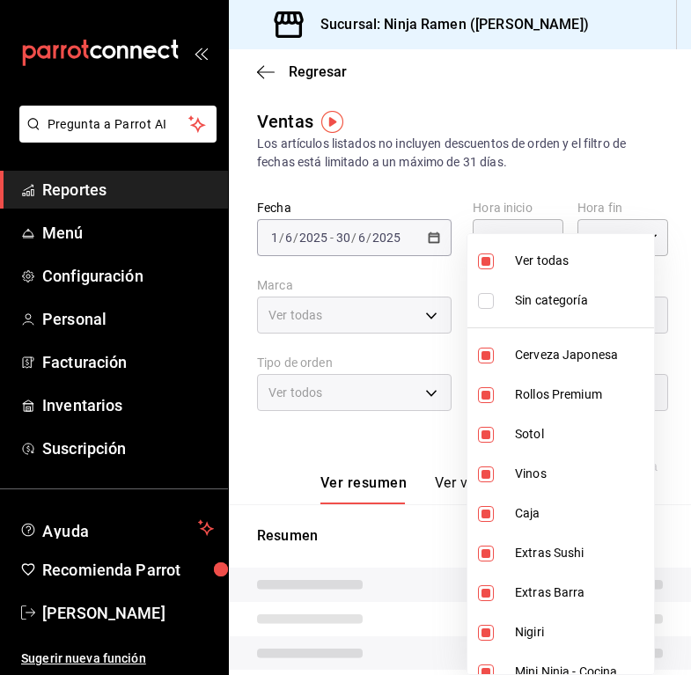
click at [571, 263] on span "Ver todas" at bounding box center [581, 261] width 132 height 18
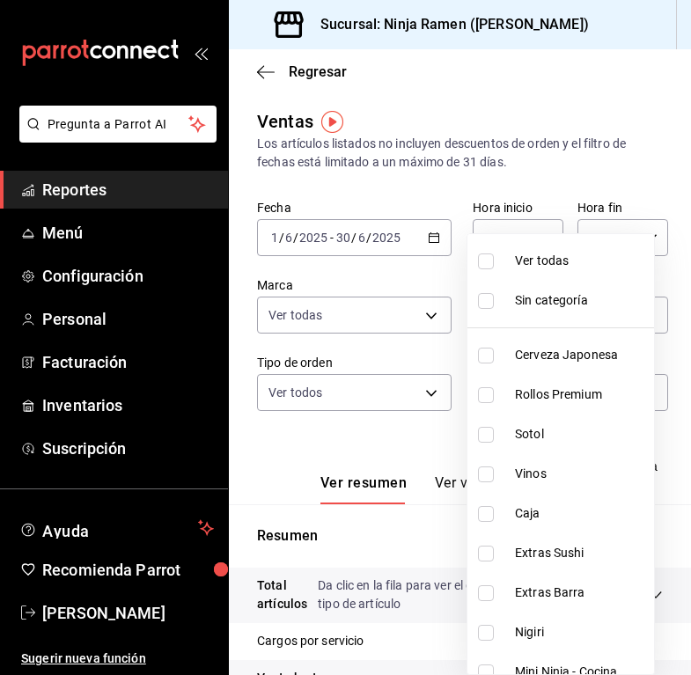
click at [575, 346] on span "Cerveza Japonesa" at bounding box center [581, 355] width 132 height 18
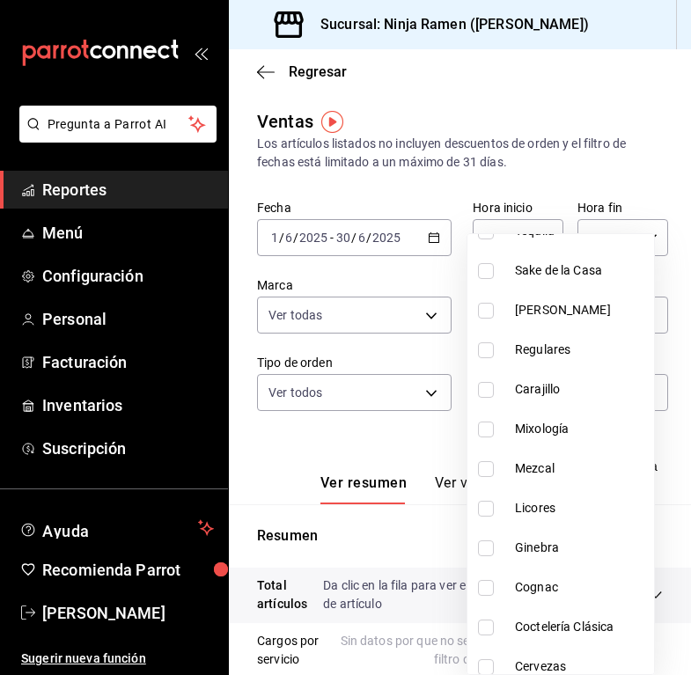
scroll to position [773, 0]
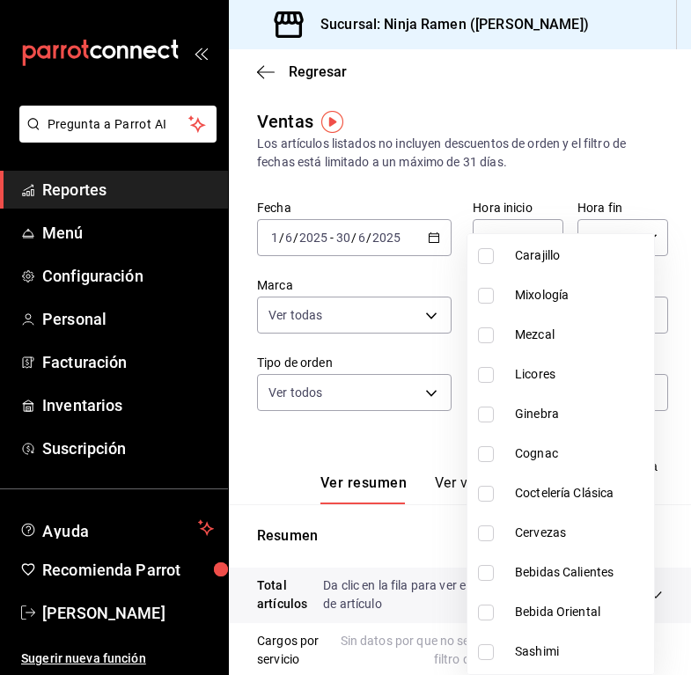
click at [548, 554] on li "Bebidas Calientes" at bounding box center [560, 573] width 187 height 40
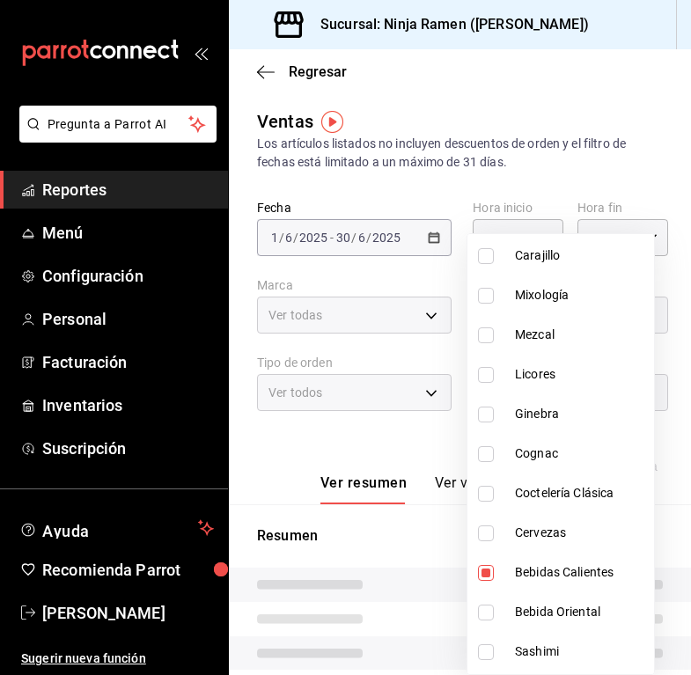
click at [555, 563] on span "Bebidas Calientes" at bounding box center [581, 572] width 132 height 18
click at [561, 539] on span "Cervezas" at bounding box center [581, 533] width 132 height 18
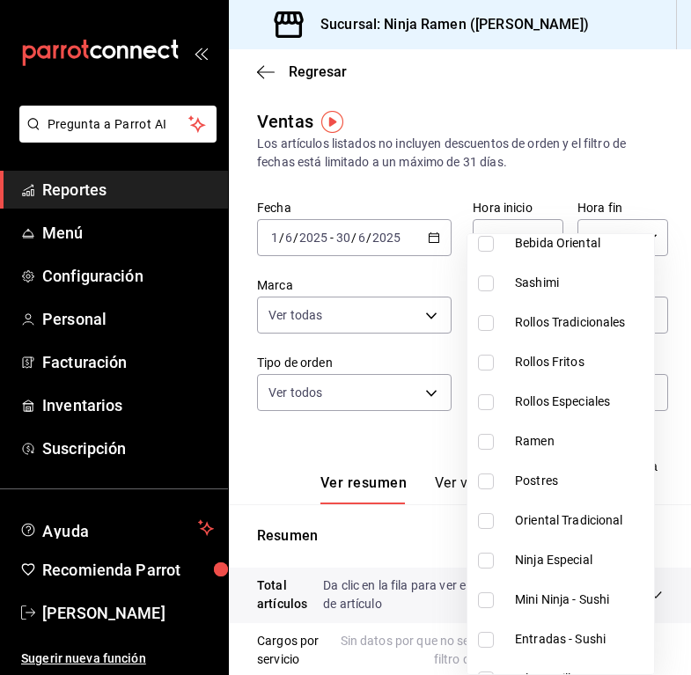
scroll to position [1167, 0]
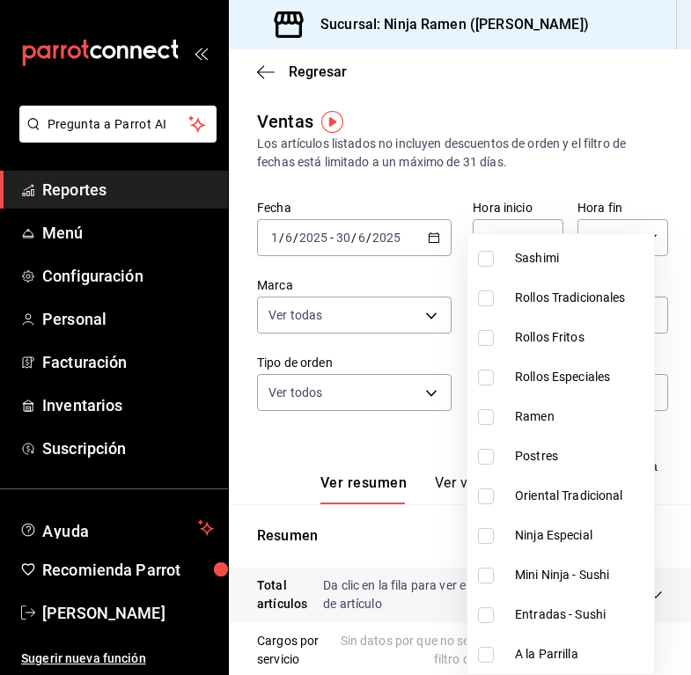
click at [547, 184] on div at bounding box center [345, 337] width 691 height 675
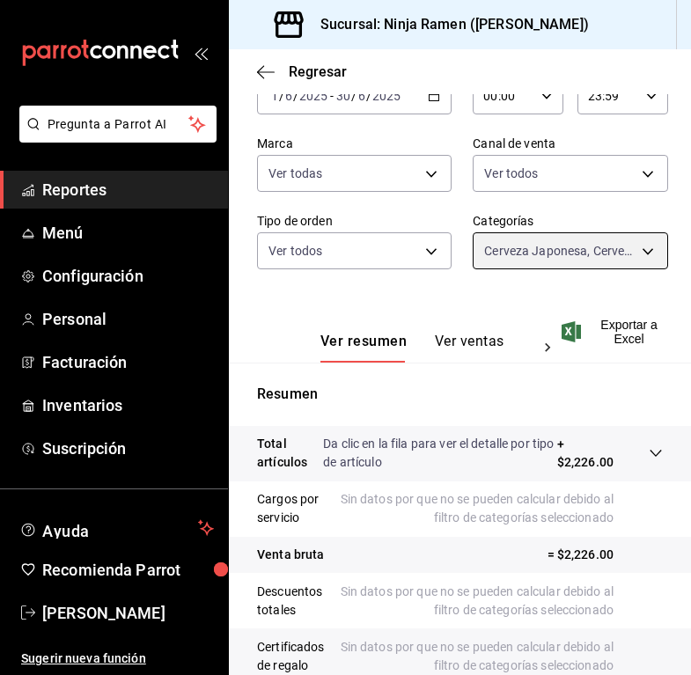
scroll to position [115, 0]
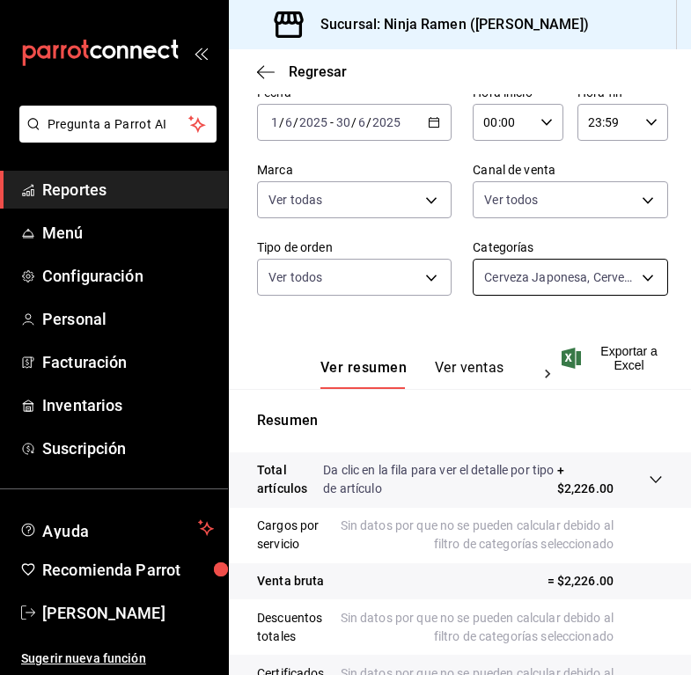
click at [550, 264] on body "Pregunta a Parrot AI Reportes Menú Configuración Personal Facturación Inventari…" at bounding box center [345, 337] width 691 height 675
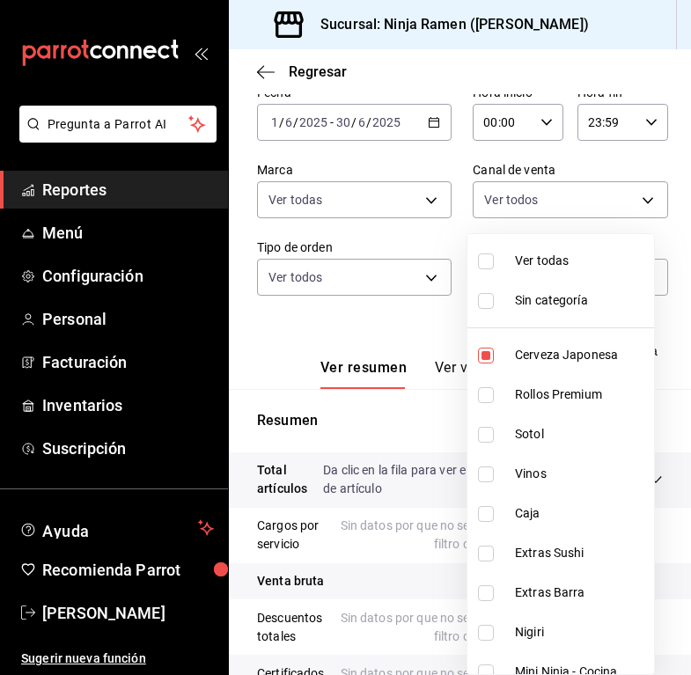
click at [560, 261] on span "Ver todas" at bounding box center [581, 261] width 132 height 18
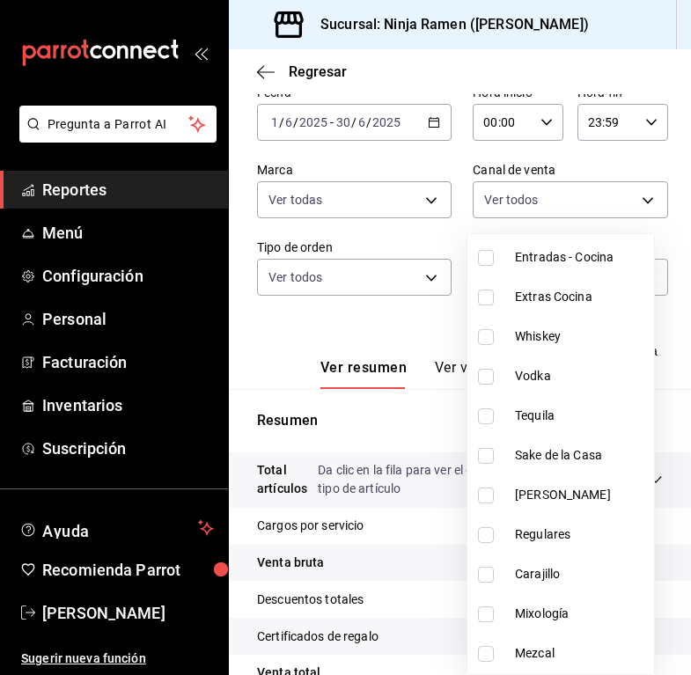
scroll to position [510, 0]
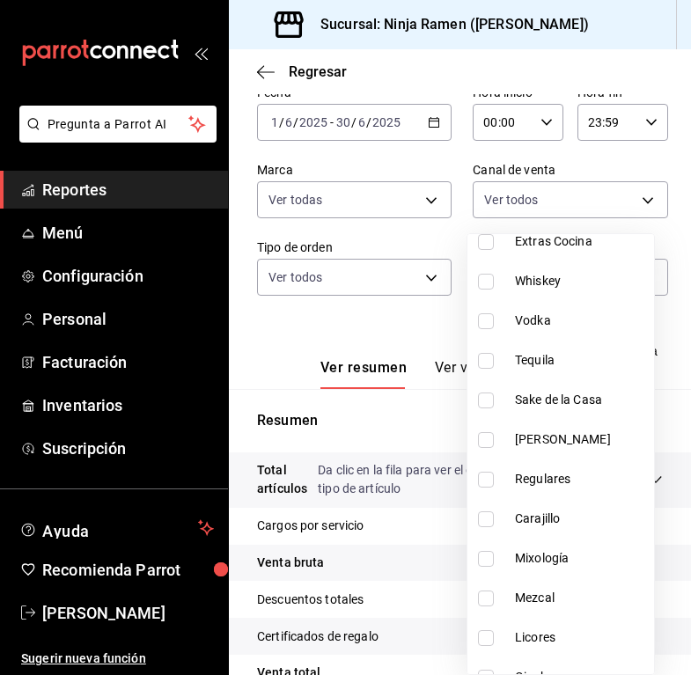
click at [549, 472] on span "Regulares" at bounding box center [581, 479] width 132 height 18
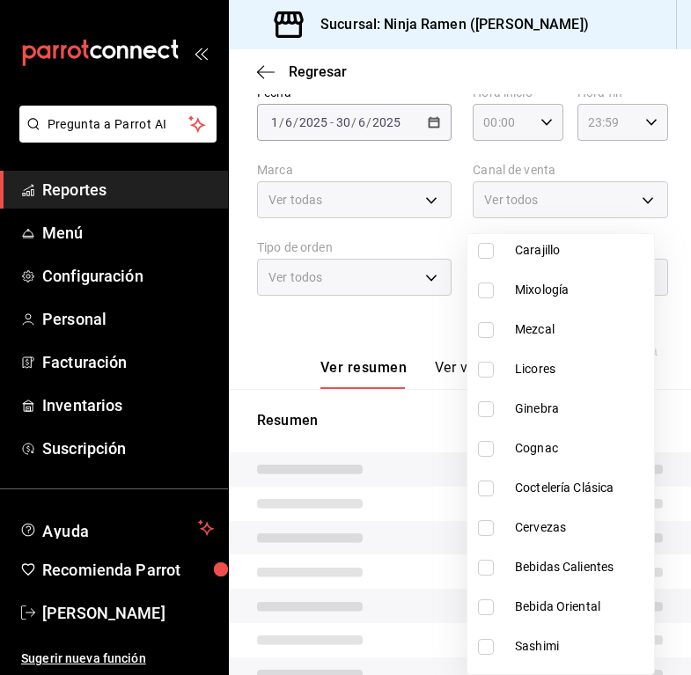
scroll to position [906, 0]
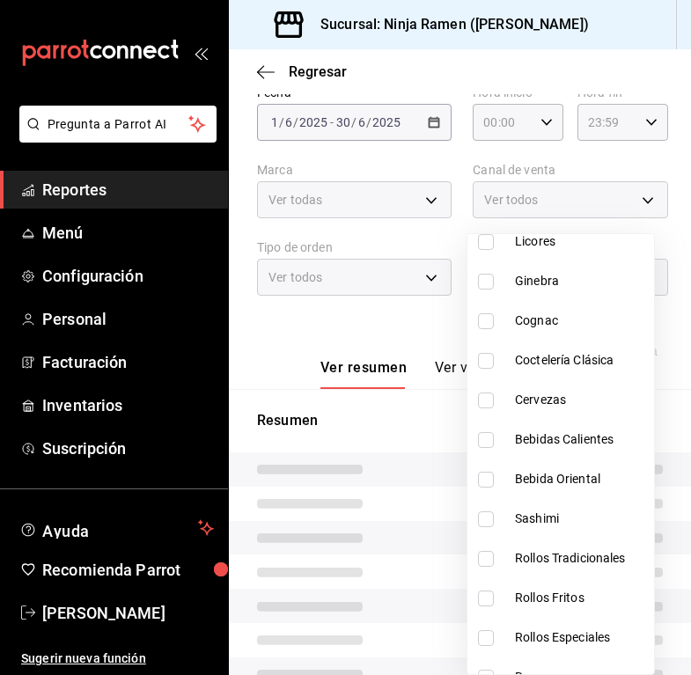
click at [579, 455] on li "Bebidas Calientes" at bounding box center [560, 440] width 187 height 40
click at [576, 481] on span "Bebida Oriental" at bounding box center [581, 479] width 132 height 18
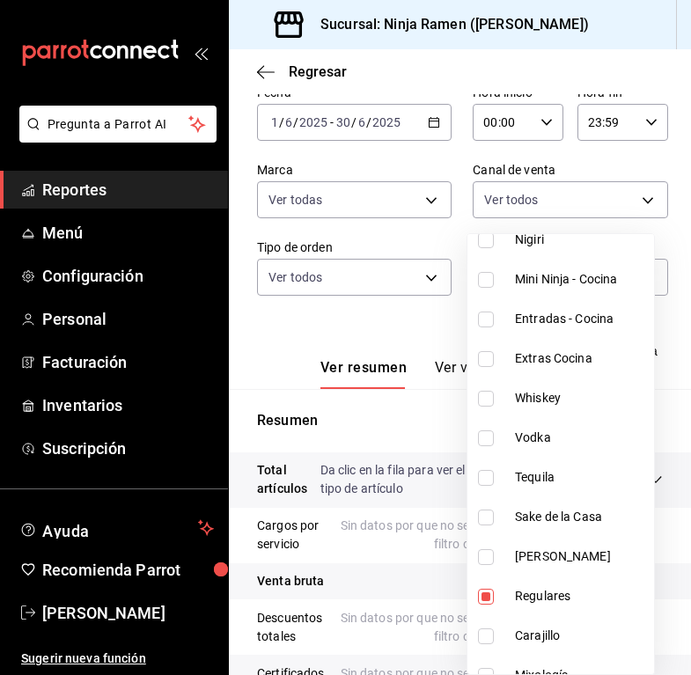
scroll to position [529, 0]
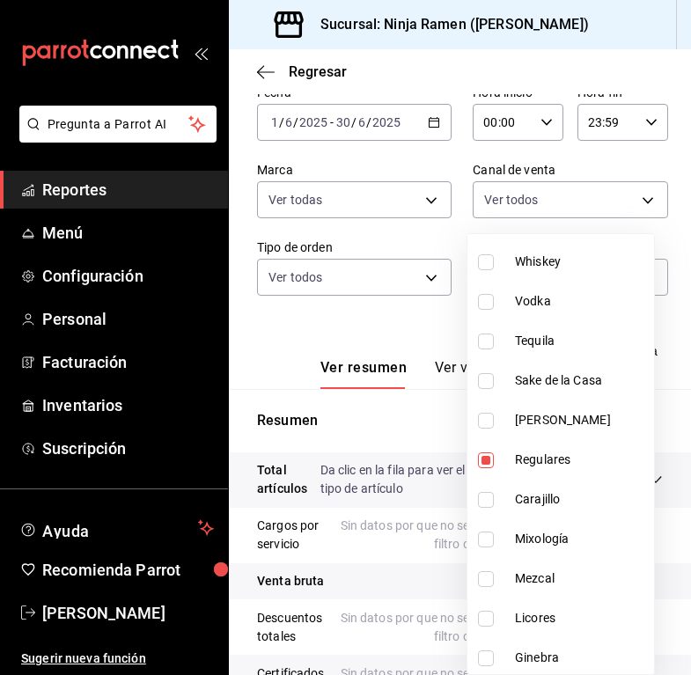
click at [392, 343] on div at bounding box center [345, 337] width 691 height 675
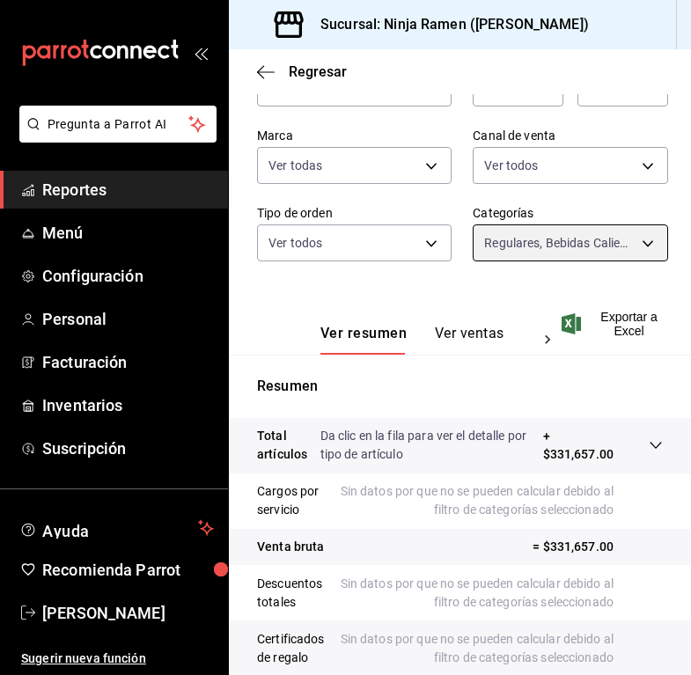
scroll to position [130, 0]
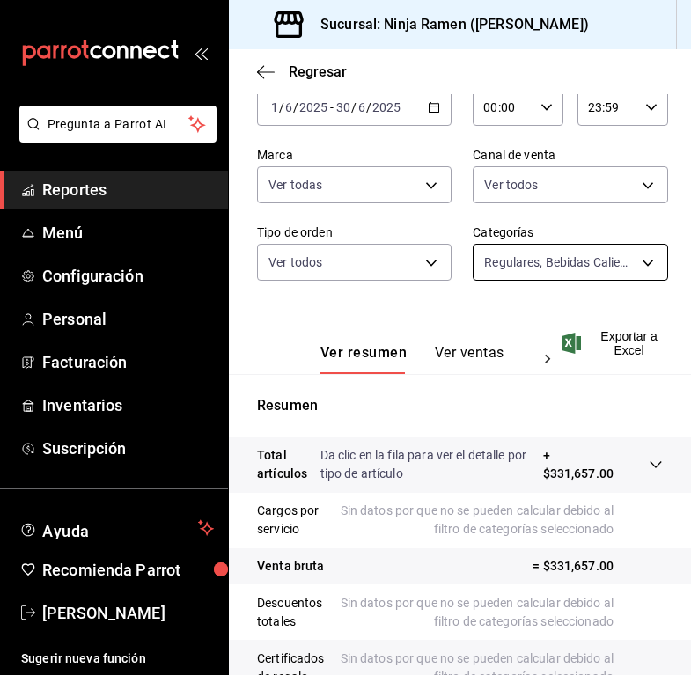
click at [556, 257] on body "Pregunta a Parrot AI Reportes Menú Configuración Personal Facturación Inventari…" at bounding box center [345, 337] width 691 height 675
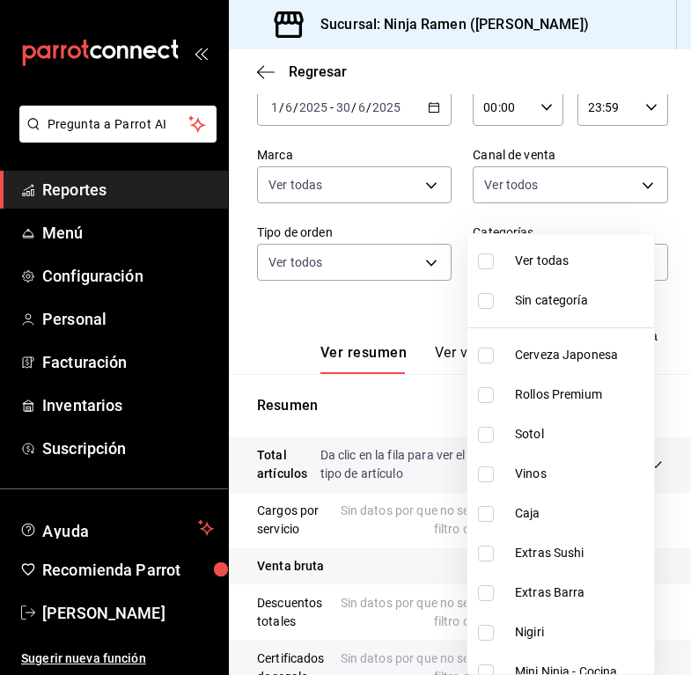
click at [547, 254] on span "Ver todas" at bounding box center [581, 261] width 132 height 18
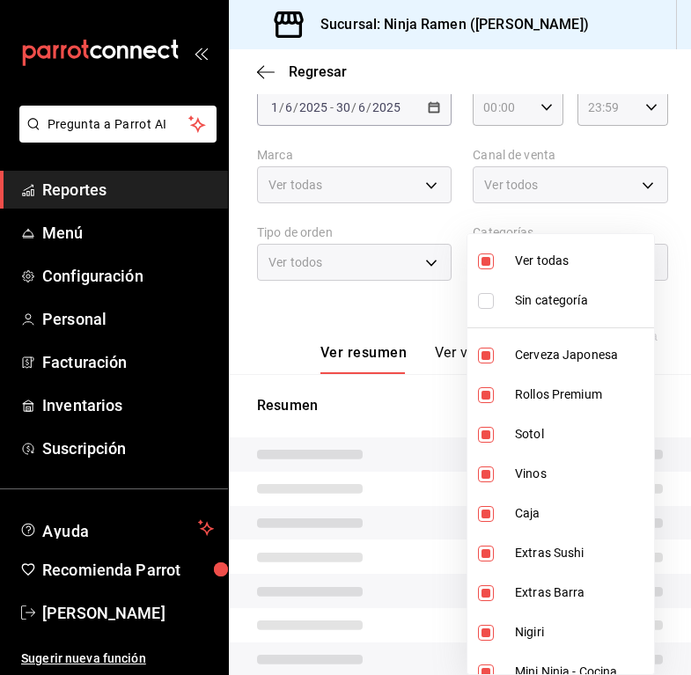
click at [543, 255] on span "Ver todas" at bounding box center [581, 261] width 132 height 18
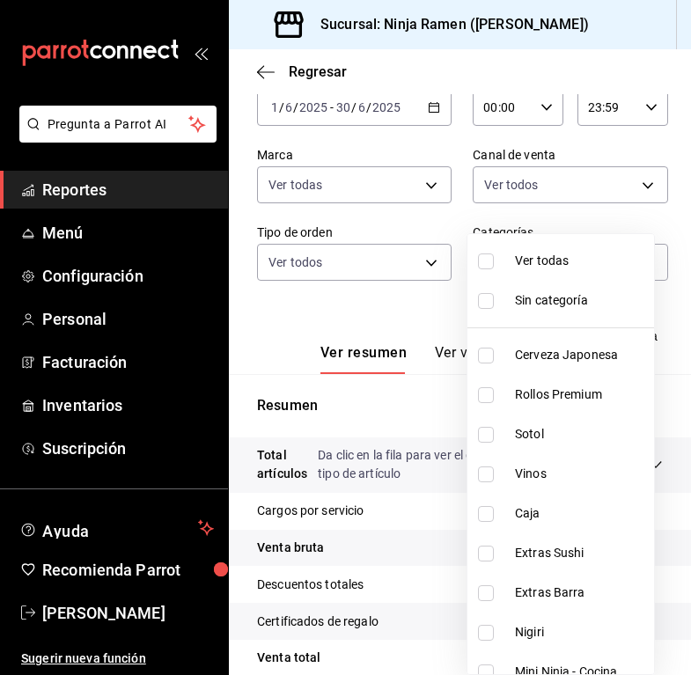
click at [569, 553] on span "Extras Sushi" at bounding box center [581, 553] width 132 height 18
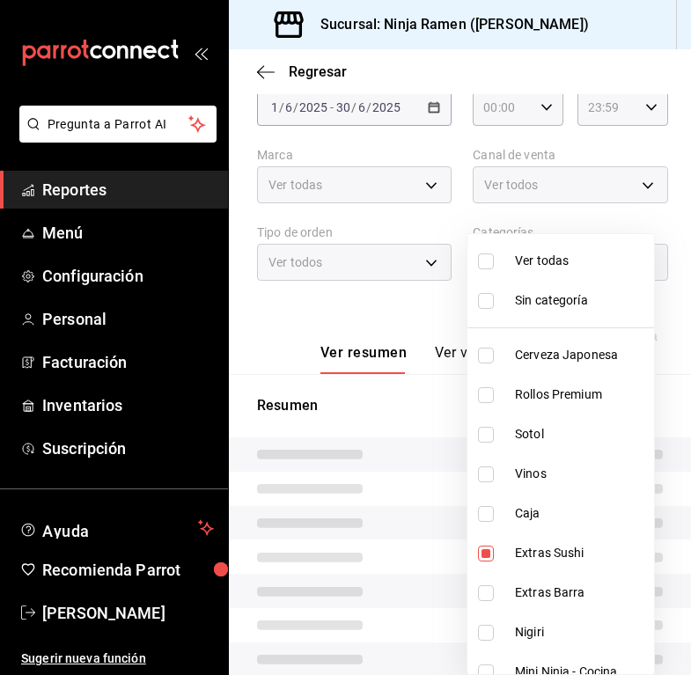
click at [570, 554] on span "Extras Sushi" at bounding box center [581, 553] width 132 height 18
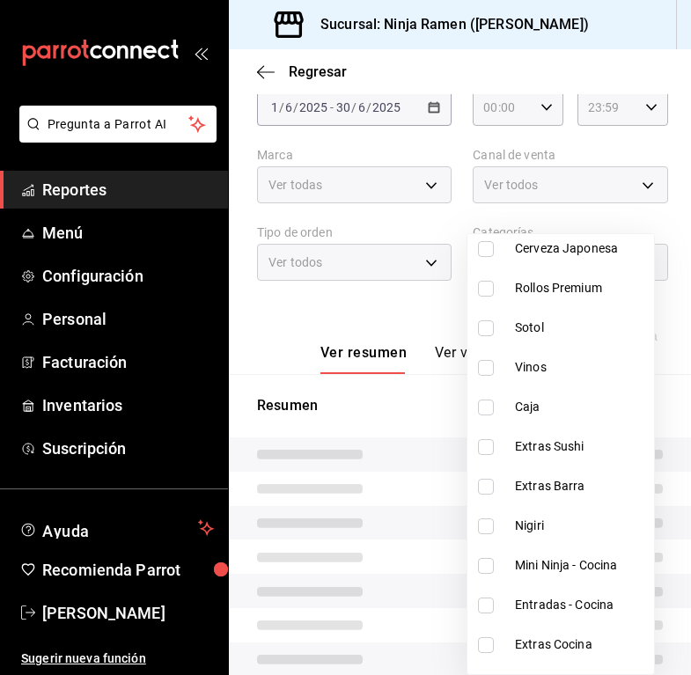
scroll to position [209, 0]
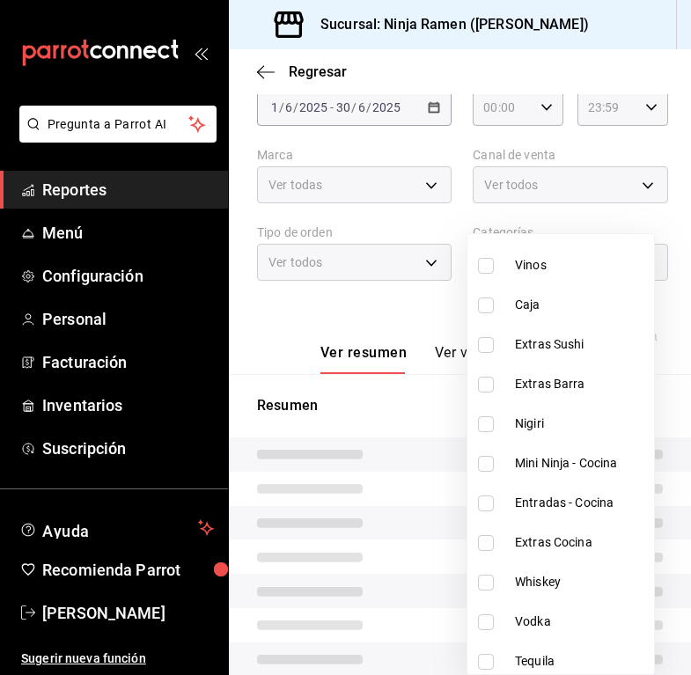
click at [548, 467] on span "Mini Ninja - Cocina" at bounding box center [581, 463] width 132 height 18
click at [555, 503] on span "Entradas - Cocina" at bounding box center [581, 503] width 132 height 18
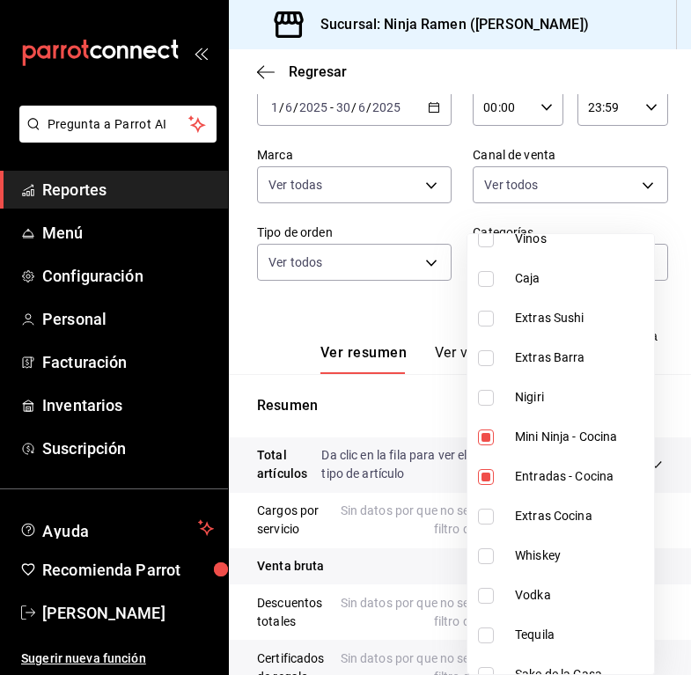
click at [562, 505] on li "Extras Cocina" at bounding box center [560, 517] width 187 height 40
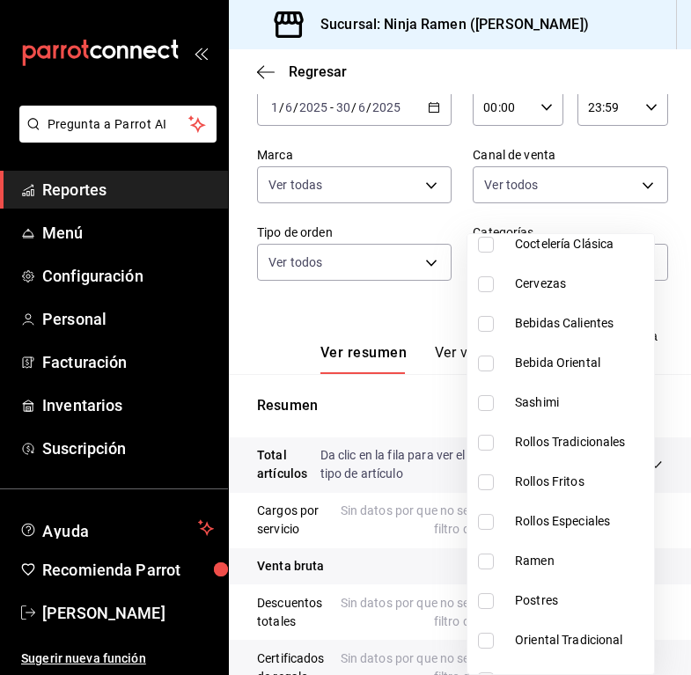
scroll to position [1026, 0]
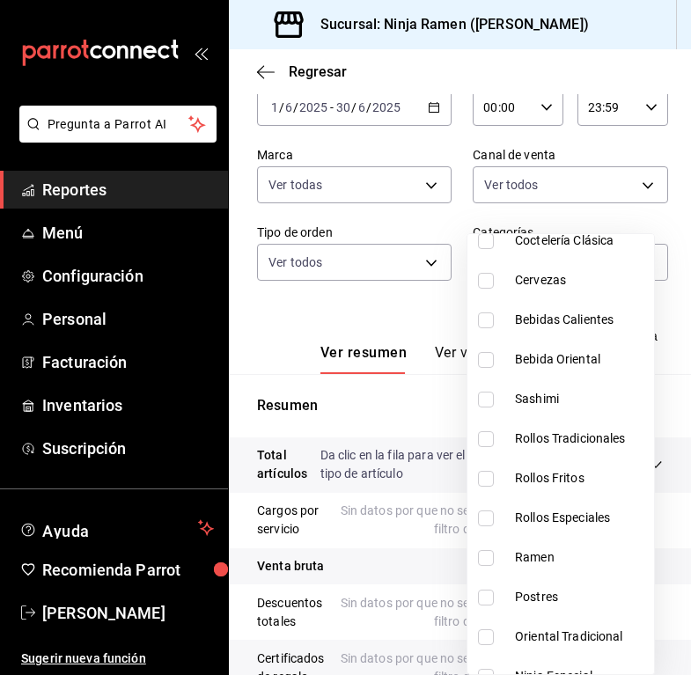
click at [562, 561] on span "Ramen" at bounding box center [581, 557] width 132 height 18
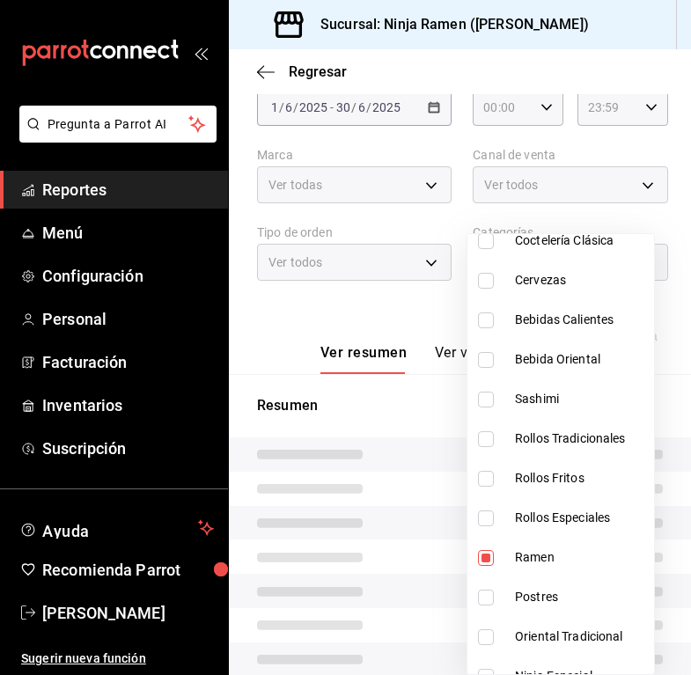
click at [570, 586] on li "Postres" at bounding box center [560, 598] width 187 height 40
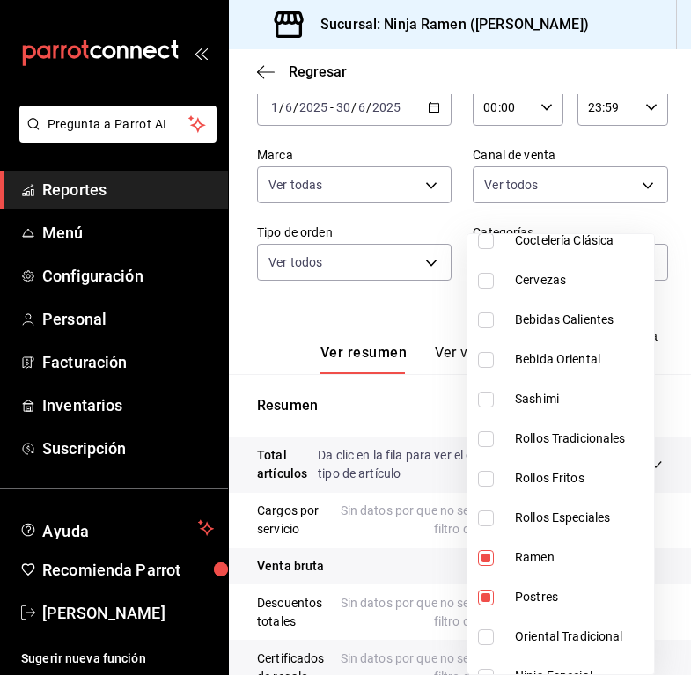
scroll to position [1167, 0]
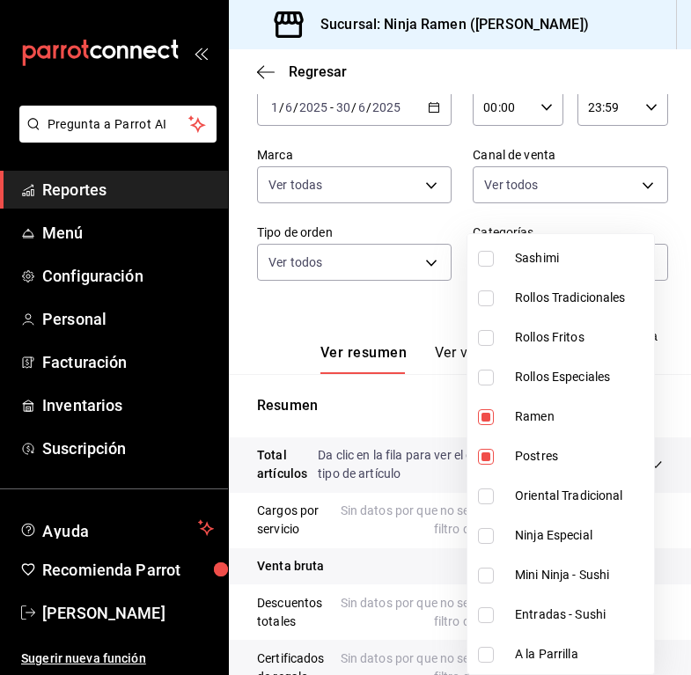
click at [580, 497] on span "Oriental Tradicional" at bounding box center [581, 496] width 132 height 18
click at [571, 539] on span "Ninja Especial" at bounding box center [581, 535] width 132 height 18
click at [566, 649] on span "A la Parrilla" at bounding box center [581, 654] width 132 height 18
click at [401, 323] on div at bounding box center [345, 337] width 691 height 675
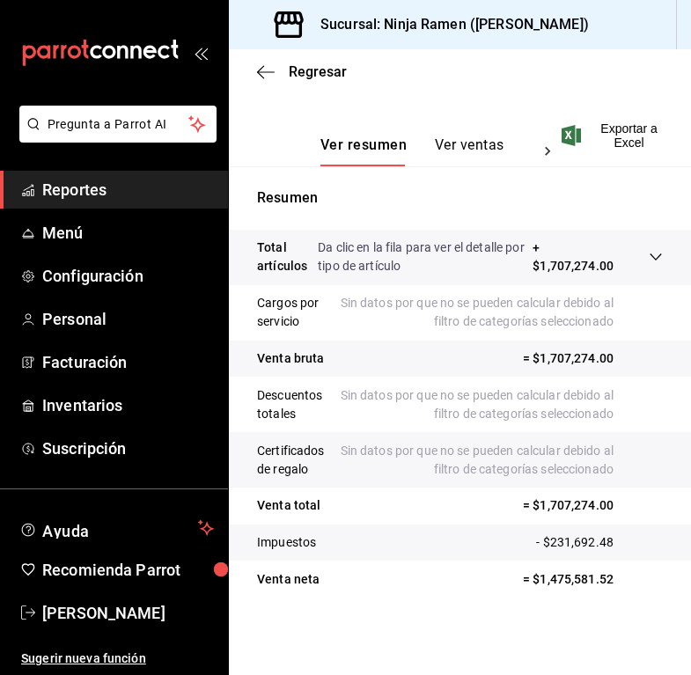
scroll to position [178, 0]
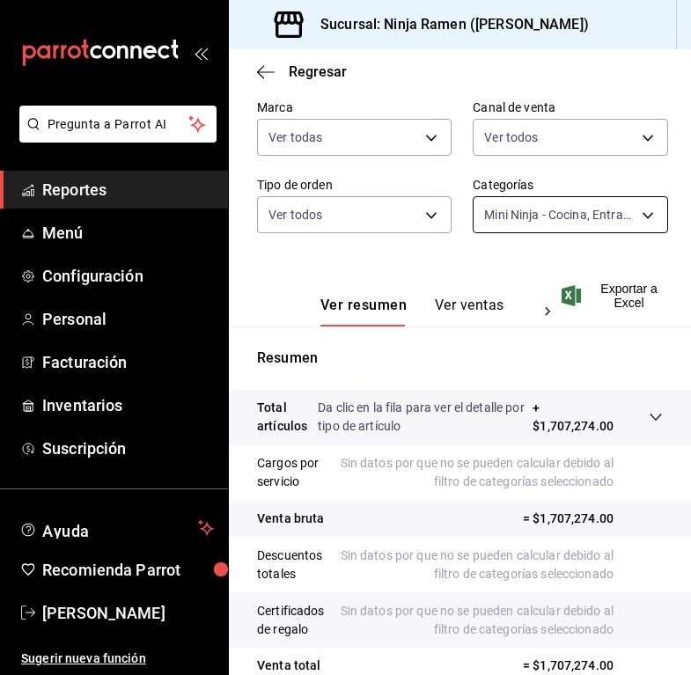
click at [585, 215] on body "Pregunta a Parrot AI Reportes Menú Configuración Personal Facturación Inventari…" at bounding box center [345, 337] width 691 height 675
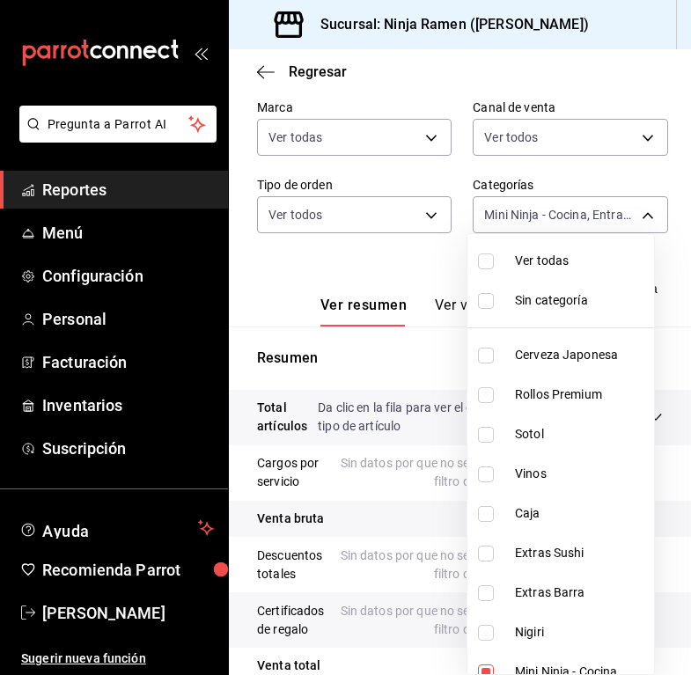
click at [564, 262] on span "Ver todas" at bounding box center [581, 261] width 132 height 18
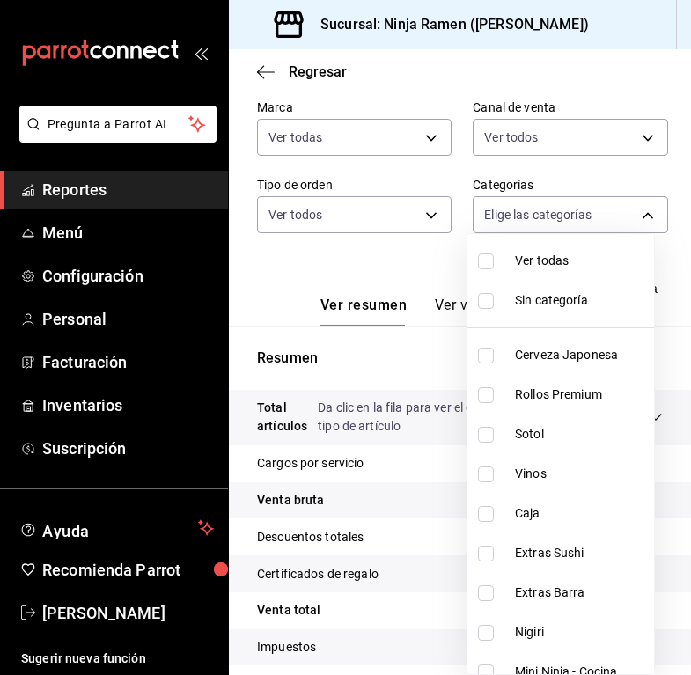
click at [574, 381] on li "Rollos Premium" at bounding box center [560, 395] width 187 height 40
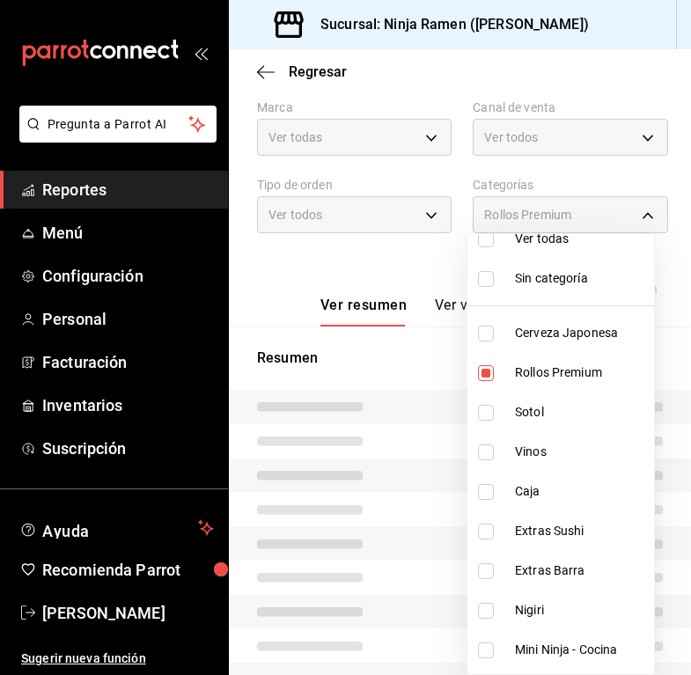
scroll to position [77, 0]
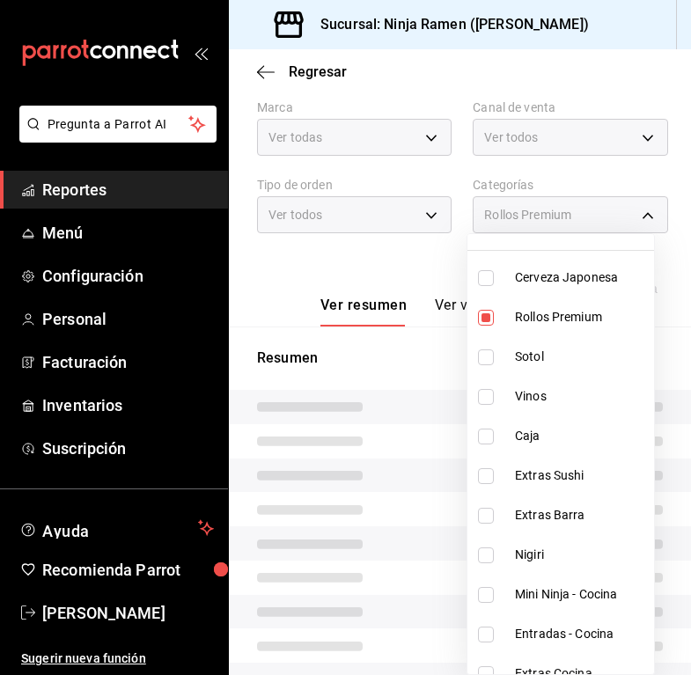
click at [583, 472] on span "Extras Sushi" at bounding box center [581, 476] width 132 height 18
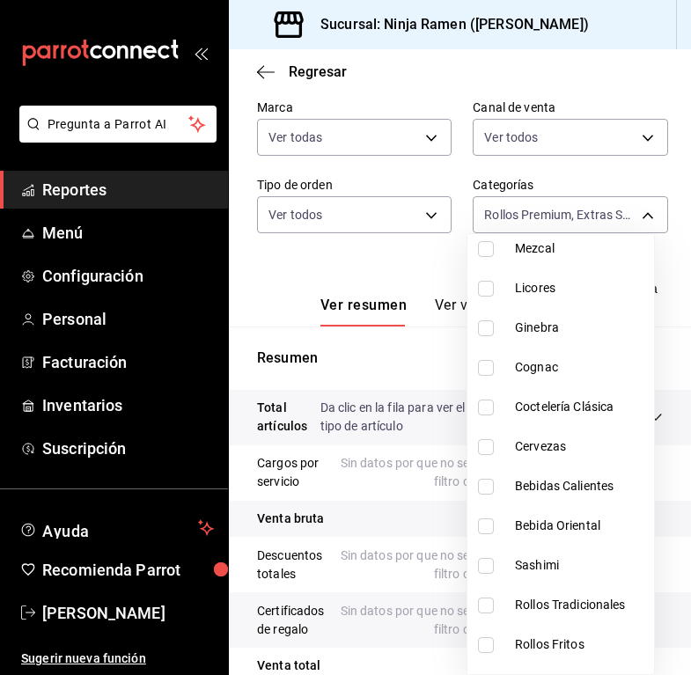
scroll to position [990, 0]
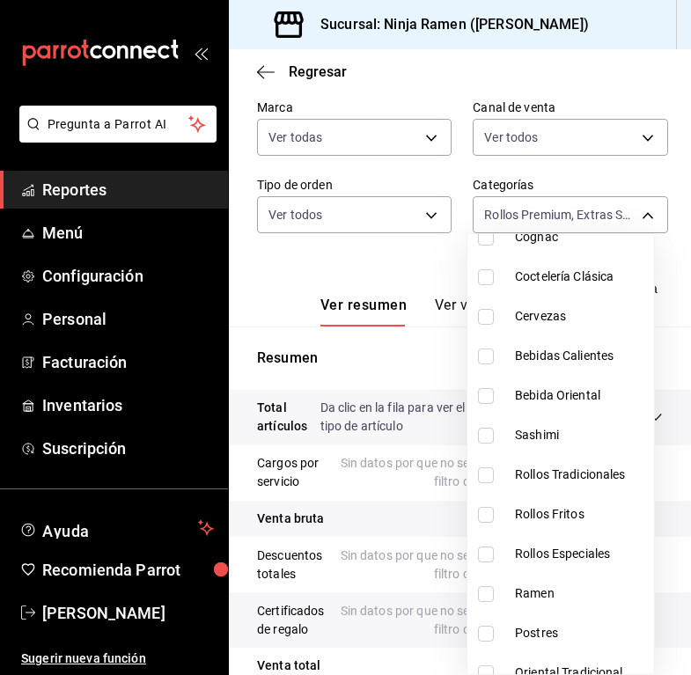
click at [576, 431] on span "Sashimi" at bounding box center [581, 435] width 132 height 18
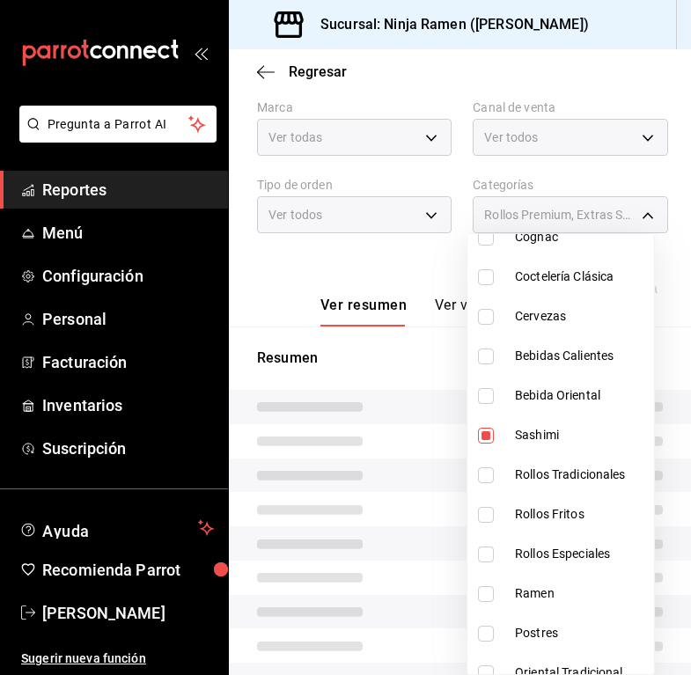
click at [589, 482] on span "Rollos Tradicionales" at bounding box center [581, 475] width 132 height 18
click at [592, 516] on span "Rollos Fritos" at bounding box center [581, 514] width 132 height 18
click at [599, 544] on li "Rollos Especiales" at bounding box center [560, 554] width 187 height 40
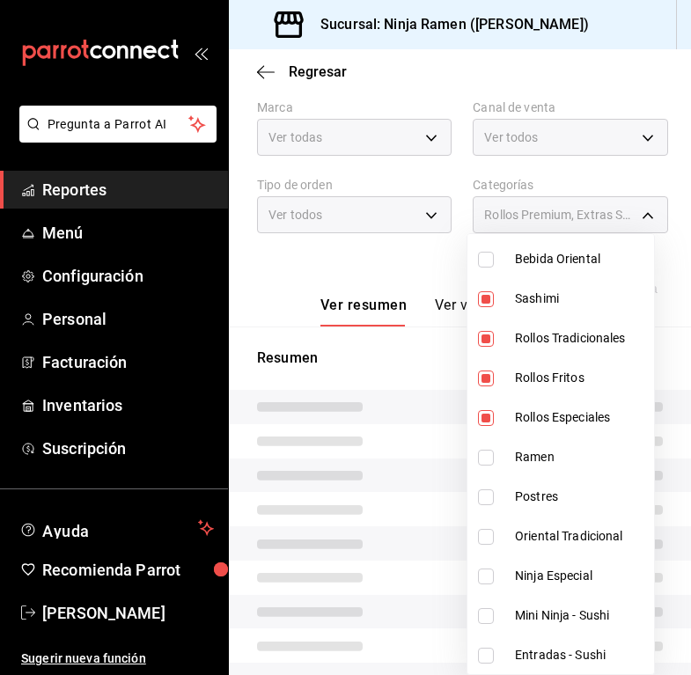
scroll to position [1167, 0]
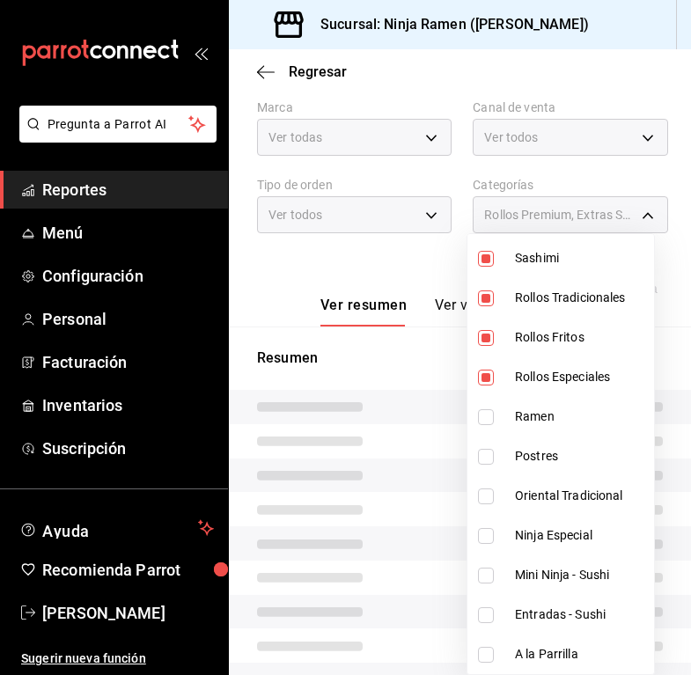
click at [583, 563] on li "Mini Ninja - Sushi" at bounding box center [560, 576] width 187 height 40
click at [591, 609] on span "Entradas - Sushi" at bounding box center [581, 615] width 132 height 18
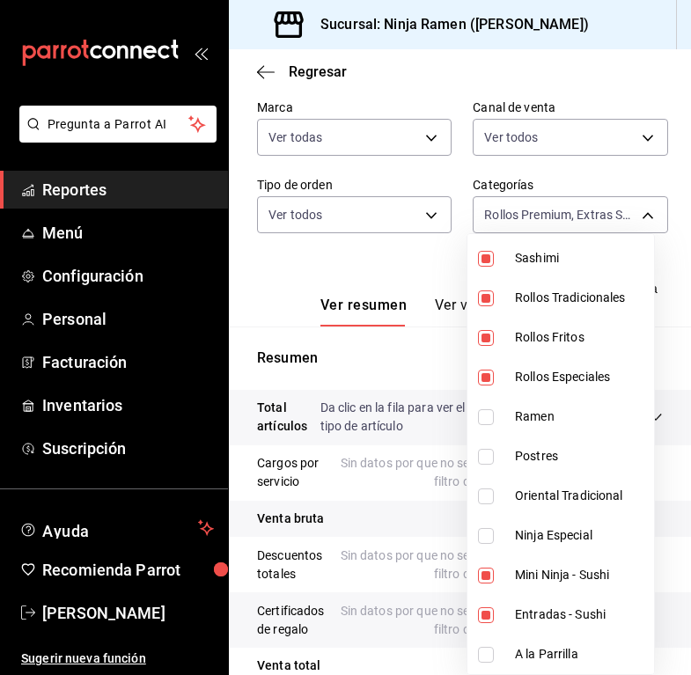
click at [378, 269] on div at bounding box center [345, 337] width 691 height 675
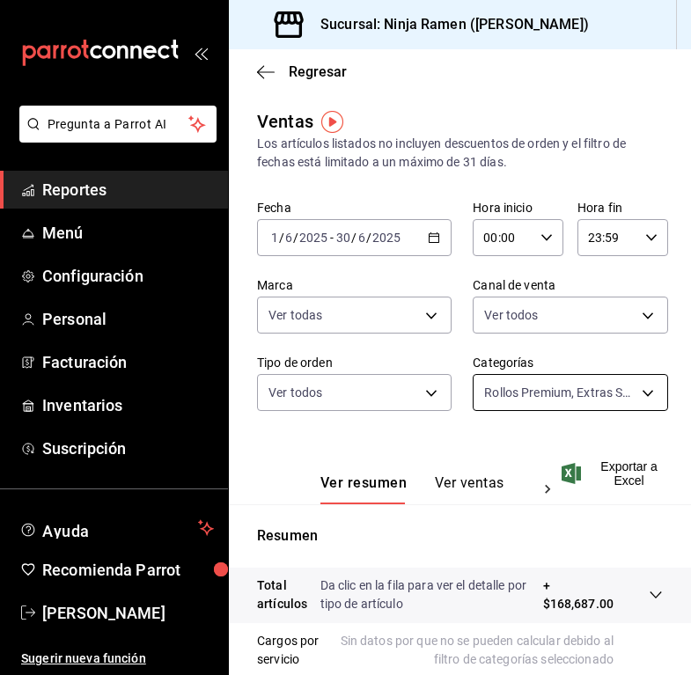
click at [593, 398] on body "Pregunta a Parrot AI Reportes Menú Configuración Personal Facturación Inventari…" at bounding box center [345, 337] width 691 height 675
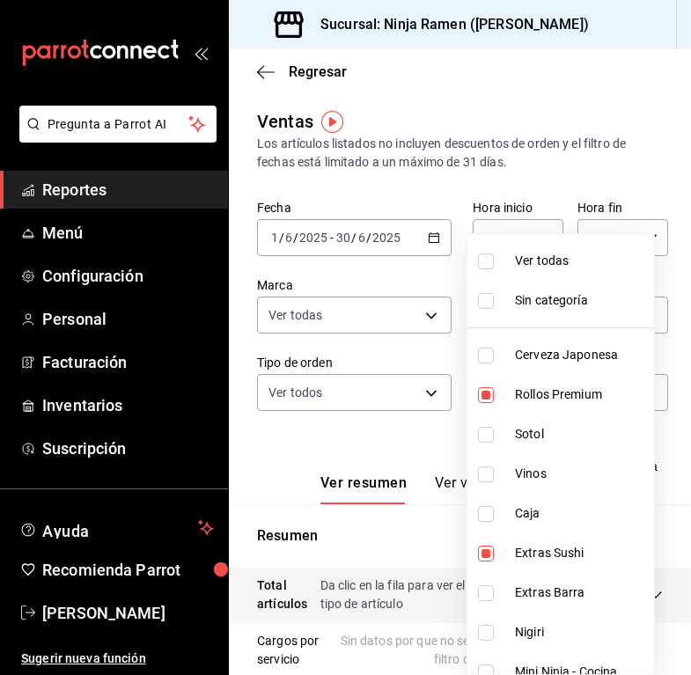
click at [607, 246] on li "Ver todas" at bounding box center [560, 261] width 187 height 40
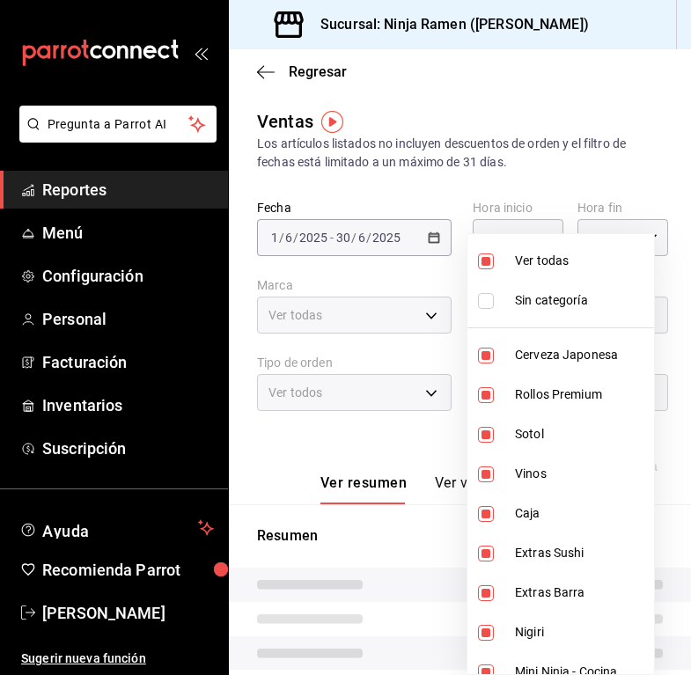
click at [603, 260] on span "Ver todas" at bounding box center [581, 261] width 132 height 18
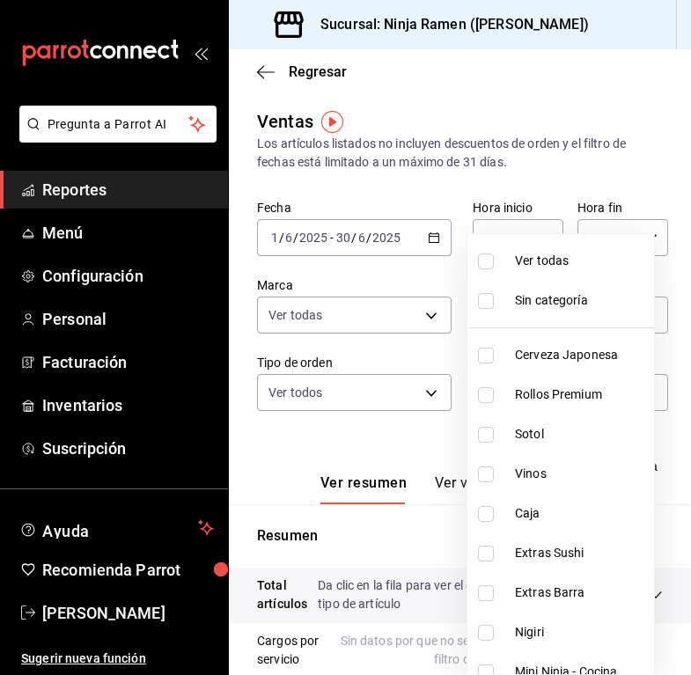
click at [579, 470] on span "Vinos" at bounding box center [581, 474] width 132 height 18
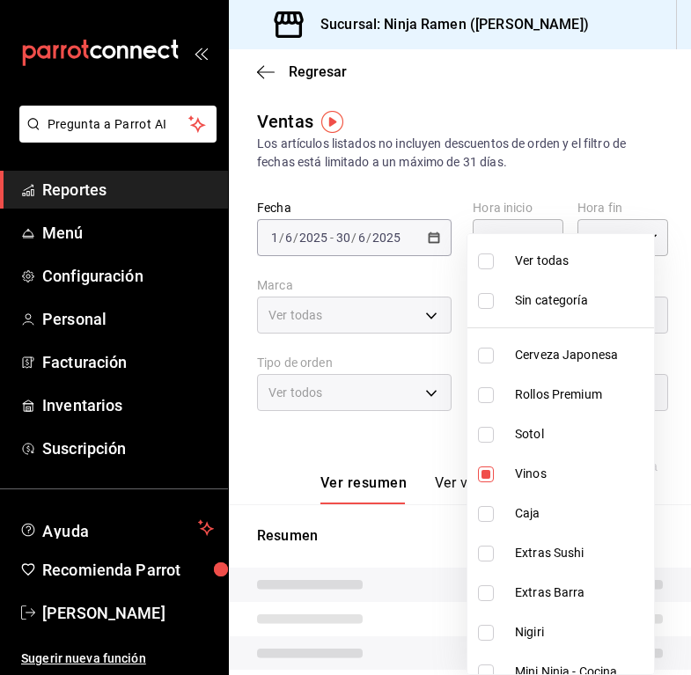
click at [345, 437] on div at bounding box center [345, 337] width 691 height 675
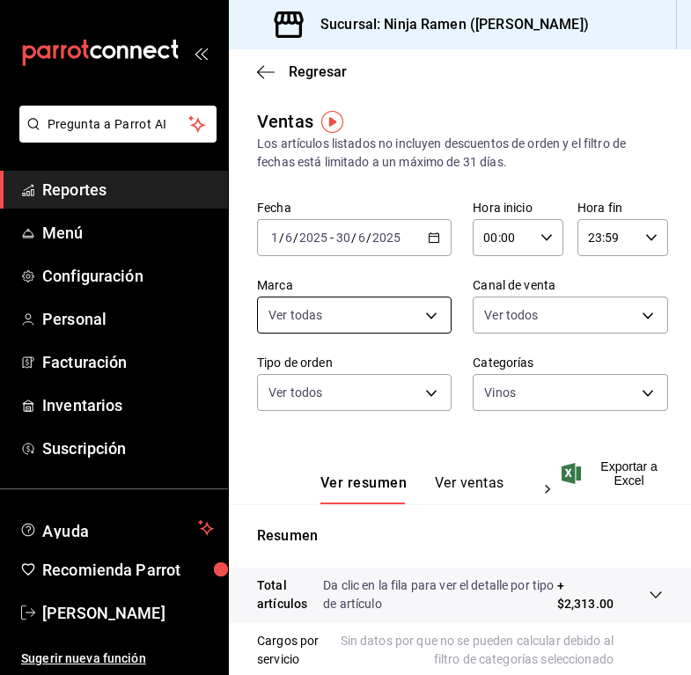
click at [385, 317] on body "Pregunta a Parrot AI Reportes Menú Configuración Personal Facturación Inventari…" at bounding box center [345, 337] width 691 height 675
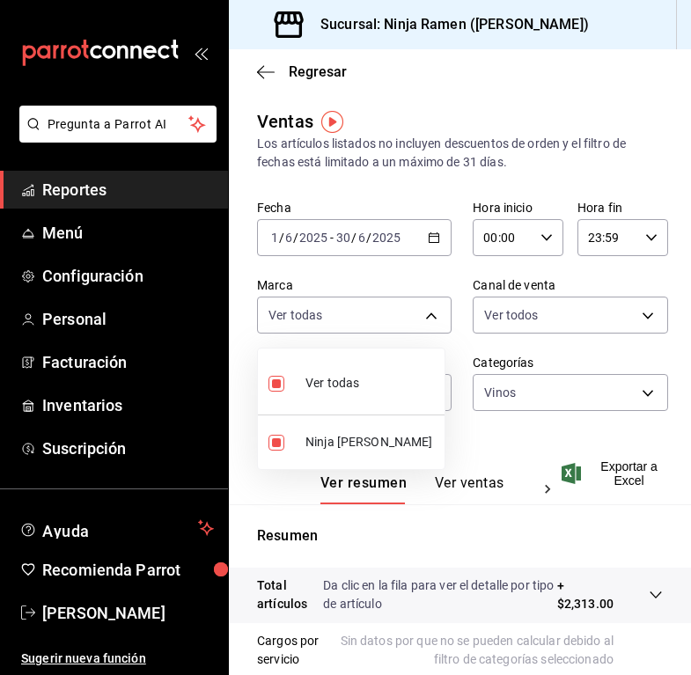
click at [556, 305] on div at bounding box center [345, 337] width 691 height 675
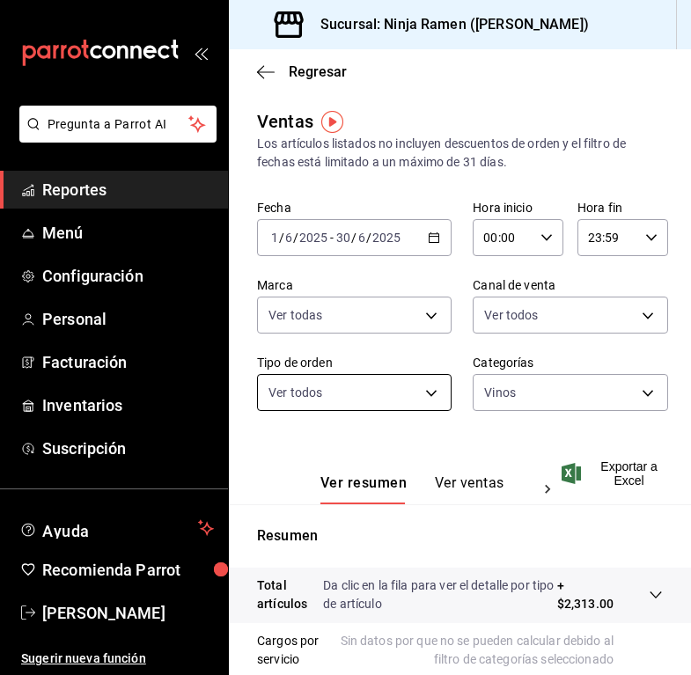
click at [392, 395] on body "Pregunta a Parrot AI Reportes Menú Configuración Personal Facturación Inventari…" at bounding box center [345, 337] width 691 height 675
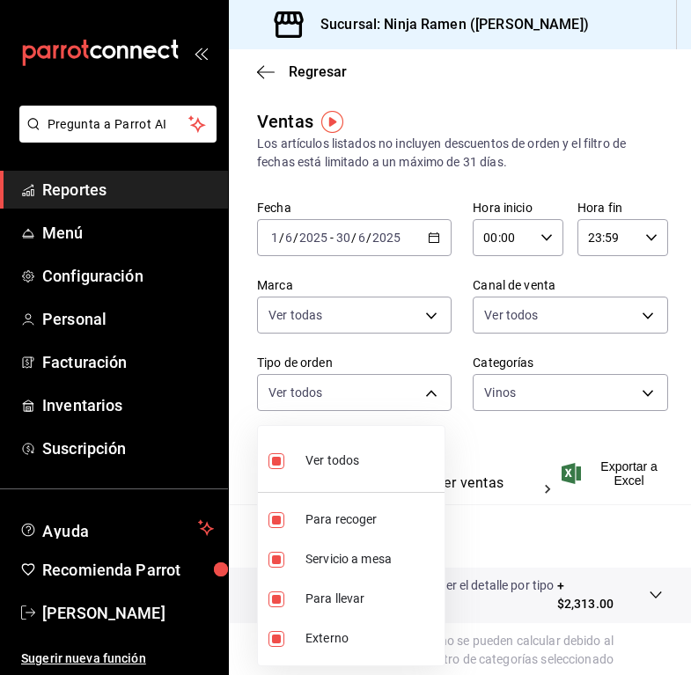
click at [582, 412] on div at bounding box center [345, 337] width 691 height 675
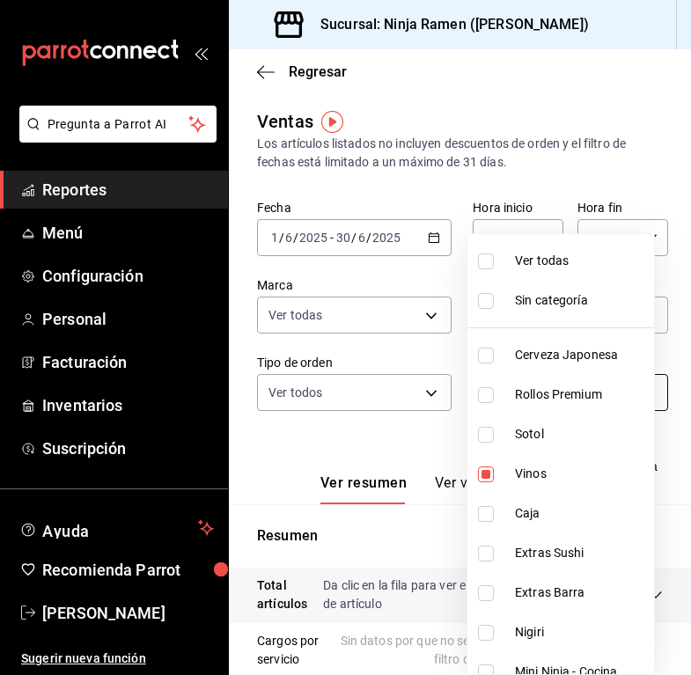
click at [514, 388] on body "Pregunta a Parrot AI Reportes Menú Configuración Personal Facturación Inventari…" at bounding box center [345, 337] width 691 height 675
click at [566, 273] on li "Ver todas" at bounding box center [560, 261] width 187 height 40
click at [660, 314] on div at bounding box center [345, 337] width 691 height 675
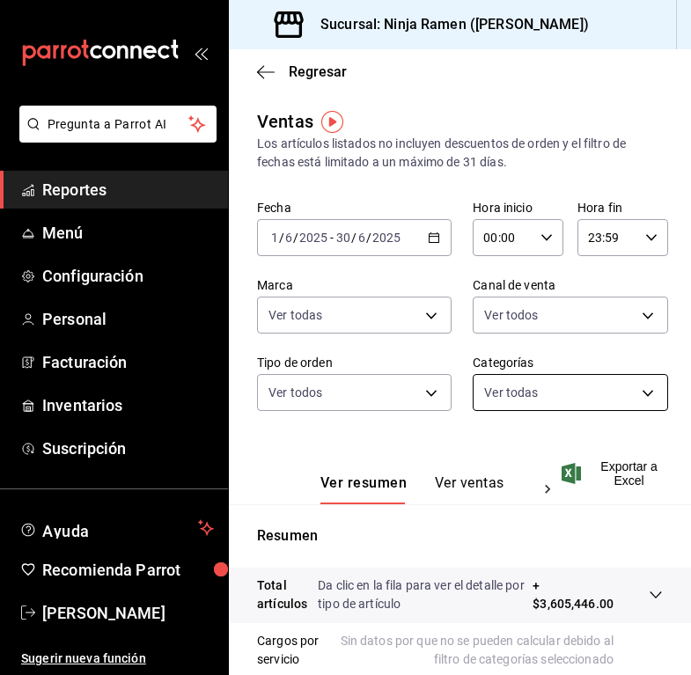
click at [541, 387] on body "Pregunta a Parrot AI Reportes Menú Configuración Personal Facturación Inventari…" at bounding box center [345, 337] width 691 height 675
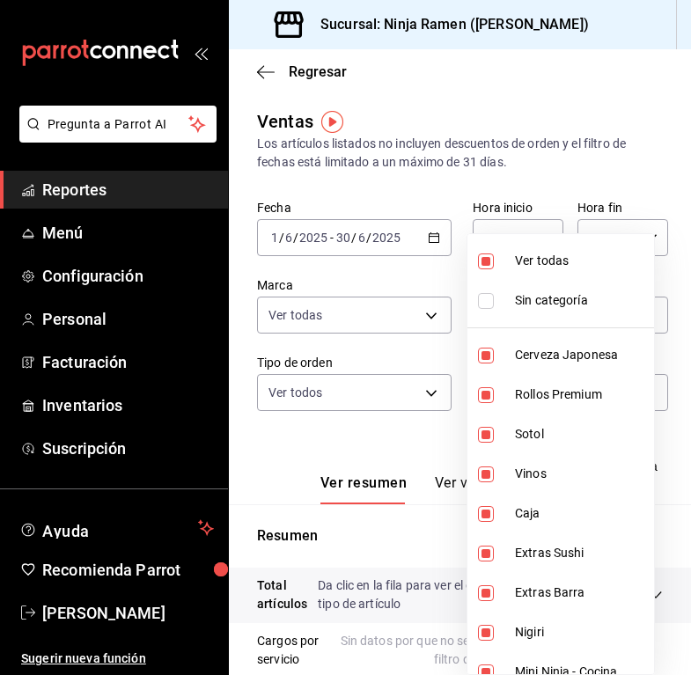
click at [376, 239] on div at bounding box center [345, 337] width 691 height 675
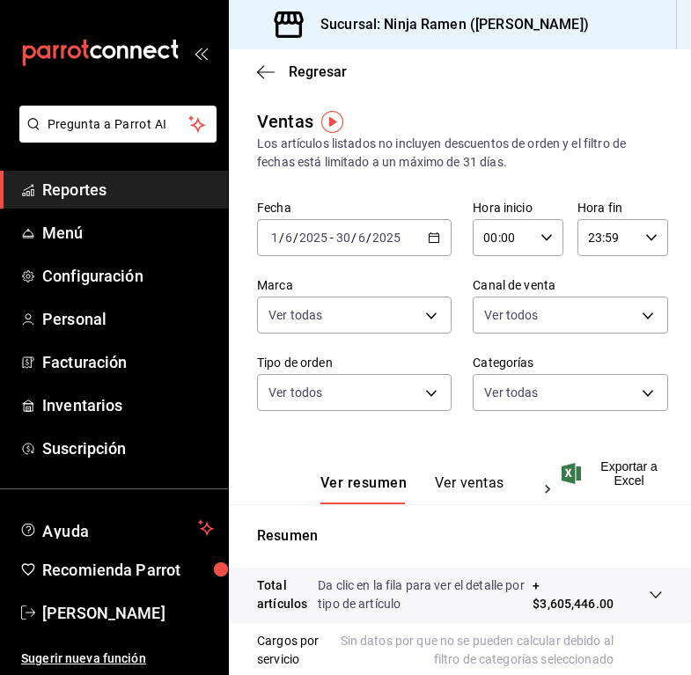
click at [436, 240] on div "[DATE] [DATE] - [DATE] [DATE]" at bounding box center [354, 237] width 195 height 37
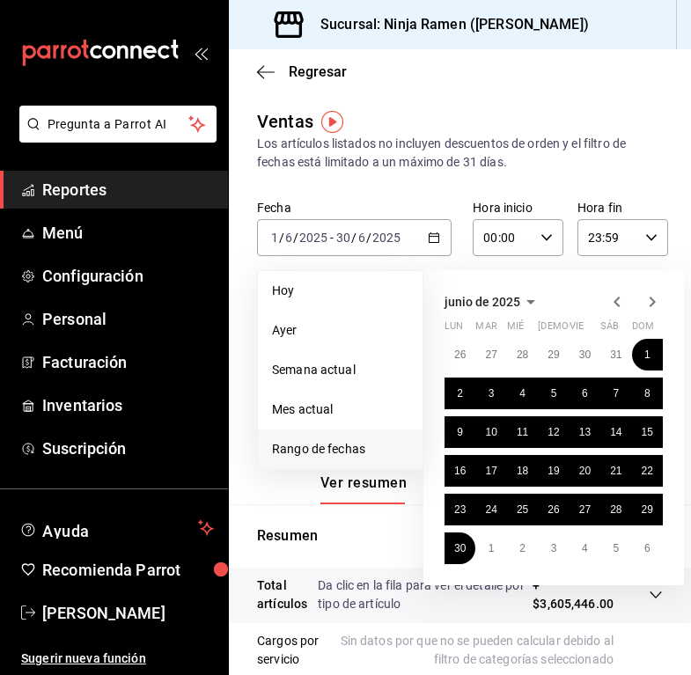
click at [649, 301] on icon "button" at bounding box center [652, 301] width 21 height 21
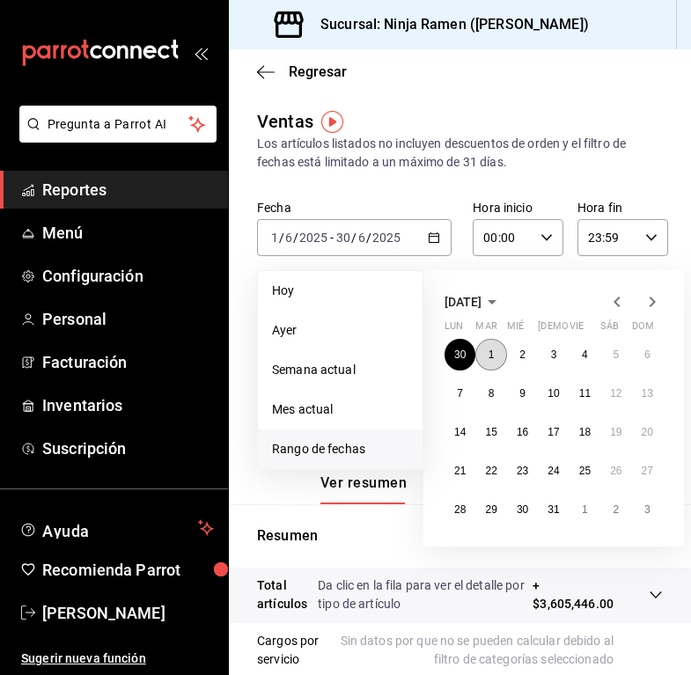
click at [489, 350] on abbr "1" at bounding box center [492, 355] width 6 height 12
click at [547, 506] on button "31" at bounding box center [553, 510] width 31 height 32
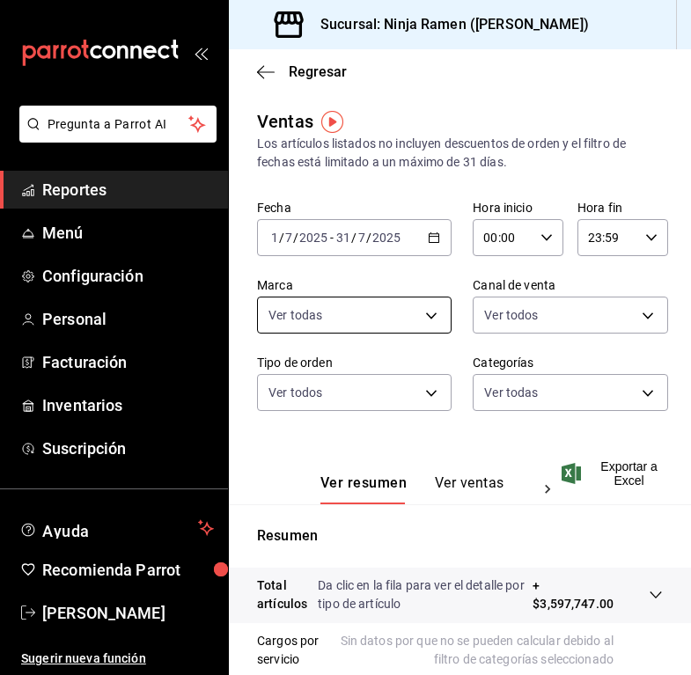
click at [419, 316] on body "Pregunta a Parrot AI Reportes Menú Configuración Personal Facturación Inventari…" at bounding box center [345, 337] width 691 height 675
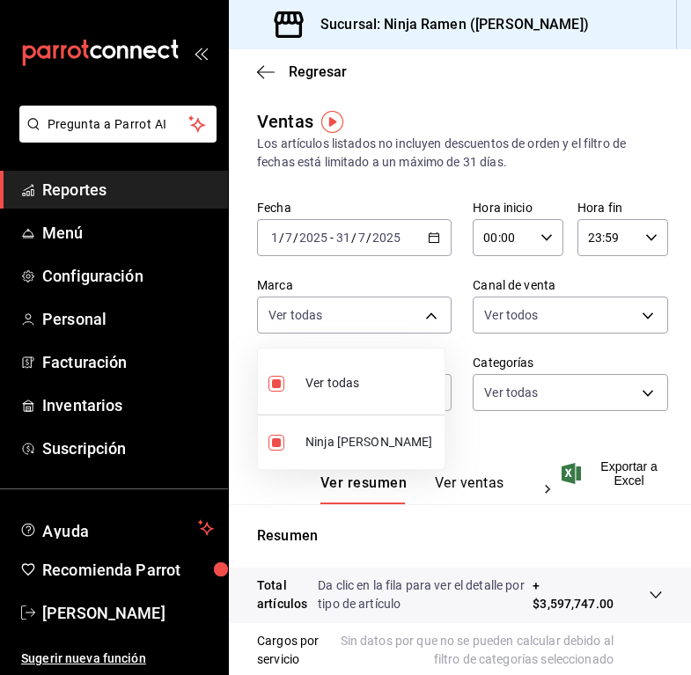
click at [585, 314] on div at bounding box center [345, 337] width 691 height 675
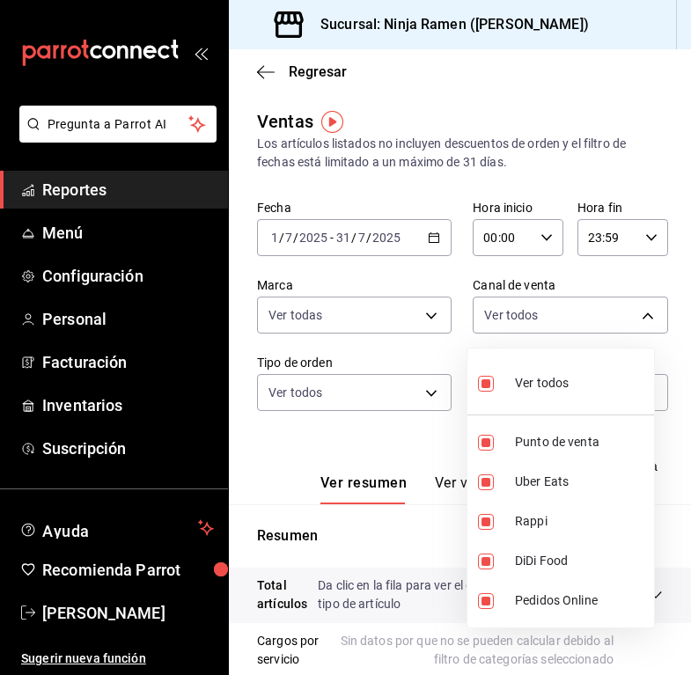
click at [578, 322] on body "Pregunta a Parrot AI Reportes Menú Configuración Personal Facturación Inventari…" at bounding box center [345, 337] width 691 height 675
click at [358, 342] on div at bounding box center [345, 337] width 691 height 675
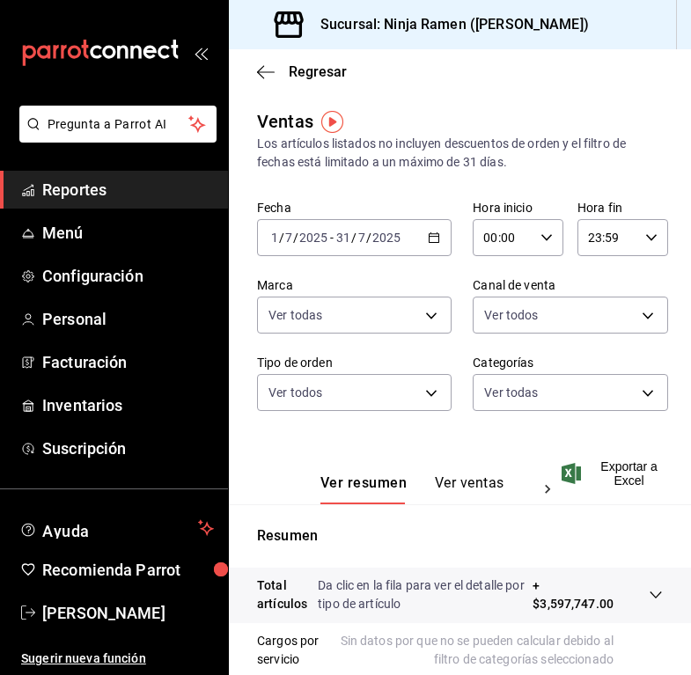
click at [364, 384] on div "Ver todos Punto de venta Uber Eats Rappi DiDi Food Pedidos Online" at bounding box center [345, 337] width 691 height 675
click at [372, 401] on body "Pregunta a Parrot AI Reportes Menú Configuración Personal Facturación Inventari…" at bounding box center [345, 337] width 691 height 675
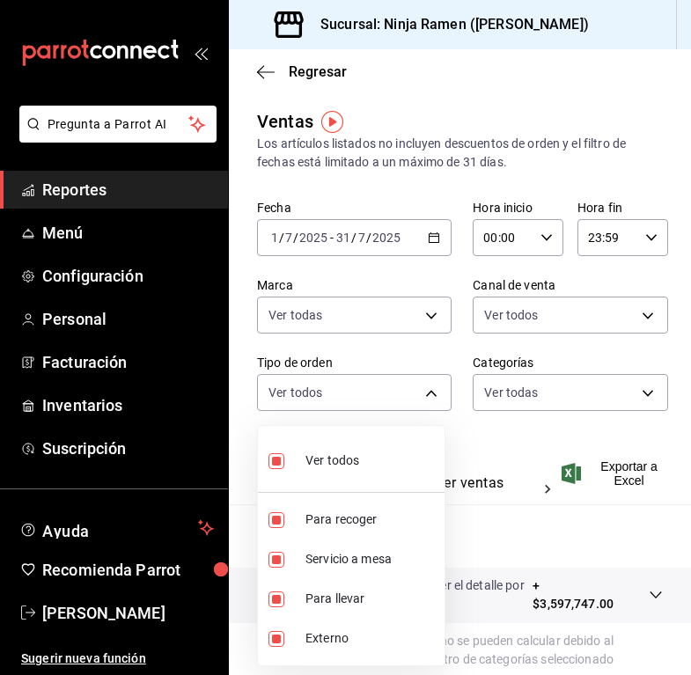
click at [551, 398] on div at bounding box center [345, 337] width 691 height 675
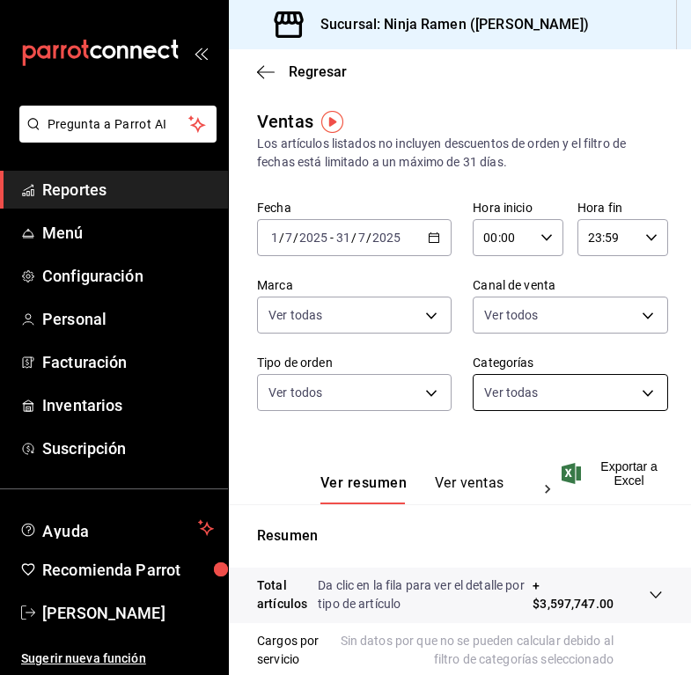
click at [548, 396] on body "Pregunta a Parrot AI Reportes Menú Configuración Personal Facturación Inventari…" at bounding box center [345, 337] width 691 height 675
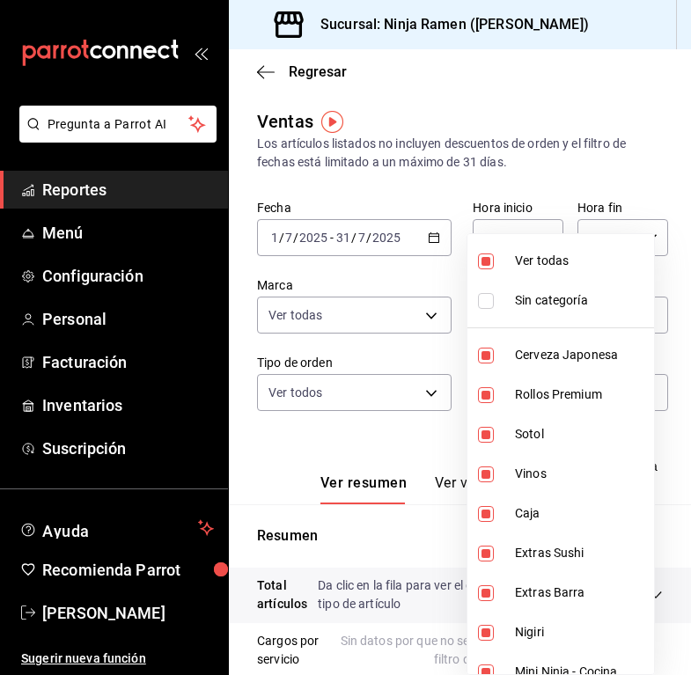
click at [384, 179] on div at bounding box center [345, 337] width 691 height 675
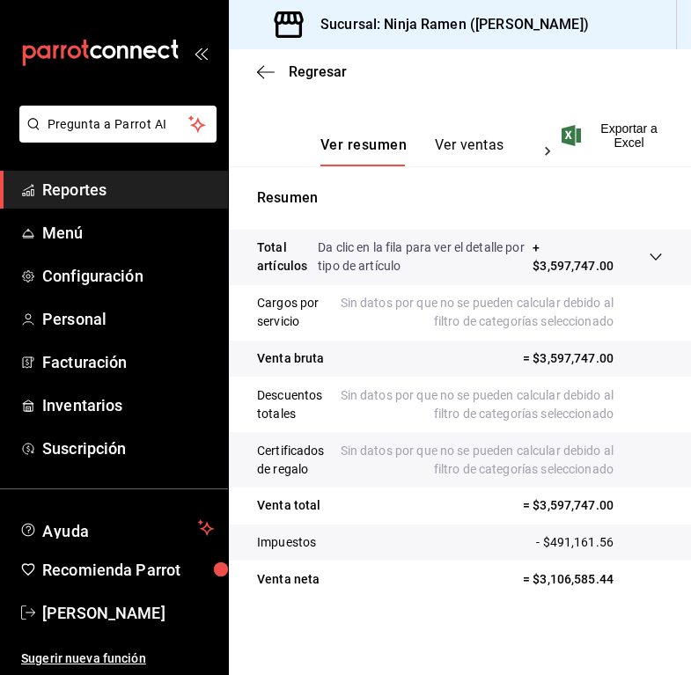
scroll to position [191, 0]
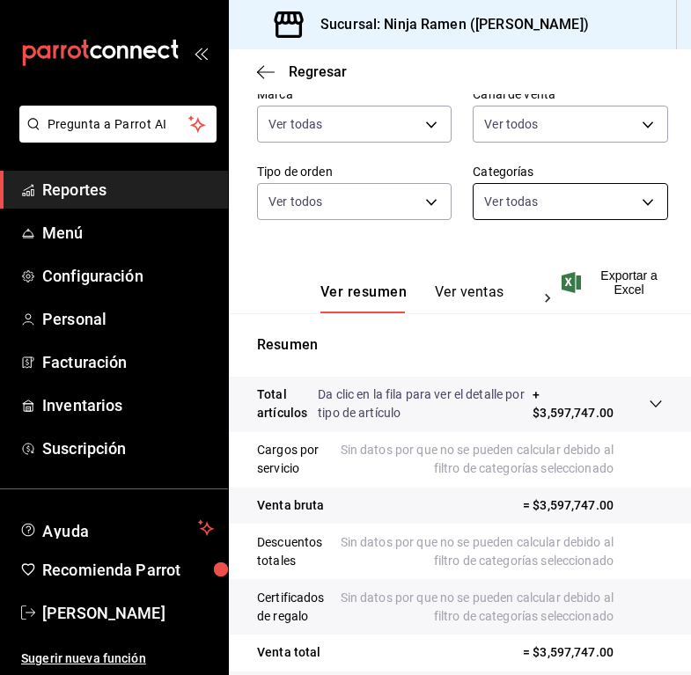
click at [563, 203] on body "Pregunta a Parrot AI Reportes Menú Configuración Personal Facturación Inventari…" at bounding box center [345, 337] width 691 height 675
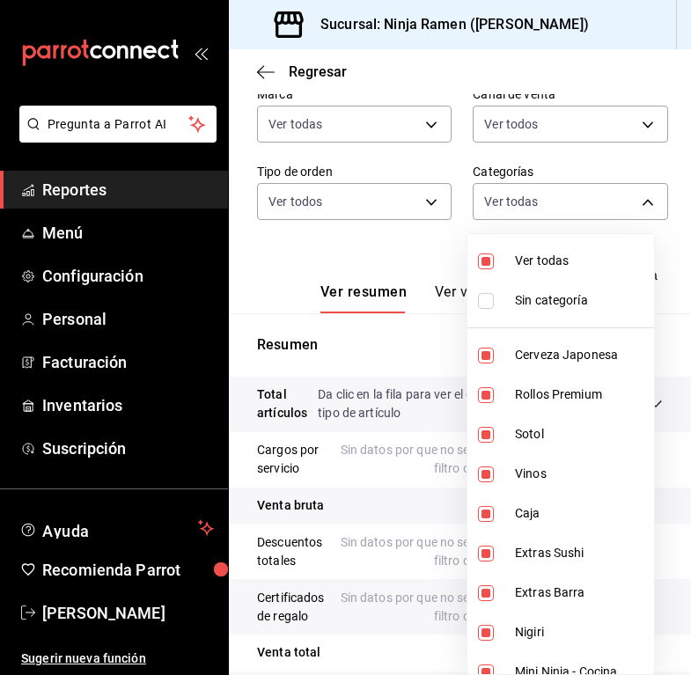
click at [577, 247] on li "Ver todas" at bounding box center [560, 261] width 187 height 40
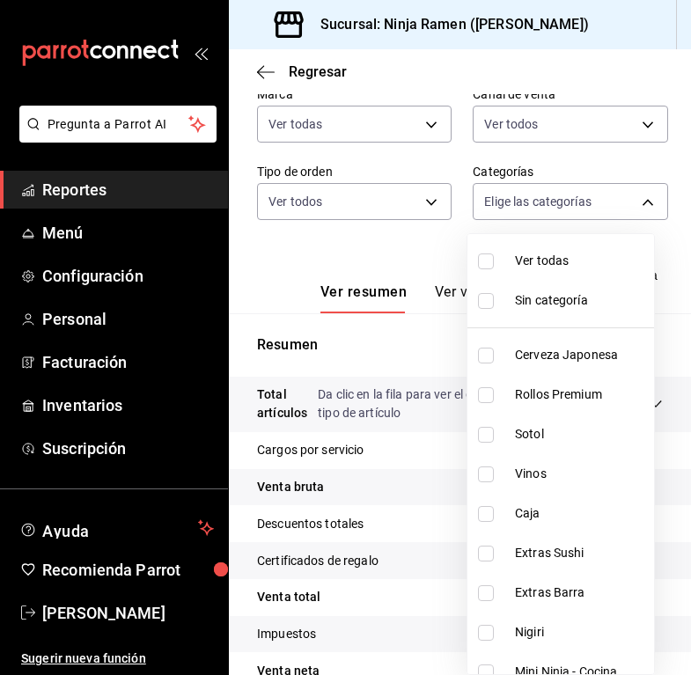
click at [573, 434] on span "Sotol" at bounding box center [581, 434] width 132 height 18
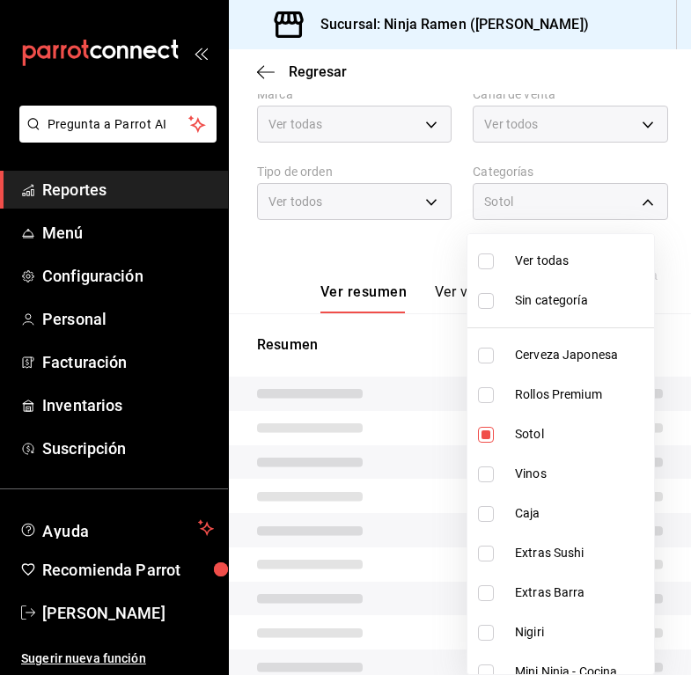
click at [575, 468] on span "Vinos" at bounding box center [581, 474] width 132 height 18
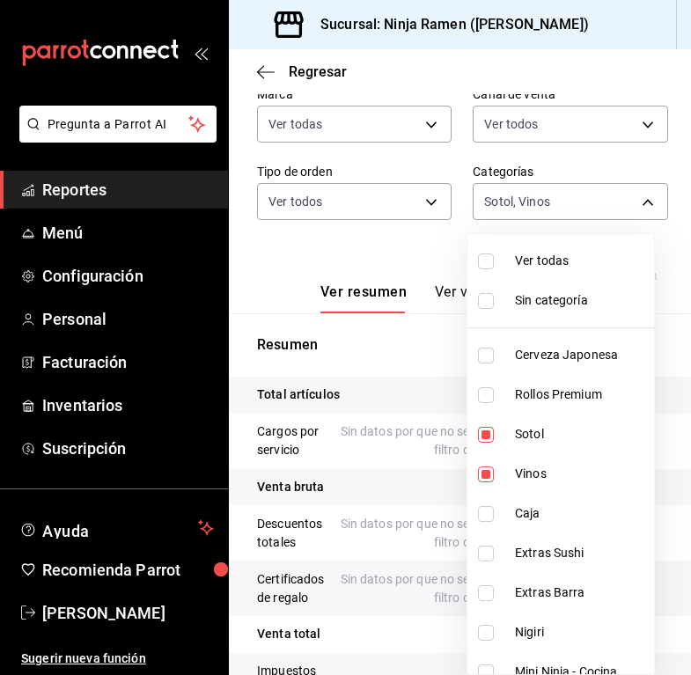
click at [567, 464] on li "Vinos" at bounding box center [560, 474] width 187 height 40
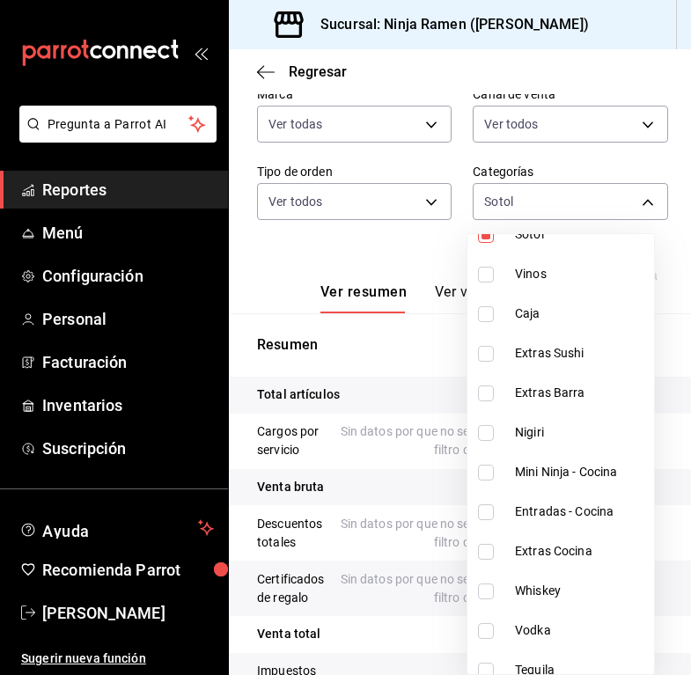
scroll to position [223, 0]
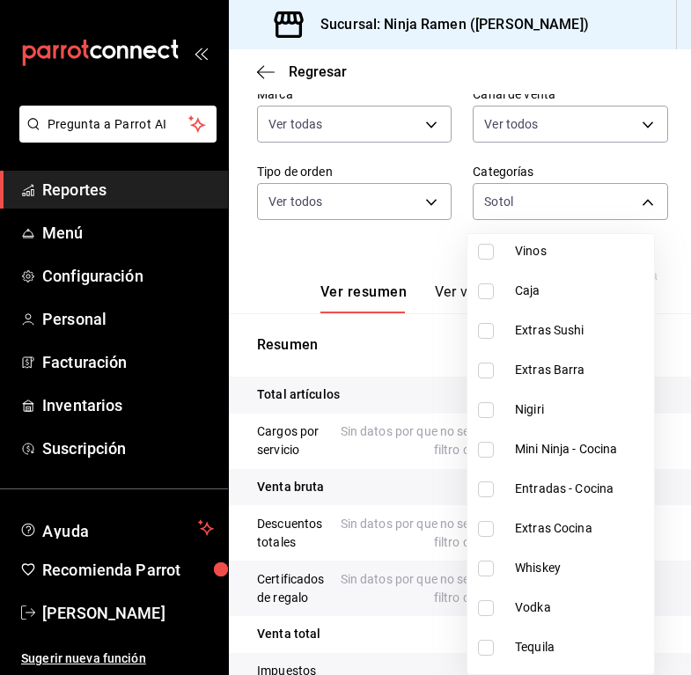
click at [575, 567] on span "Whiskey" at bounding box center [581, 568] width 132 height 18
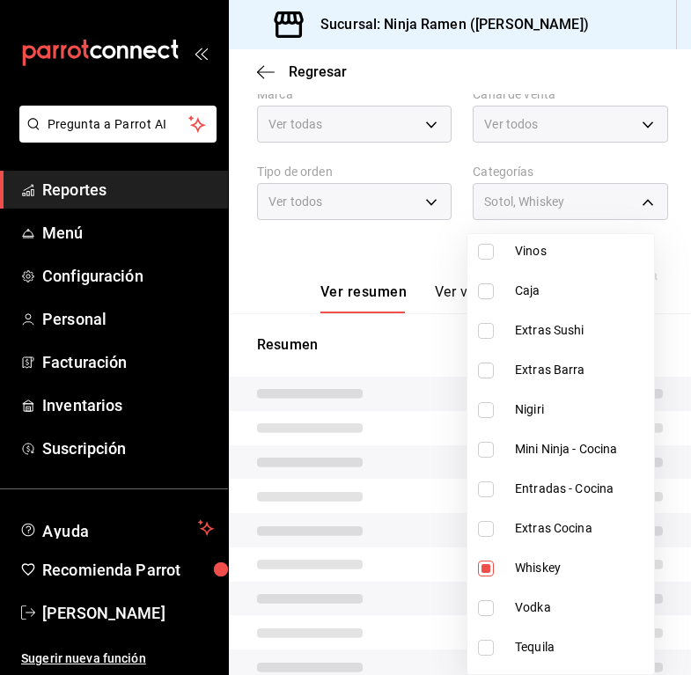
click at [574, 604] on span "Vodka" at bounding box center [581, 608] width 132 height 18
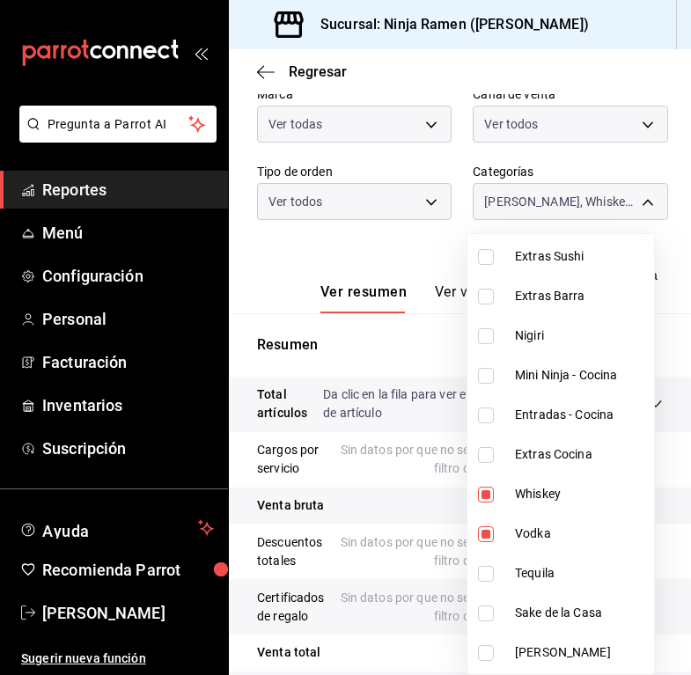
scroll to position [458, 0]
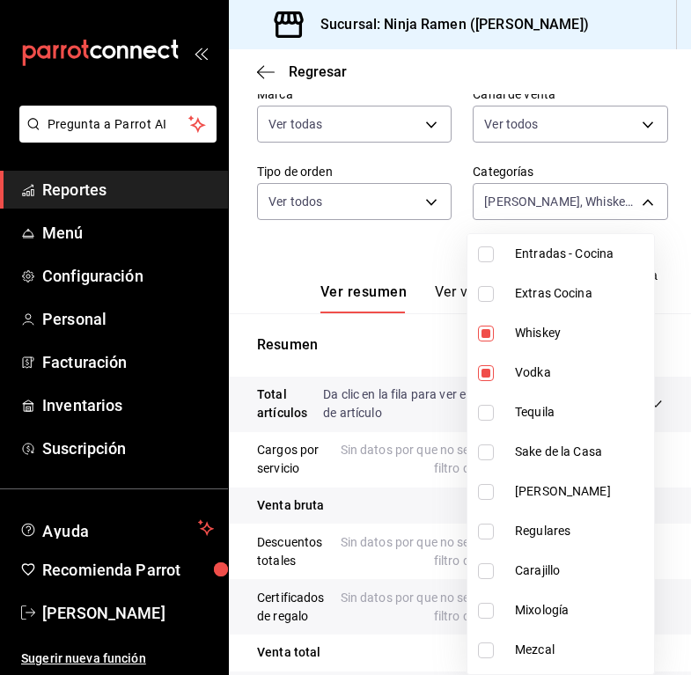
click at [560, 415] on span "Tequila" at bounding box center [581, 412] width 132 height 18
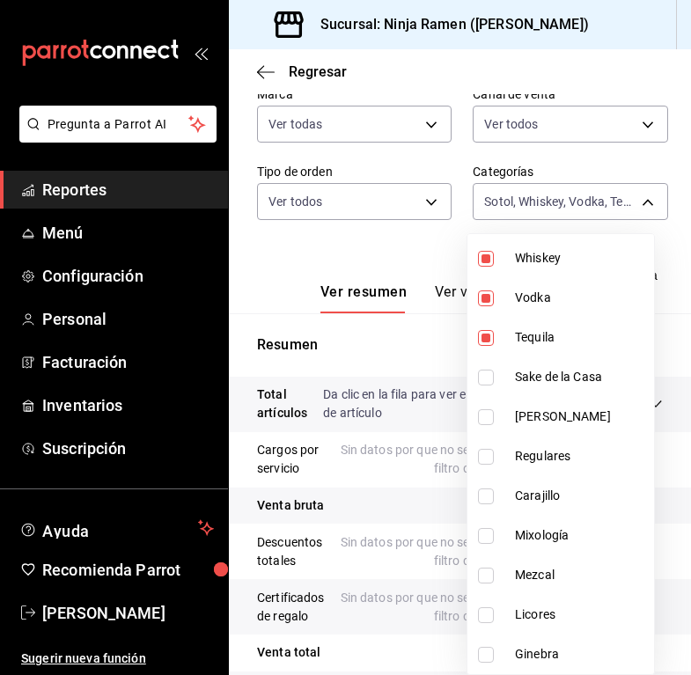
scroll to position [618, 0]
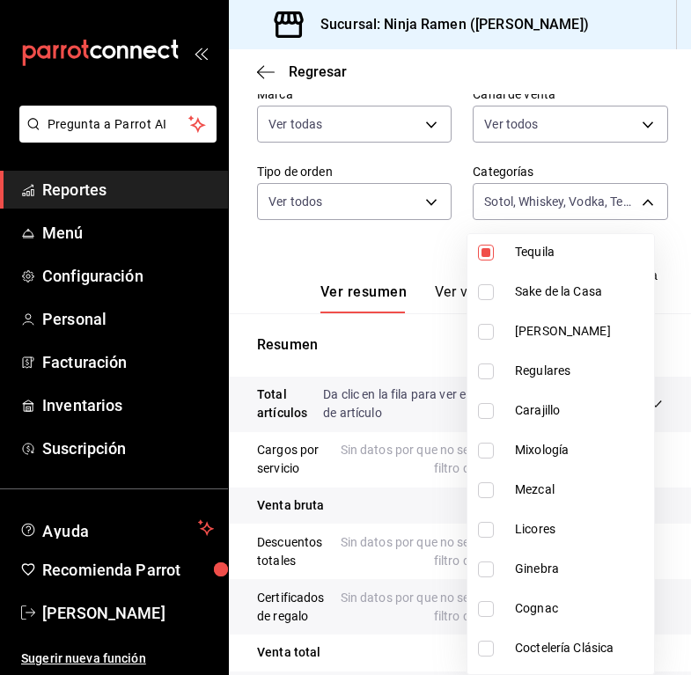
click at [558, 284] on span "Sake de la Casa" at bounding box center [581, 292] width 132 height 18
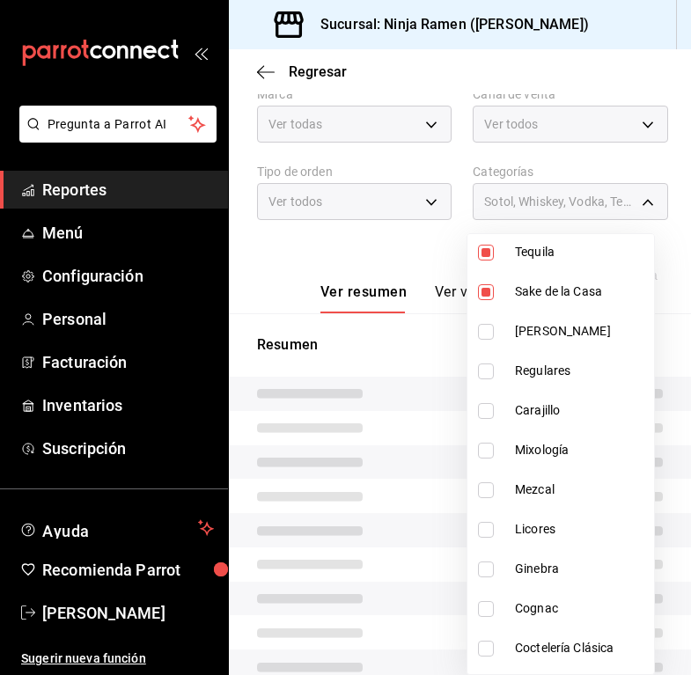
click at [563, 329] on span "[PERSON_NAME]" at bounding box center [581, 331] width 132 height 18
click at [575, 372] on span "Regulares" at bounding box center [581, 371] width 132 height 18
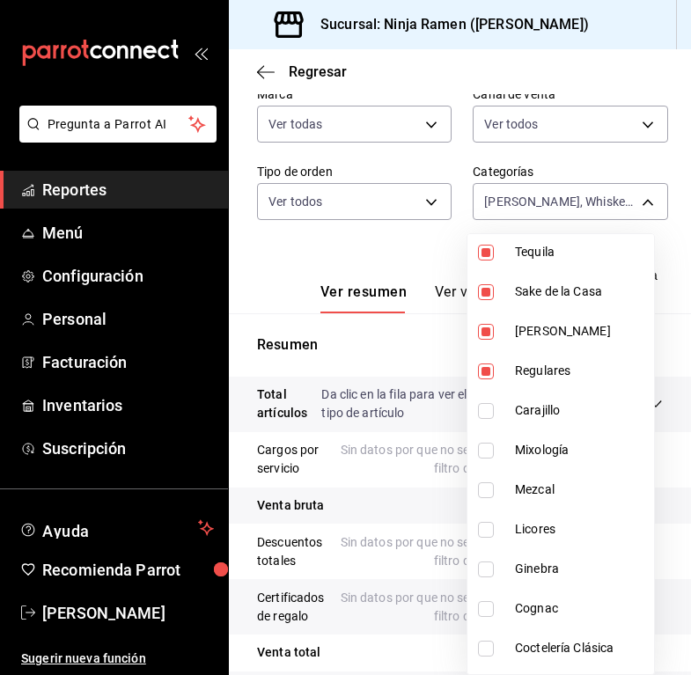
drag, startPoint x: 580, startPoint y: 412, endPoint x: 582, endPoint y: 431, distance: 19.4
click at [580, 412] on span "Carajillo" at bounding box center [581, 410] width 132 height 18
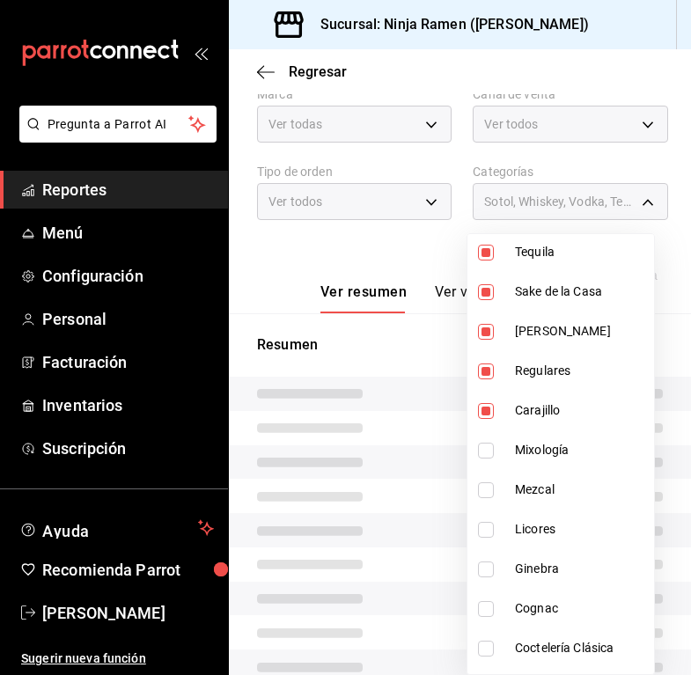
click at [583, 444] on span "Mixología" at bounding box center [581, 450] width 132 height 18
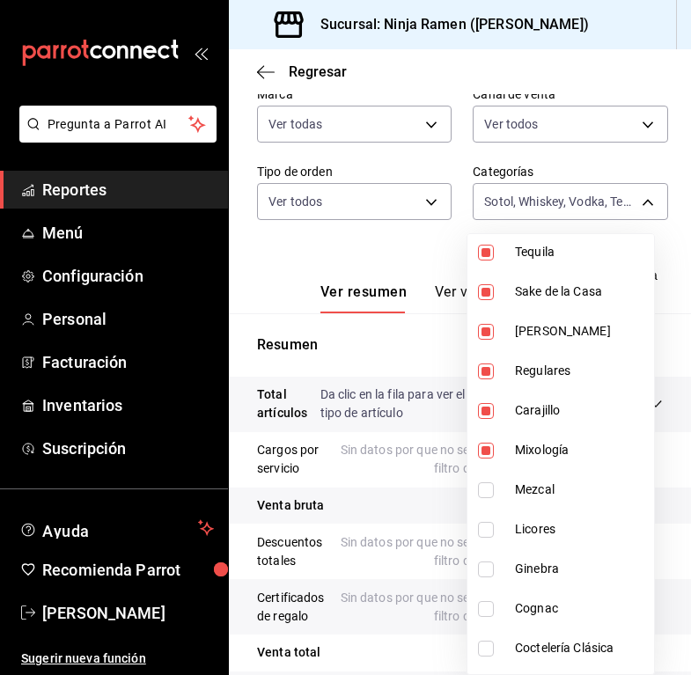
click at [586, 477] on li "Mezcal" at bounding box center [560, 490] width 187 height 40
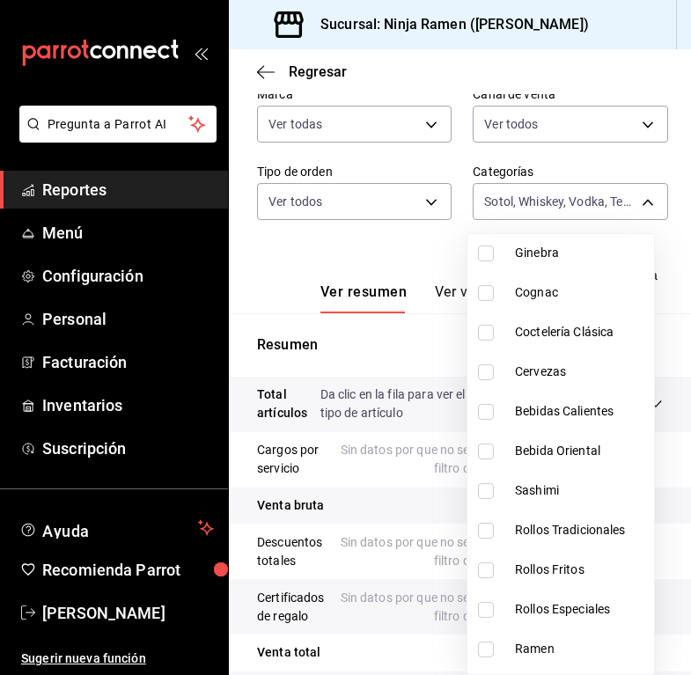
scroll to position [860, 0]
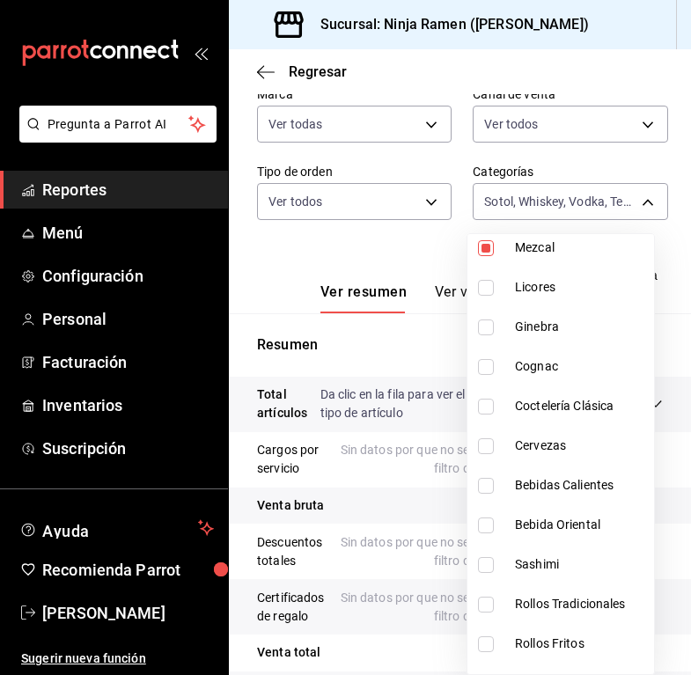
drag, startPoint x: 559, startPoint y: 284, endPoint x: 567, endPoint y: 330, distance: 46.5
click at [559, 285] on span "Licores" at bounding box center [581, 287] width 132 height 18
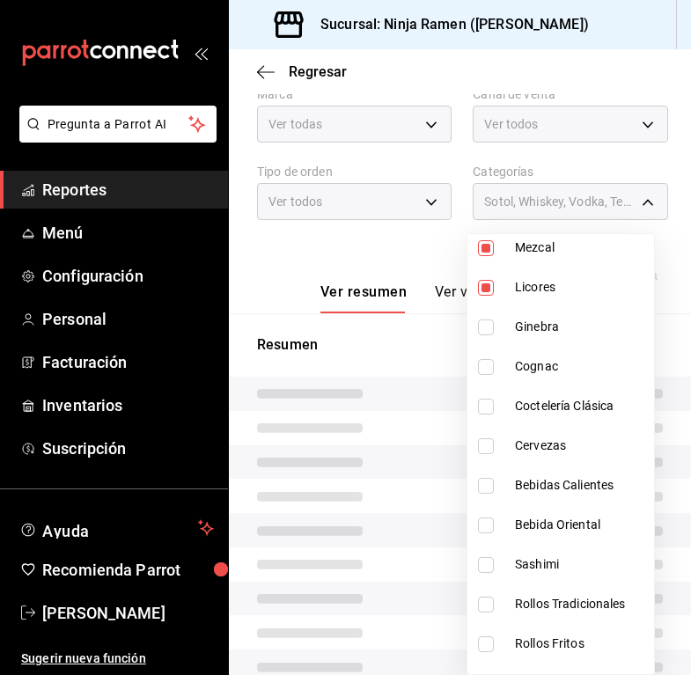
click at [567, 332] on span "Ginebra" at bounding box center [581, 327] width 132 height 18
click at [571, 365] on span "Cognac" at bounding box center [581, 366] width 132 height 18
click at [573, 391] on li "Coctelería Clásica" at bounding box center [560, 407] width 187 height 40
click at [577, 442] on span "Cervezas" at bounding box center [581, 446] width 132 height 18
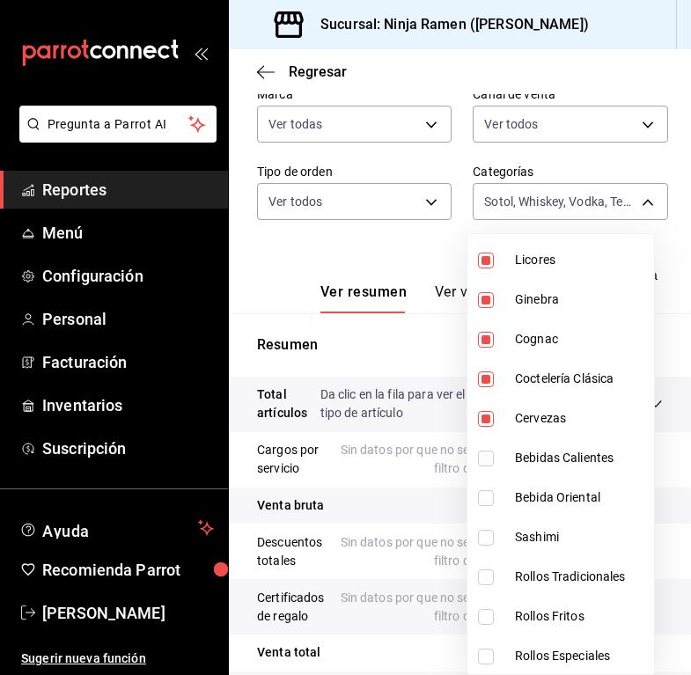
click at [553, 410] on span "Cervezas" at bounding box center [581, 418] width 132 height 18
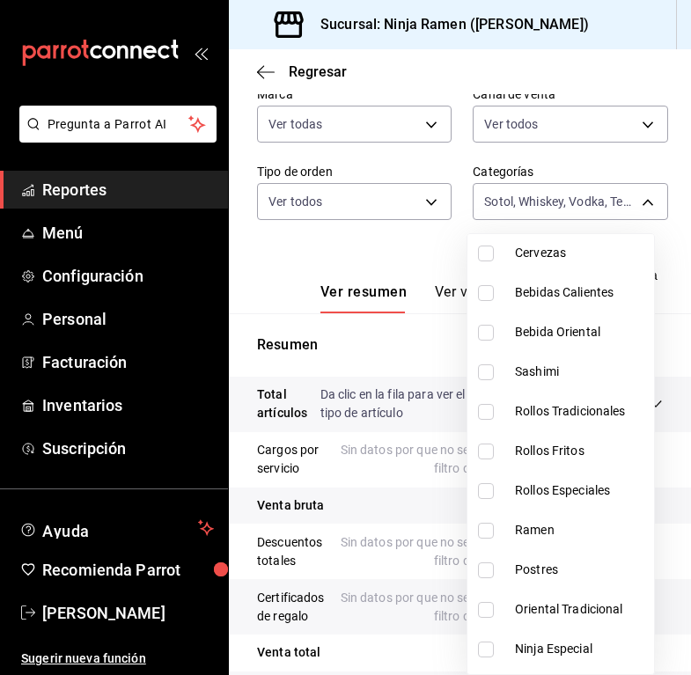
scroll to position [1167, 0]
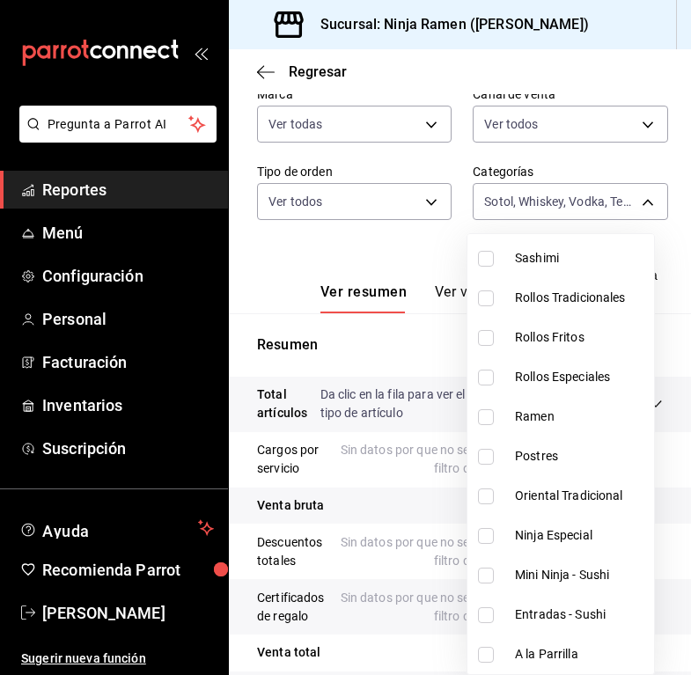
click at [416, 247] on div at bounding box center [345, 337] width 691 height 675
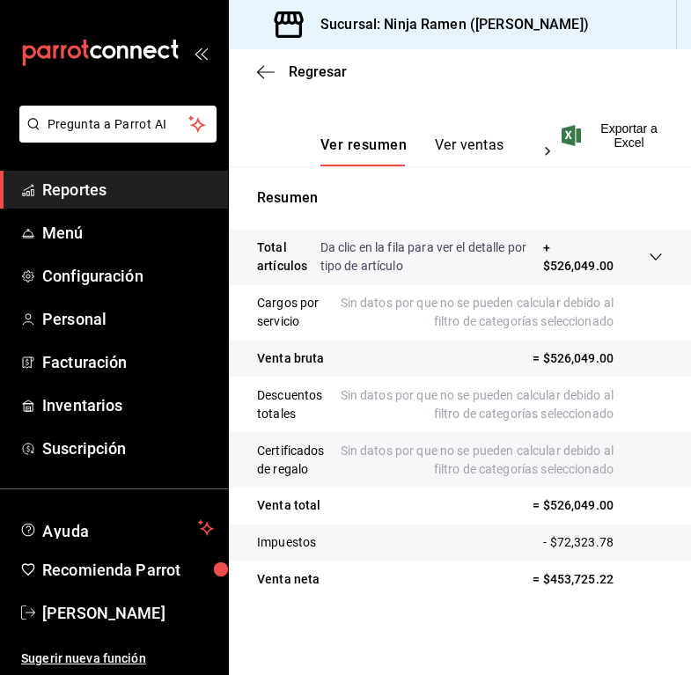
scroll to position [202, 0]
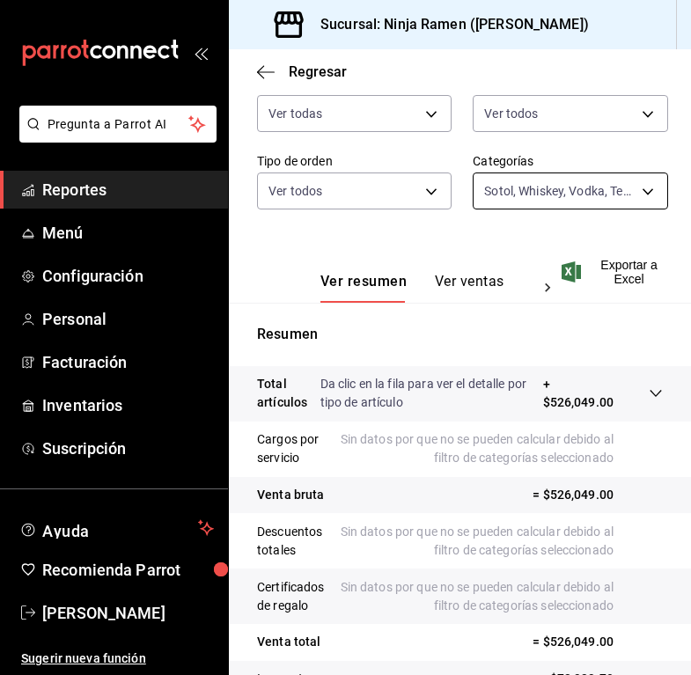
click at [585, 184] on body "Pregunta a Parrot AI Reportes Menú Configuración Personal Facturación Inventari…" at bounding box center [345, 337] width 691 height 675
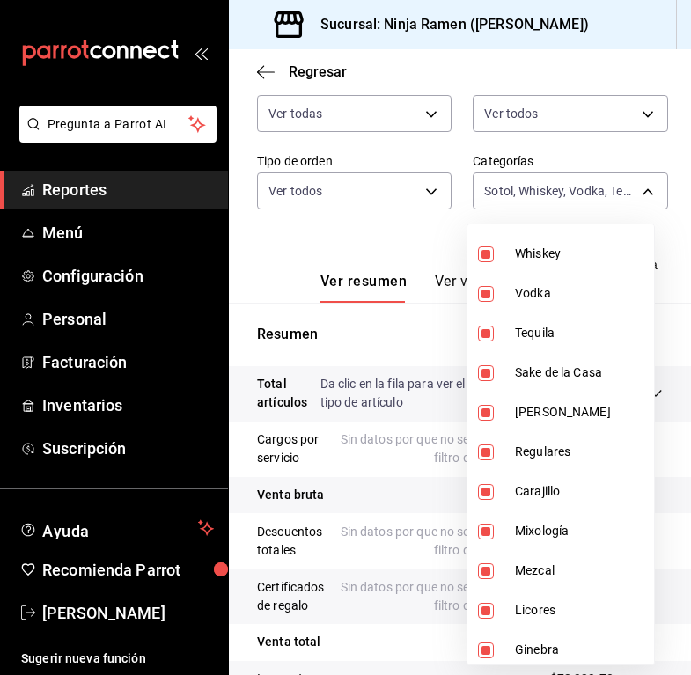
scroll to position [560, 0]
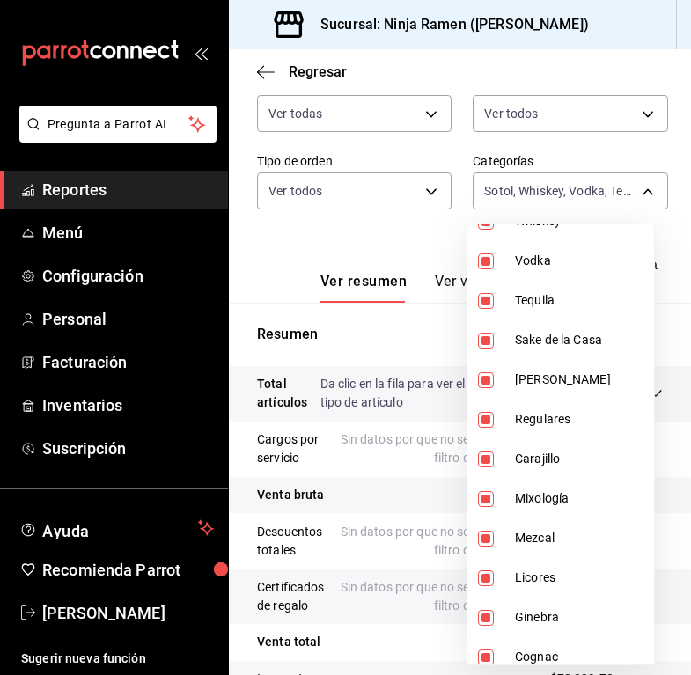
click at [552, 425] on span "Regulares" at bounding box center [581, 419] width 132 height 18
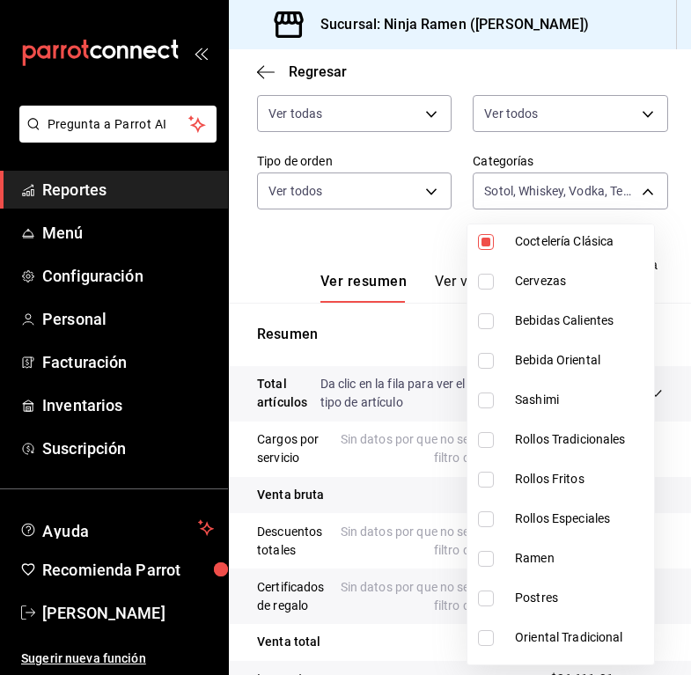
scroll to position [1167, 0]
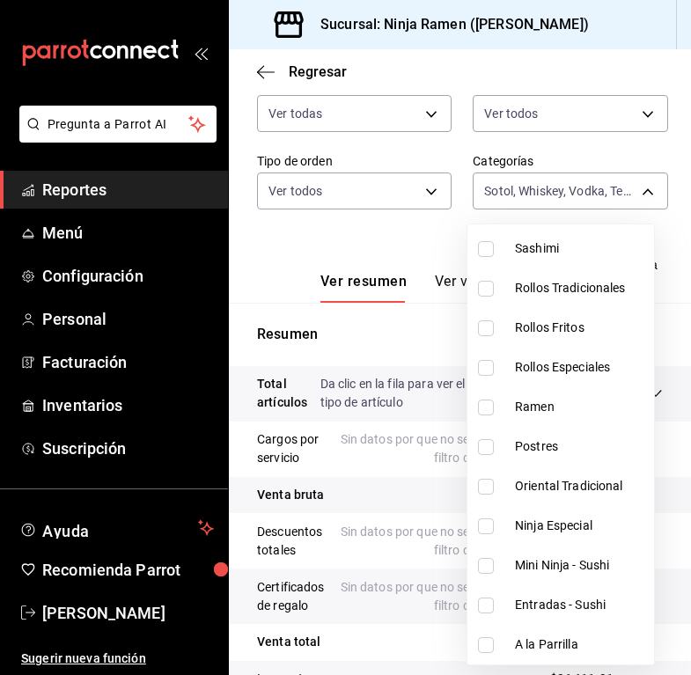
click at [415, 243] on div at bounding box center [345, 337] width 691 height 675
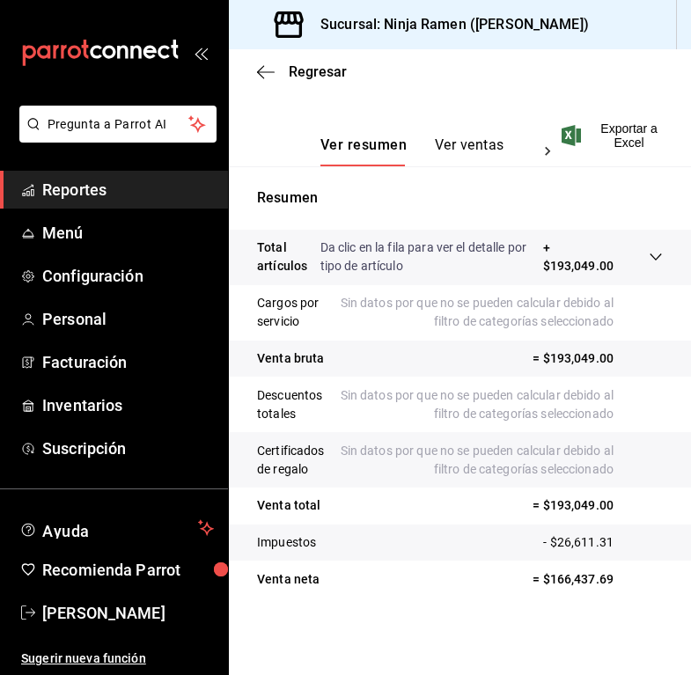
scroll to position [189, 0]
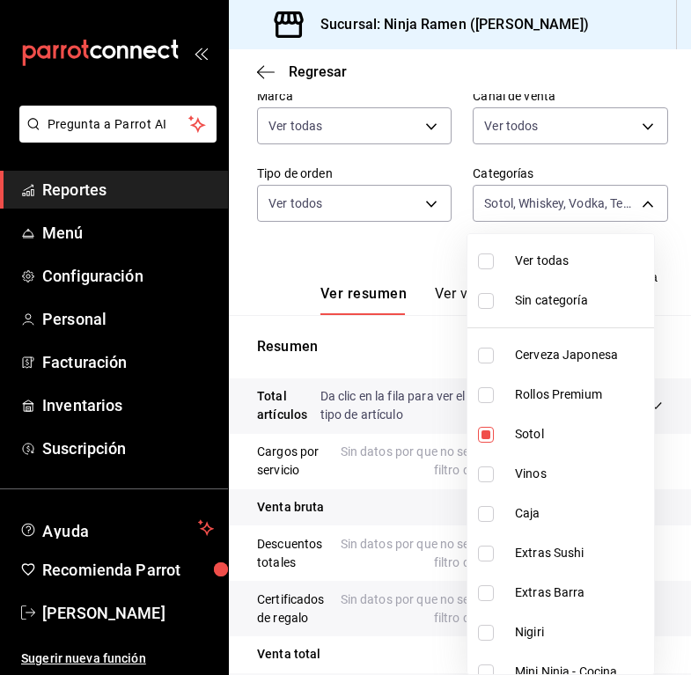
click at [579, 207] on body "Pregunta a Parrot AI Reportes Menú Configuración Personal Facturación Inventari…" at bounding box center [345, 337] width 691 height 675
click at [540, 267] on span "Ver todas" at bounding box center [581, 261] width 132 height 18
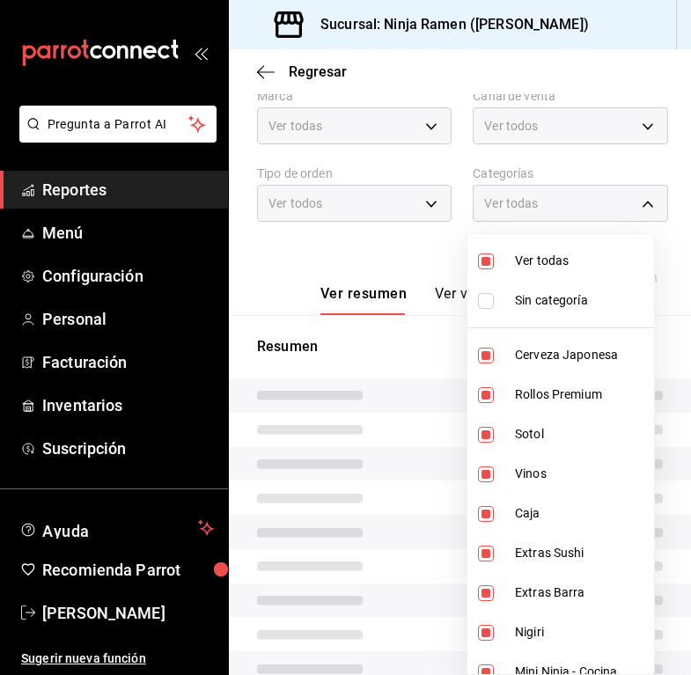
click at [541, 267] on span "Ver todas" at bounding box center [581, 261] width 132 height 18
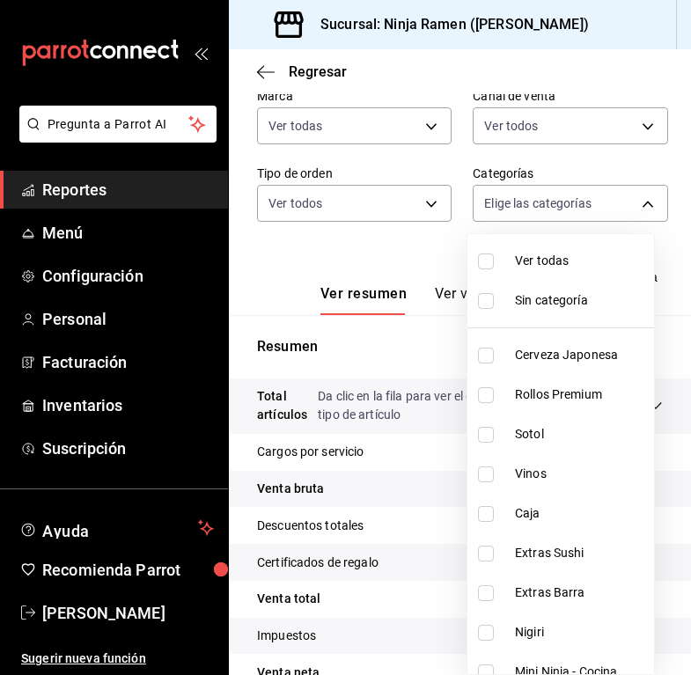
click at [553, 350] on span "Cerveza Japonesa" at bounding box center [581, 355] width 132 height 18
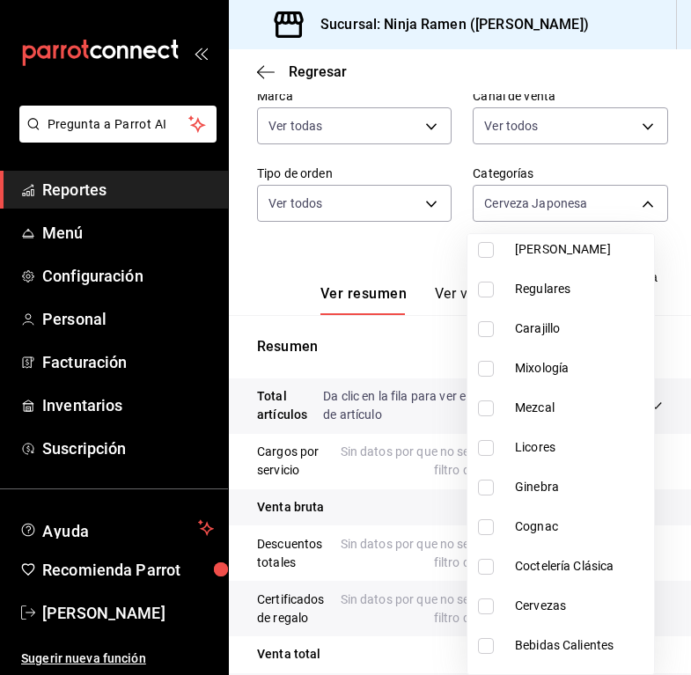
scroll to position [730, 0]
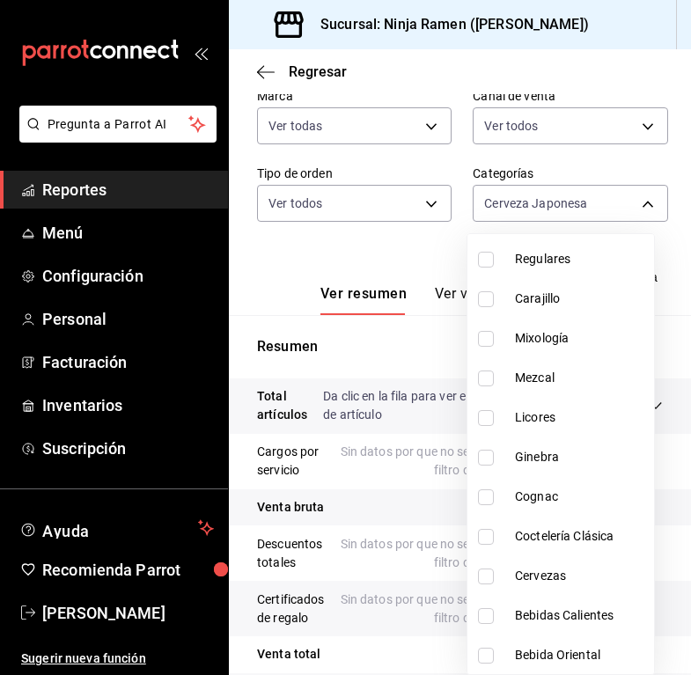
click at [556, 586] on li "Cervezas" at bounding box center [560, 576] width 187 height 40
click at [401, 245] on div at bounding box center [345, 337] width 691 height 675
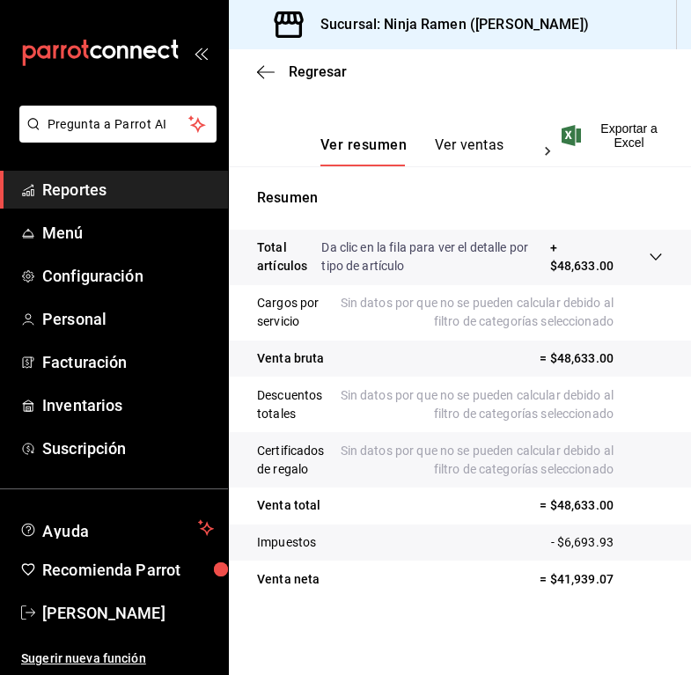
scroll to position [177, 0]
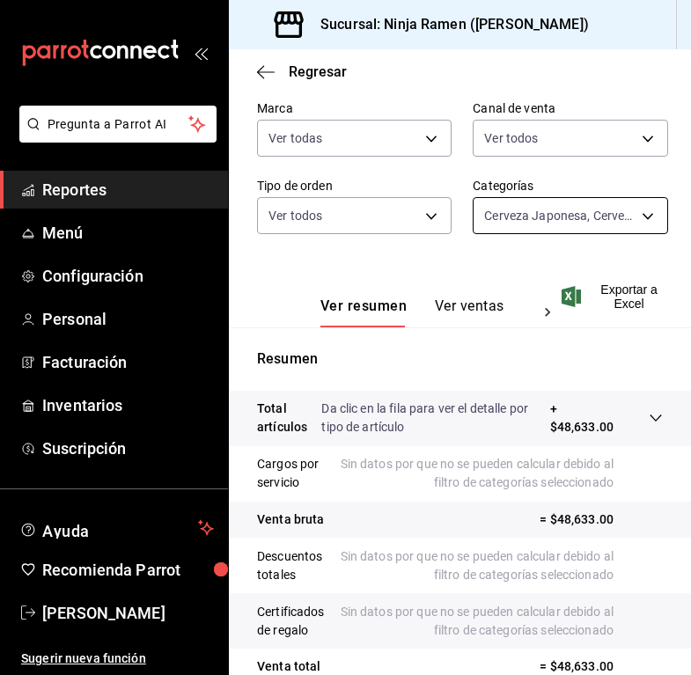
click at [565, 223] on body "Pregunta a Parrot AI Reportes Menú Configuración Personal Facturación Inventari…" at bounding box center [345, 337] width 691 height 675
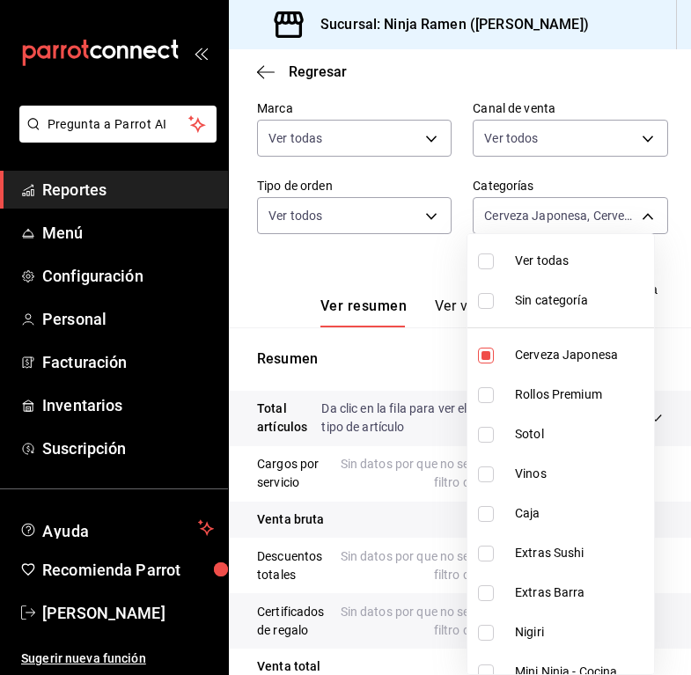
click at [573, 263] on span "Ver todas" at bounding box center [581, 261] width 132 height 18
click at [571, 264] on span "Ver todas" at bounding box center [581, 261] width 132 height 18
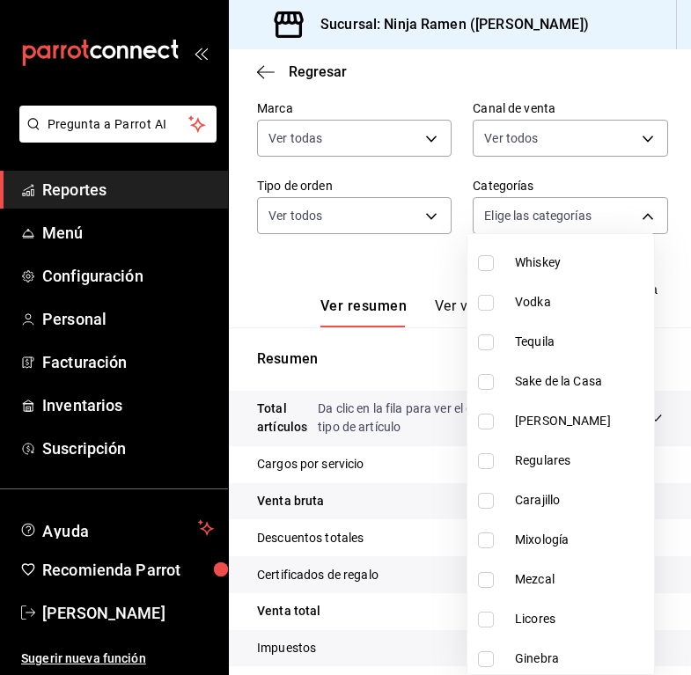
scroll to position [593, 0]
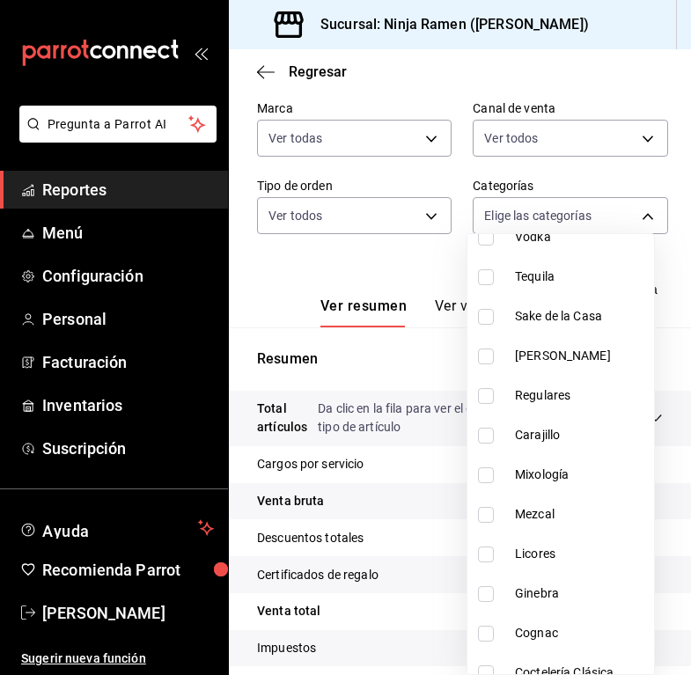
click at [548, 408] on li "Regulares" at bounding box center [560, 396] width 187 height 40
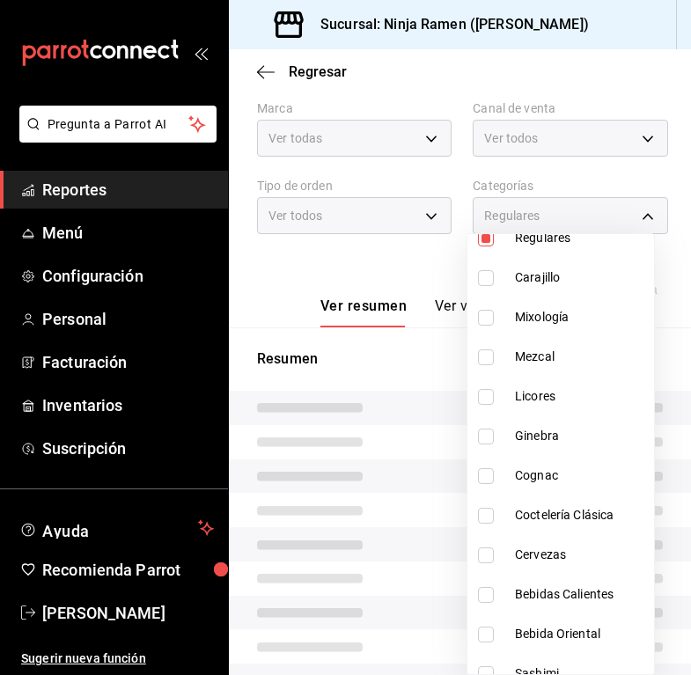
scroll to position [755, 0]
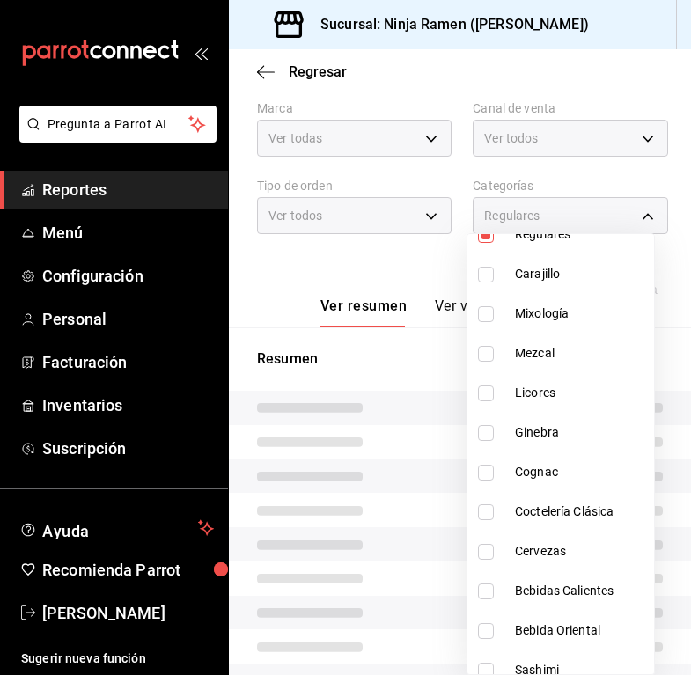
click at [564, 587] on span "Bebidas Calientes" at bounding box center [581, 591] width 132 height 18
click at [576, 629] on span "Bebida Oriental" at bounding box center [581, 631] width 132 height 18
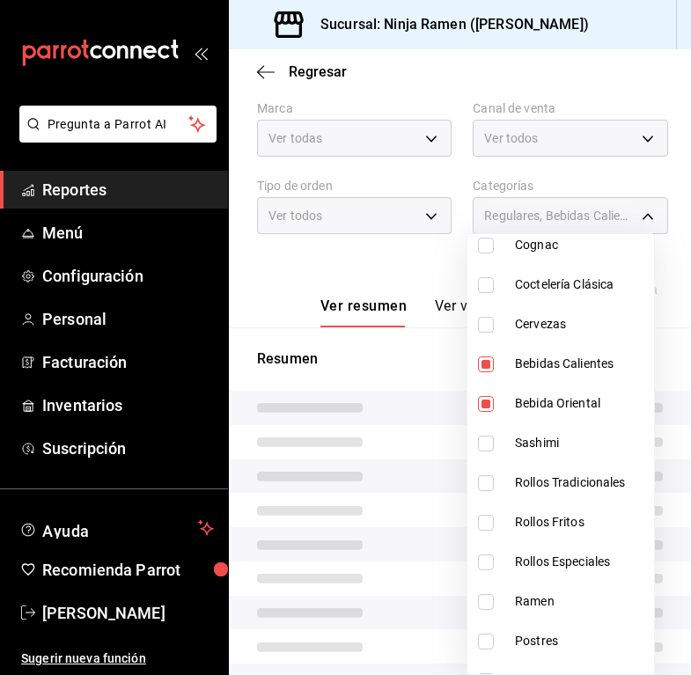
scroll to position [1167, 0]
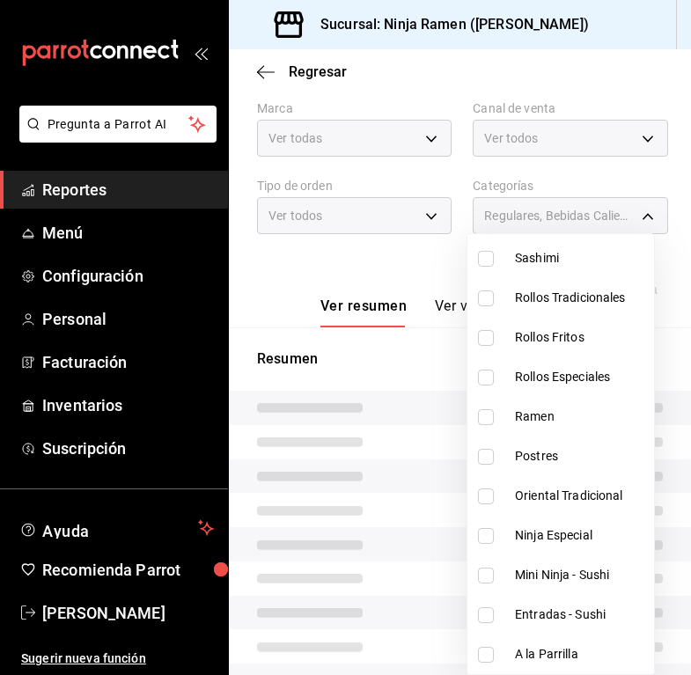
click at [357, 254] on div at bounding box center [345, 337] width 691 height 675
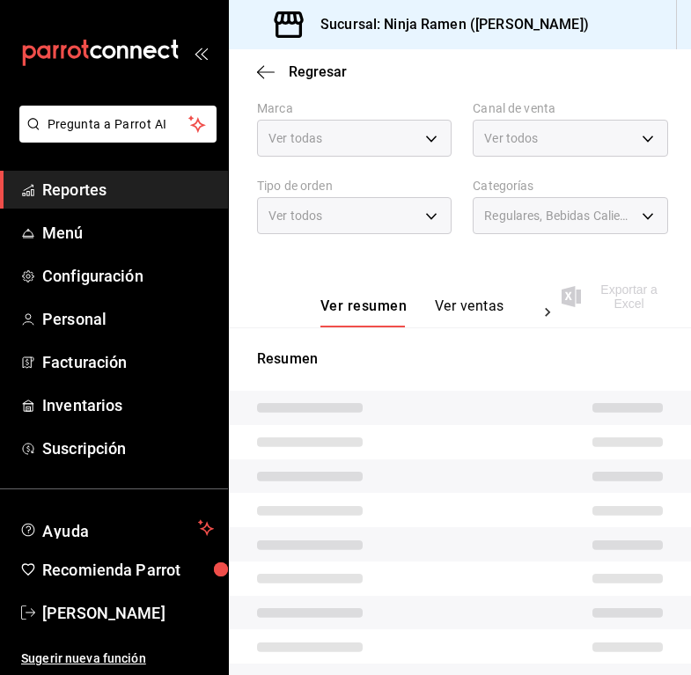
click at [541, 254] on div "Fecha [DATE] [DATE] - [DATE] [DATE] Hora inicio 00:00 Hora inicio Hora fin 23:5…" at bounding box center [460, 139] width 406 height 232
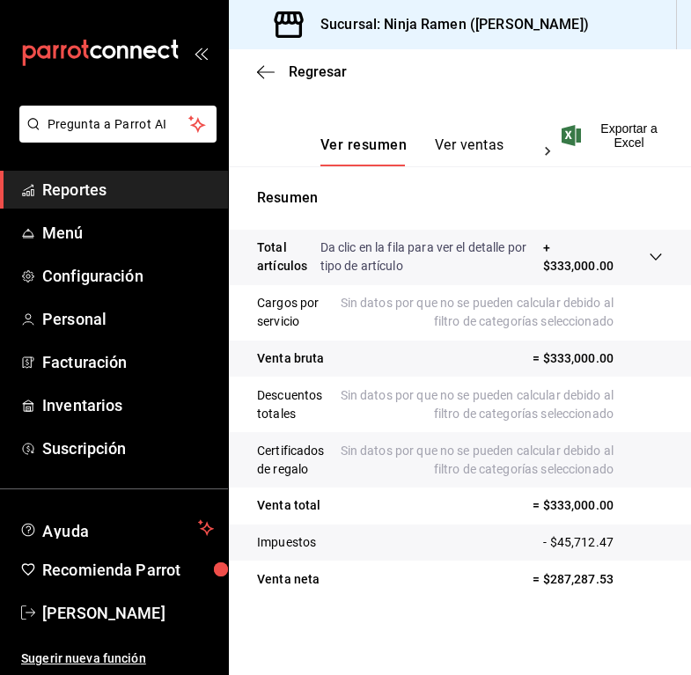
scroll to position [181, 0]
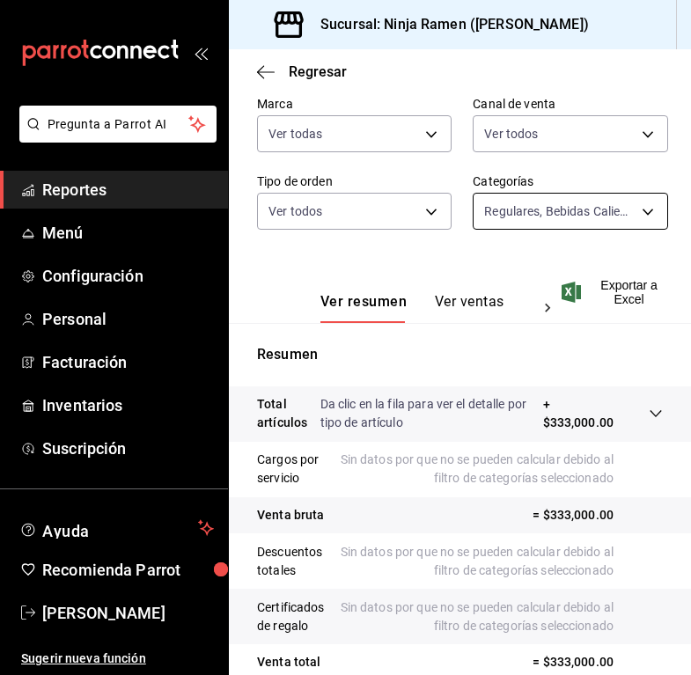
click at [566, 215] on body "Pregunta a Parrot AI Reportes Menú Configuración Personal Facturación Inventari…" at bounding box center [345, 337] width 691 height 675
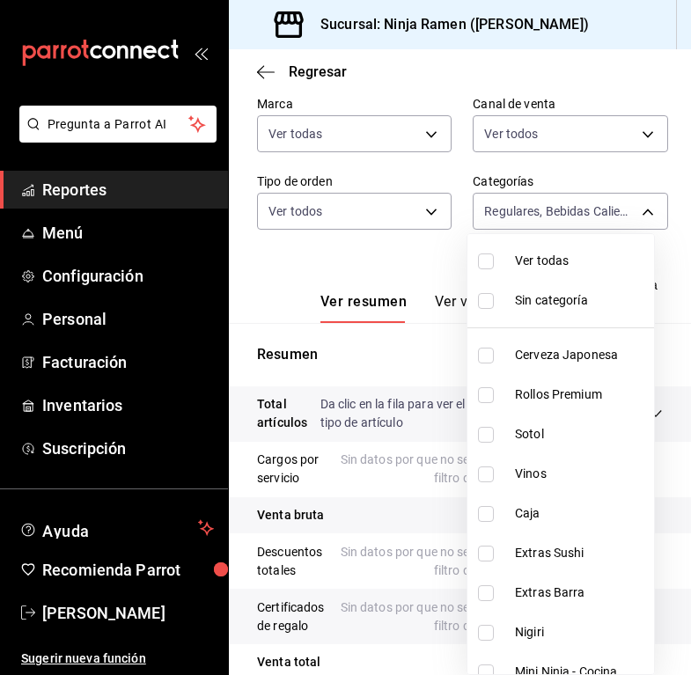
click at [579, 271] on li "Ver todas" at bounding box center [560, 261] width 187 height 40
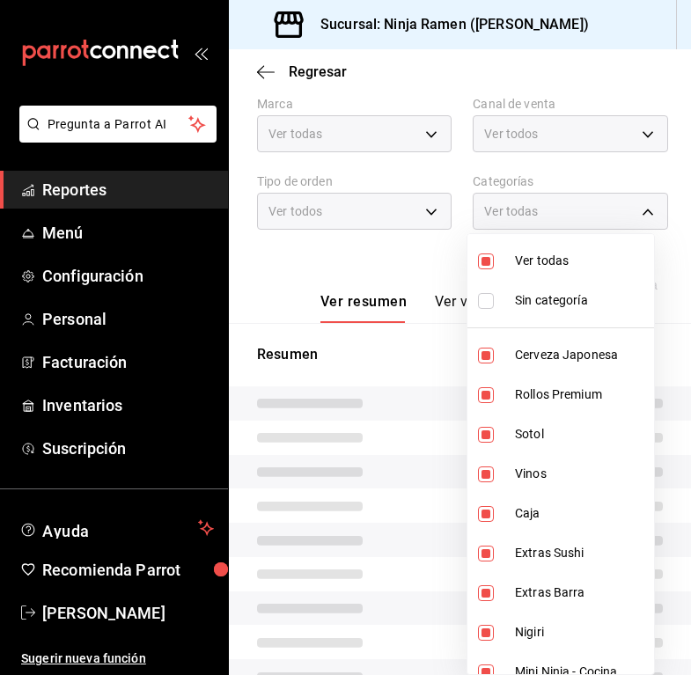
click at [579, 271] on li "Ver todas" at bounding box center [560, 261] width 187 height 40
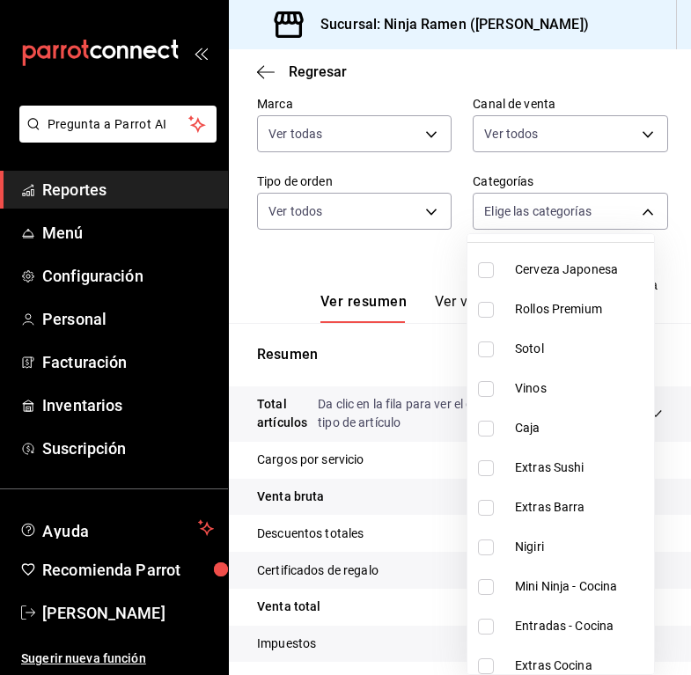
scroll to position [99, 0]
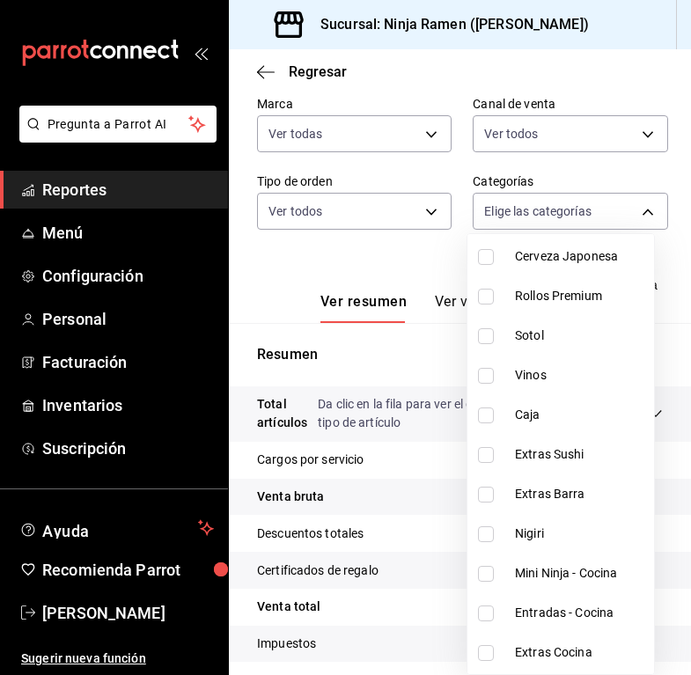
click at [556, 468] on li "Extras Sushi" at bounding box center [560, 455] width 187 height 40
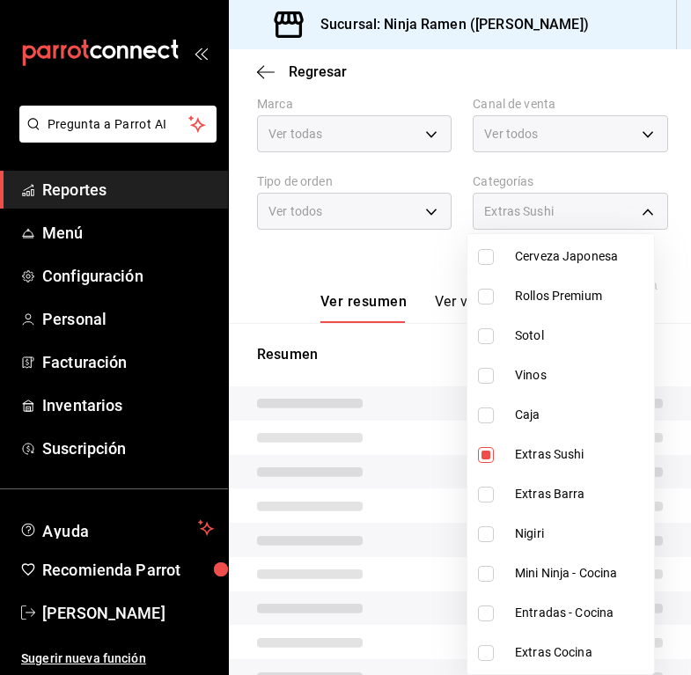
click at [556, 465] on li "Extras Sushi" at bounding box center [560, 455] width 187 height 40
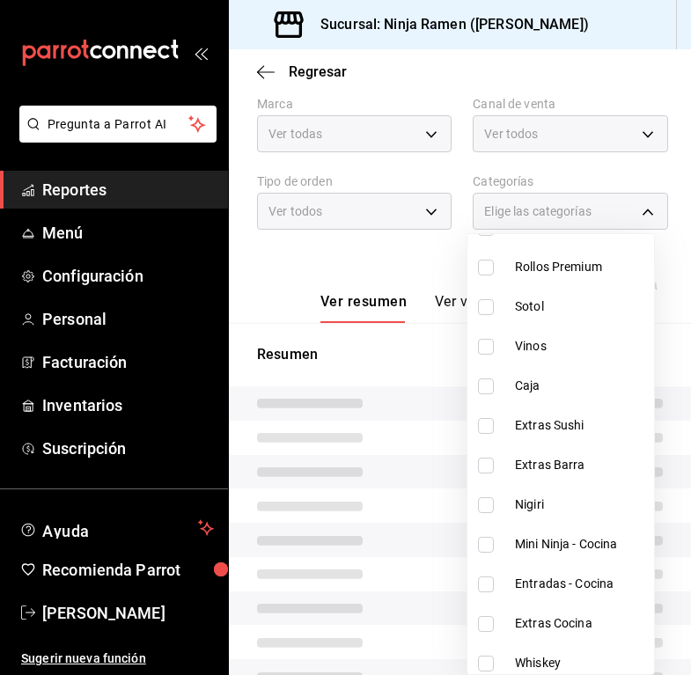
scroll to position [217, 0]
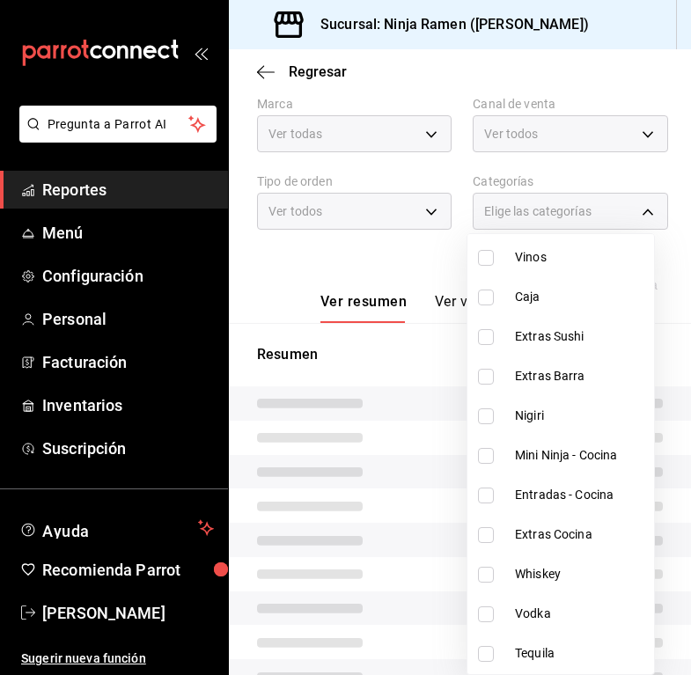
click at [555, 453] on span "Mini Ninja - Cocina" at bounding box center [581, 455] width 132 height 18
click at [558, 507] on li "Entradas - Cocina" at bounding box center [560, 495] width 187 height 40
click at [559, 541] on span "Extras Cocina" at bounding box center [581, 535] width 132 height 18
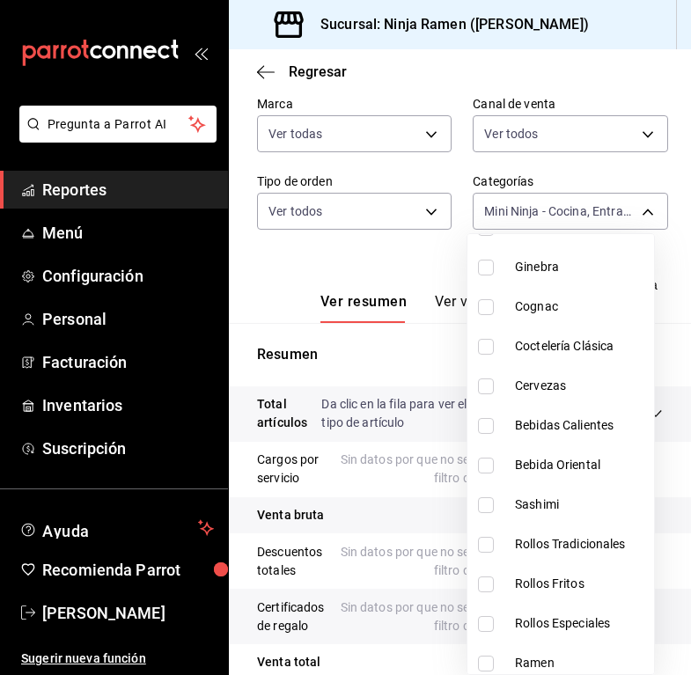
scroll to position [1047, 0]
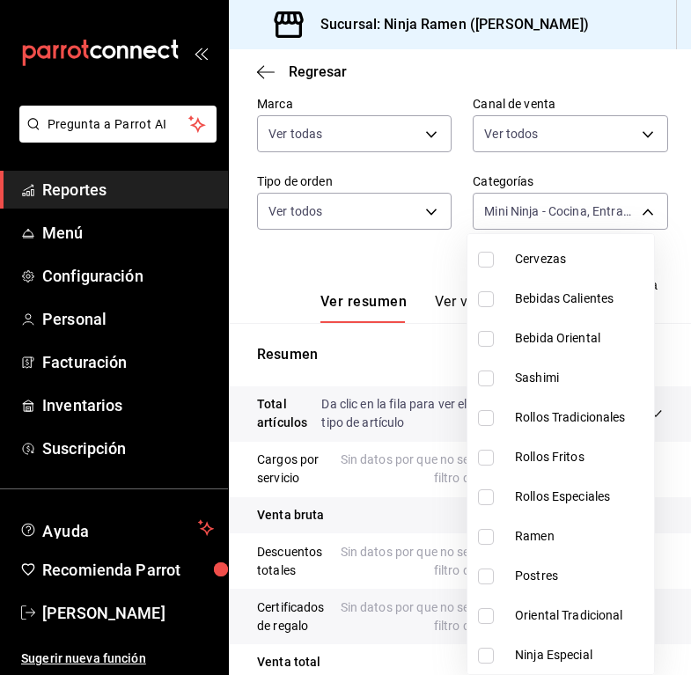
click at [579, 535] on span "Ramen" at bounding box center [581, 536] width 132 height 18
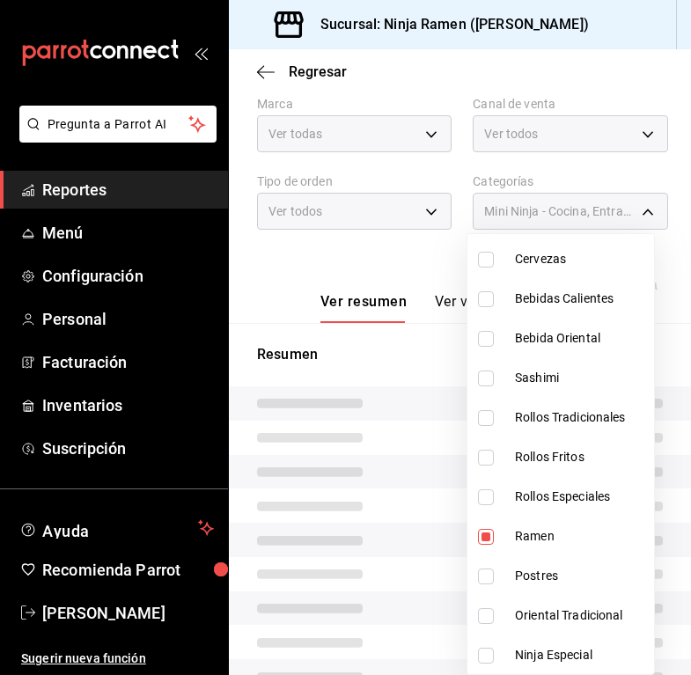
click at [596, 578] on span "Postres" at bounding box center [581, 576] width 132 height 18
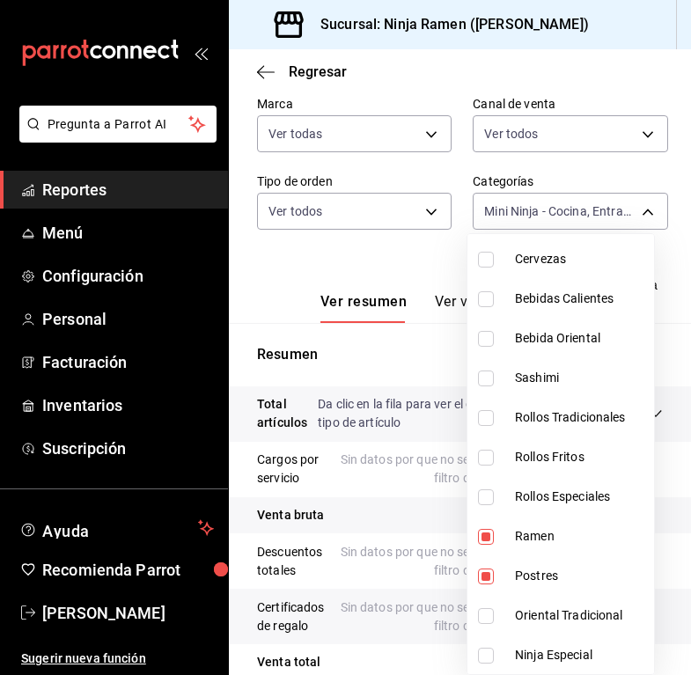
click at [602, 611] on span "Oriental Tradicional" at bounding box center [581, 616] width 132 height 18
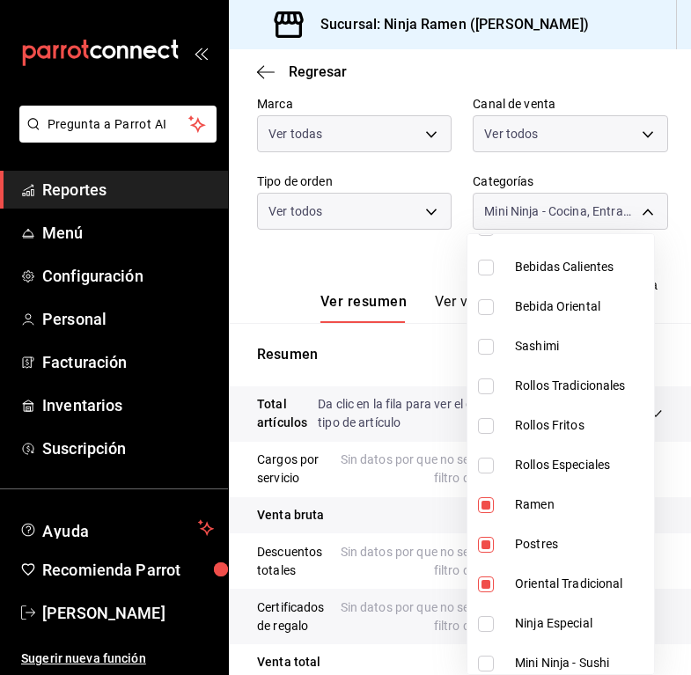
scroll to position [1167, 0]
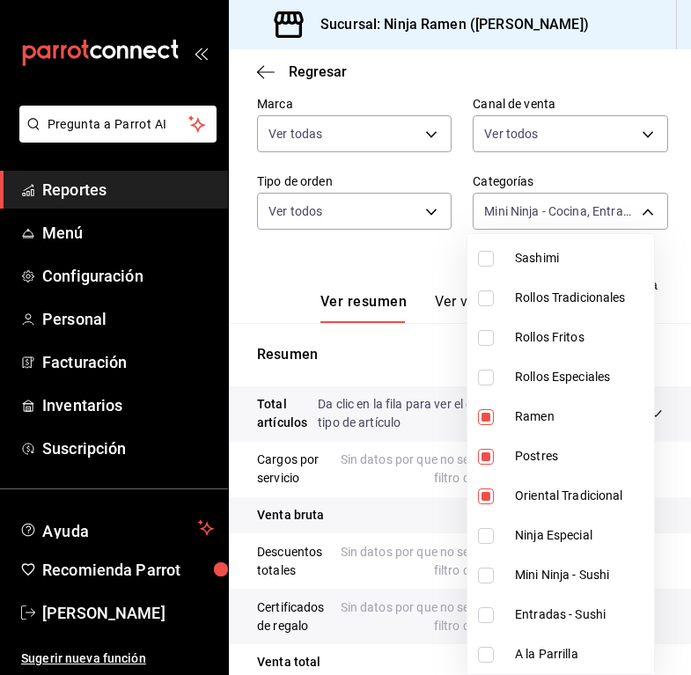
click at [571, 534] on span "Ninja Especial" at bounding box center [581, 535] width 132 height 18
click at [581, 647] on span "A la Parrilla" at bounding box center [581, 654] width 132 height 18
click at [391, 265] on div at bounding box center [345, 337] width 691 height 675
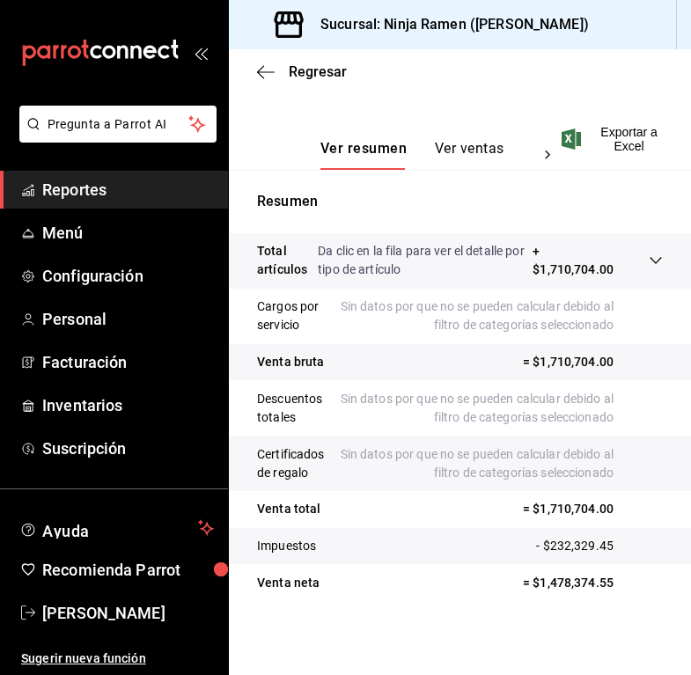
scroll to position [23, 0]
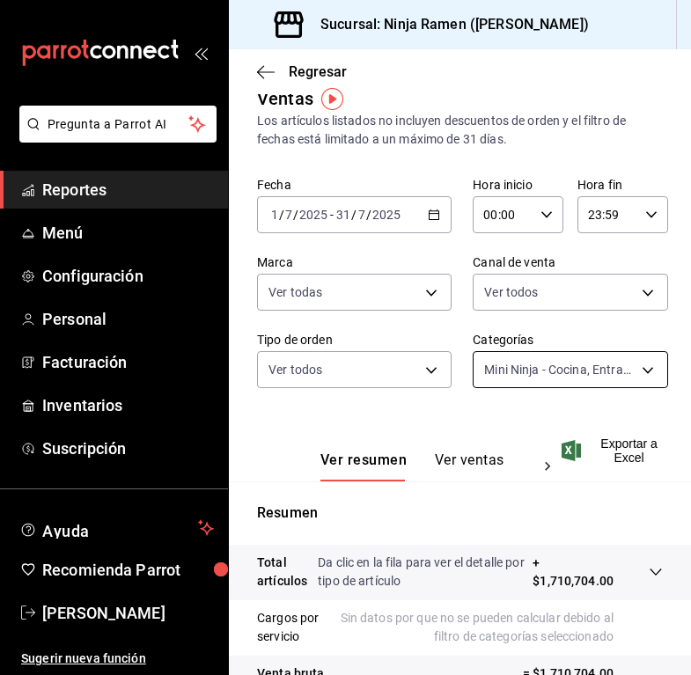
click at [553, 360] on body "Pregunta a Parrot AI Reportes Menú Configuración Personal Facturación Inventari…" at bounding box center [345, 337] width 691 height 675
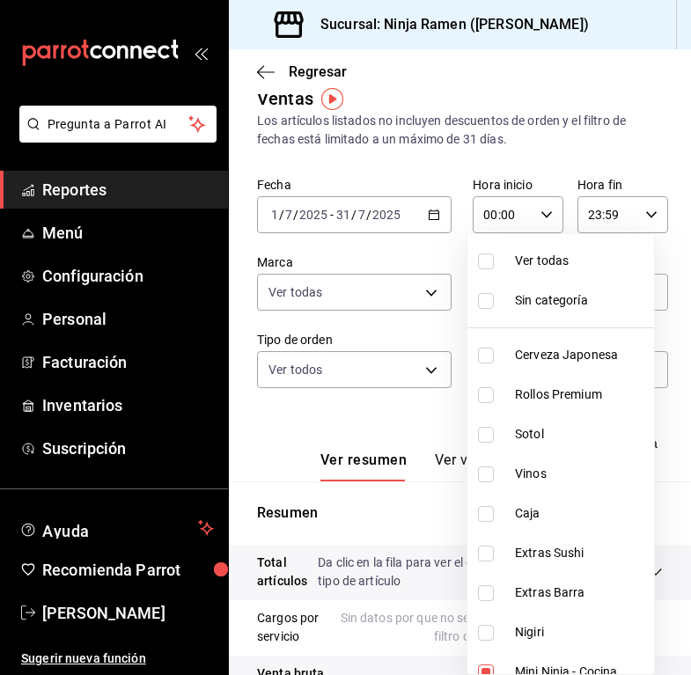
click at [521, 250] on li "Ver todas" at bounding box center [560, 261] width 187 height 40
click at [523, 264] on span "Ver todas" at bounding box center [581, 261] width 132 height 18
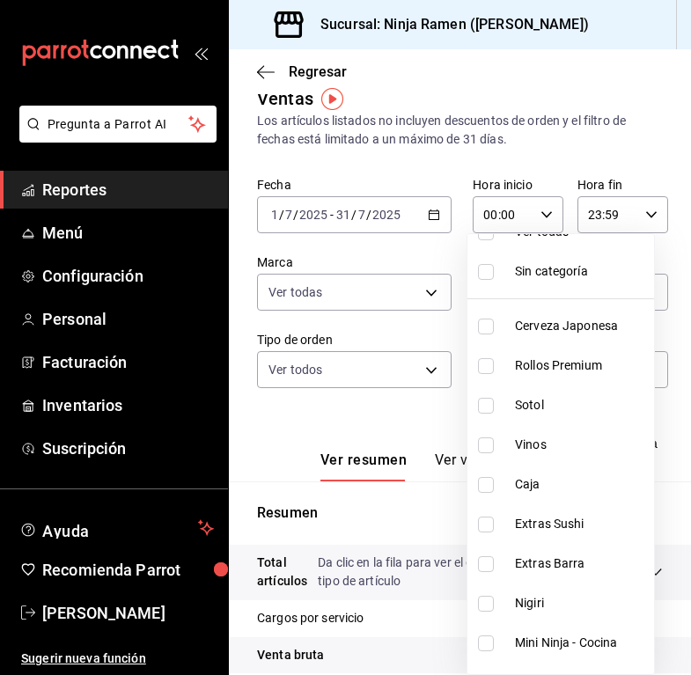
click at [570, 615] on li "Nigiri" at bounding box center [560, 604] width 187 height 40
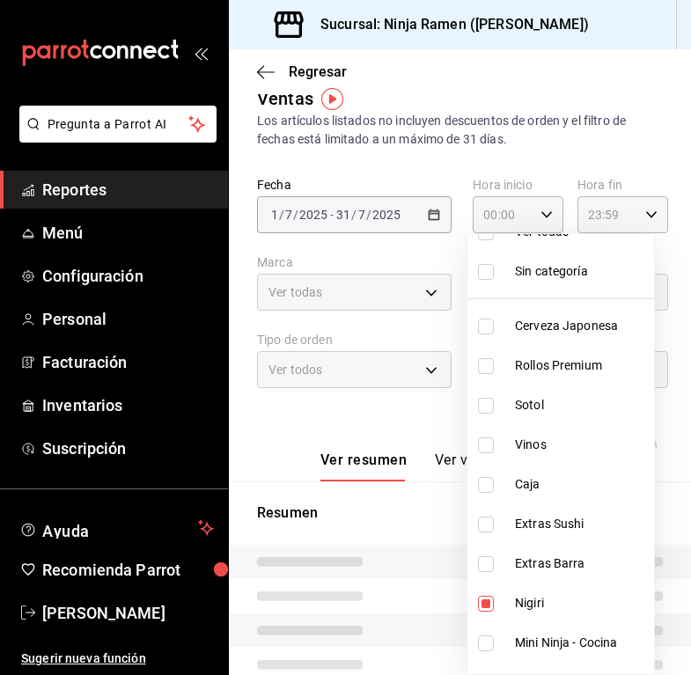
click at [566, 517] on span "Extras Sushi" at bounding box center [581, 524] width 132 height 18
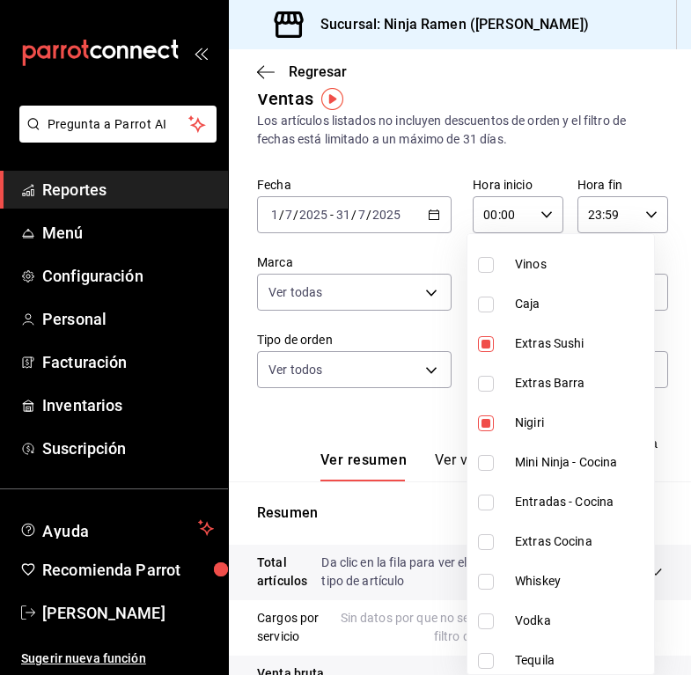
scroll to position [61, 0]
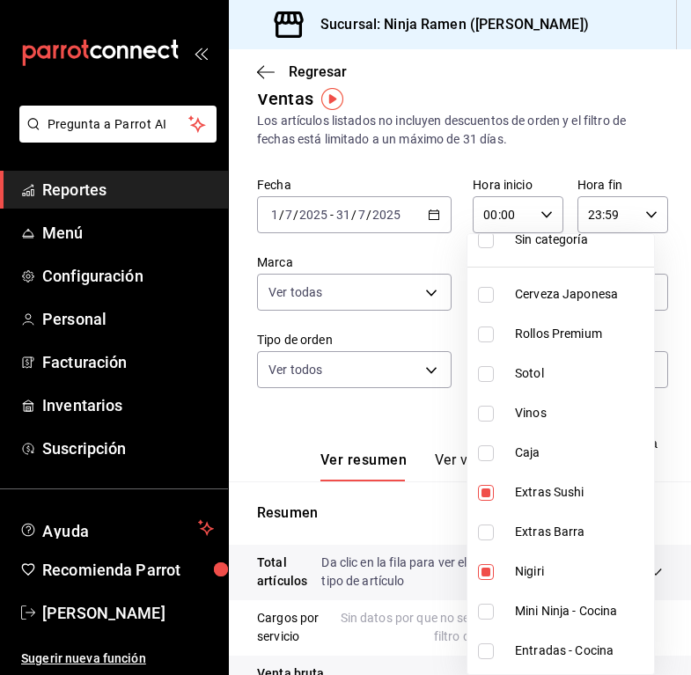
click at [550, 335] on span "Rollos Premium" at bounding box center [581, 334] width 132 height 18
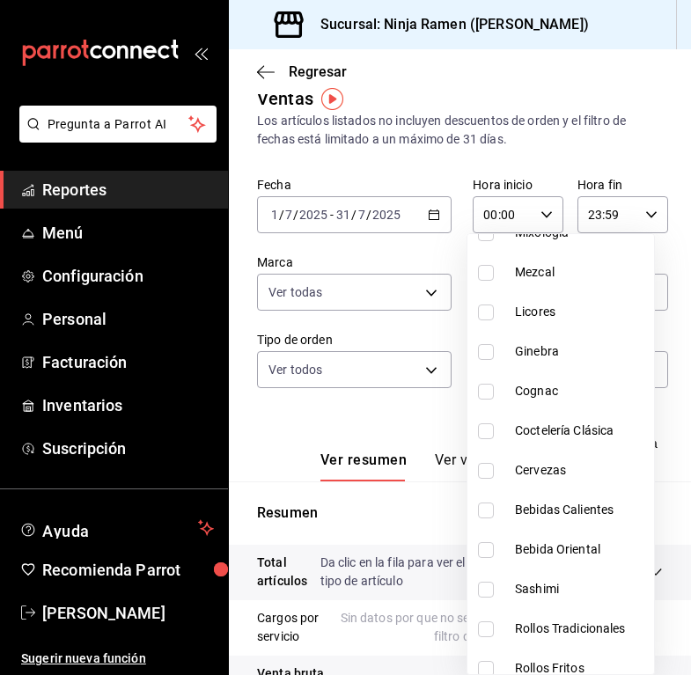
scroll to position [860, 0]
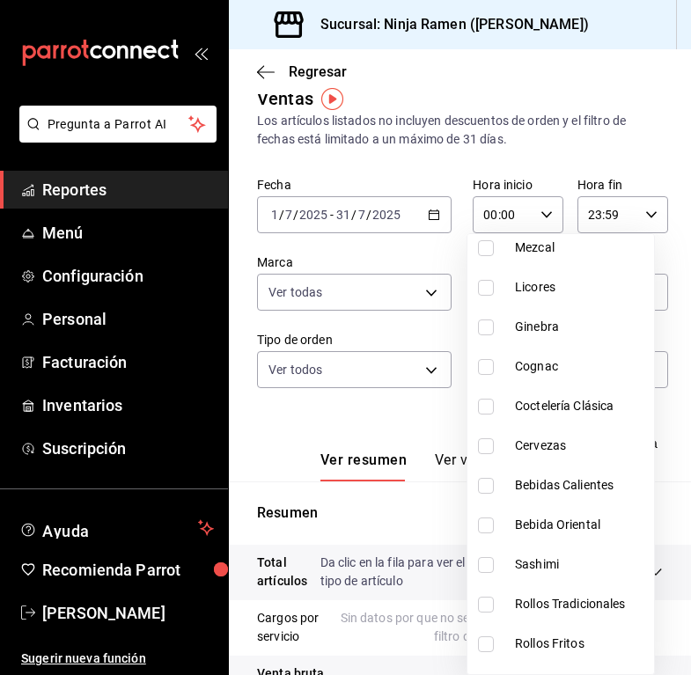
click at [591, 555] on li "Sashimi" at bounding box center [560, 565] width 187 height 40
click at [592, 591] on li "Rollos Tradicionales" at bounding box center [560, 605] width 187 height 40
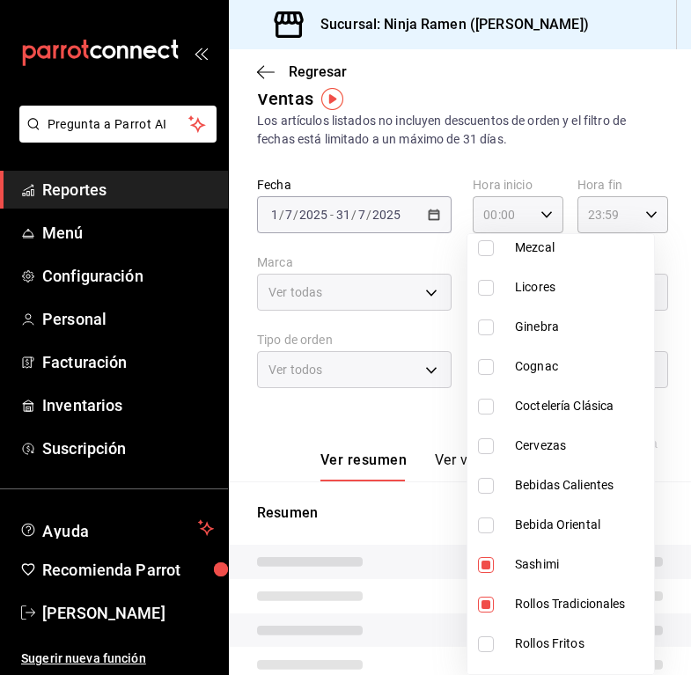
click at [596, 629] on li "Rollos Fritos" at bounding box center [560, 644] width 187 height 40
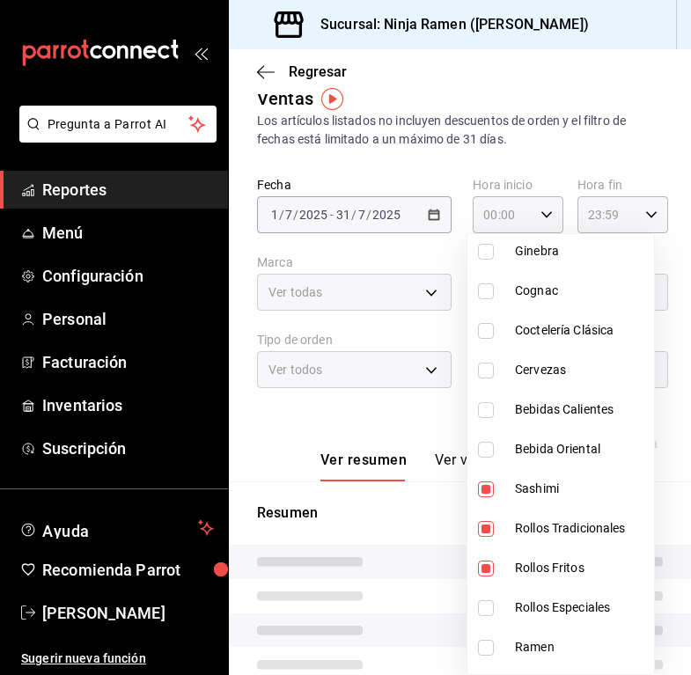
scroll to position [1014, 0]
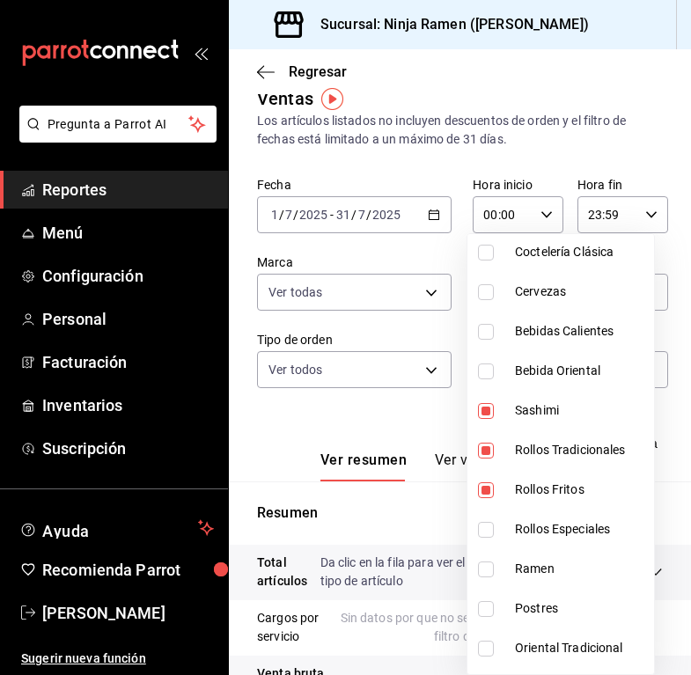
click at [569, 521] on span "Rollos Especiales" at bounding box center [581, 529] width 132 height 18
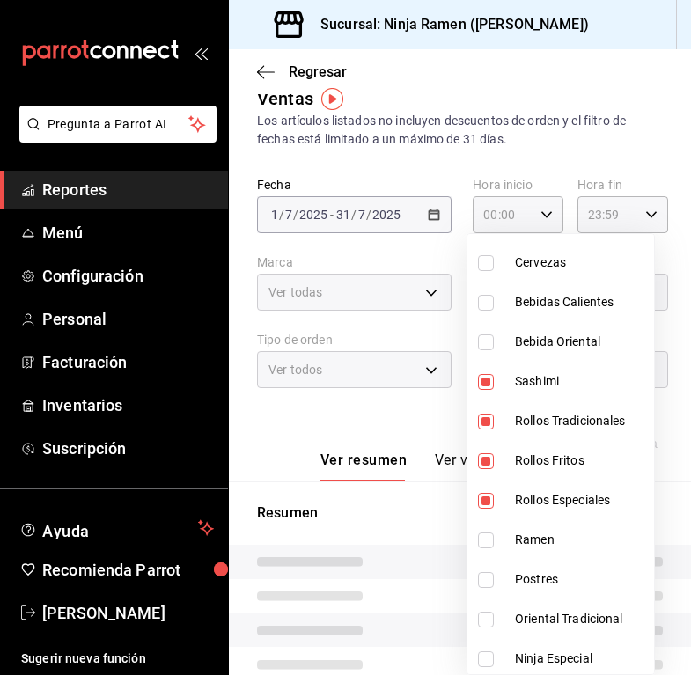
scroll to position [1160, 0]
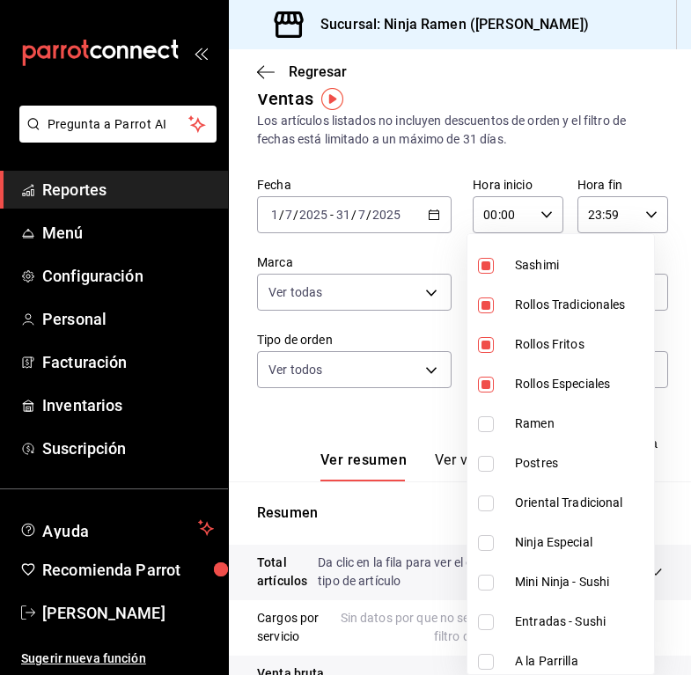
click at [586, 573] on span "Mini Ninja - Sushi" at bounding box center [581, 582] width 132 height 18
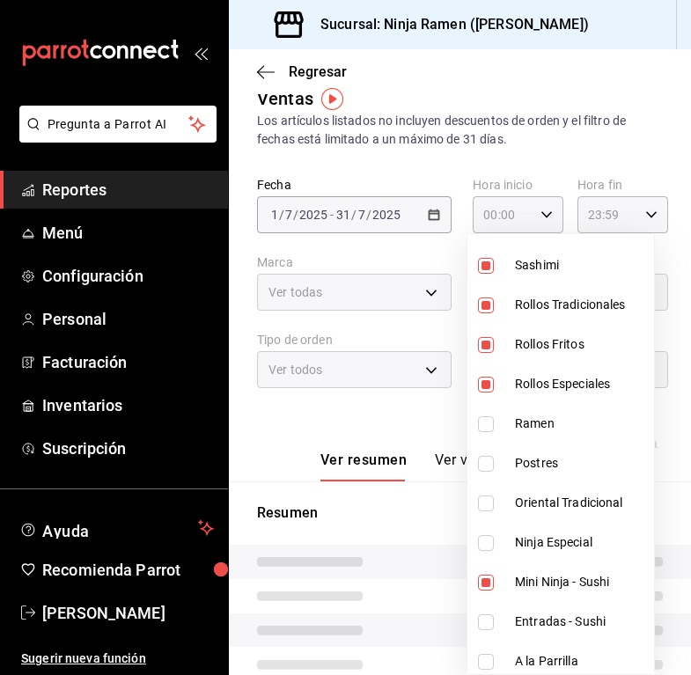
click at [586, 619] on span "Entradas - Sushi" at bounding box center [581, 622] width 132 height 18
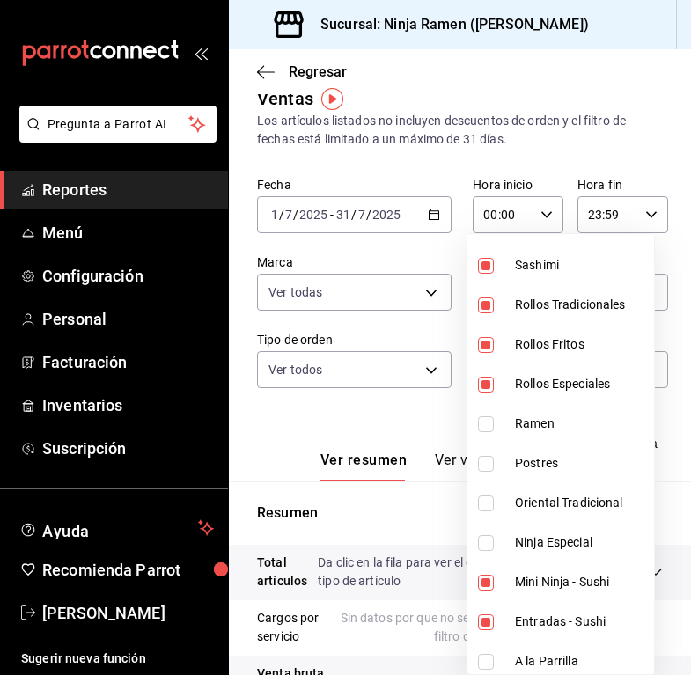
scroll to position [1167, 0]
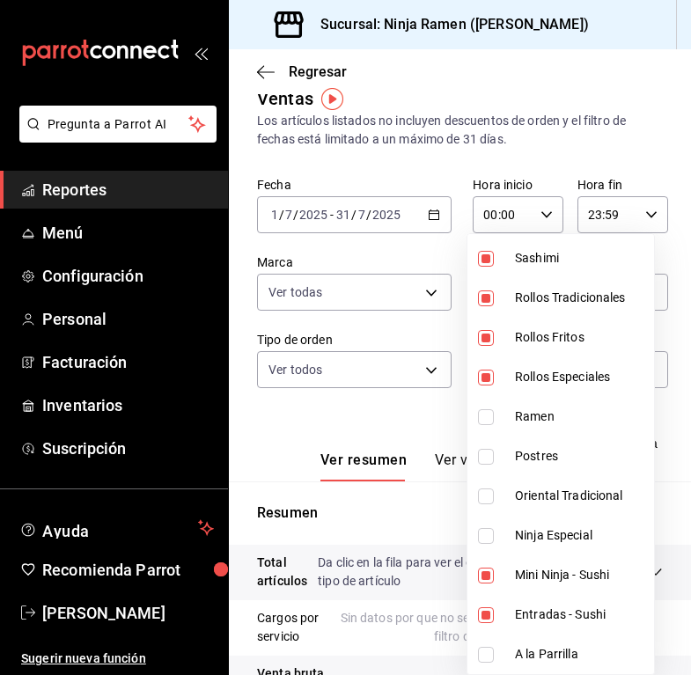
click at [420, 401] on div at bounding box center [345, 337] width 691 height 675
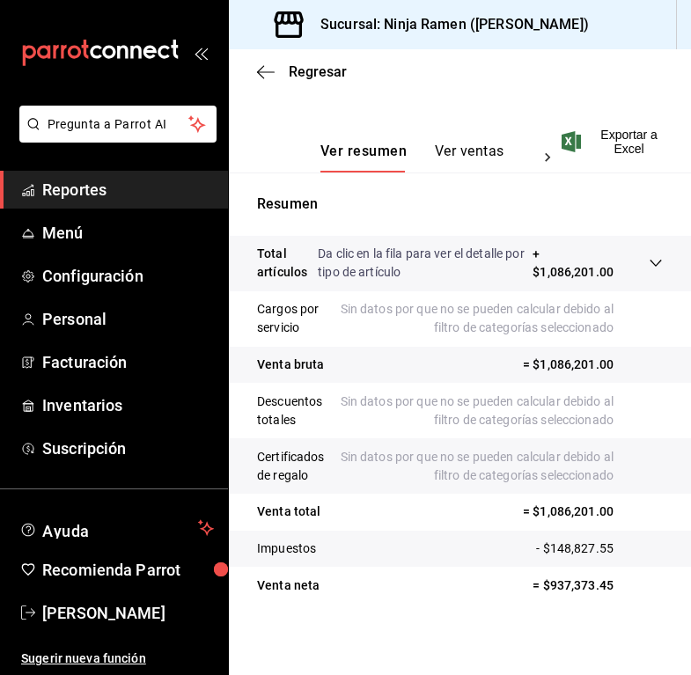
scroll to position [292, 0]
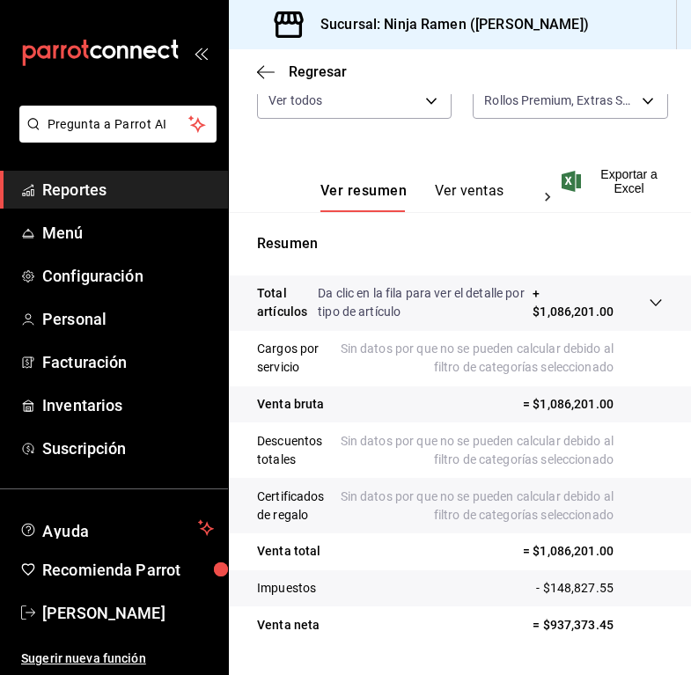
click at [618, 119] on div "Fecha [DATE] [DATE] - [DATE] [DATE] Hora inicio 00:00 Hora inicio Hora fin 23:5…" at bounding box center [460, 24] width 406 height 232
click at [620, 110] on body "Pregunta a Parrot AI Reportes Menú Configuración Personal Facturación Inventari…" at bounding box center [345, 337] width 691 height 675
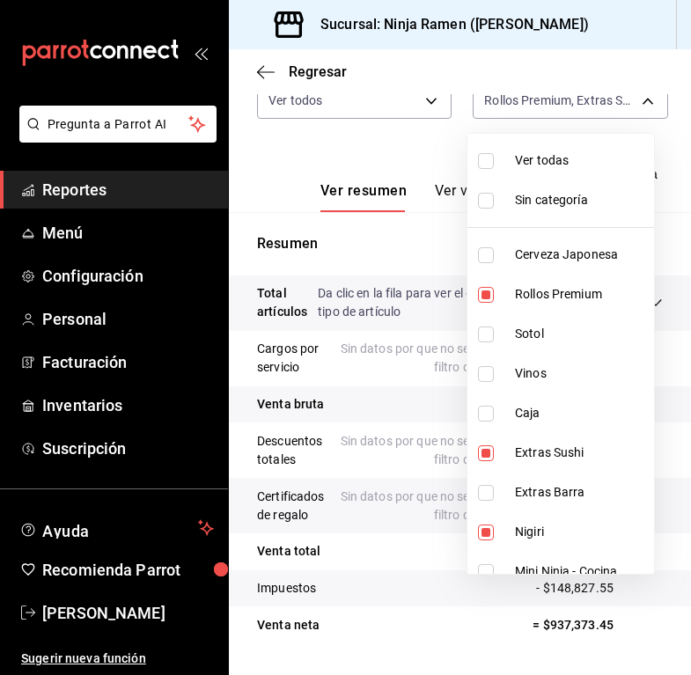
click at [605, 166] on span "Ver todas" at bounding box center [581, 160] width 132 height 18
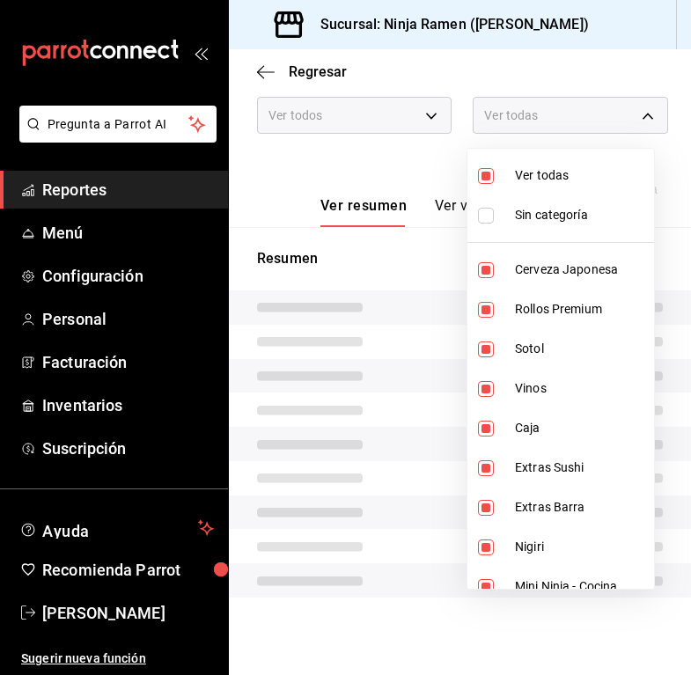
click at [605, 166] on li "Ver todas" at bounding box center [560, 176] width 187 height 40
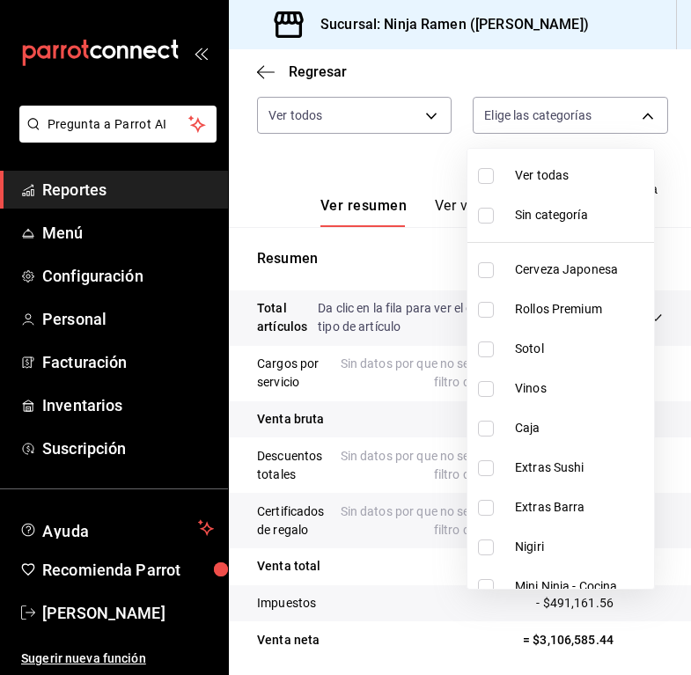
click at [568, 386] on span "Vinos" at bounding box center [581, 388] width 132 height 18
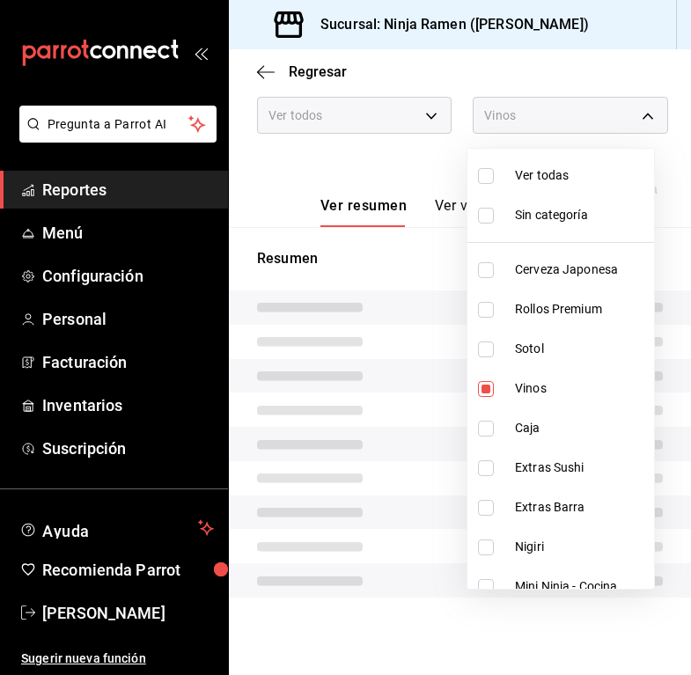
click at [443, 173] on div at bounding box center [345, 337] width 691 height 675
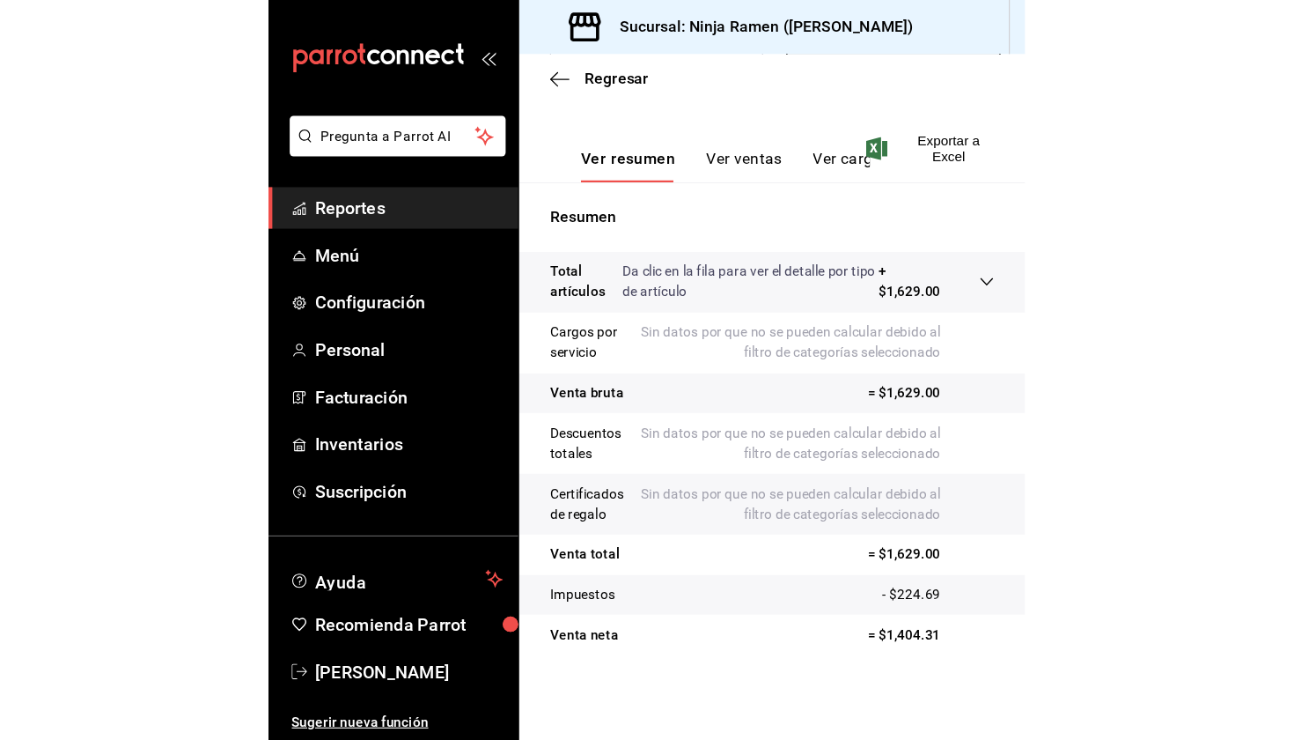
scroll to position [104, 0]
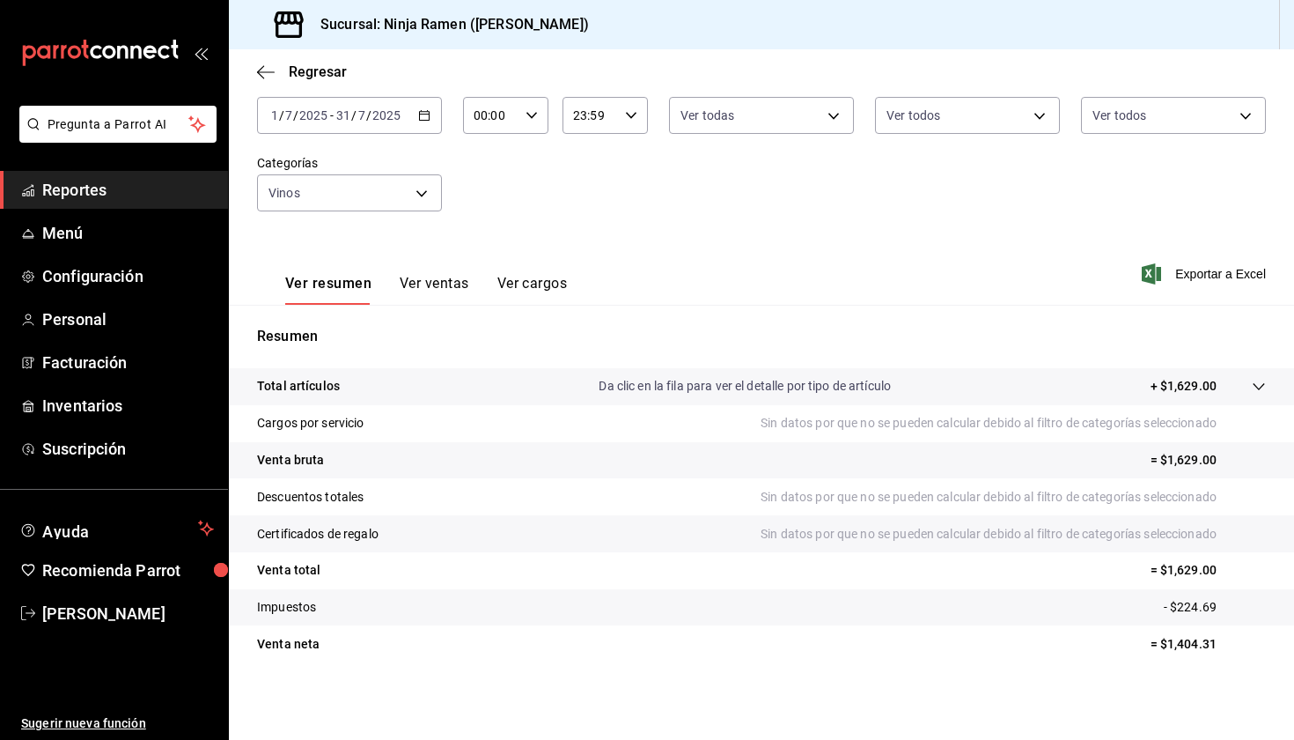
click at [750, 244] on div "Ver resumen Ver ventas Ver cargos Exportar a Excel" at bounding box center [761, 268] width 1065 height 72
click at [382, 119] on input "2025" at bounding box center [387, 115] width 30 height 14
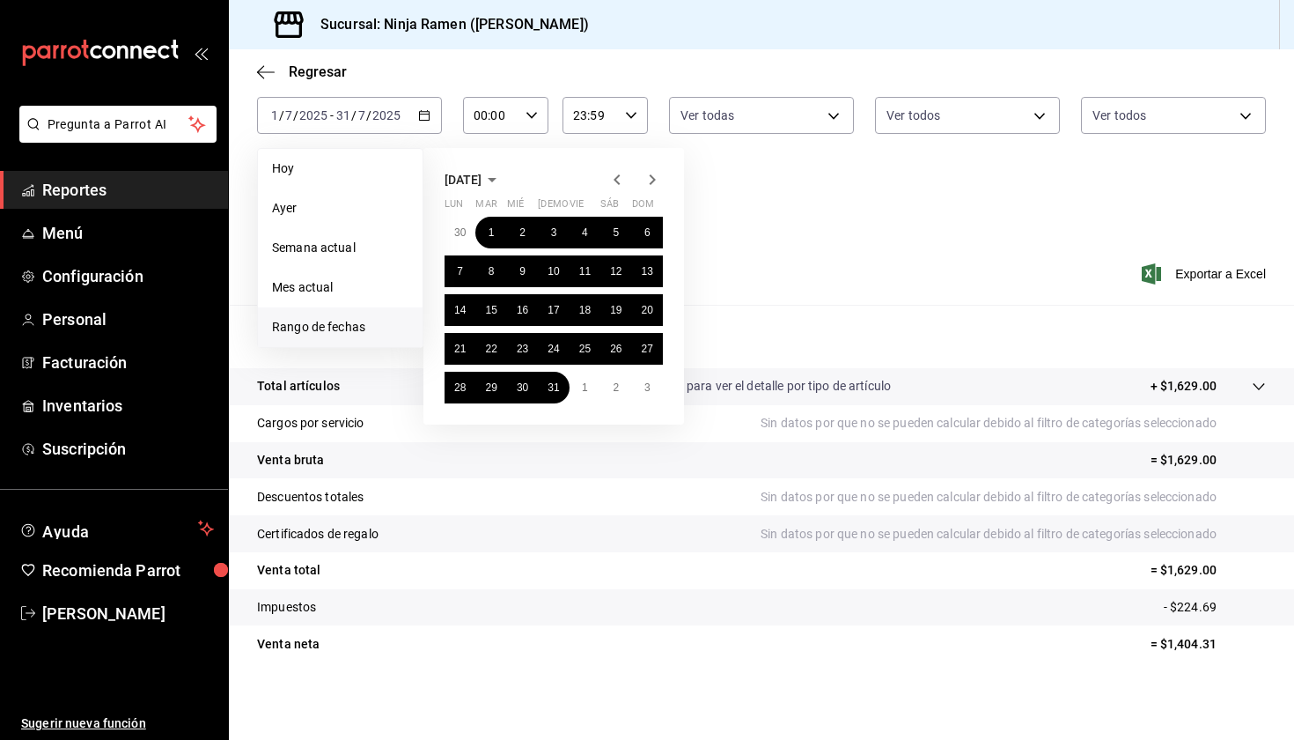
click at [622, 179] on icon "button" at bounding box center [617, 179] width 21 height 21
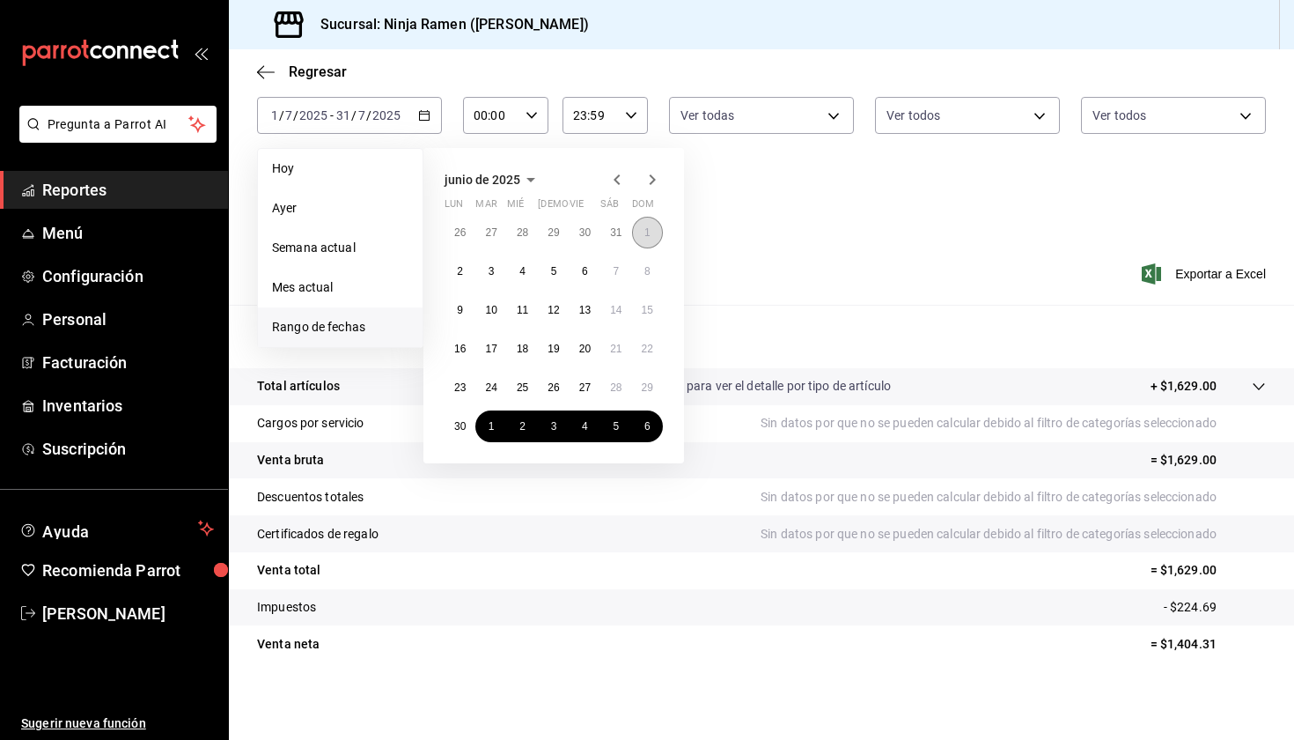
click at [640, 237] on button "1" at bounding box center [647, 233] width 31 height 32
click at [460, 425] on abbr "30" at bounding box center [459, 426] width 11 height 12
